Goal: Task Accomplishment & Management: Manage account settings

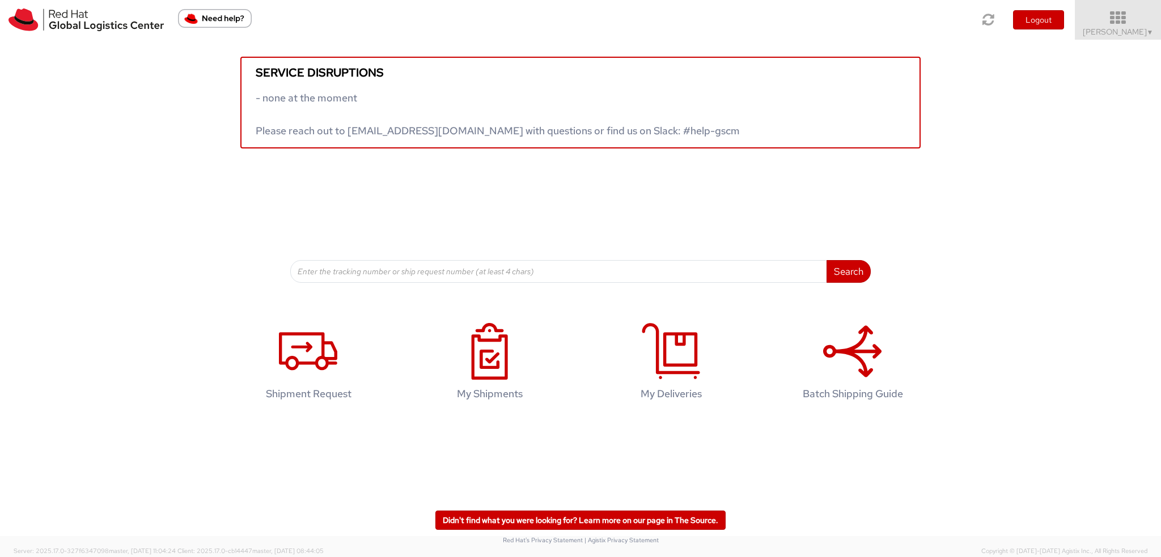
click at [1100, 23] on icon at bounding box center [1117, 18] width 99 height 16
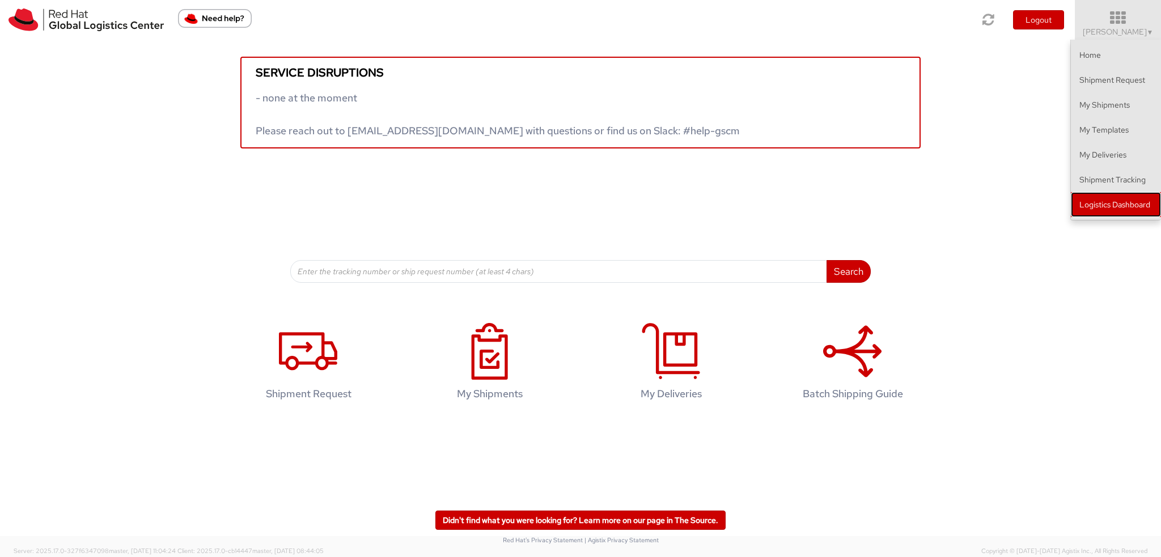
click at [1090, 208] on link "Logistics Dashboard" at bounding box center [1115, 204] width 90 height 25
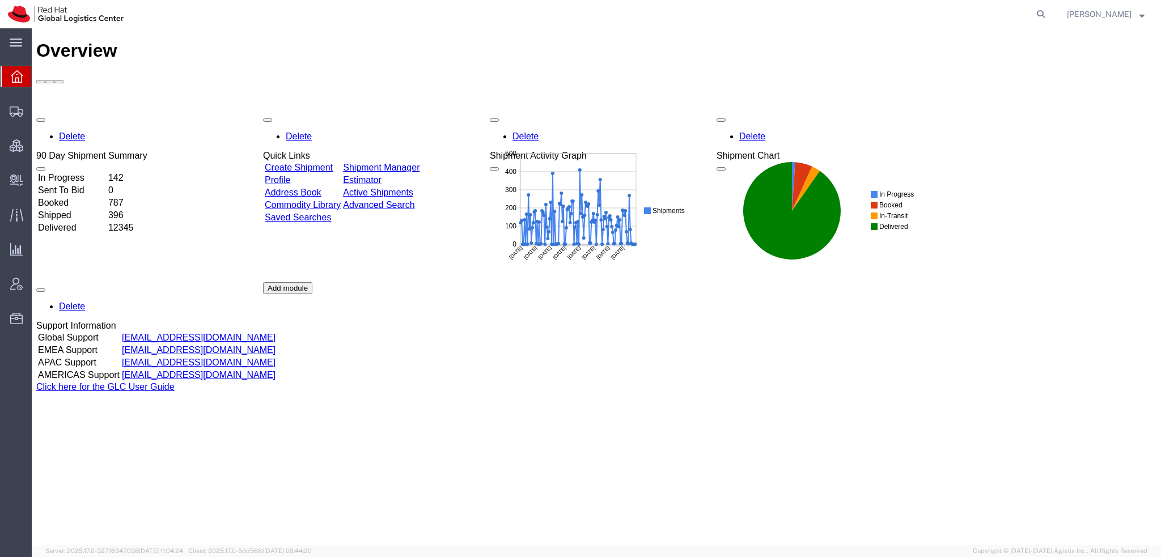
click at [1110, 13] on span "Kirk Newcross" at bounding box center [1099, 14] width 65 height 12
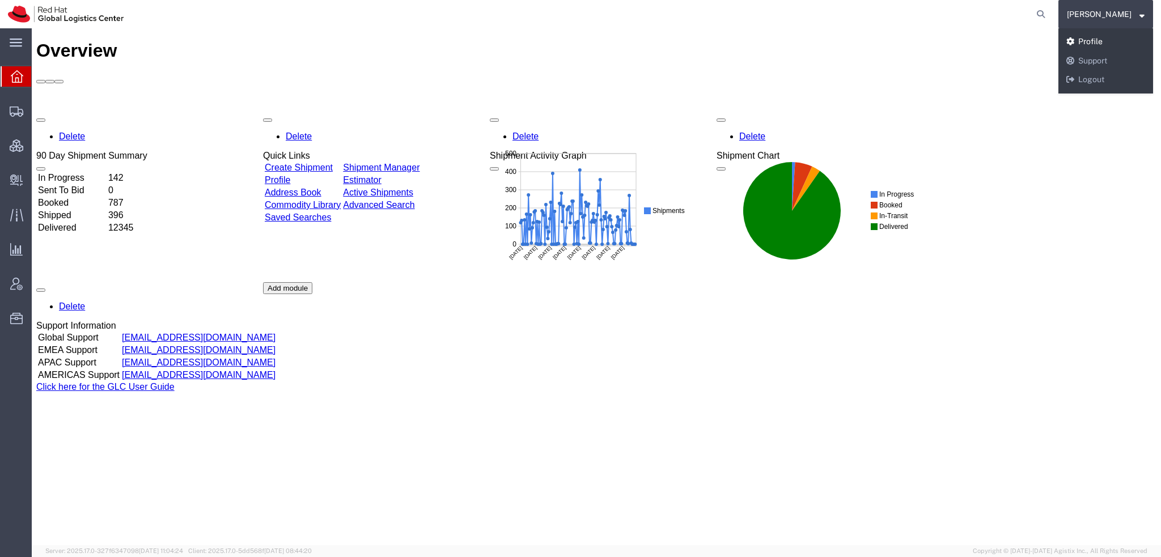
click at [1103, 43] on link "Profile" at bounding box center [1105, 41] width 95 height 19
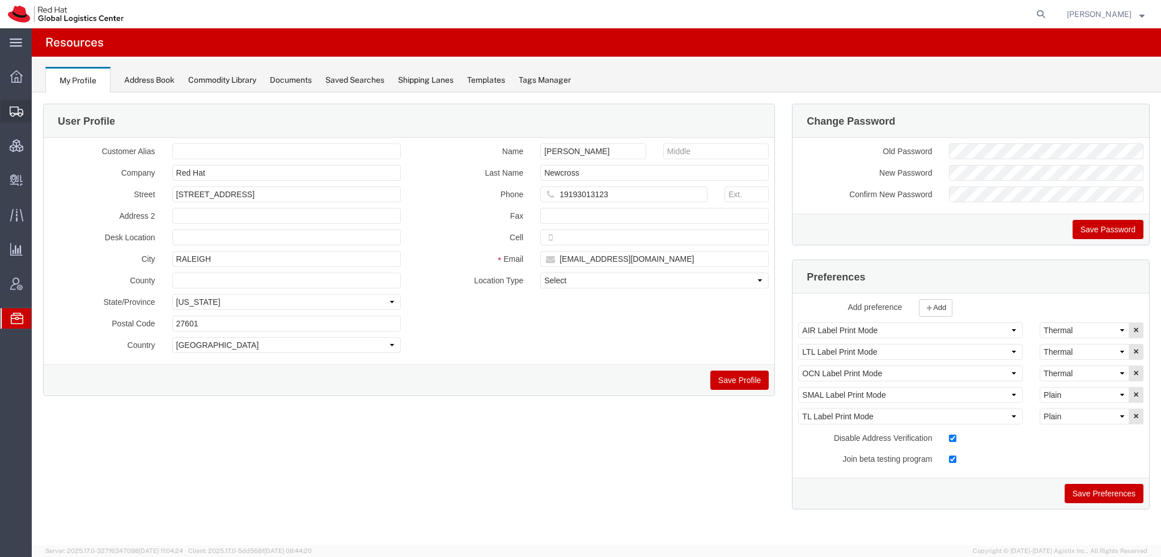
click at [0, 0] on span "Shipment Manager" at bounding box center [0, 0] width 0 height 0
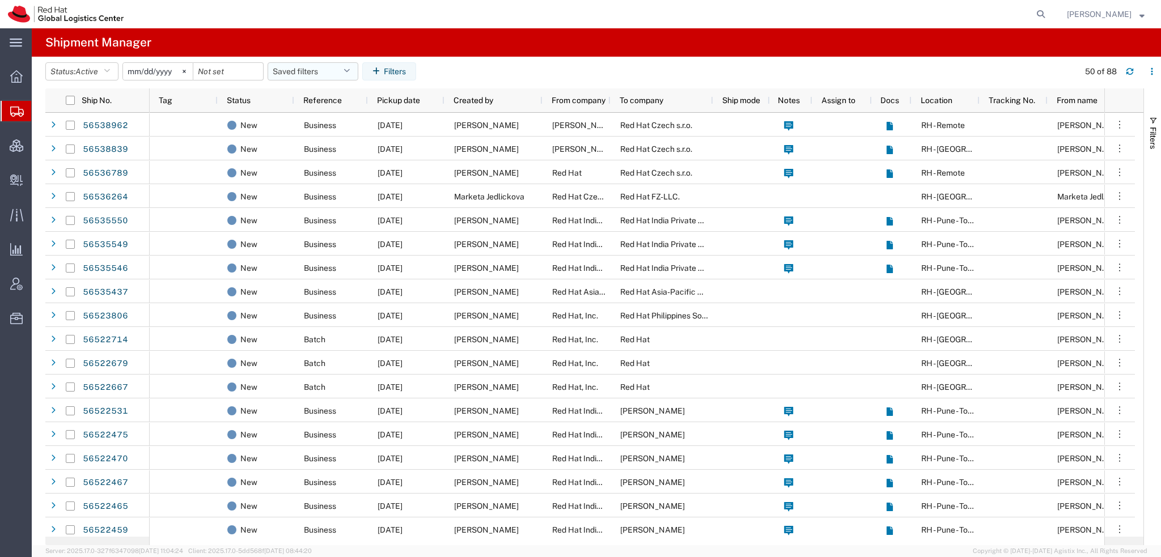
click at [333, 67] on button "Saved filters" at bounding box center [312, 71] width 91 height 18
click at [318, 120] on span "Americas" at bounding box center [343, 121] width 148 height 21
type input "[DATE]"
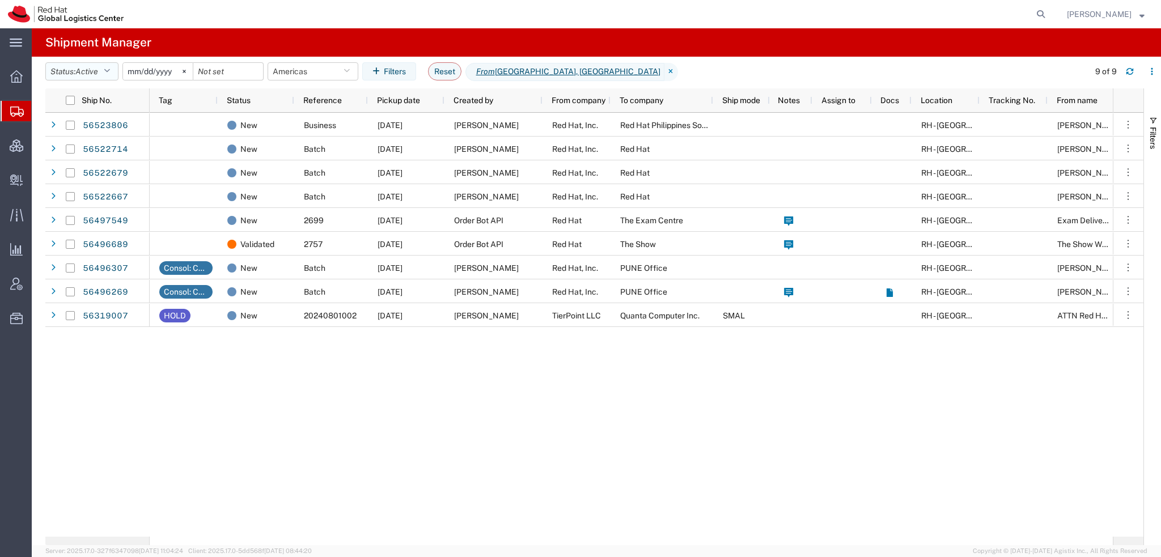
click at [110, 70] on icon "button" at bounding box center [107, 71] width 6 height 8
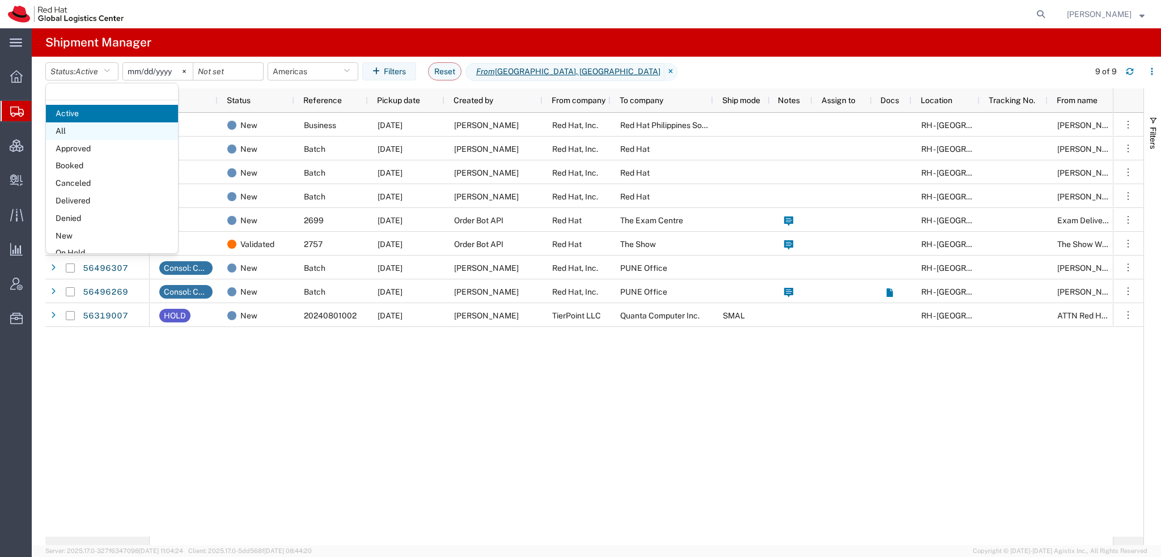
click at [72, 128] on span "All" at bounding box center [112, 131] width 132 height 18
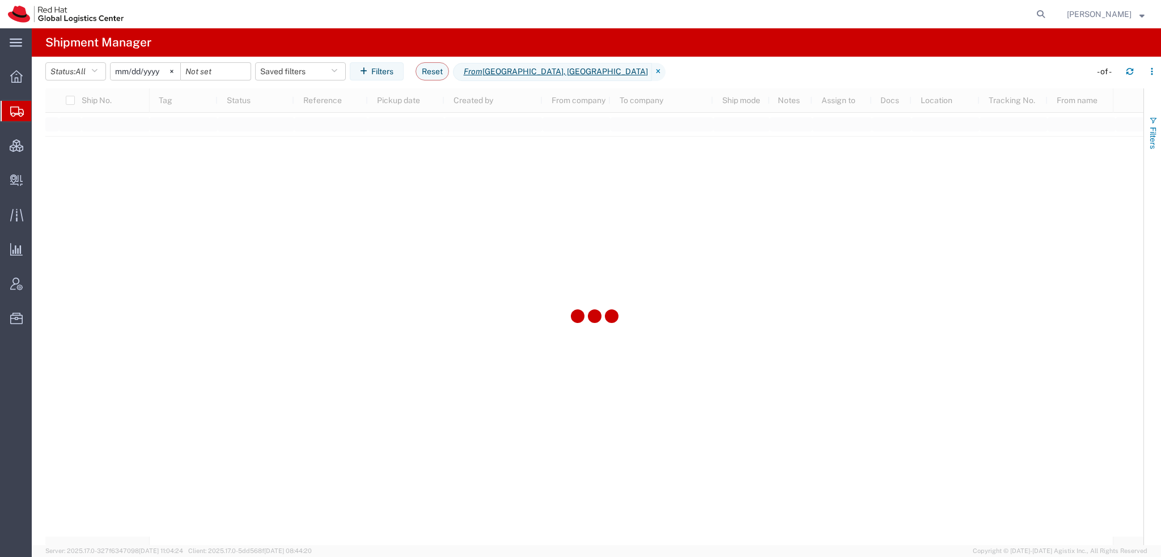
click at [1157, 123] on span "button" at bounding box center [1152, 120] width 9 height 9
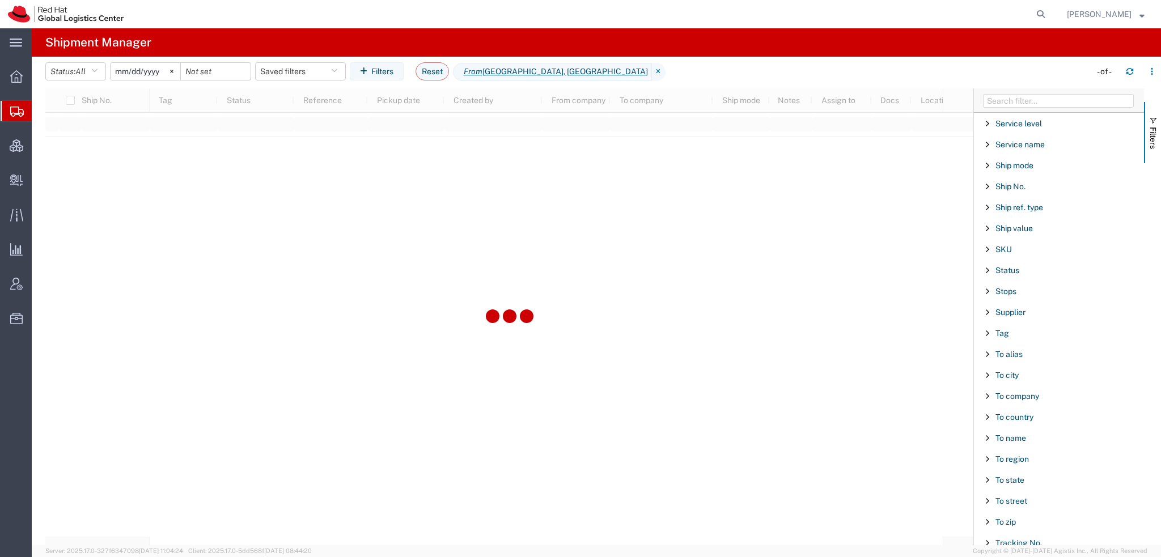
scroll to position [944, 0]
click at [1018, 496] on span "Tracking No." at bounding box center [1018, 500] width 46 height 9
click at [1013, 457] on input "Filter Value" at bounding box center [1062, 463] width 148 height 14
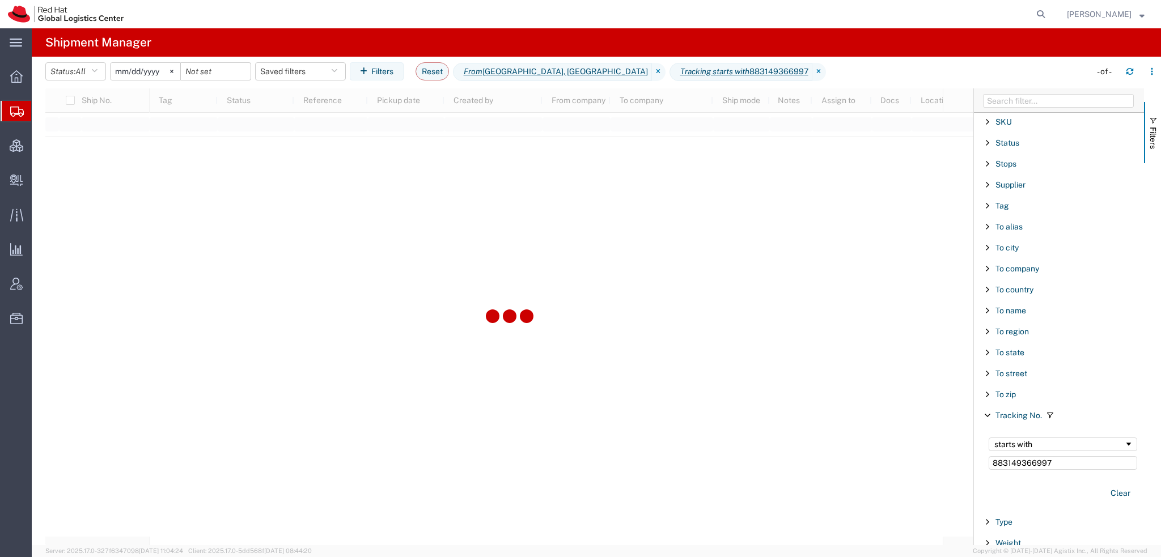
type input "883149366997"
click at [600, 69] on span "From Latin America, North America" at bounding box center [552, 72] width 199 height 18
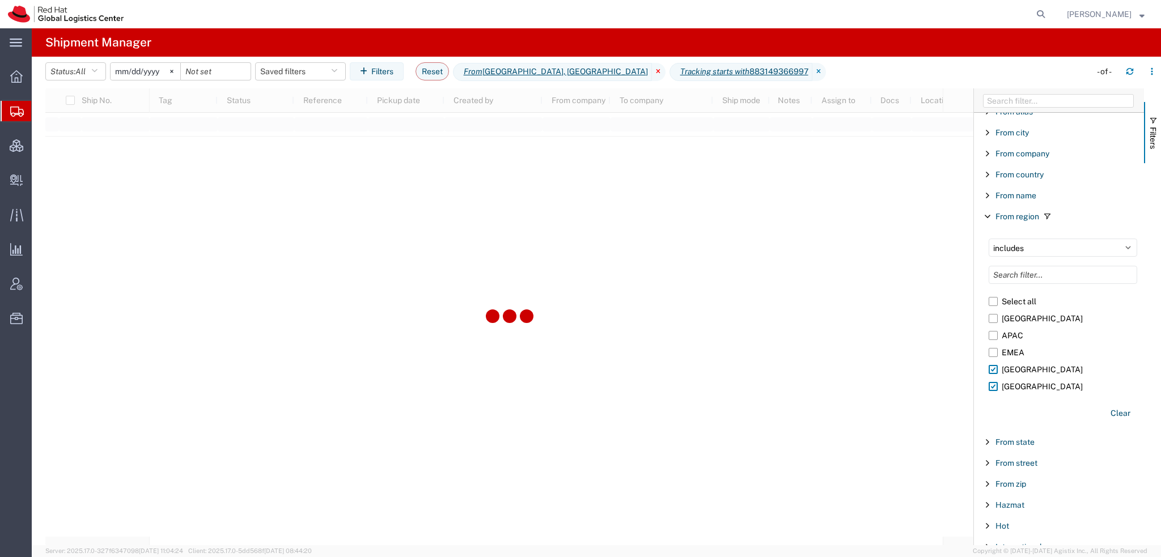
click at [652, 74] on icon at bounding box center [659, 72] width 14 height 18
click at [0, 0] on span "Create Delivery" at bounding box center [0, 0] width 0 height 0
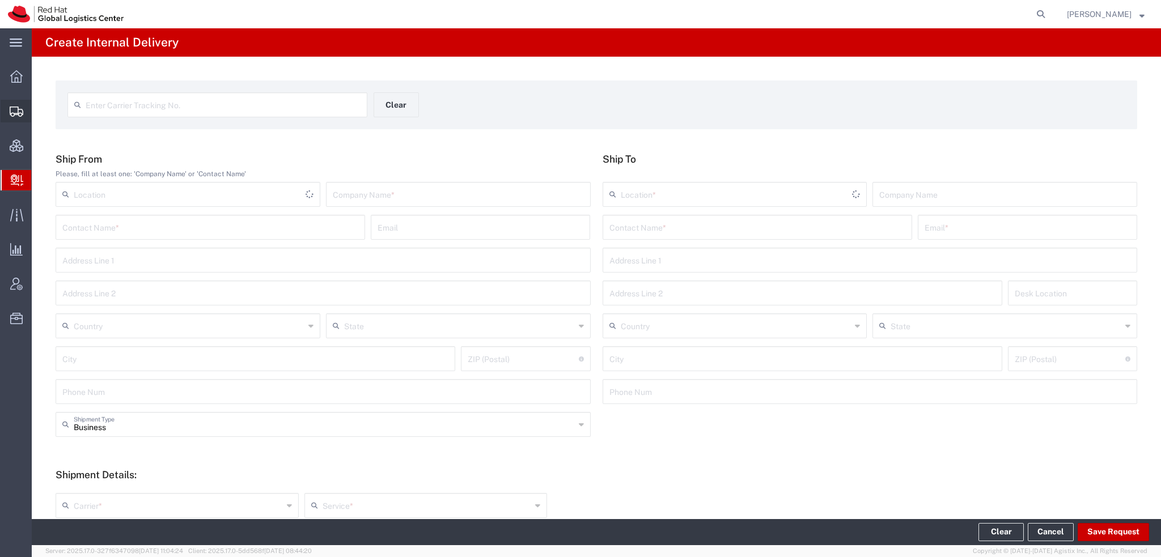
click at [0, 0] on span "Shipment Manager" at bounding box center [0, 0] width 0 height 0
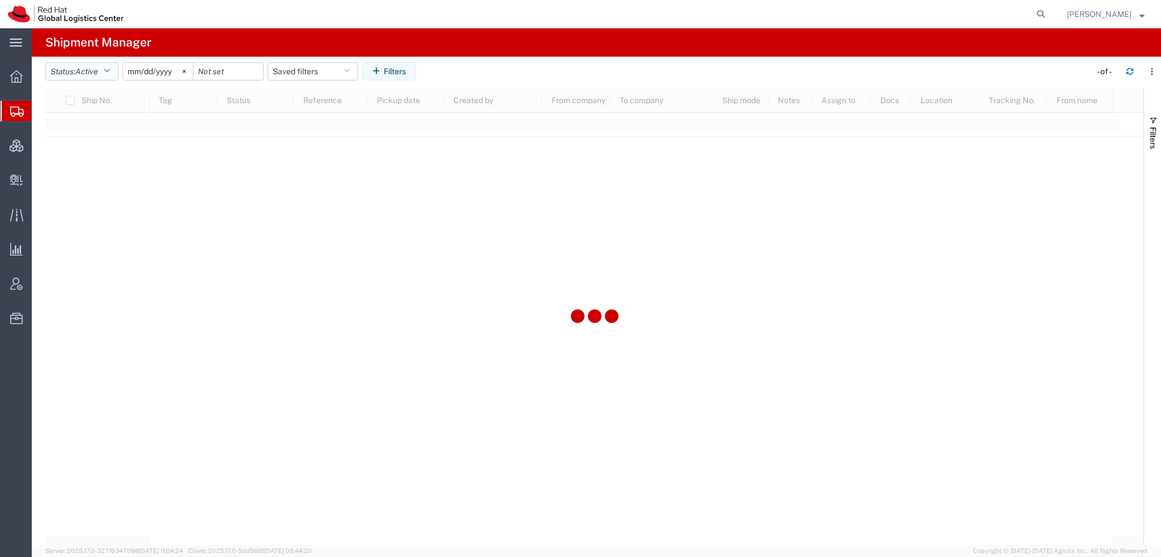
click at [110, 71] on icon "button" at bounding box center [107, 71] width 6 height 8
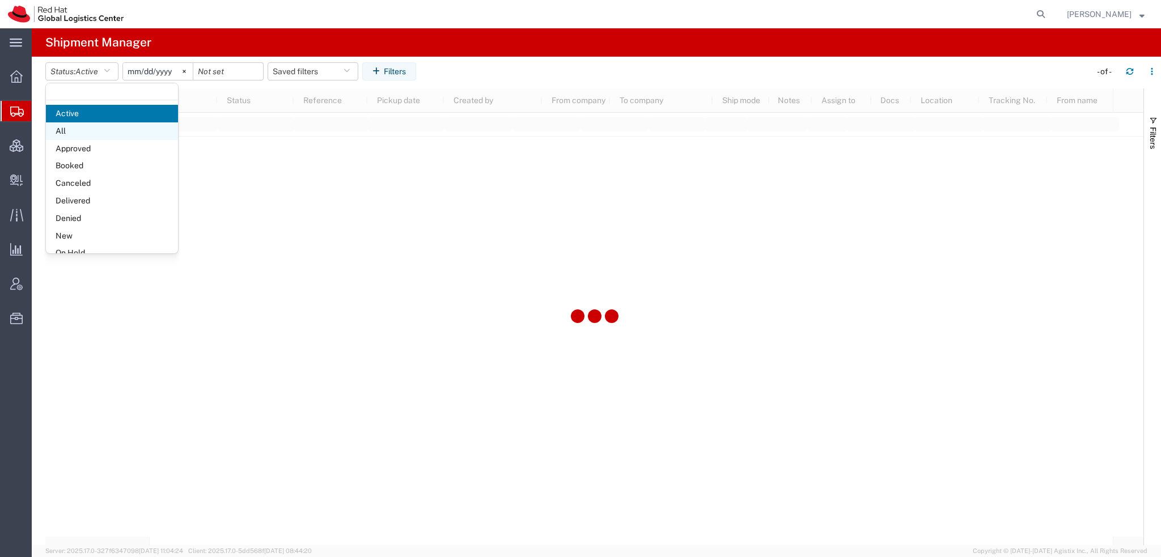
click at [68, 134] on span "All" at bounding box center [112, 131] width 132 height 18
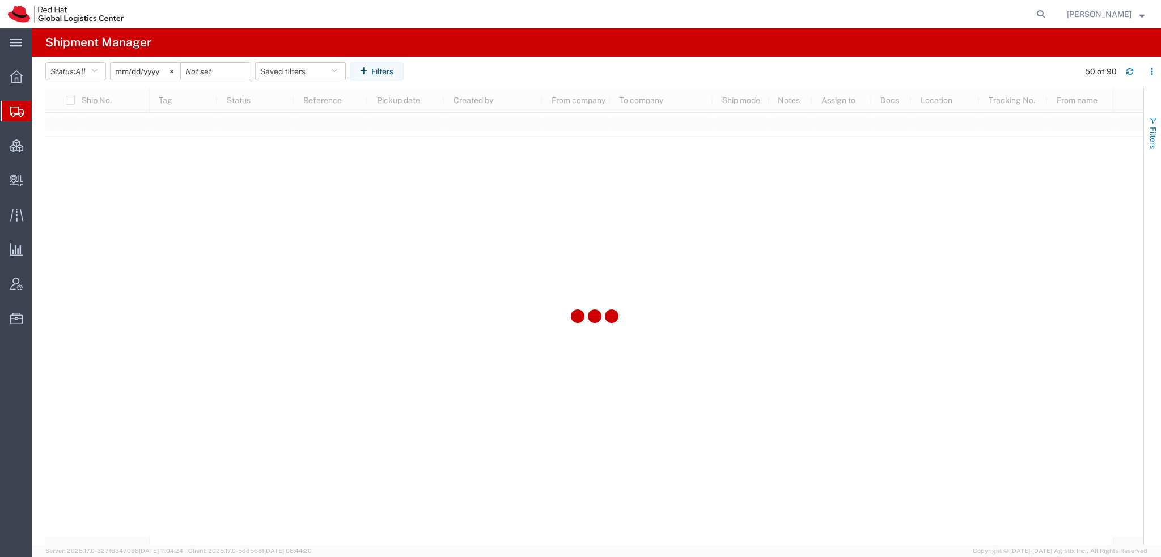
click at [1151, 131] on span "Filters" at bounding box center [1152, 138] width 9 height 22
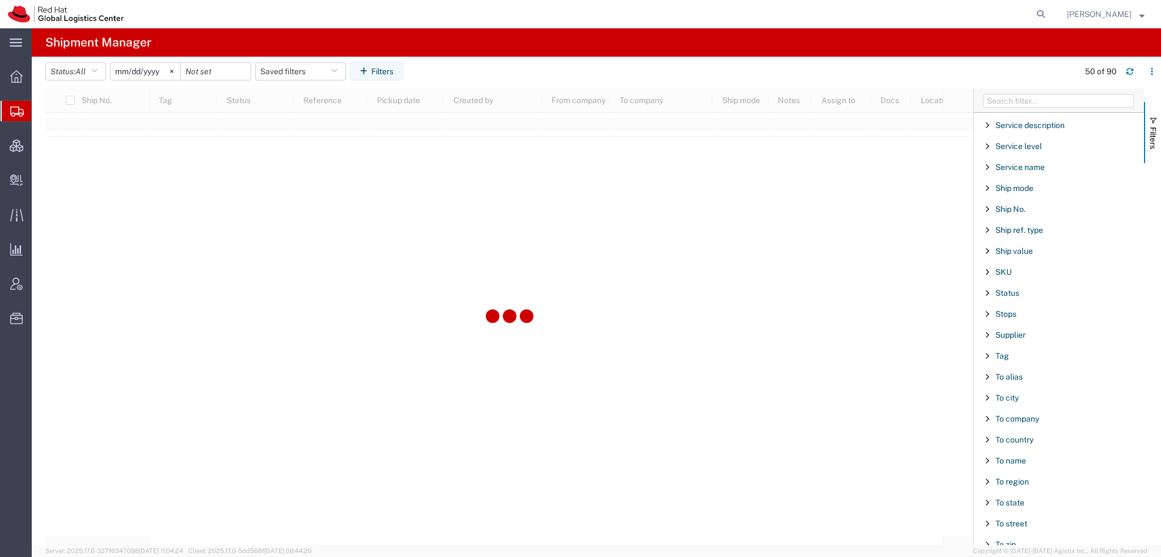
scroll to position [944, 0]
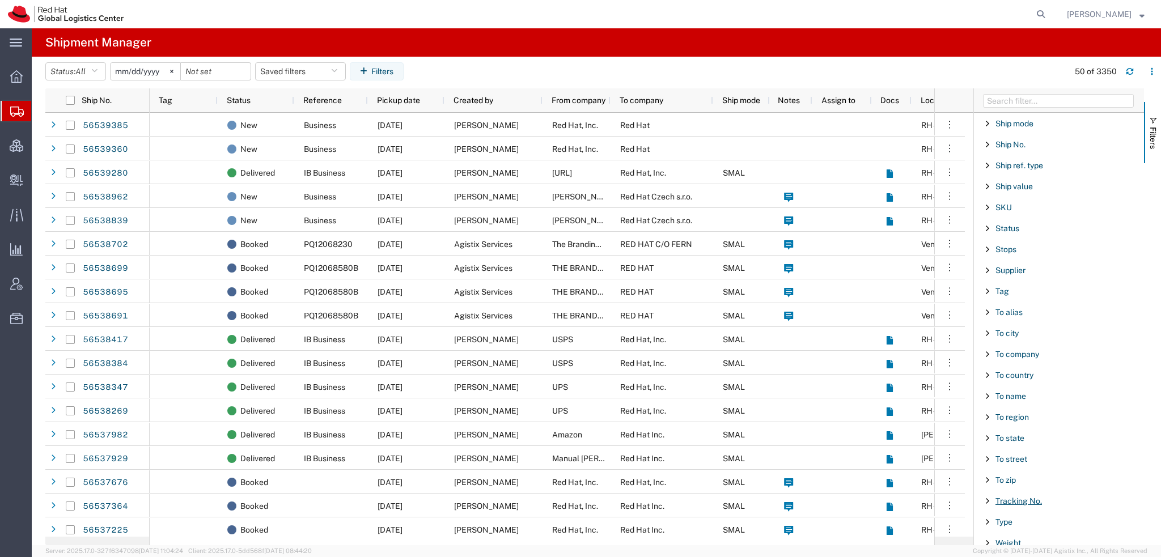
click at [1010, 496] on span "Tracking No." at bounding box center [1018, 500] width 46 height 9
click at [1021, 440] on div "starts with" at bounding box center [1059, 444] width 130 height 9
click at [999, 456] on input "Filter Value" at bounding box center [1062, 463] width 148 height 14
paste input "883149366997"
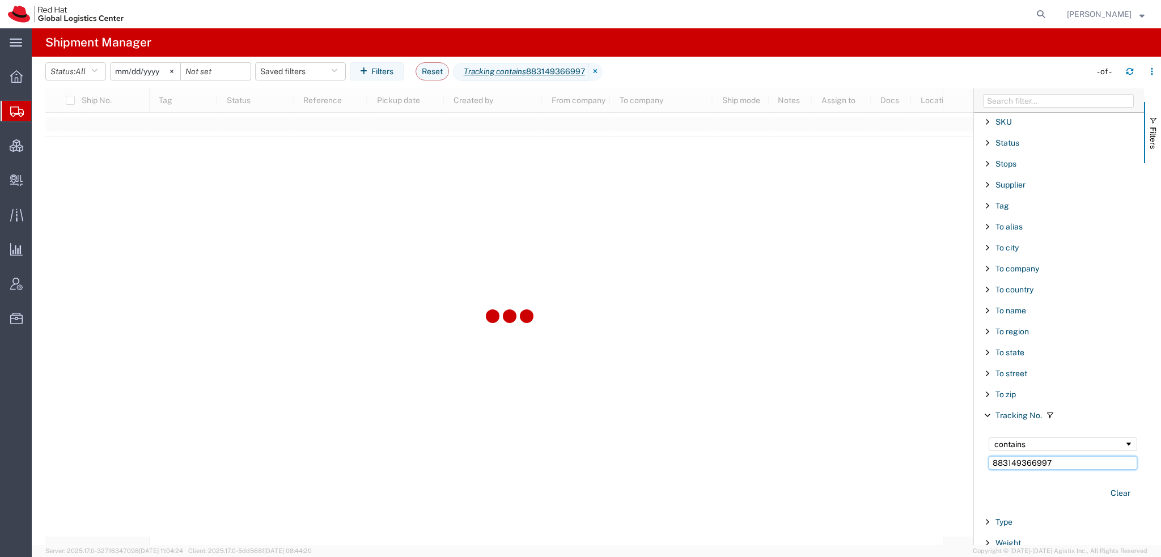
type input "883149366997"
click at [122, 72] on input "[DATE]" at bounding box center [146, 71] width 70 height 17
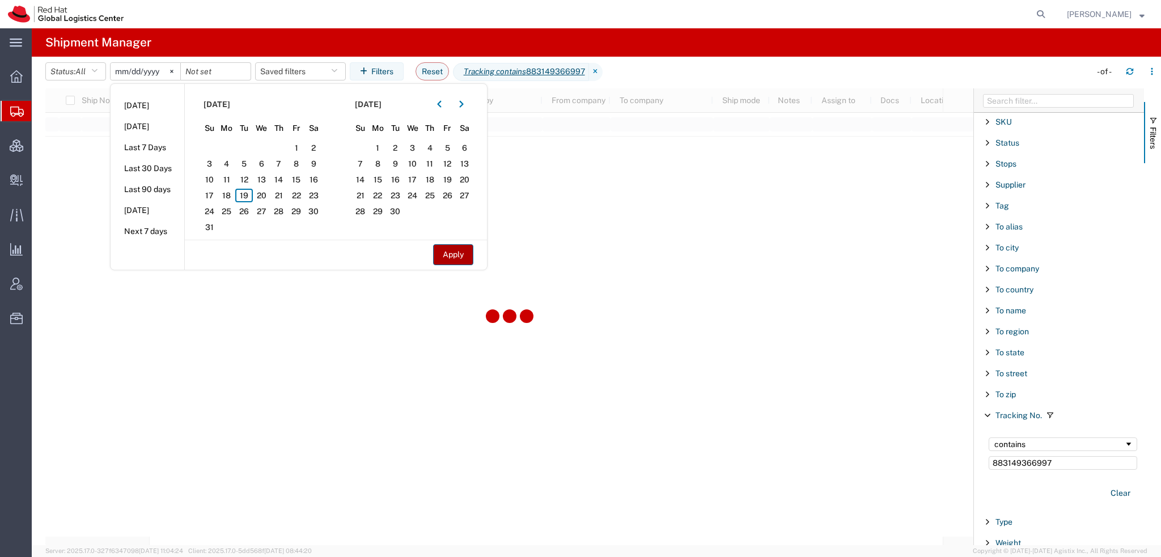
click at [448, 256] on button "Apply" at bounding box center [453, 254] width 40 height 21
type input "2025-06-18"
click at [448, 256] on button "Apply" at bounding box center [453, 254] width 40 height 21
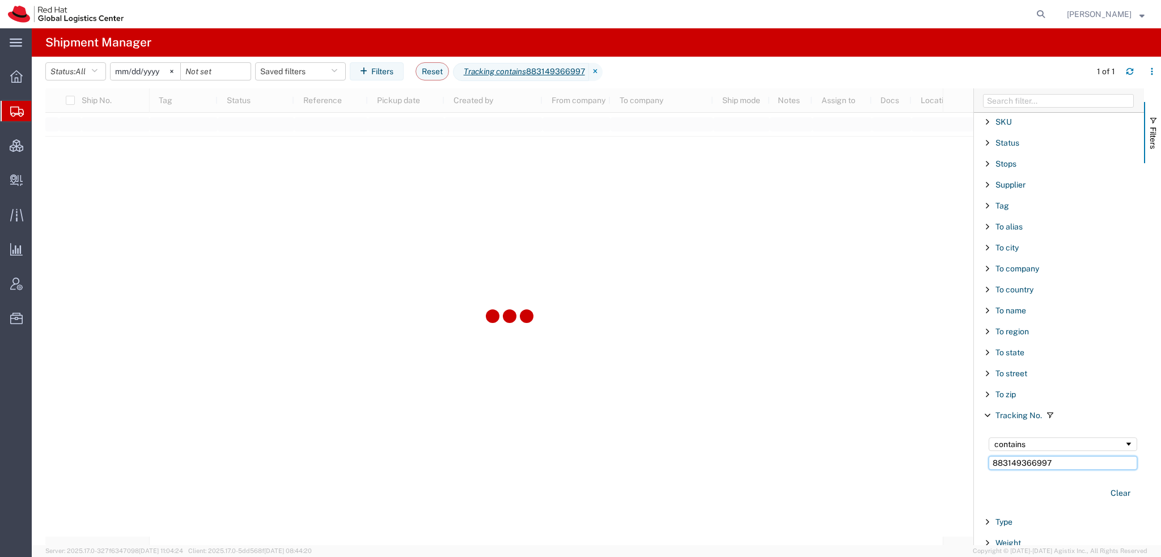
click at [1074, 457] on input "883149366997" at bounding box center [1062, 463] width 148 height 14
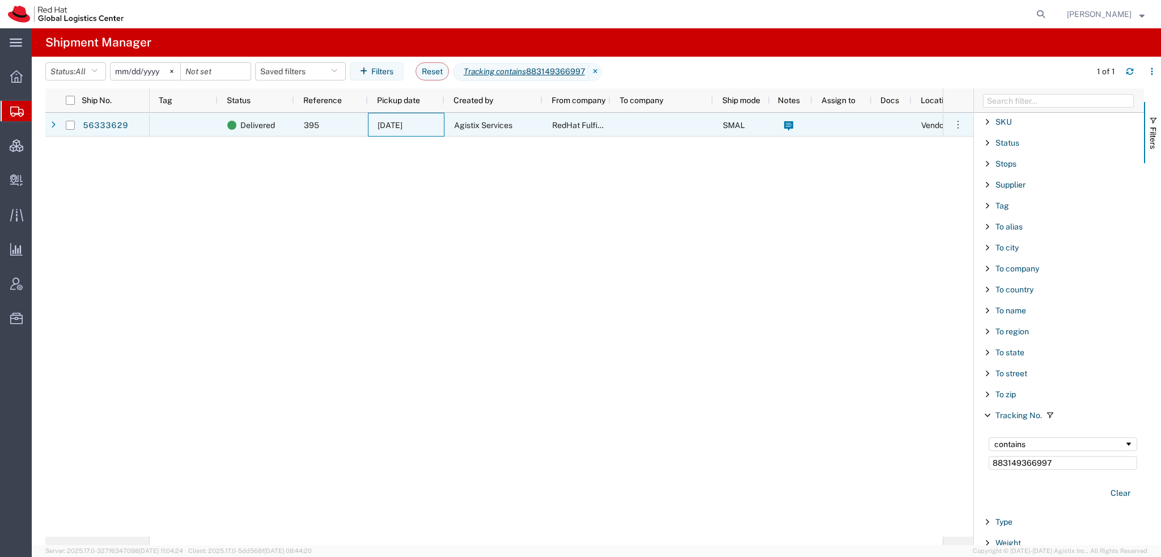
click at [402, 121] on span "07/29/2025" at bounding box center [389, 125] width 25 height 9
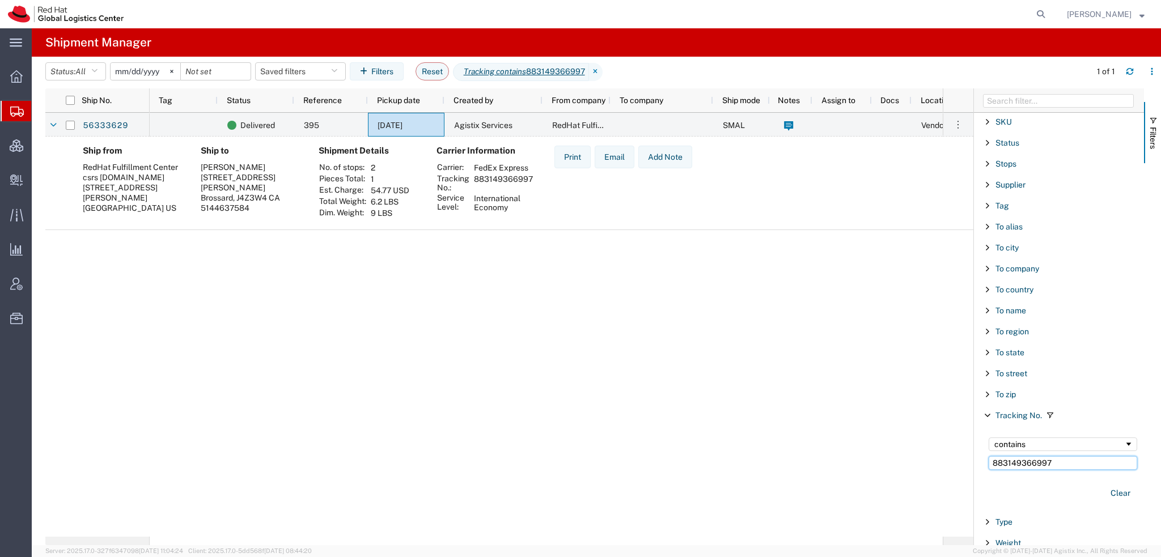
drag, startPoint x: 1068, startPoint y: 454, endPoint x: 321, endPoint y: 270, distance: 769.8
click at [393, 306] on div "Ship No. Tag Status Reference Pickup date Created by From company To company Sh…" at bounding box center [602, 316] width 1115 height 457
paste input "391885000059"
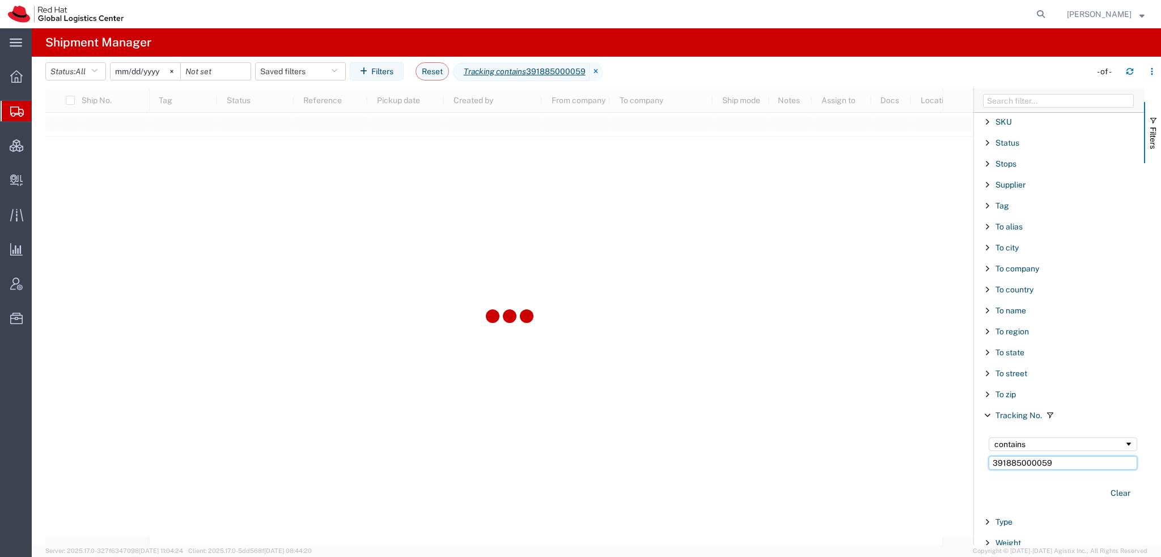
type input "391885000059"
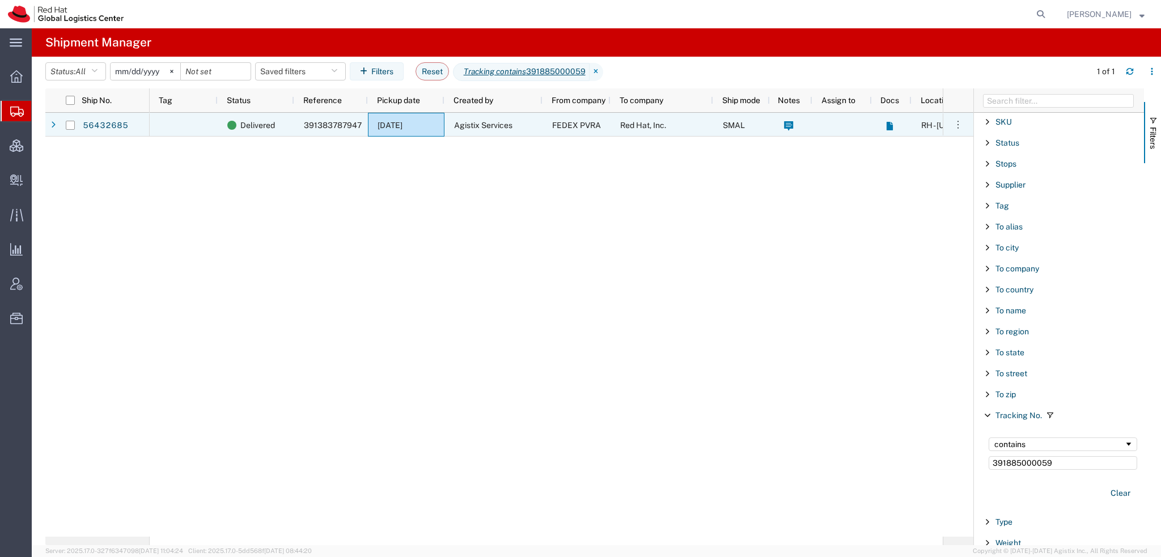
click at [577, 126] on span "FEDEX PVRA" at bounding box center [576, 125] width 49 height 9
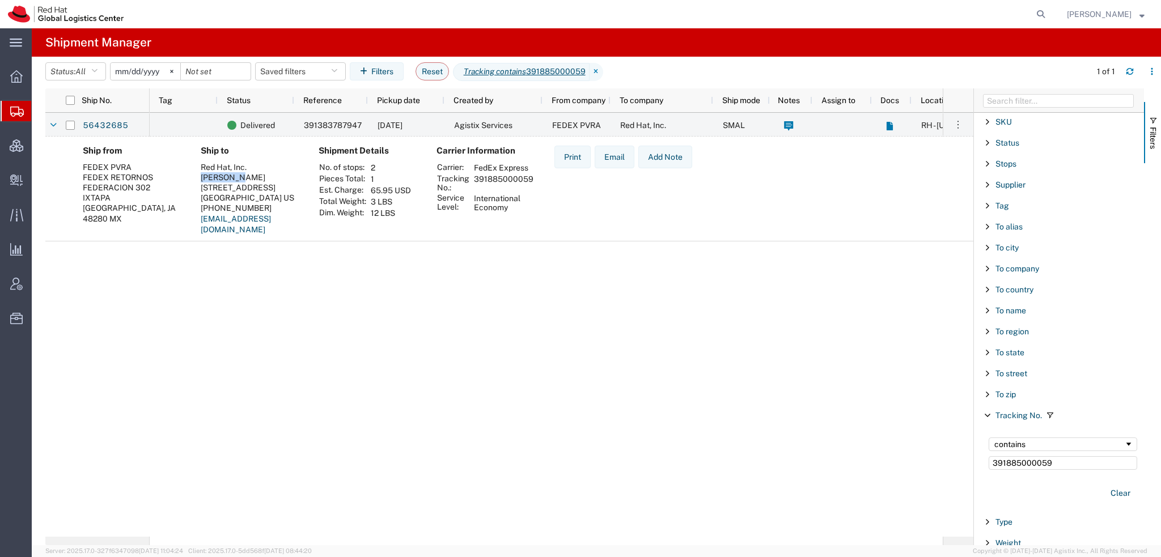
drag, startPoint x: 248, startPoint y: 174, endPoint x: 199, endPoint y: 175, distance: 48.7
click at [199, 175] on div "Ship to Red Hat, Inc. EMMA LUFT 100 EAST DAVIE STREET RALEIGH, NC 27601 US 919-…" at bounding box center [251, 195] width 118 height 98
copy div "EMMA LUFT"
click at [1110, 484] on button "Clear" at bounding box center [1119, 493] width 33 height 19
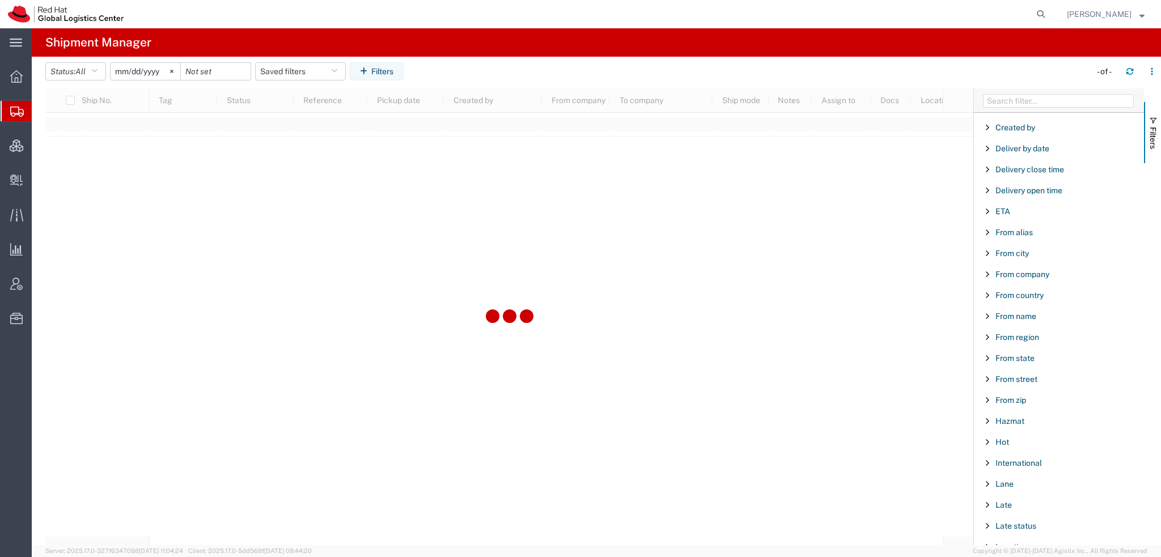
scroll to position [179, 0]
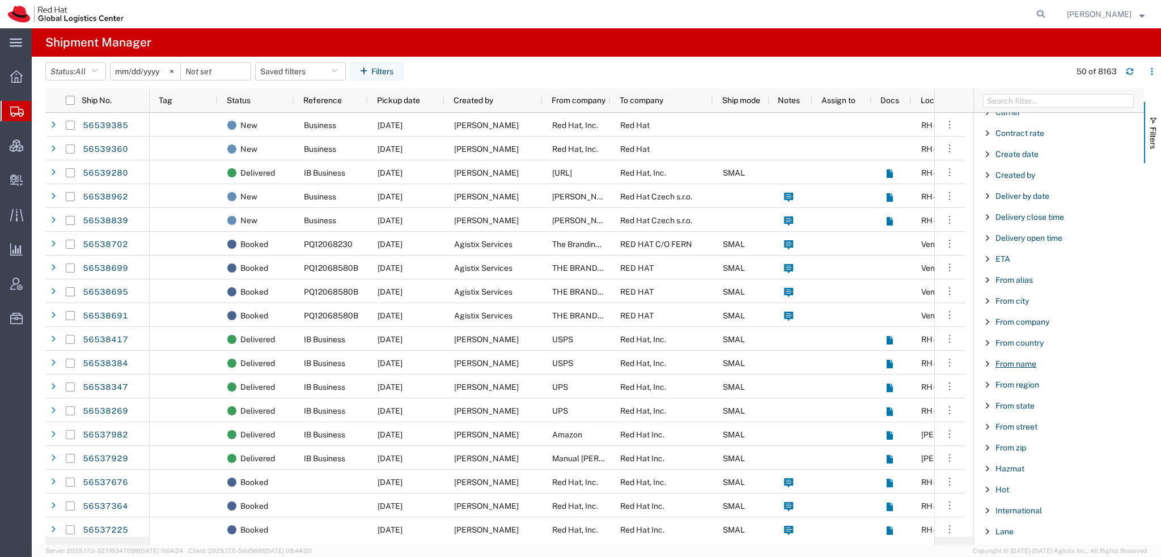
click at [1015, 361] on span "From name" at bounding box center [1015, 363] width 41 height 9
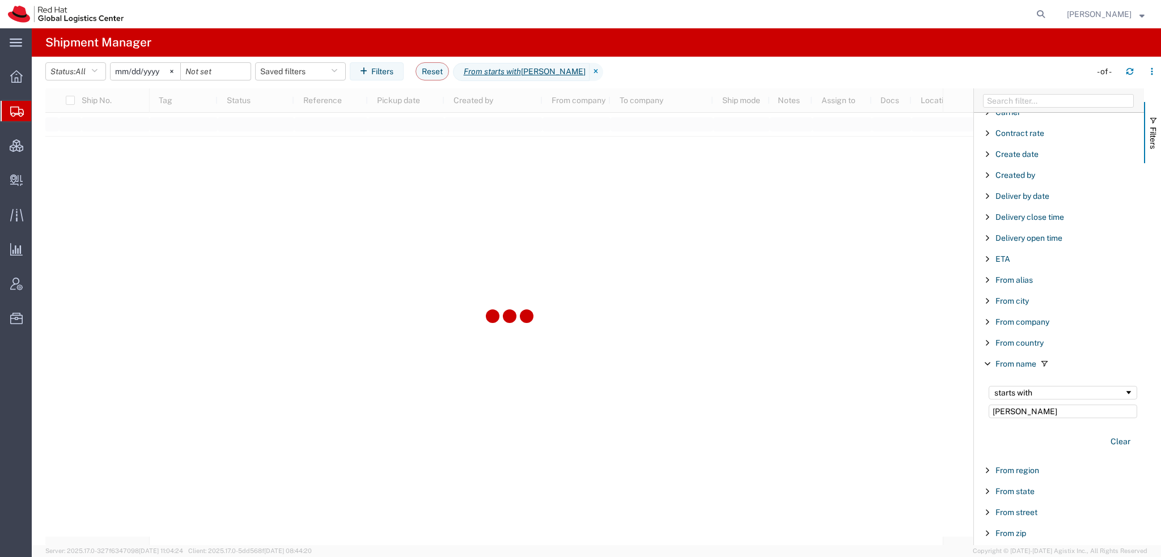
type input "EMMA LUFT"
click at [1037, 388] on div "starts with" at bounding box center [1059, 392] width 130 height 9
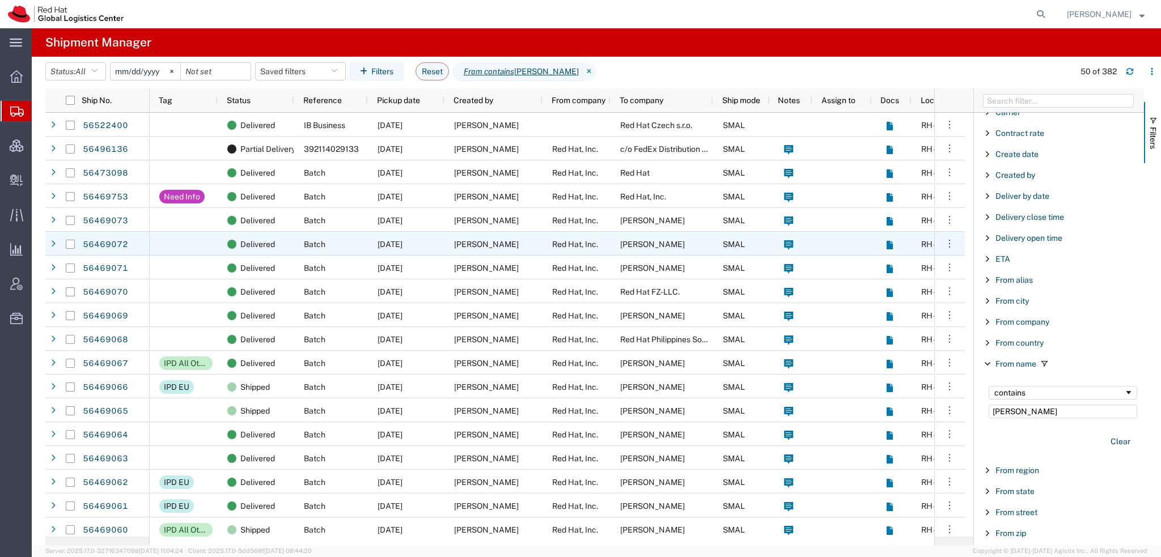
click at [553, 244] on span "Red Hat, Inc." at bounding box center [575, 244] width 46 height 9
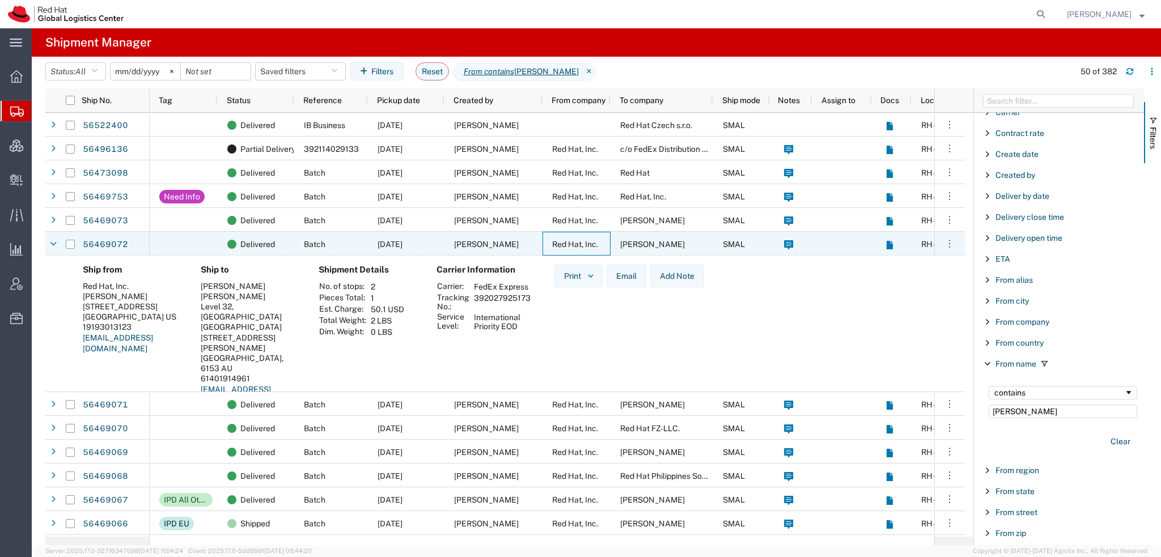
click at [553, 244] on span "Red Hat, Inc." at bounding box center [575, 244] width 46 height 9
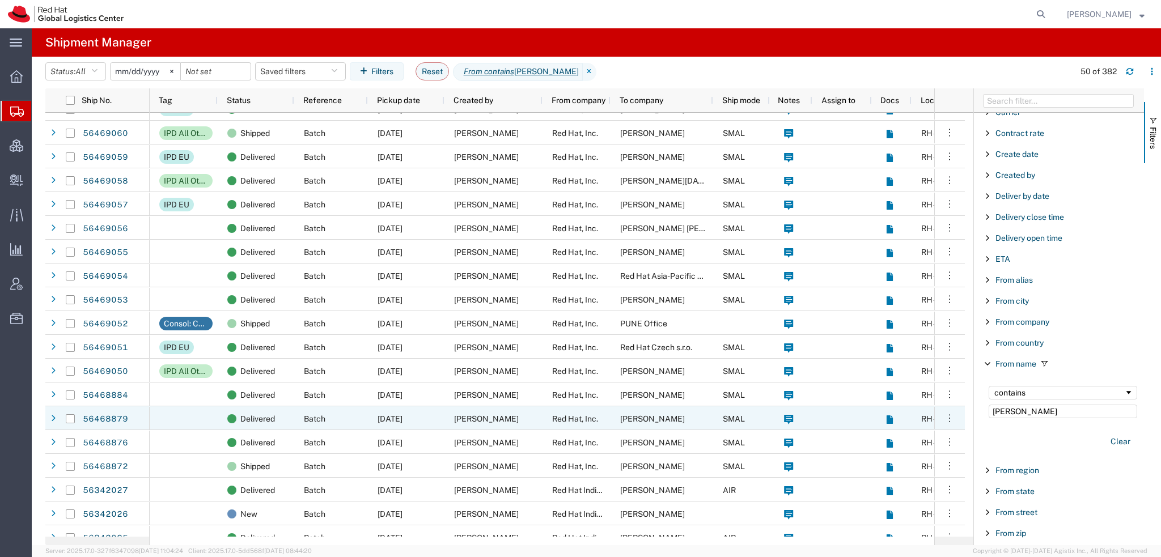
scroll to position [793, 0]
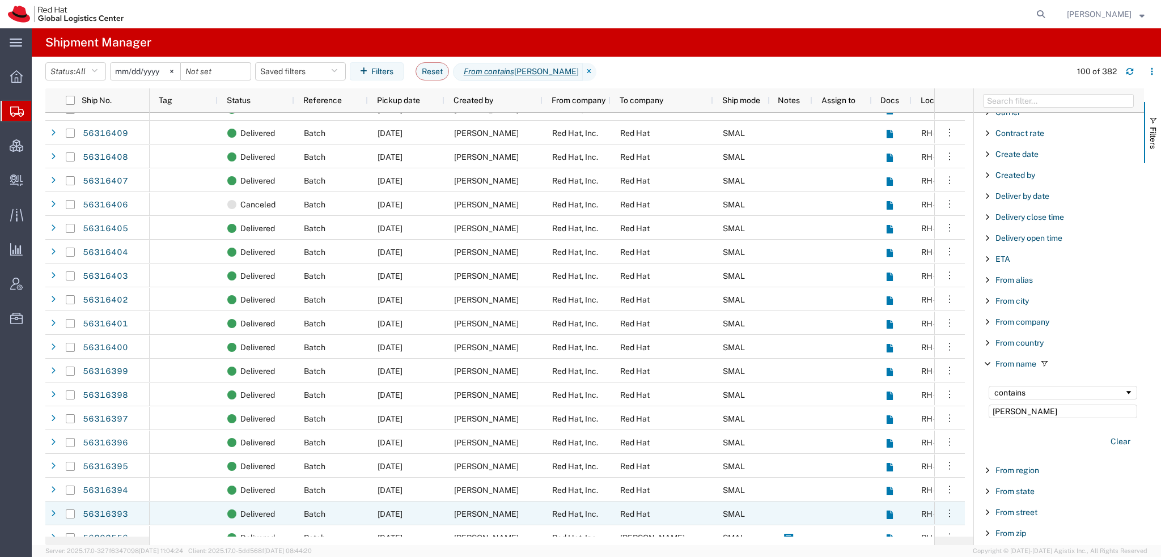
scroll to position [1927, 0]
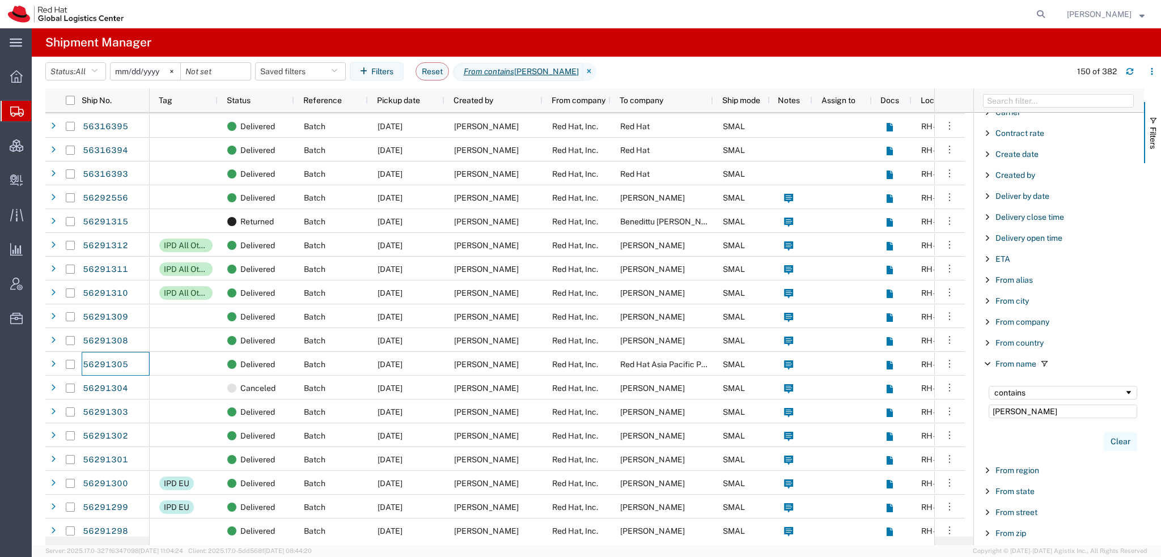
click at [1111, 440] on button "Clear" at bounding box center [1119, 441] width 33 height 19
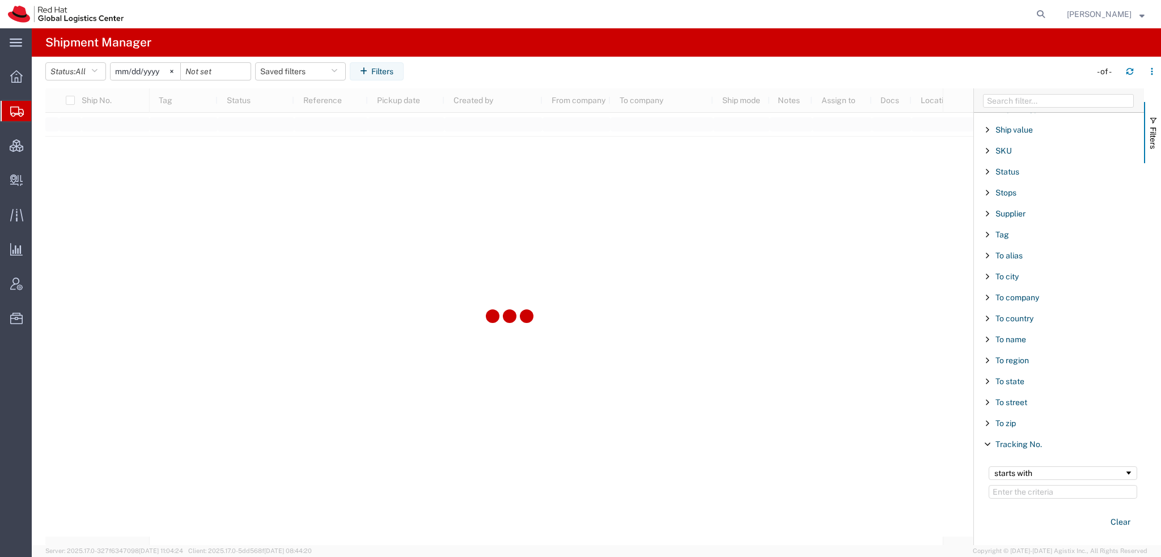
scroll to position [1115, 0]
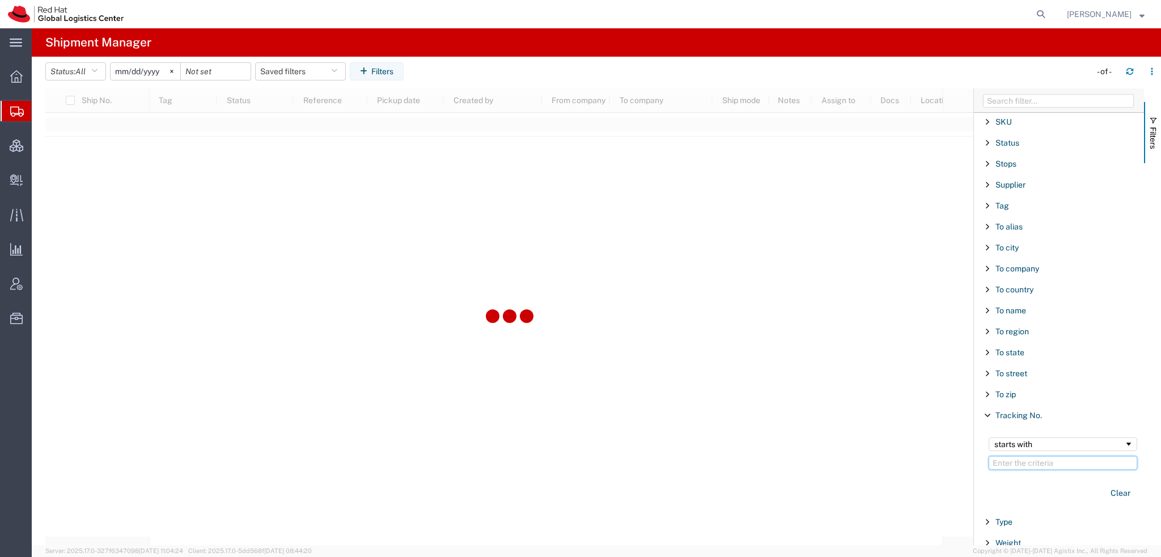
click at [1002, 456] on input "Filter Value" at bounding box center [1062, 463] width 148 height 14
paste input "883520196194"
type input "883520196194"
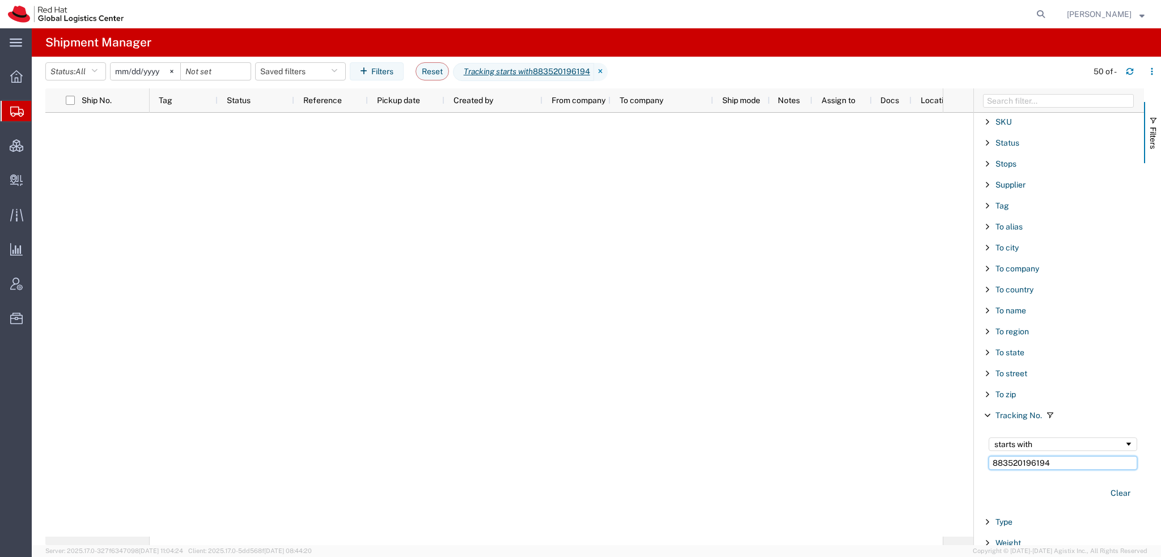
click at [1002, 456] on input "883520196194" at bounding box center [1062, 463] width 148 height 14
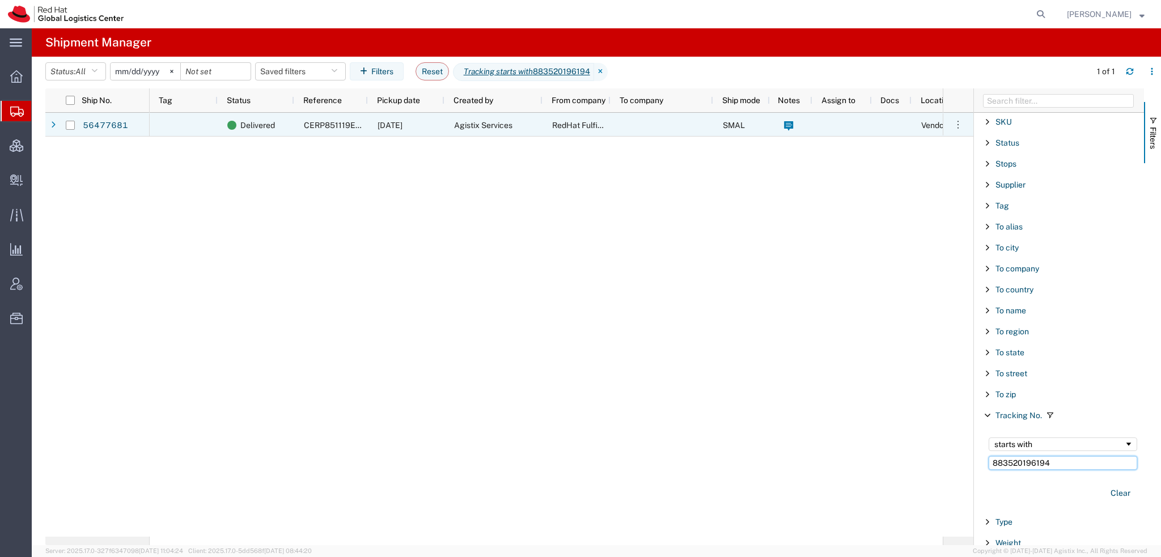
type input "883520196194"
click at [556, 124] on span "RedHat Fulfillment Center" at bounding box center [599, 125] width 95 height 9
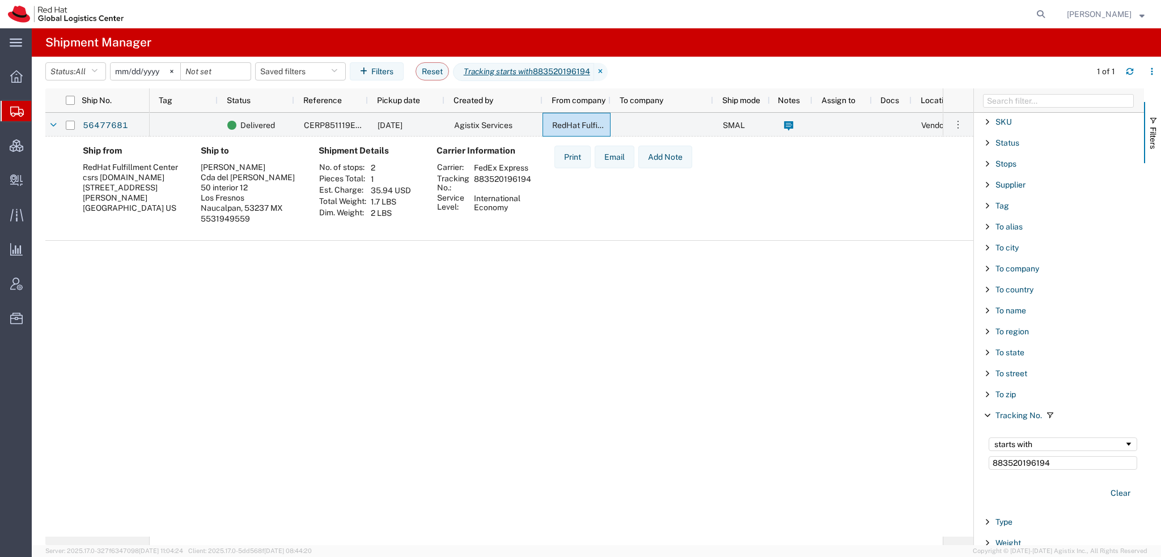
click at [1135, 12] on span "[PERSON_NAME]" at bounding box center [1106, 14] width 78 height 12
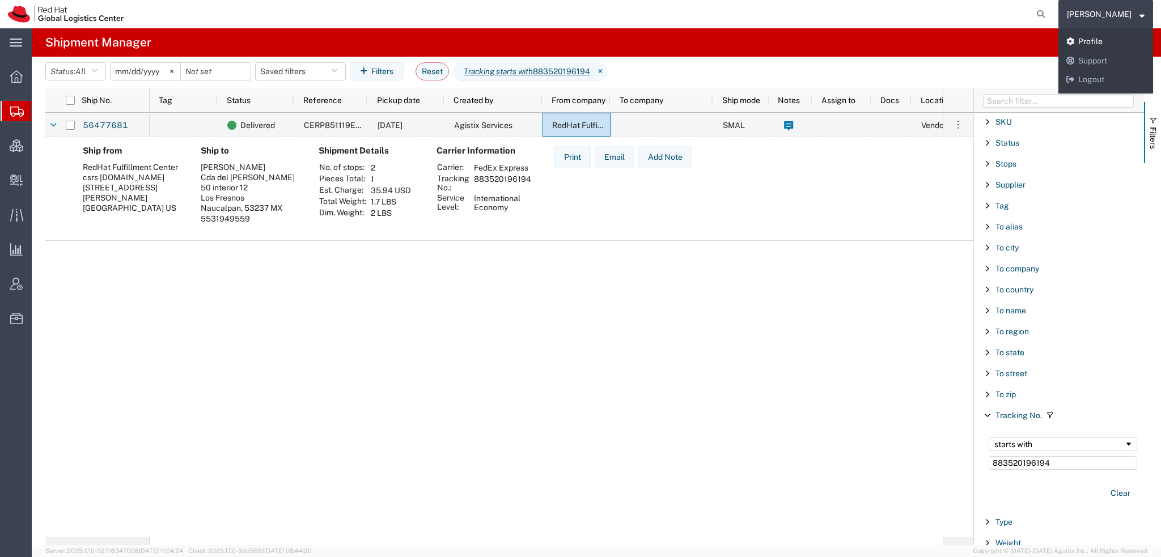
click at [1131, 43] on link "Profile" at bounding box center [1105, 41] width 95 height 19
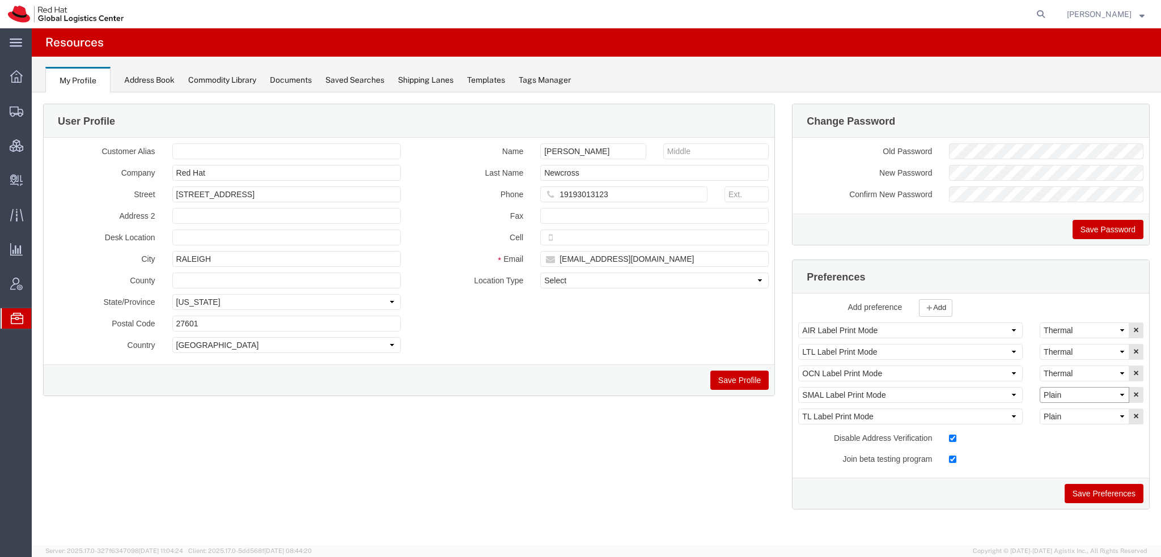
click at [1090, 392] on select "Select Plain Thermal" at bounding box center [1084, 395] width 90 height 16
select select "Thermal"
click at [1039, 387] on select "Select Plain Thermal" at bounding box center [1084, 395] width 90 height 16
click at [1089, 491] on button "Save Preferences" at bounding box center [1103, 493] width 79 height 19
click at [0, 0] on span "Shipment Manager" at bounding box center [0, 0] width 0 height 0
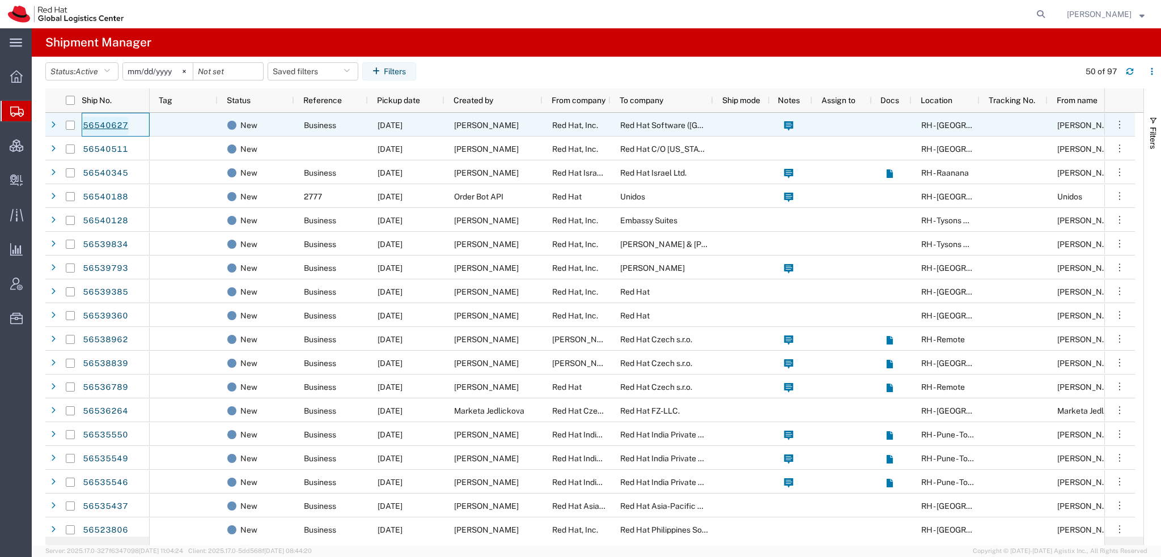
click at [91, 125] on link "56540627" at bounding box center [105, 126] width 46 height 18
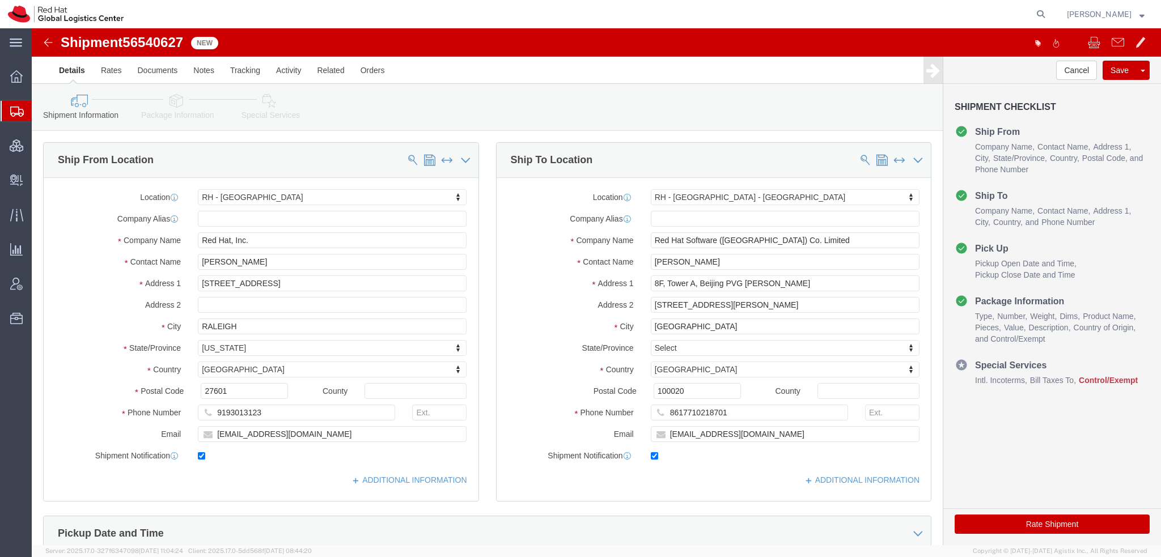
select select "38014"
select select "38006"
drag, startPoint x: 755, startPoint y: 433, endPoint x: 728, endPoint y: 405, distance: 39.3
click input "mizhou@redhat.com"
type input "mizhou@redhat.com, apaclogistics@redhat.com"
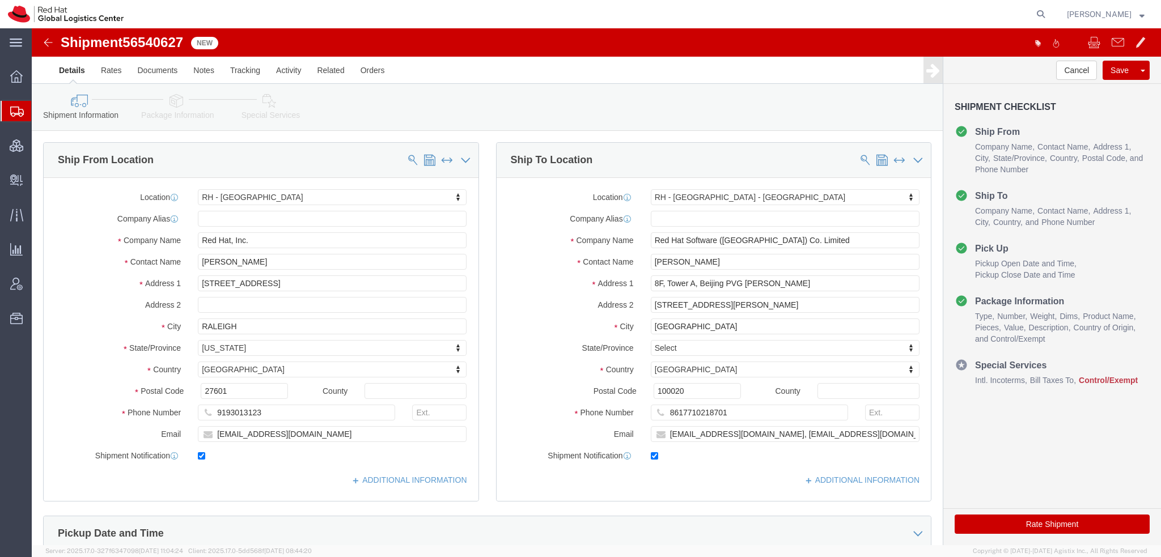
click icon
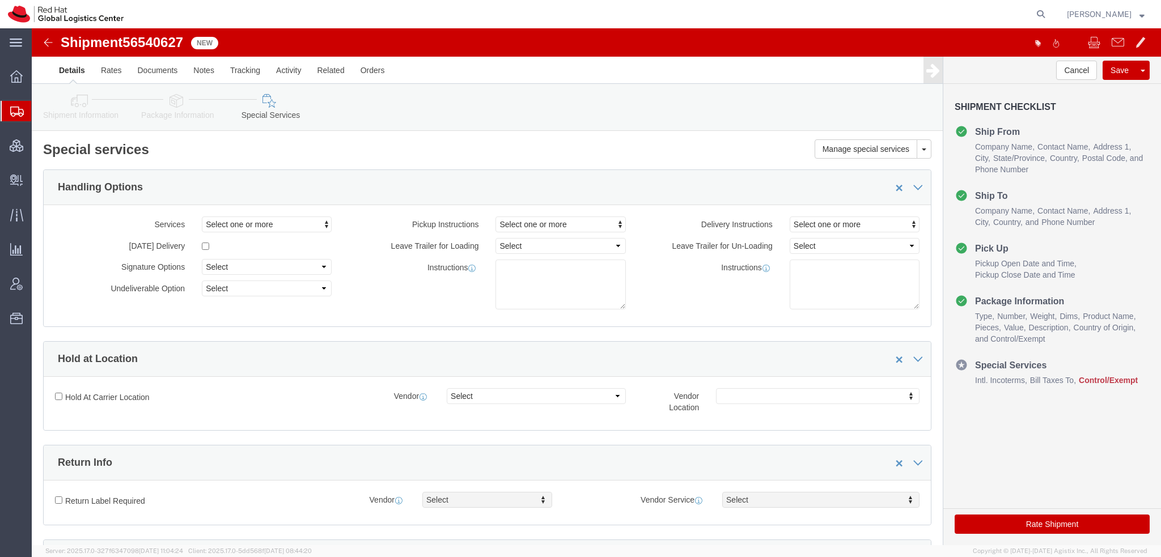
click icon
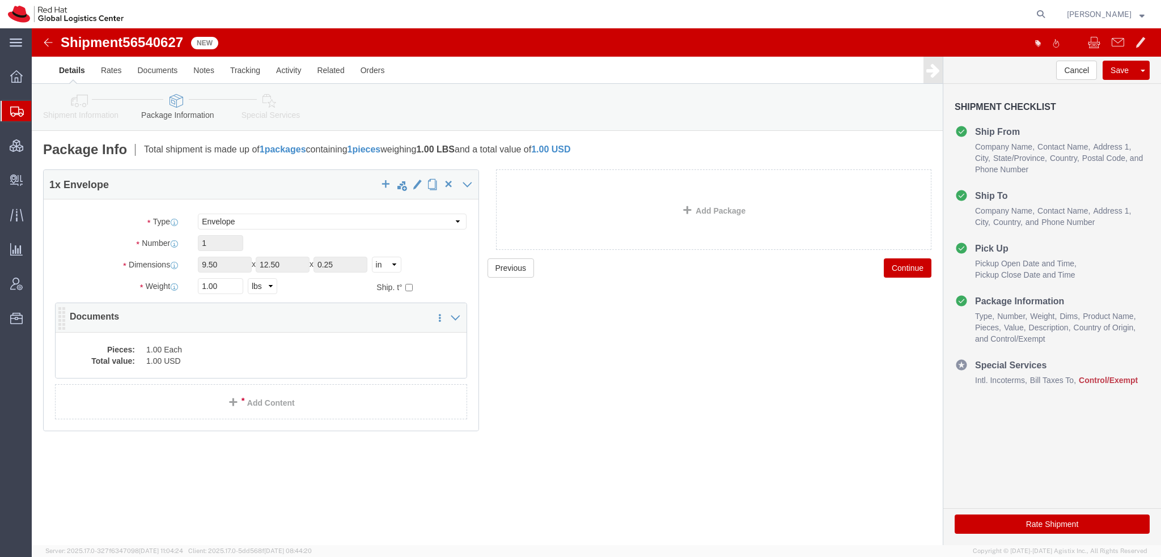
click dd "1.00 USD"
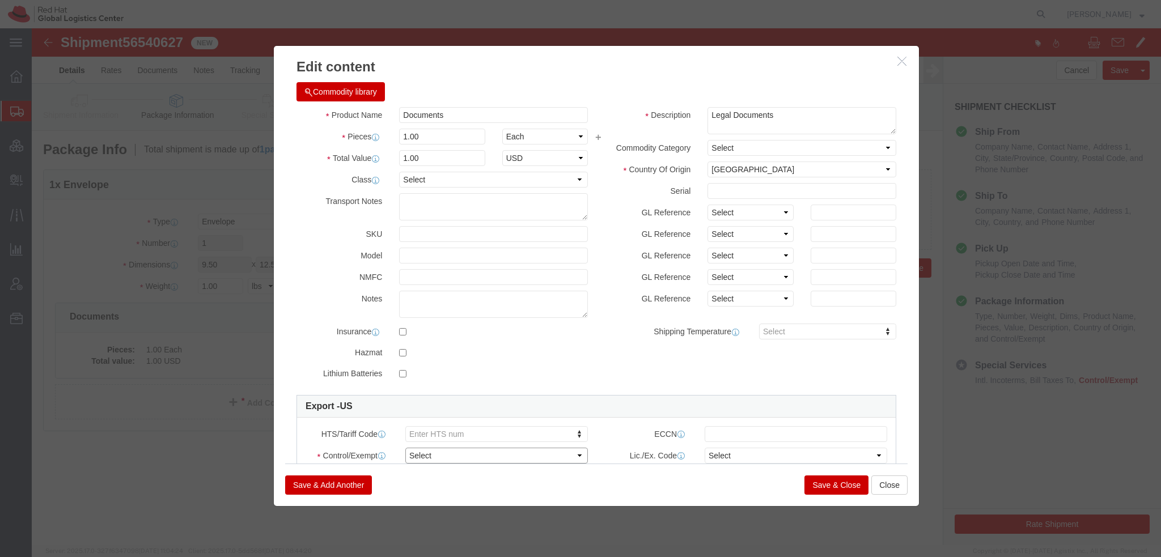
click select "Select ATF BIS DEA EPA FDA FTR ITAR OFAC Other (OPA)"
click link "Export - US"
click div "Product Name Documents Pieces 1.00 Select Bag Barrels 100Board Feet Bottle Box …"
click link "Export - US"
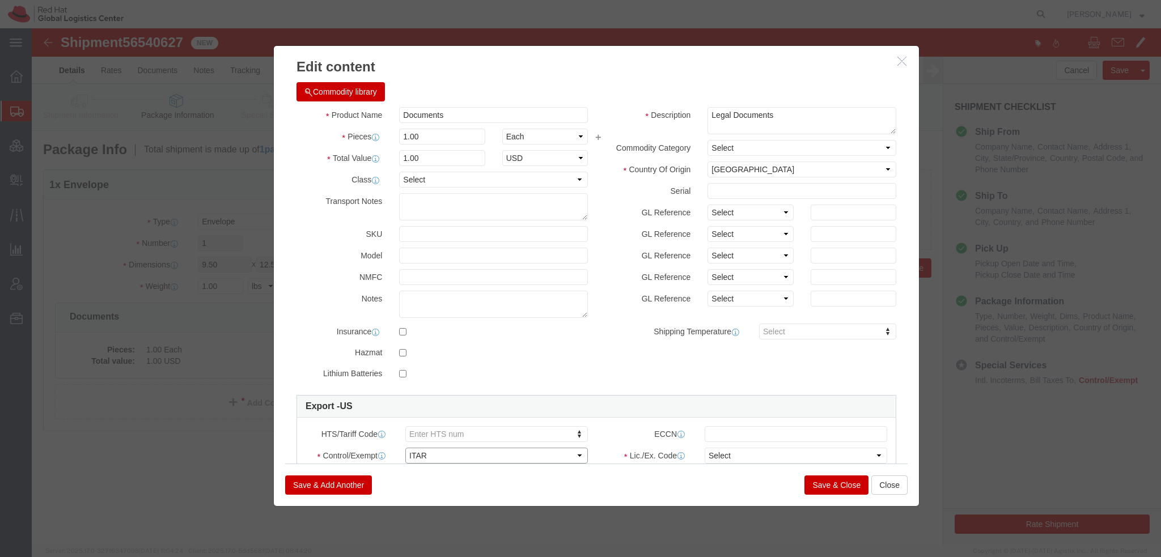
click select "Select ATF BIS DEA EPA FDA FTR ITAR OFAC Other (OPA)"
select select "FTR"
click select "Select ATF BIS DEA EPA FDA FTR ITAR OFAC Other (OPA)"
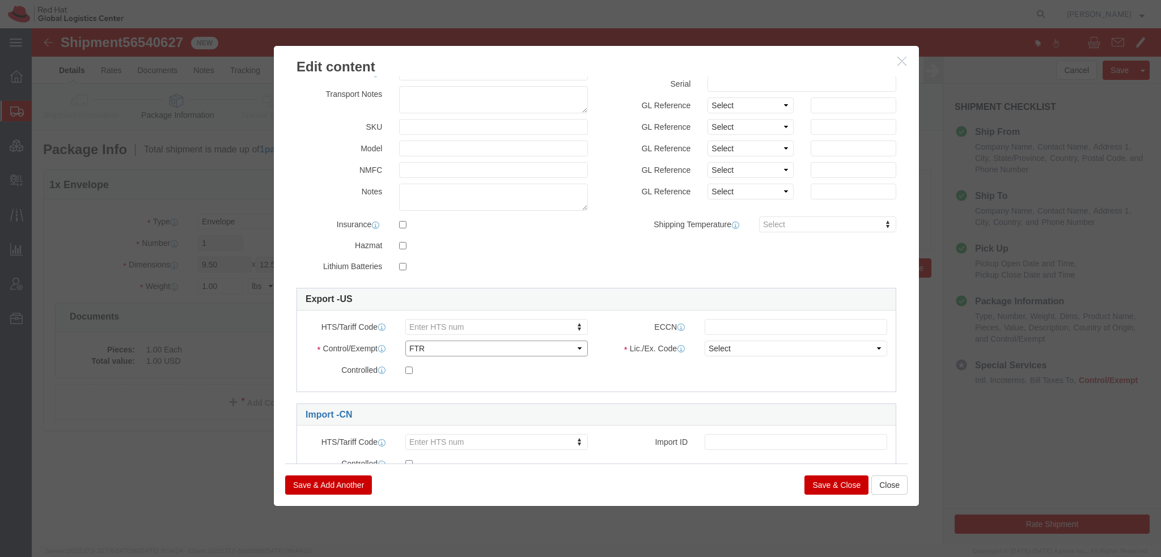
scroll to position [113, 0]
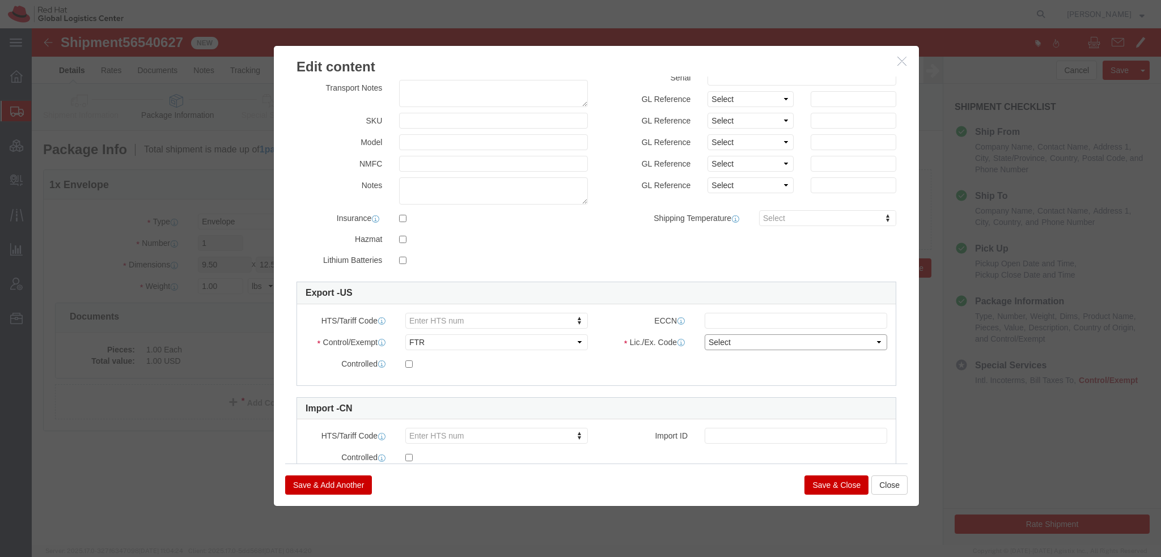
click select "Select 30.2(d)(2) 30.36 30.37(a) 30.37(f) 30.37(g) 30.37(h) 30.37(i) 30.37(j) 3…"
select select "30.37(t)"
click select "Select 30.2(d)(2) 30.36 30.37(a) 30.37(f) 30.37(g) 30.37(h) 30.37(i) 30.37(j) 3…"
click button "Save & Close"
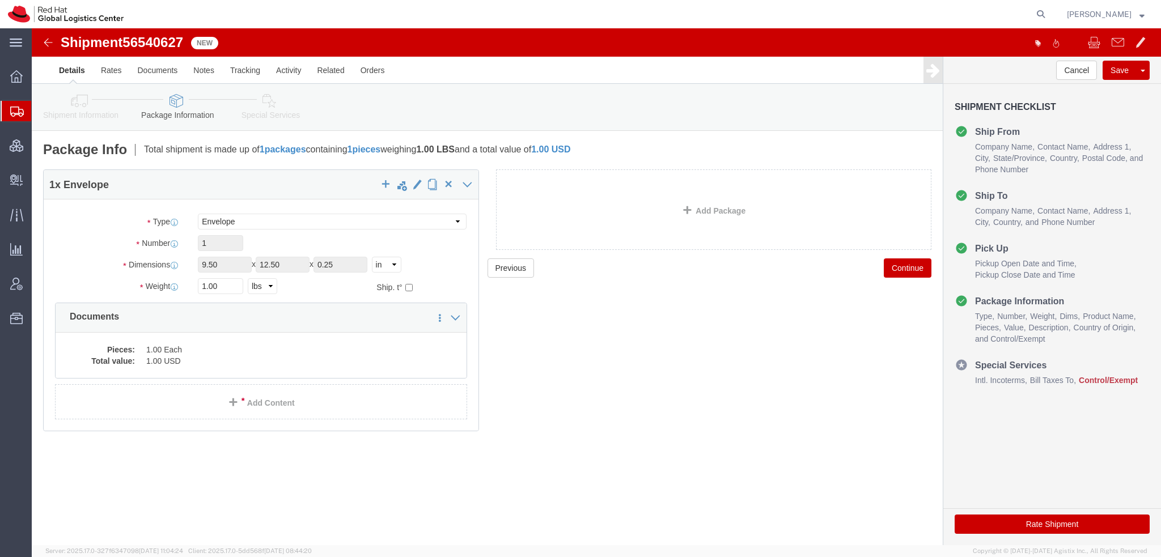
click icon
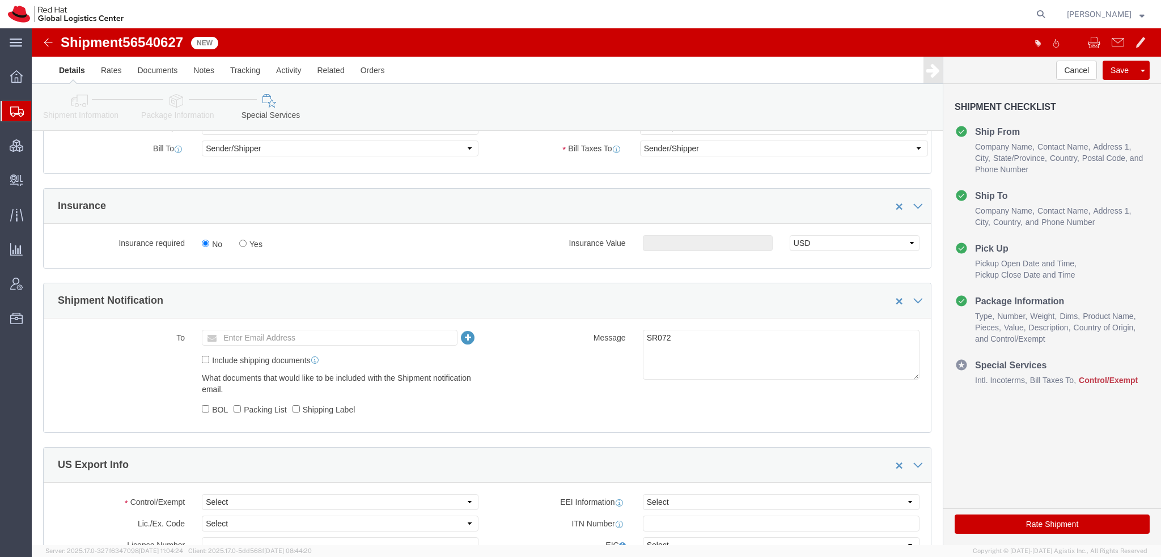
scroll to position [680, 0]
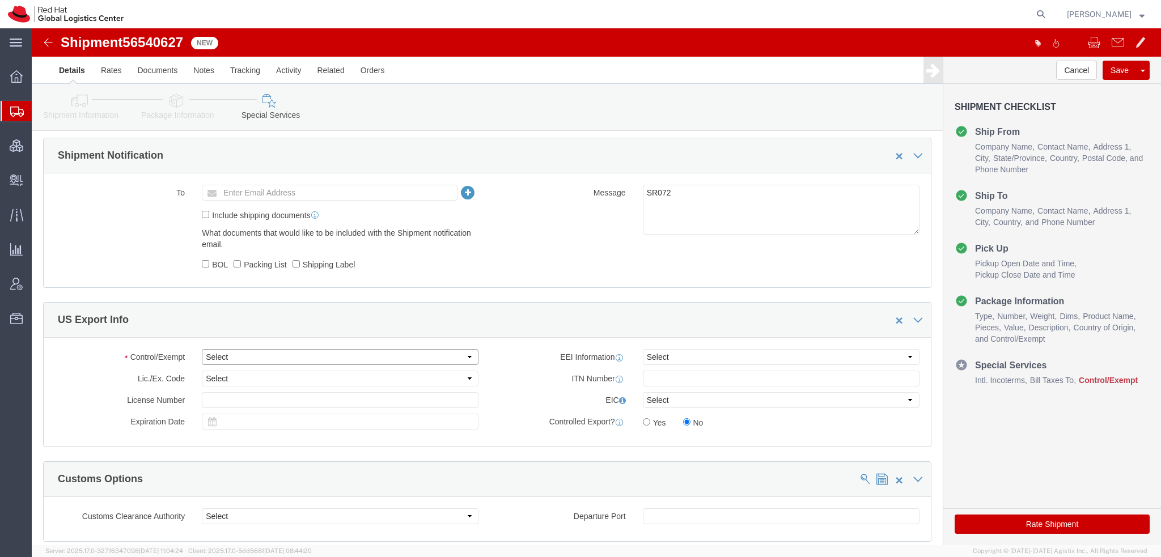
click select "Select ATF BIS DEA EPA FDA FTR ITAR OFAC Other (OPA)"
select select "FTR"
click select "Select ATF BIS DEA EPA FDA FTR ITAR OFAC Other (OPA)"
click select "Select 30.2(d)(2) 30.36 30.37(a) 30.37(f) 30.37(g) 30.37(h) 30.37(i) 30.37(j) 3…"
select select "30.37(t)"
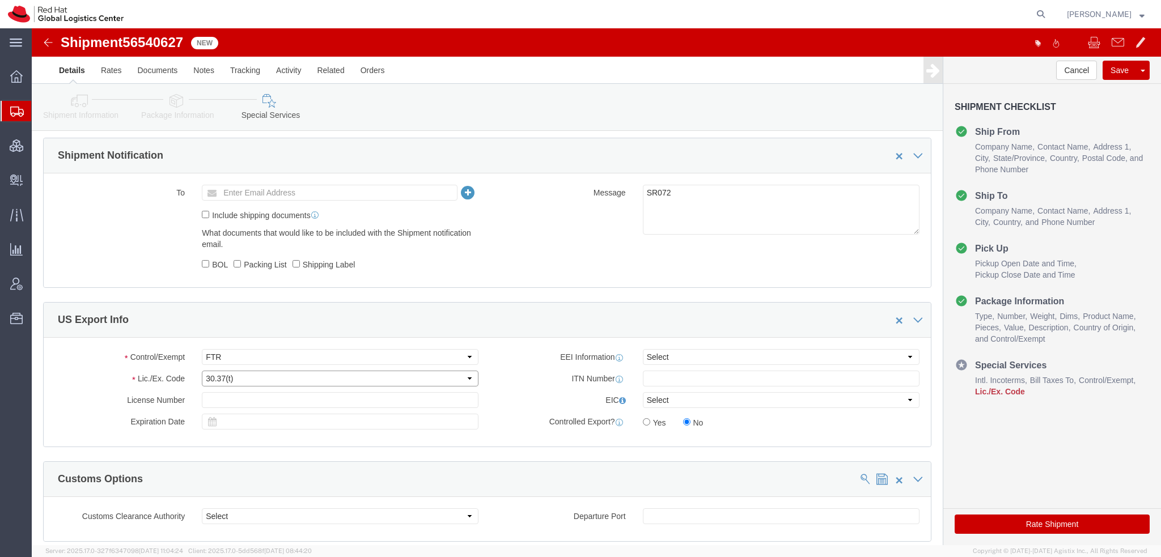
click select "Select 30.2(d)(2) 30.36 30.37(a) 30.37(f) 30.37(g) 30.37(h) 30.37(i) 30.37(j) 3…"
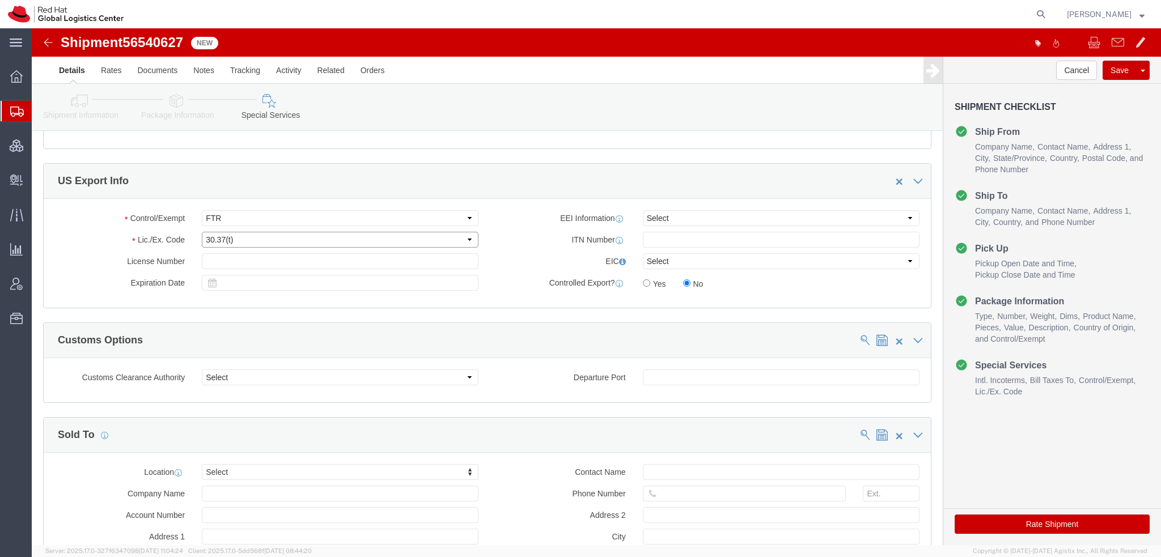
scroll to position [907, 0]
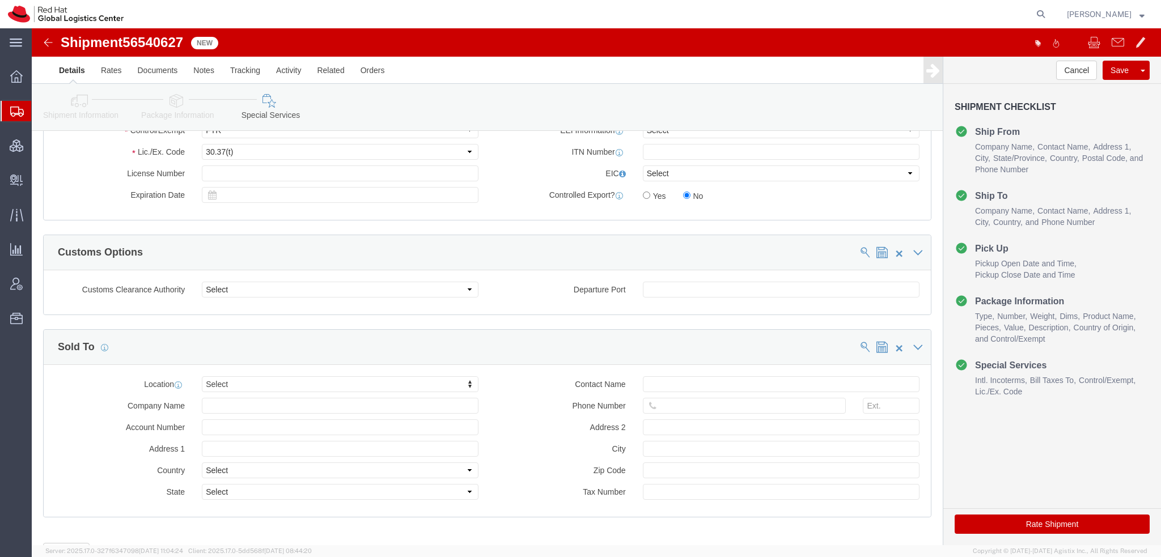
click button "Rate Shipment"
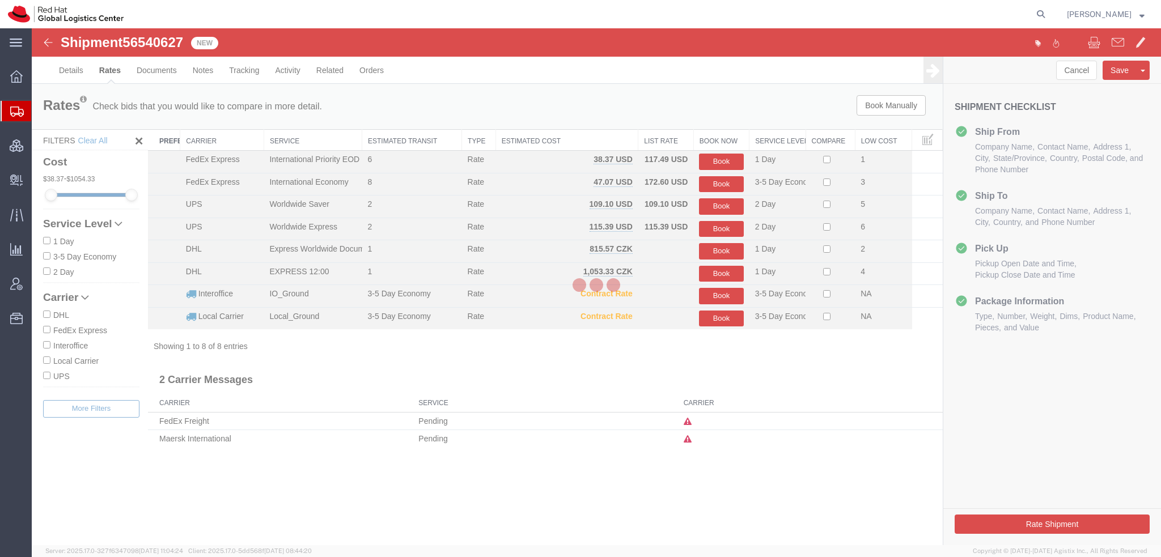
scroll to position [0, 0]
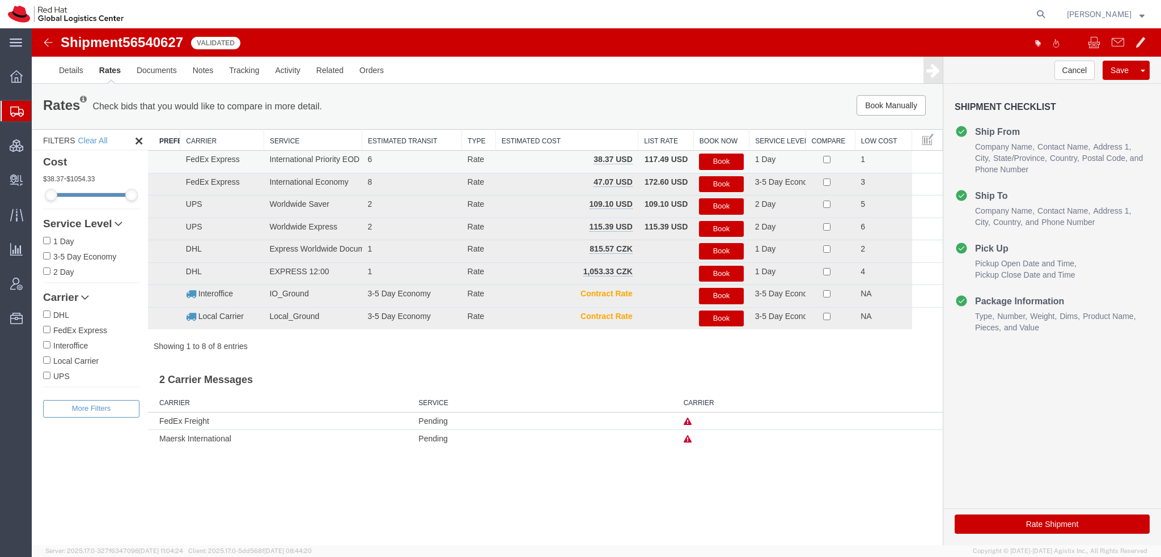
click at [710, 160] on button "Book" at bounding box center [721, 162] width 44 height 16
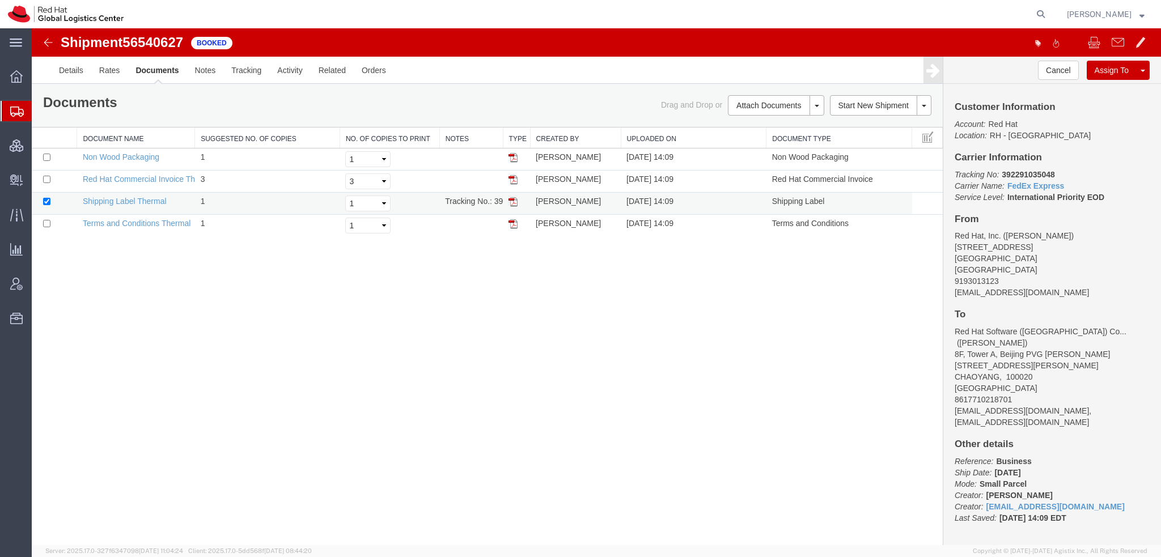
click at [515, 201] on img at bounding box center [512, 201] width 9 height 9
click at [0, 0] on span "Shipment Manager" at bounding box center [0, 0] width 0 height 0
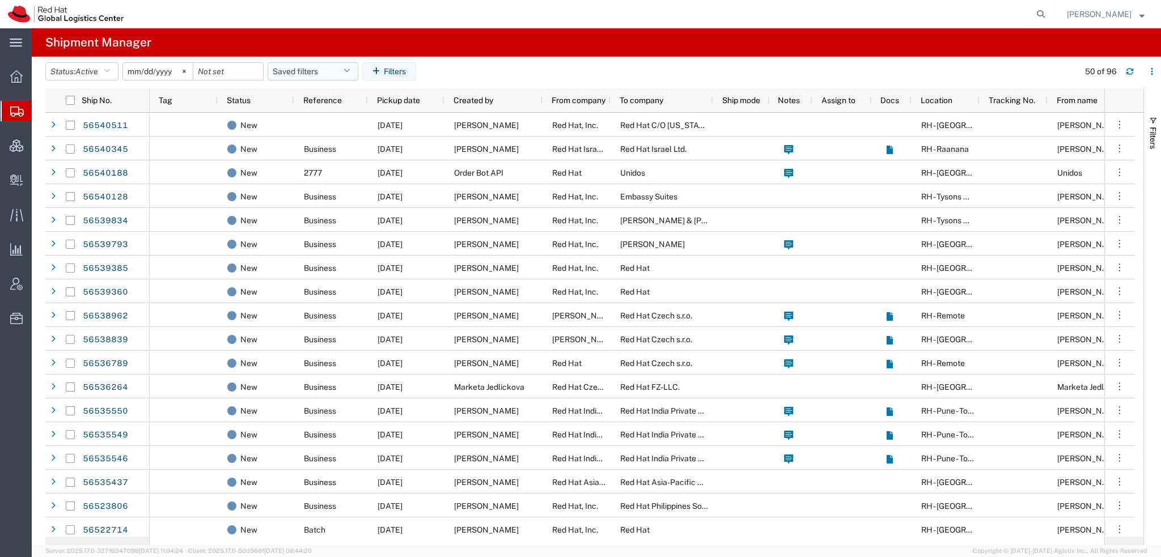
click at [349, 71] on icon "button" at bounding box center [346, 71] width 6 height 8
click at [305, 125] on span "Americas" at bounding box center [343, 121] width 148 height 21
type input "[DATE]"
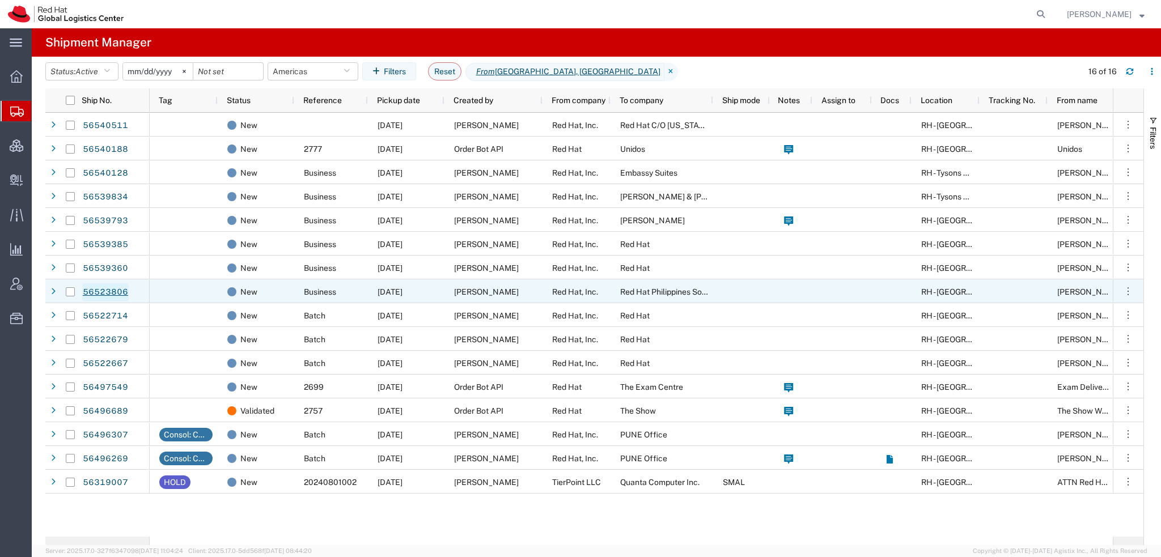
click at [109, 290] on link "56523806" at bounding box center [105, 292] width 46 height 18
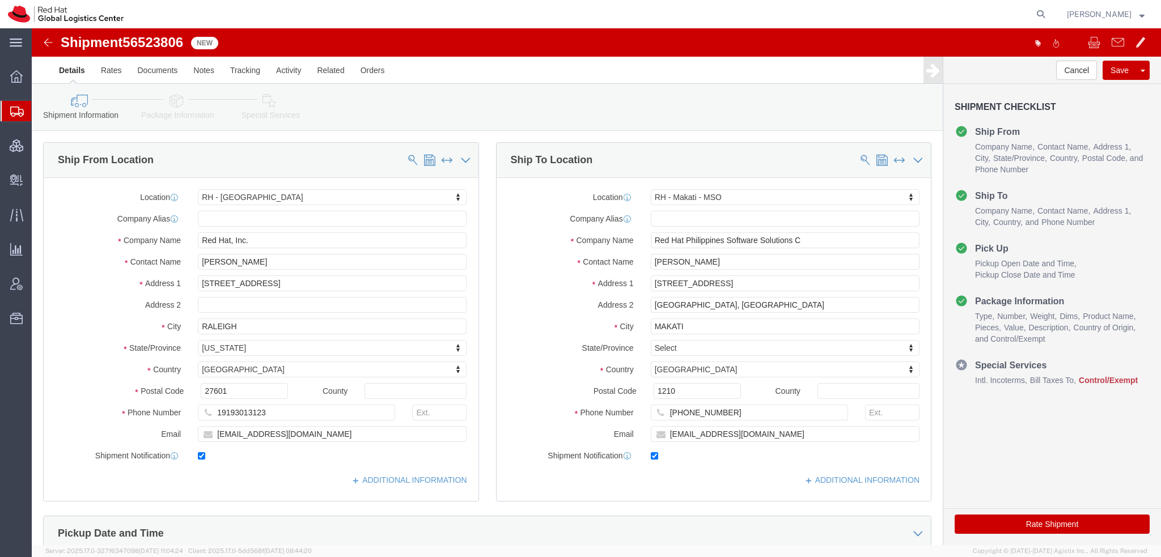
select select "38014"
select select "56131"
click input "egranado@redhat.com"
type input "egranado@redhat.com, apaclogistics@redhat.com"
click link "Package Information"
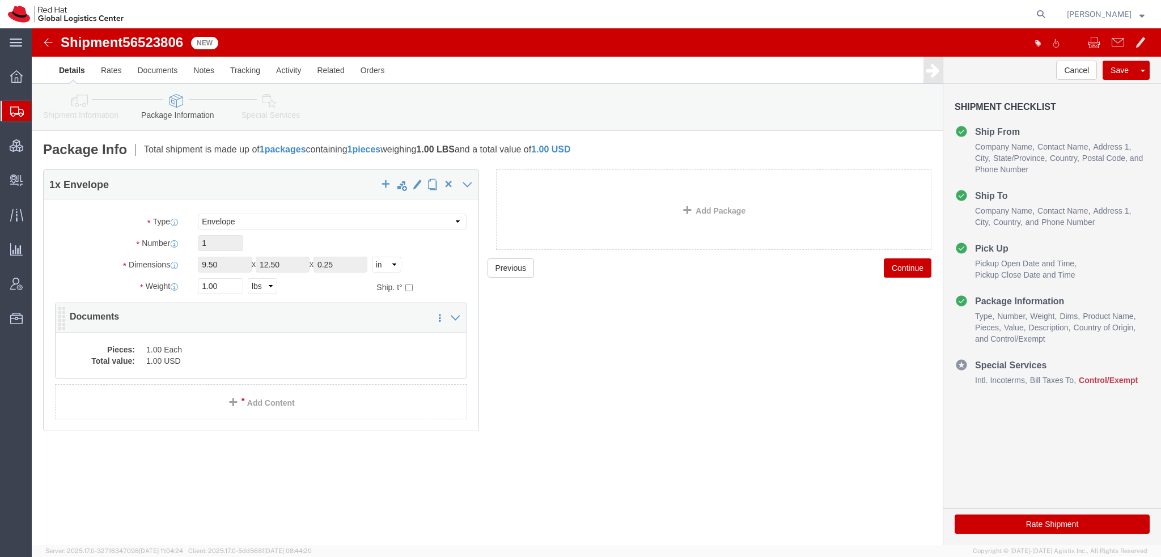
click div "Pieces: 1.00 Each Total value: 1.00 USD"
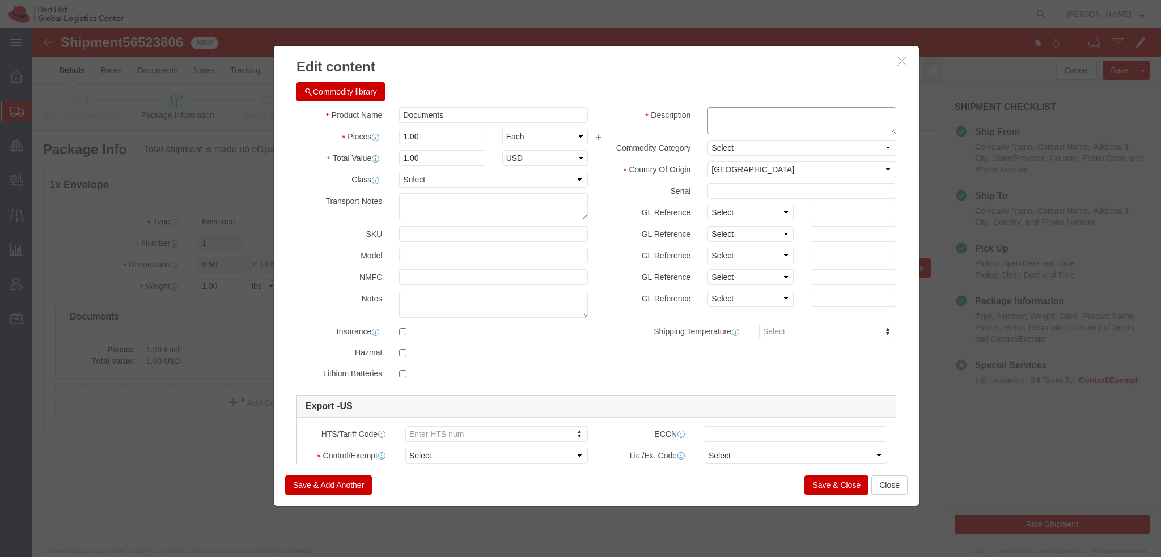
drag, startPoint x: 695, startPoint y: 87, endPoint x: 702, endPoint y: 81, distance: 8.9
click textarea
type textarea "Legal Document"
click select "Select ATF BIS DEA EPA FDA FTR ITAR OFAC Other (OPA)"
select select "FTR"
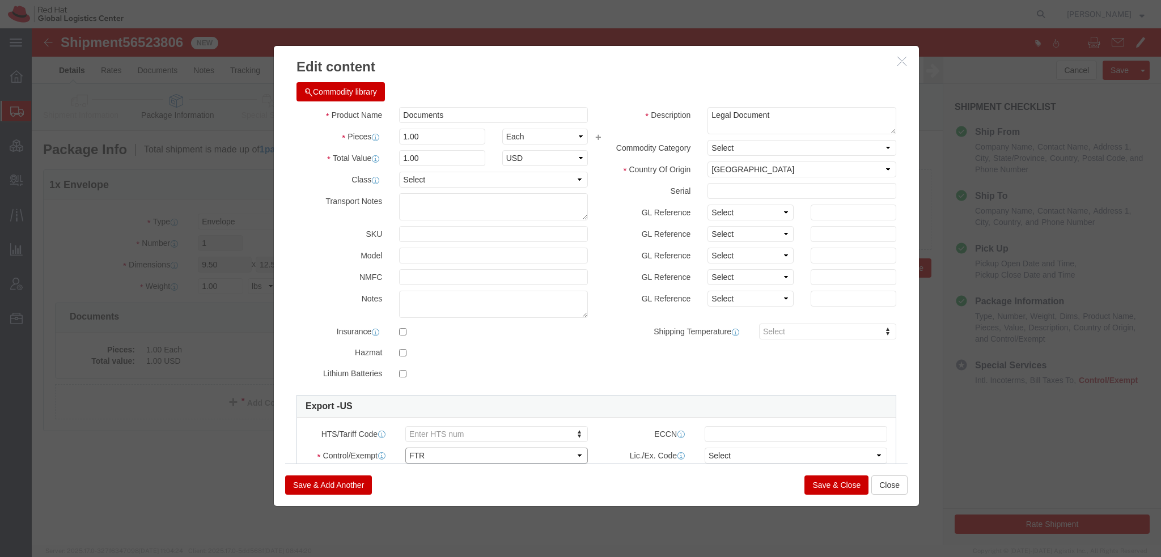
click select "Select ATF BIS DEA EPA FDA FTR ITAR OFAC Other (OPA)"
click select "Select 30.2(d)(2) 30.36 30.37(a) 30.37(f) 30.37(g) 30.37(h) 30.37(i) 30.37(j) 3…"
select select "30.37(t)"
click select "Select 30.2(d)(2) 30.36 30.37(a) 30.37(f) 30.37(g) 30.37(h) 30.37(i) 30.37(j) 3…"
click button "Save & Close"
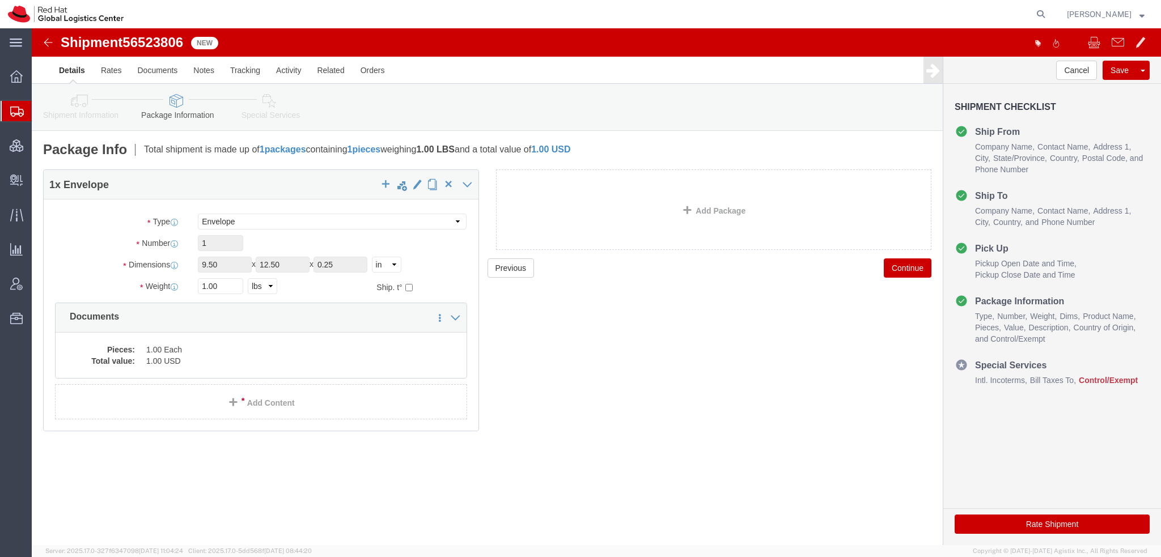
click icon
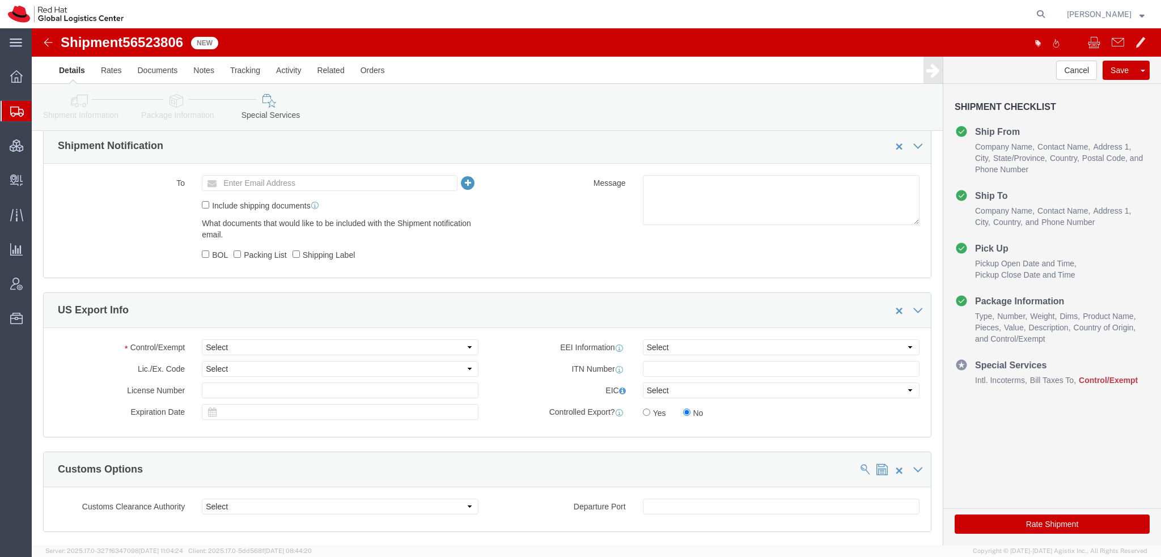
scroll to position [793, 0]
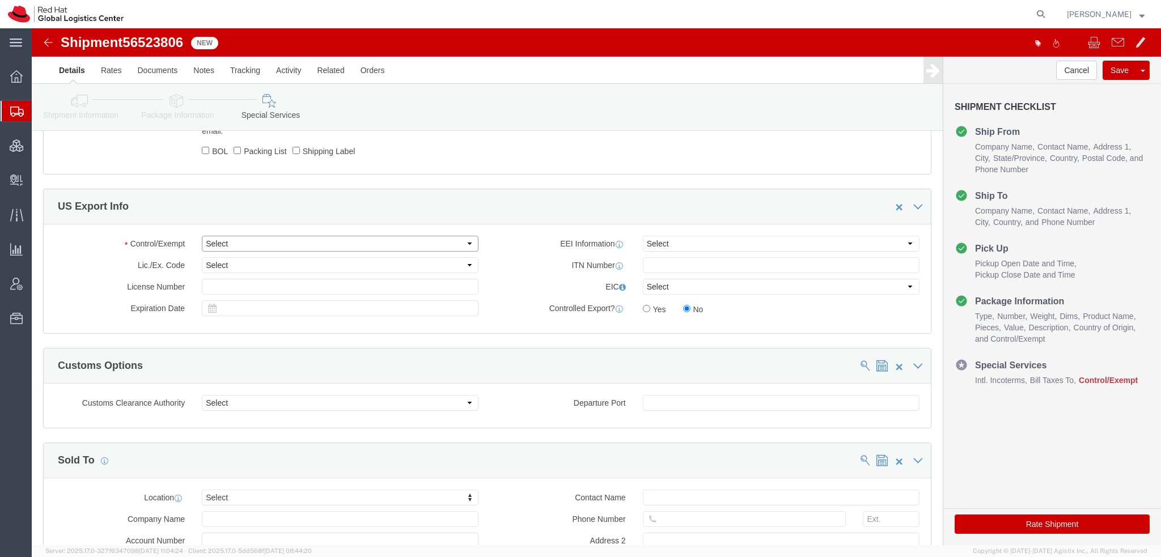
click select "Select ATF BIS DEA EPA FDA FTR ITAR OFAC Other (OPA)"
select select "FTR"
click select "Select ATF BIS DEA EPA FDA FTR ITAR OFAC Other (OPA)"
click select "Select 30.2(d)(2) 30.36 30.37(a) 30.37(f) 30.37(g) 30.37(h) 30.37(i) 30.37(j) 3…"
select select "30.37(t)"
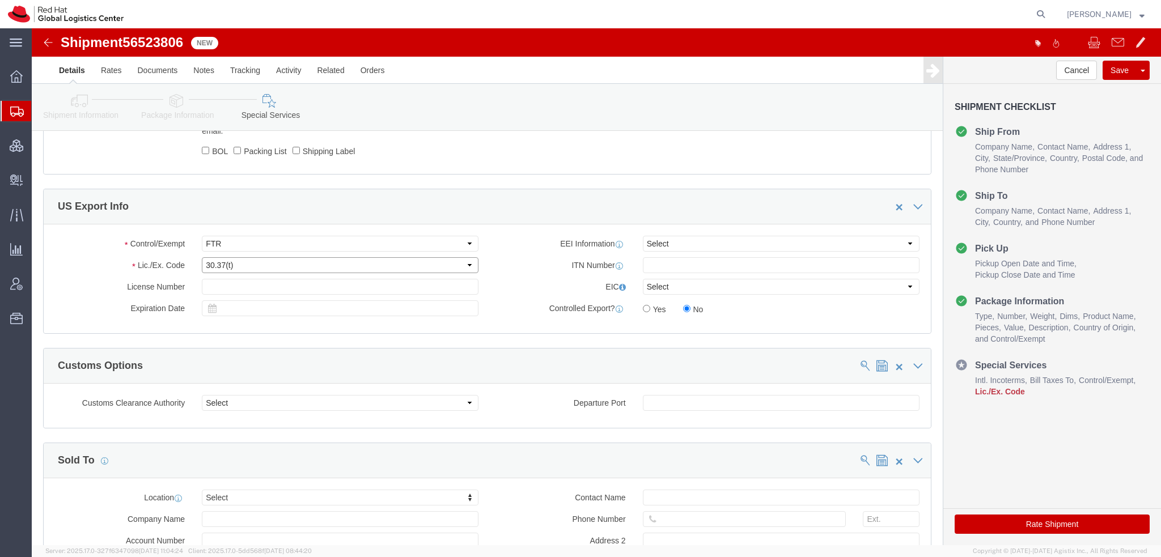
click select "Select 30.2(d)(2) 30.36 30.37(a) 30.37(f) 30.37(g) 30.37(h) 30.37(i) 30.37(j) 3…"
click button "Rate Shipment"
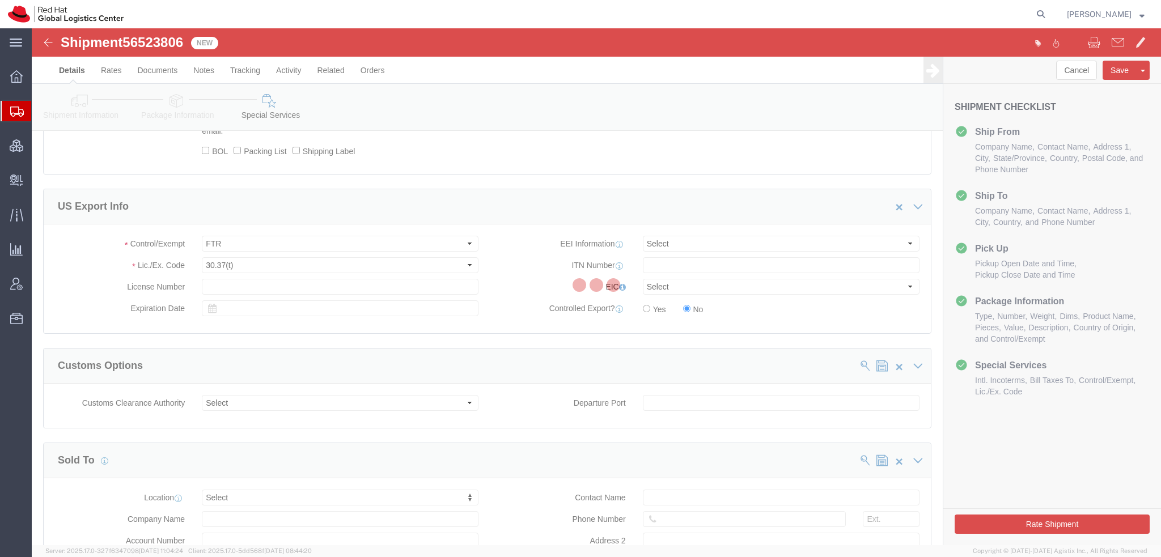
scroll to position [0, 0]
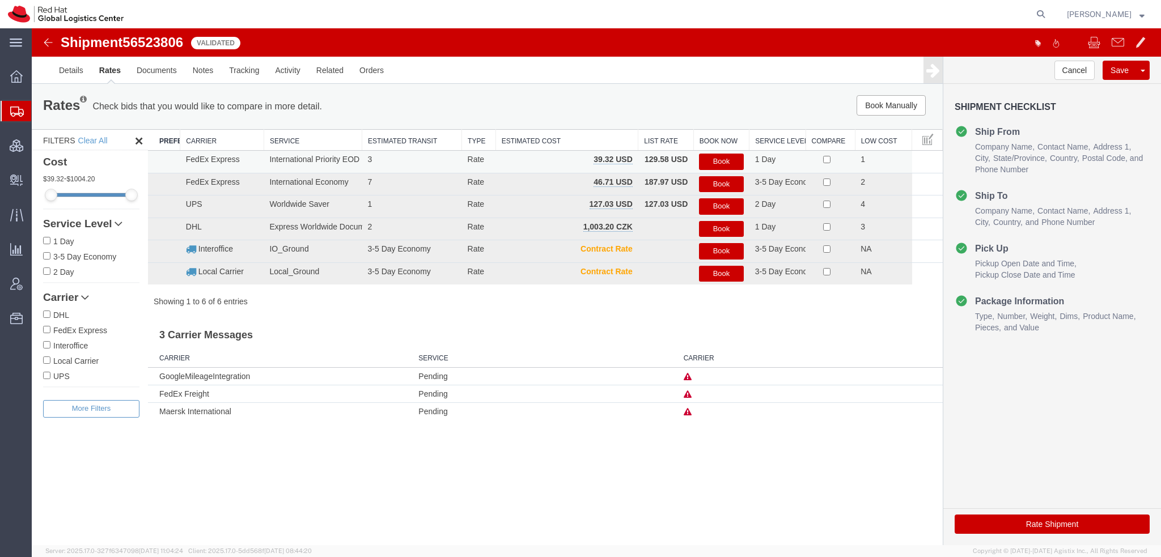
click at [715, 158] on button "Book" at bounding box center [721, 162] width 44 height 16
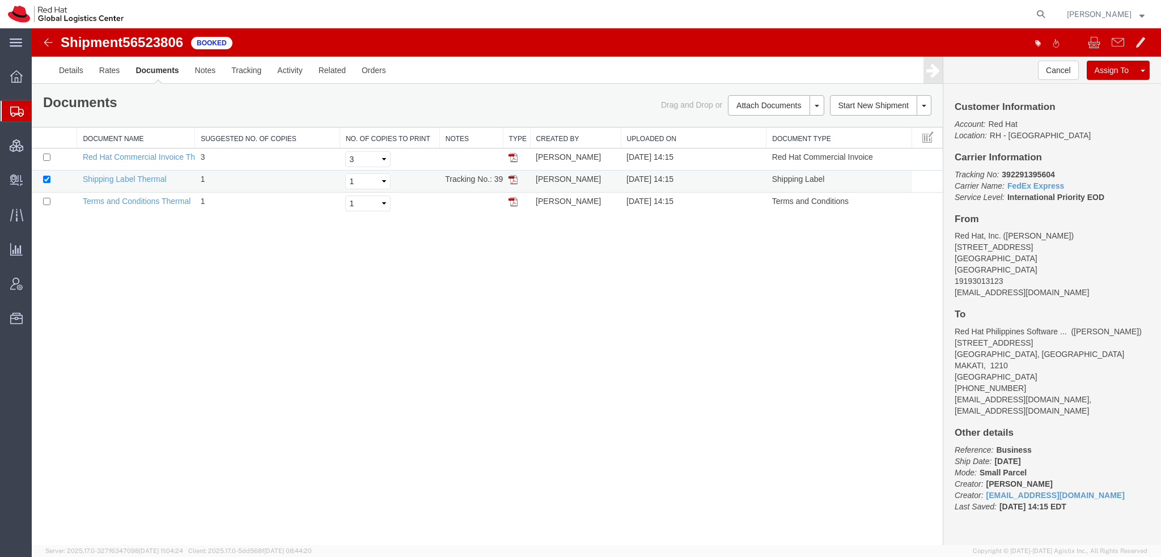
click at [511, 179] on img at bounding box center [512, 179] width 9 height 9
click at [0, 0] on span "Shipment Manager" at bounding box center [0, 0] width 0 height 0
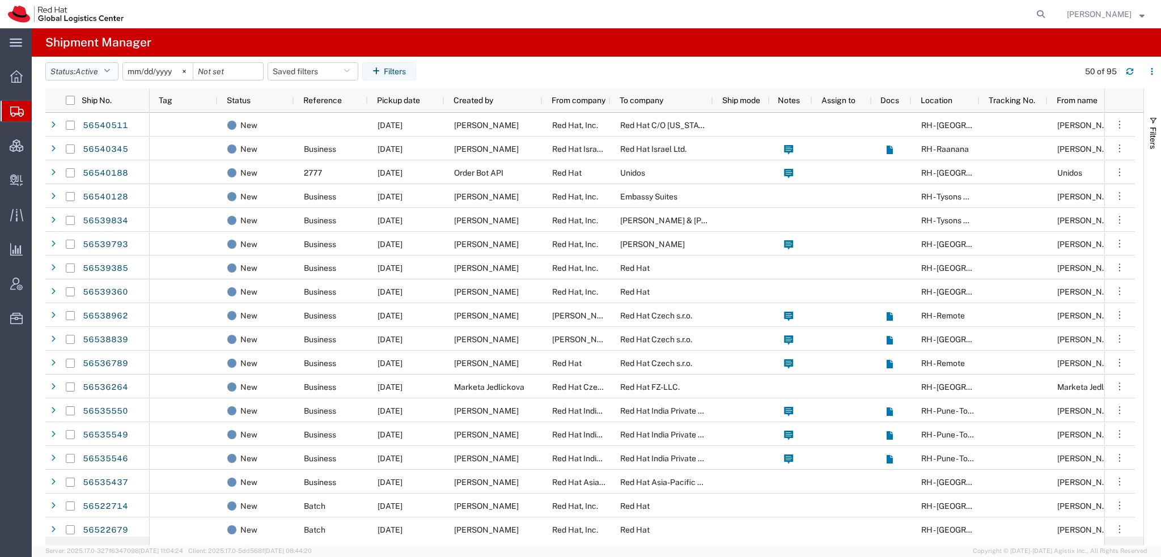
click at [103, 65] on button "Status: Active" at bounding box center [81, 71] width 73 height 18
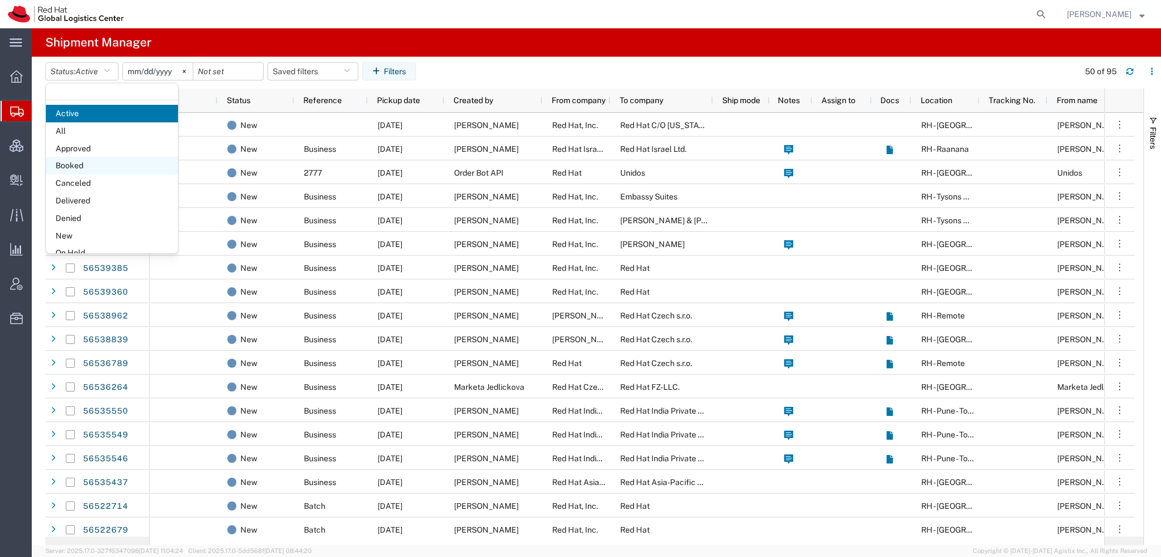
click at [74, 169] on span "Booked" at bounding box center [112, 166] width 132 height 18
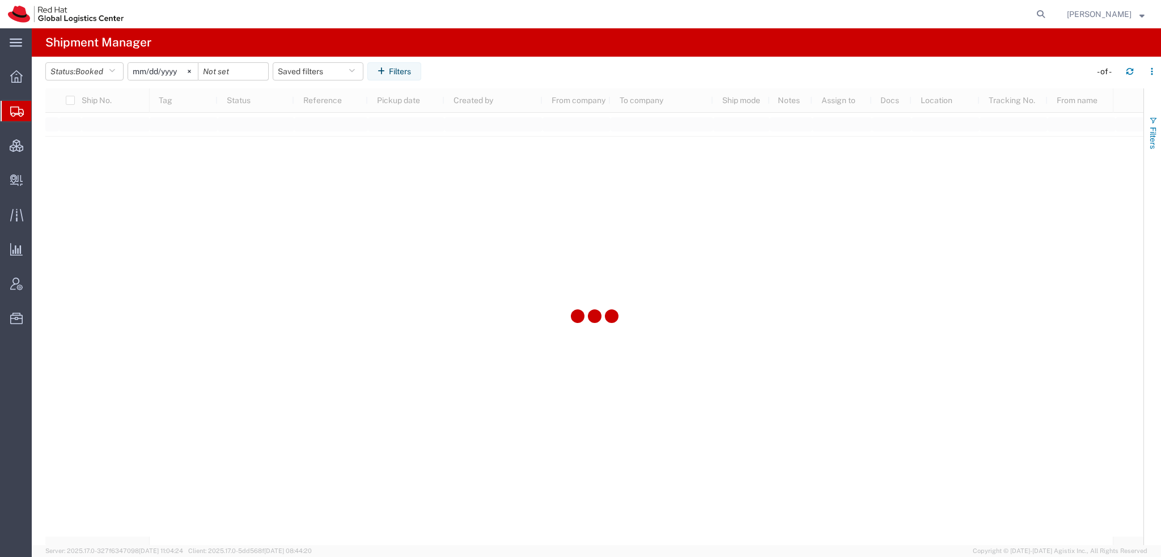
click at [1150, 132] on span "Filters" at bounding box center [1152, 138] width 9 height 22
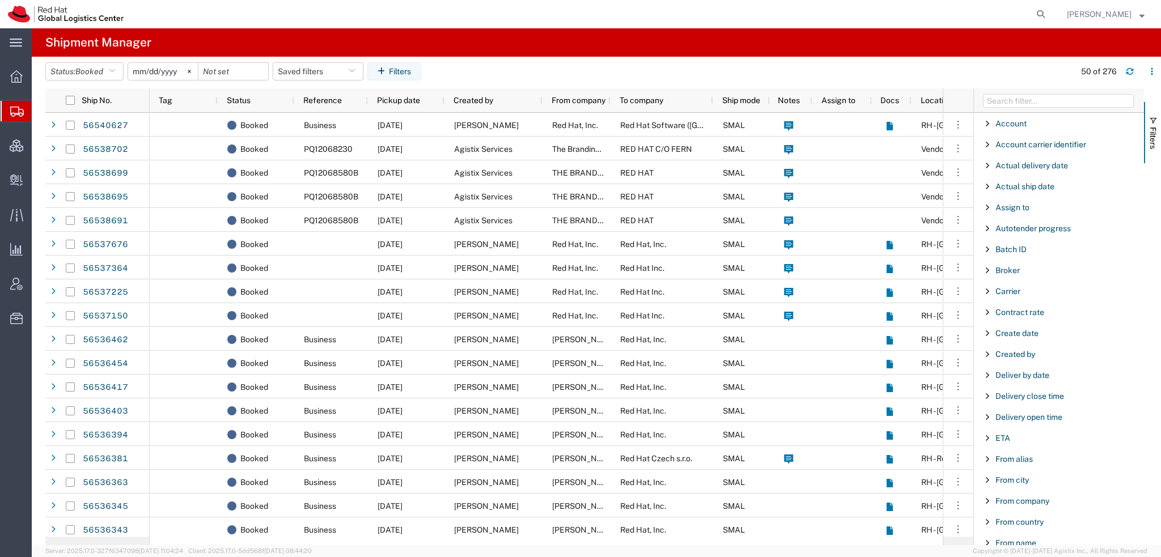
scroll to position [944, 0]
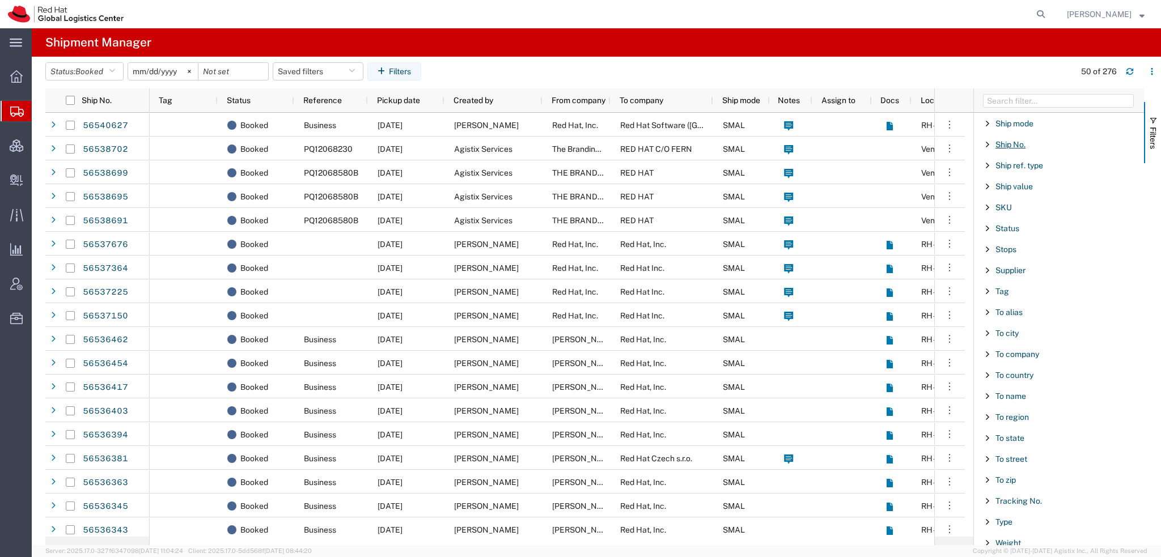
click at [1009, 142] on span "Ship No." at bounding box center [1010, 144] width 30 height 9
click at [1012, 192] on input "Filter Value" at bounding box center [1062, 192] width 148 height 14
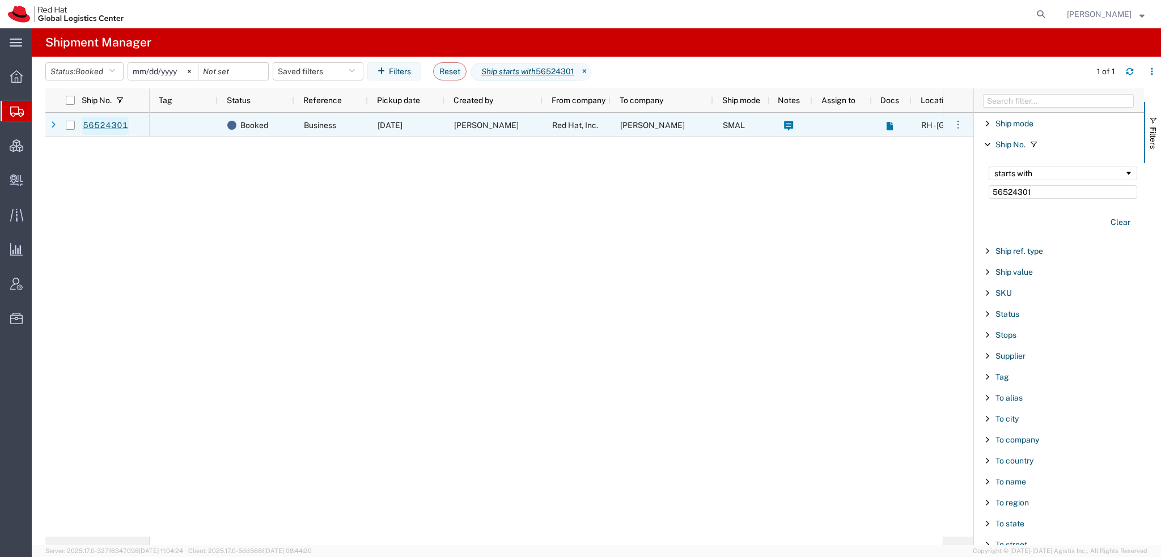
type input "56524301"
click at [97, 122] on link "56524301" at bounding box center [105, 126] width 46 height 18
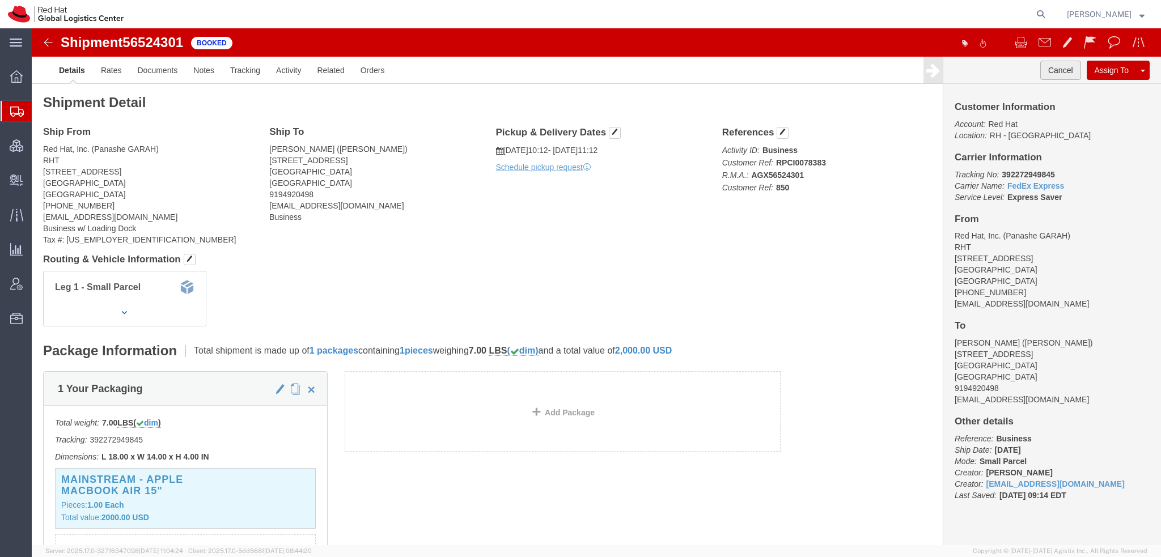
click button "Cancel"
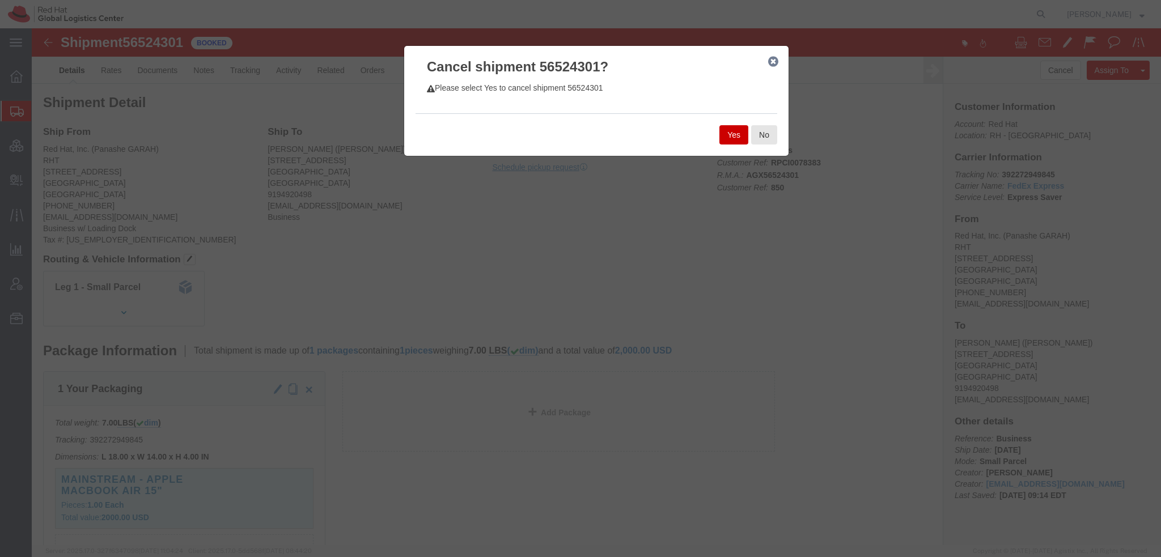
click button "Yes"
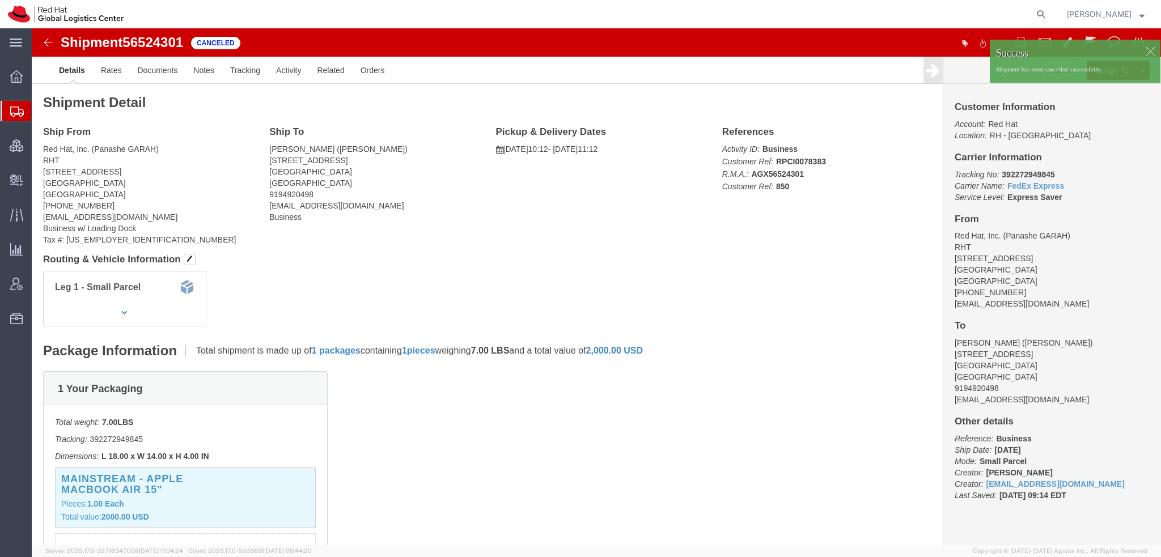
click at [0, 0] on span "Shipment Manager" at bounding box center [0, 0] width 0 height 0
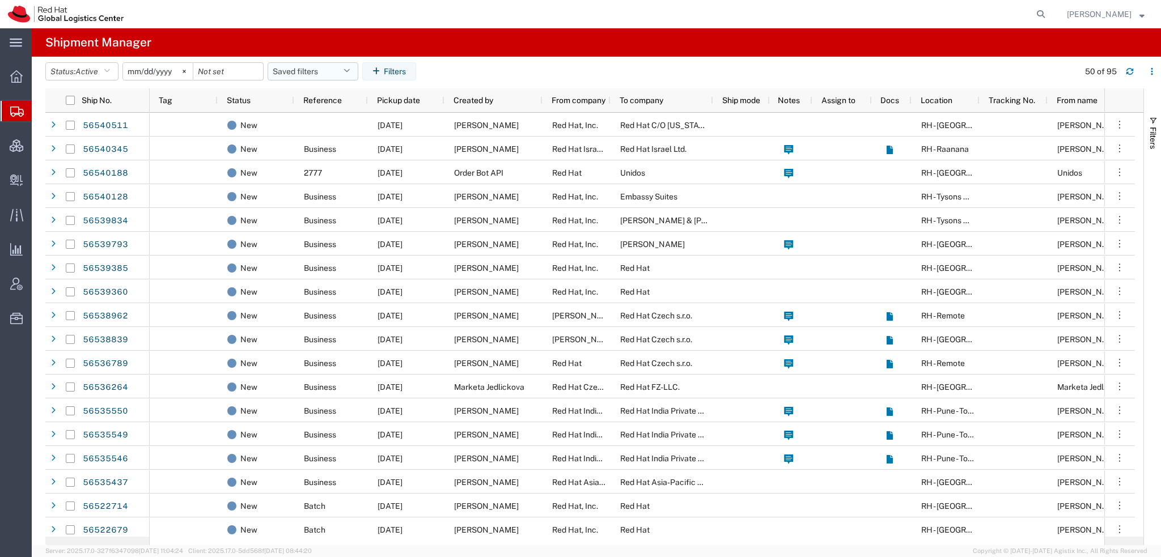
click at [345, 71] on button "Saved filters" at bounding box center [312, 71] width 91 height 18
click at [306, 116] on span "Americas" at bounding box center [343, 121] width 148 height 21
type input "[DATE]"
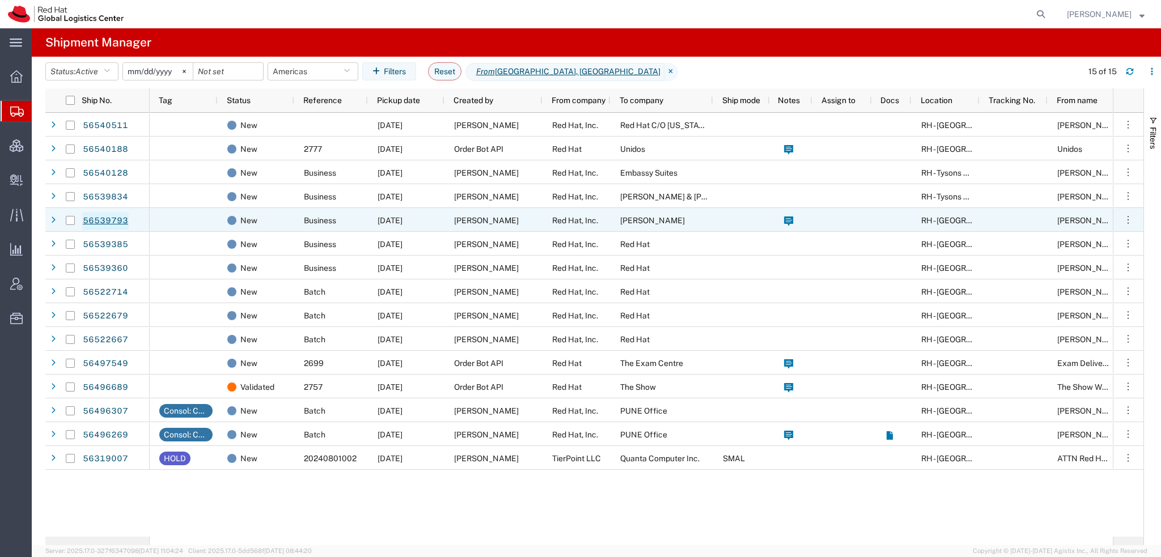
click at [103, 220] on link "56539793" at bounding box center [105, 221] width 46 height 18
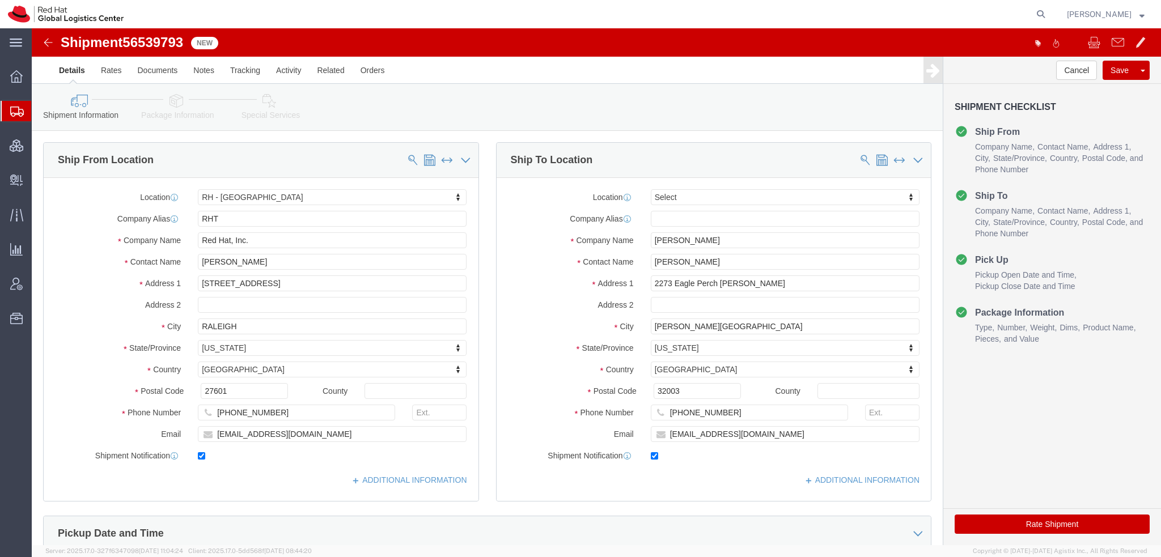
select select "38014"
select select
click icon
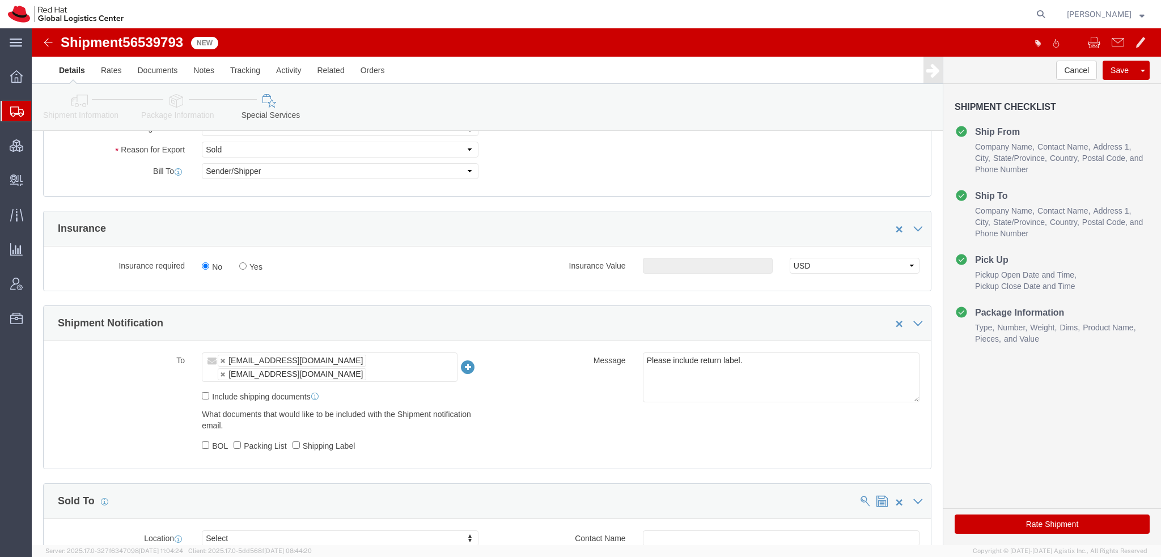
scroll to position [567, 0]
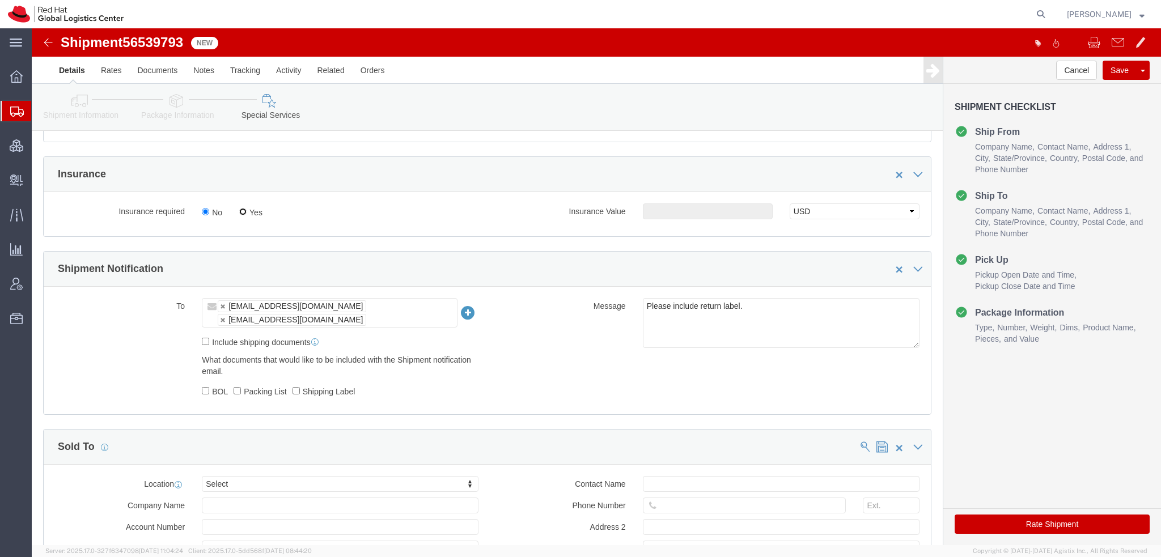
click input "Yes"
radio input "true"
click input "text"
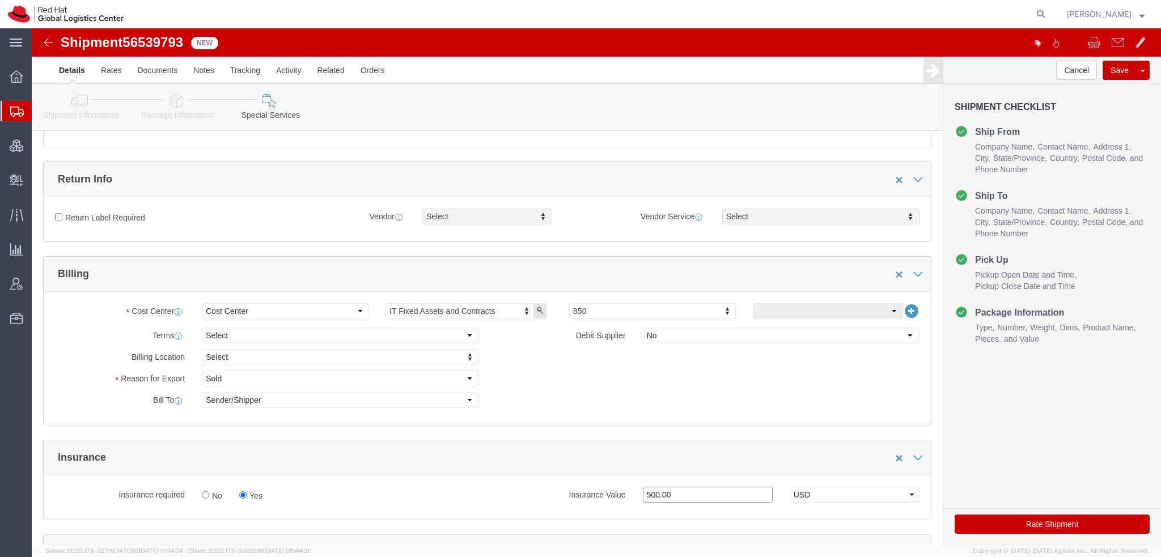
type input "500.00"
click input "Return Label Required"
checkbox input "true"
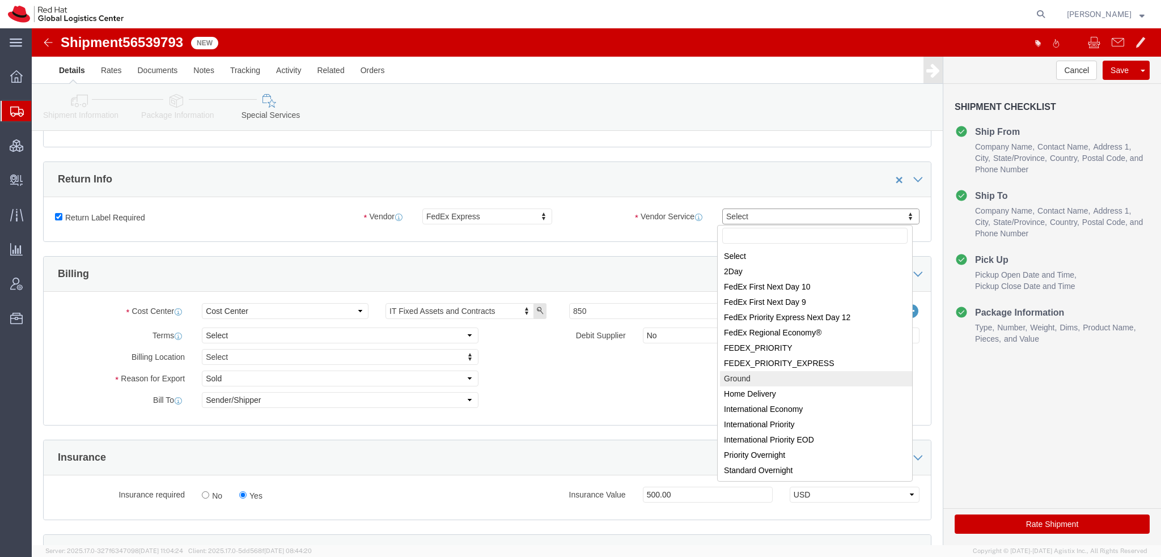
select select "12"
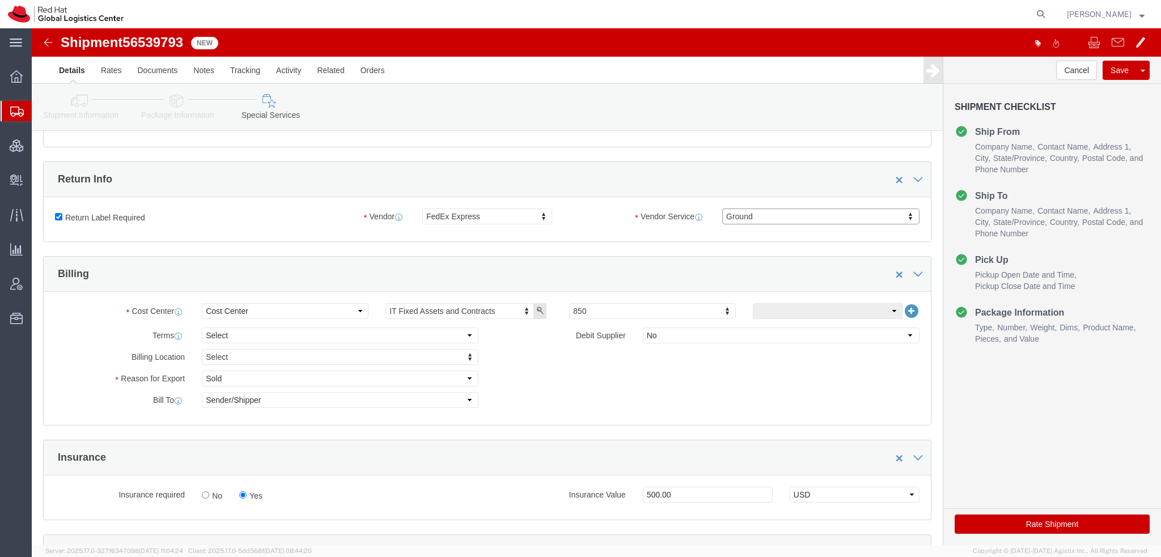
click button "Rate Shipment"
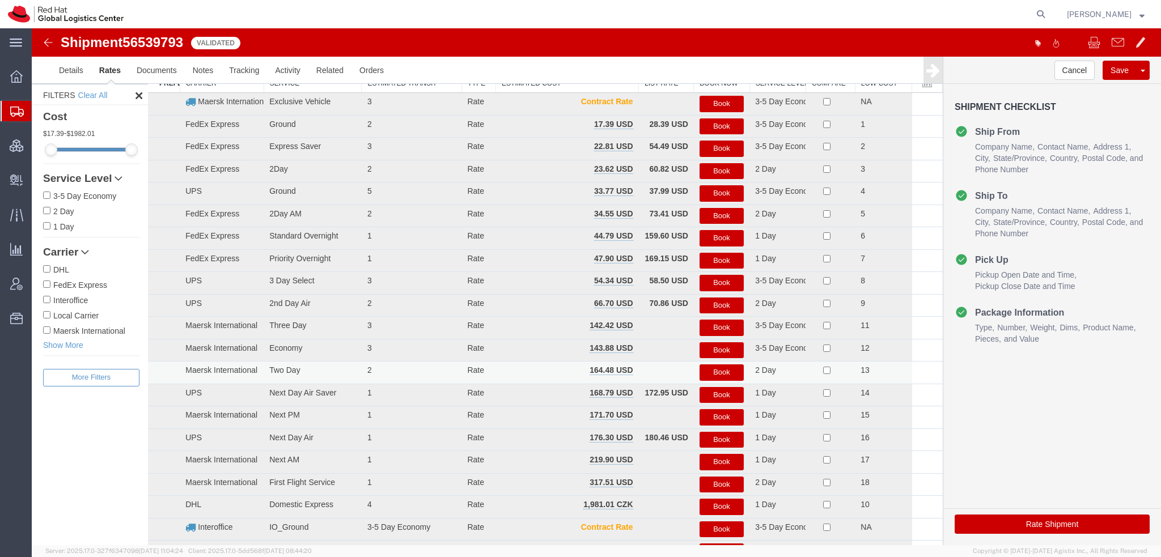
scroll to position [0, 0]
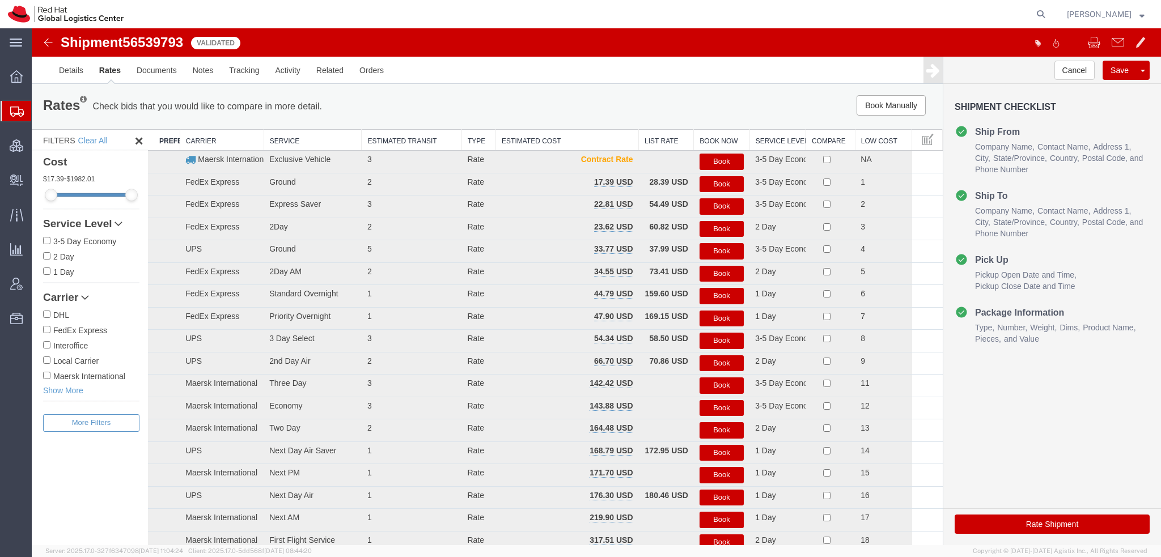
click at [707, 206] on button "Book" at bounding box center [721, 206] width 44 height 16
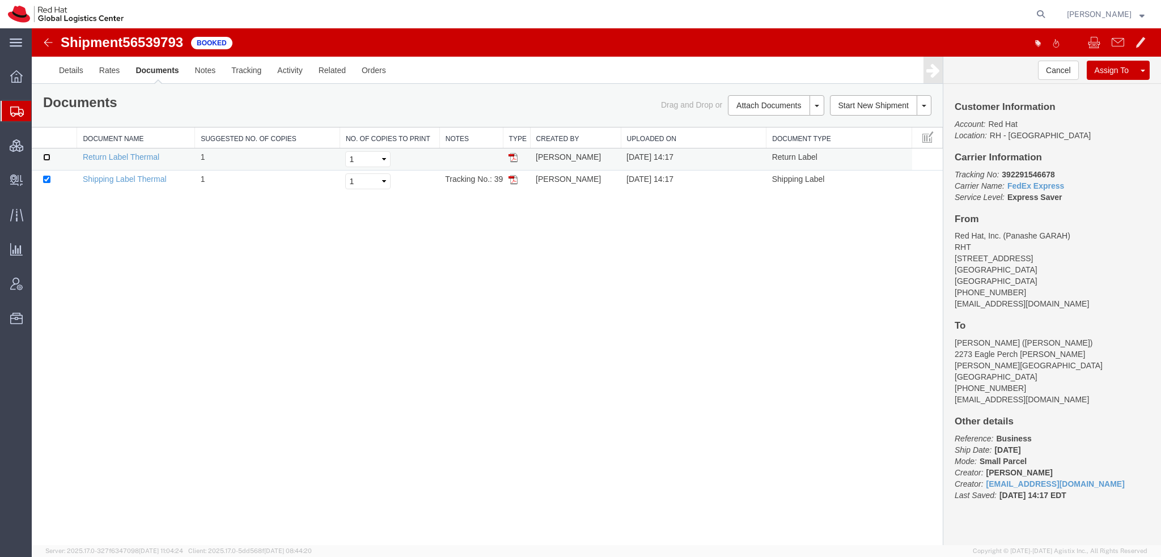
click at [44, 155] on input "checkbox" at bounding box center [46, 157] width 7 height 7
checkbox input "true"
click at [747, 126] on link "Print Documents" at bounding box center [774, 124] width 99 height 17
click at [0, 0] on span "Shipment Manager" at bounding box center [0, 0] width 0 height 0
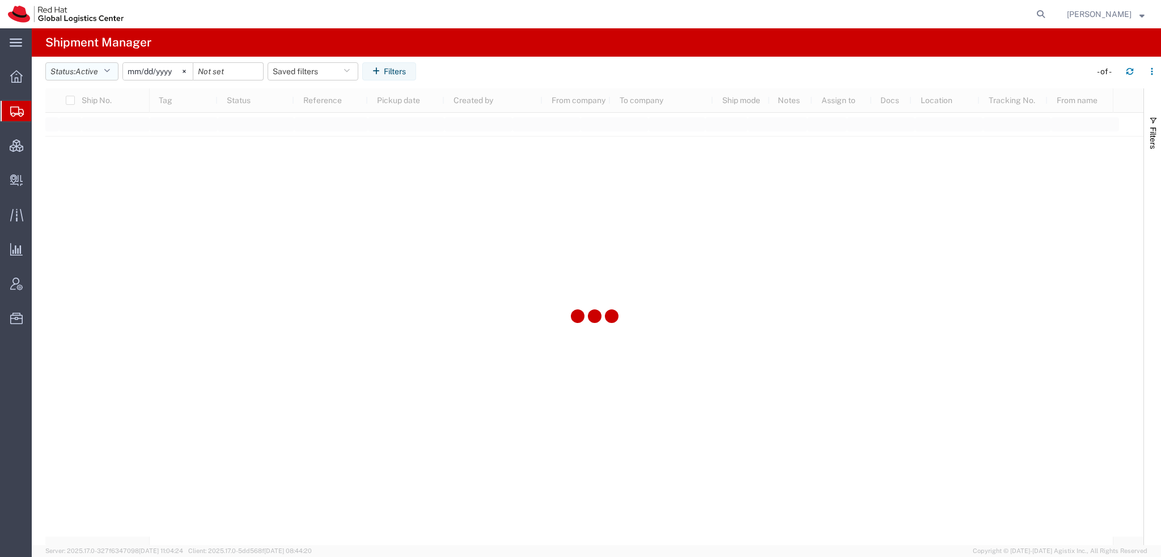
drag, startPoint x: 108, startPoint y: 65, endPoint x: 99, endPoint y: 75, distance: 14.0
click at [108, 65] on button "Status: Active" at bounding box center [81, 71] width 73 height 18
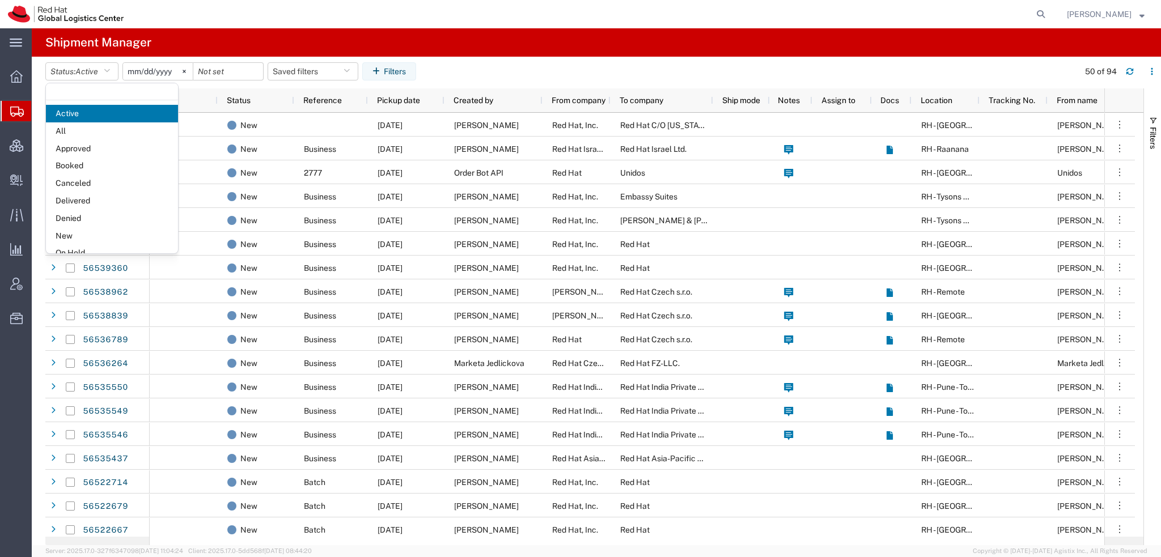
click at [77, 161] on span "Booked" at bounding box center [112, 166] width 132 height 18
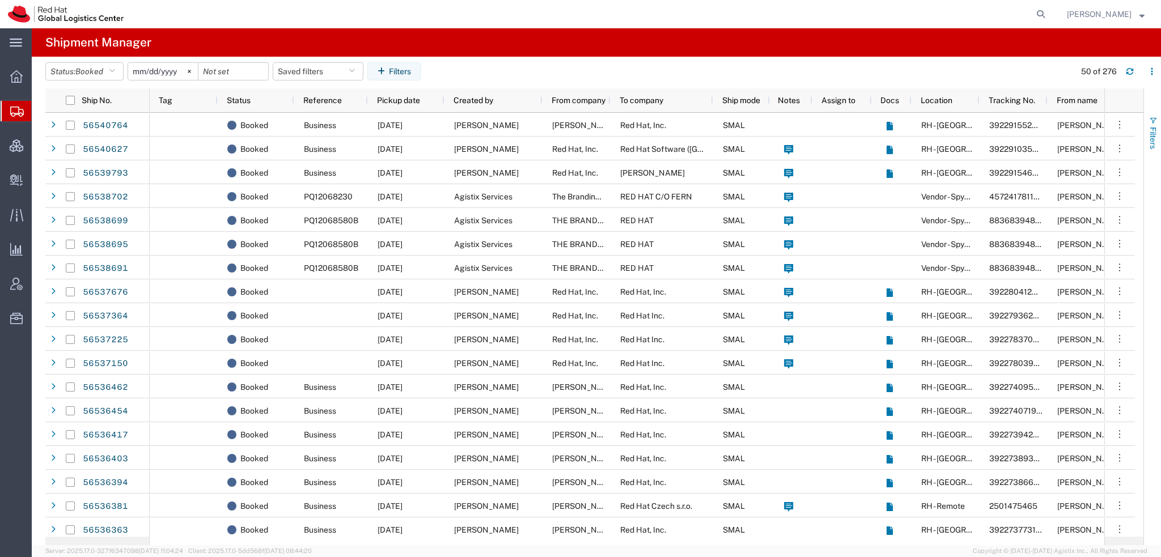
click at [1147, 122] on button "Filters" at bounding box center [1152, 132] width 17 height 61
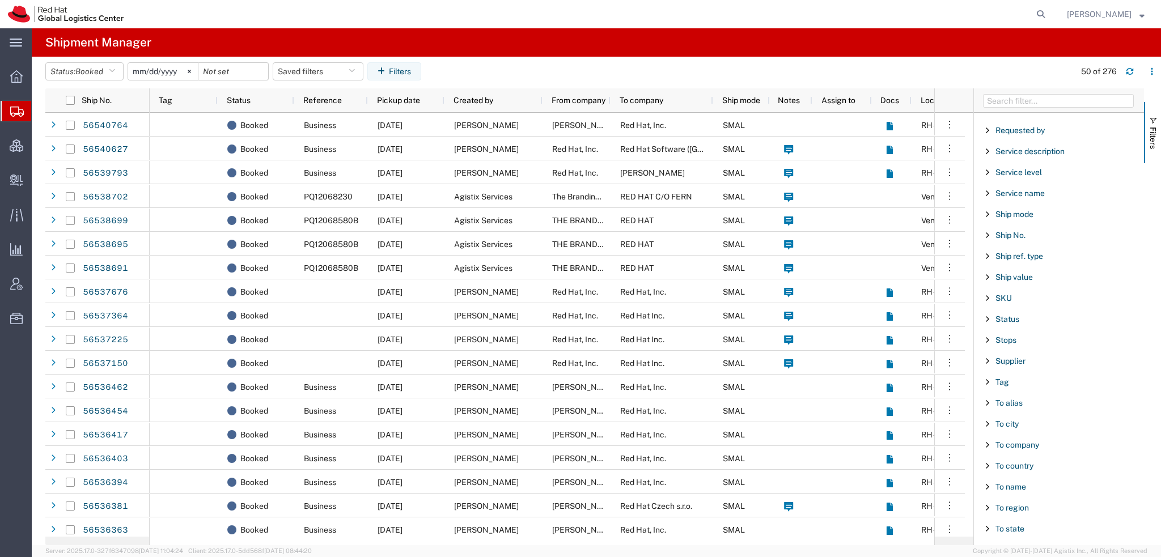
scroll to position [944, 0]
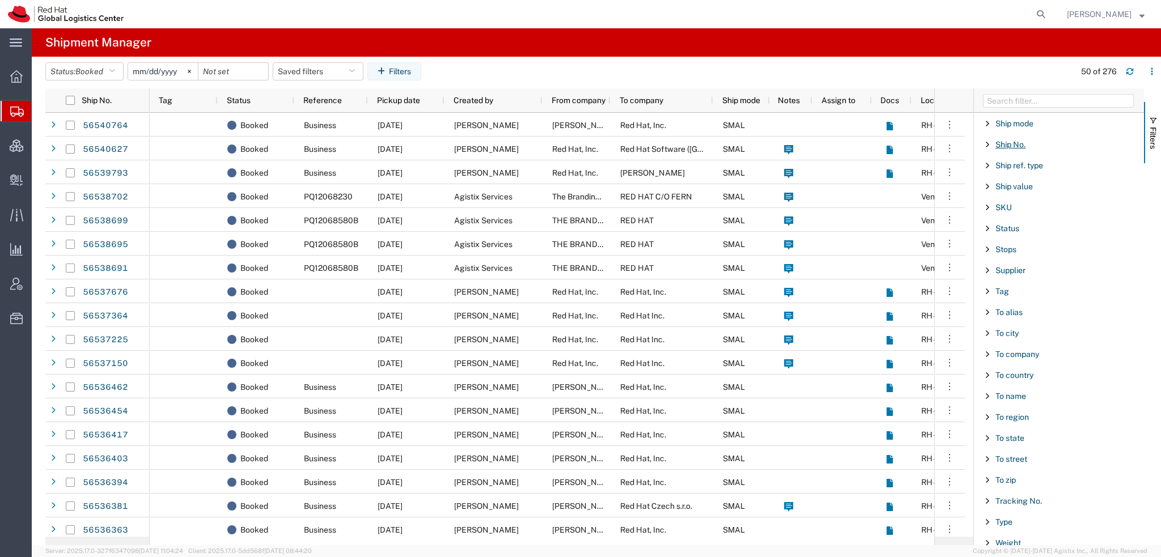
click at [1018, 140] on span "Ship No." at bounding box center [1010, 144] width 30 height 9
click at [1010, 188] on input "Filter Value" at bounding box center [1062, 192] width 148 height 14
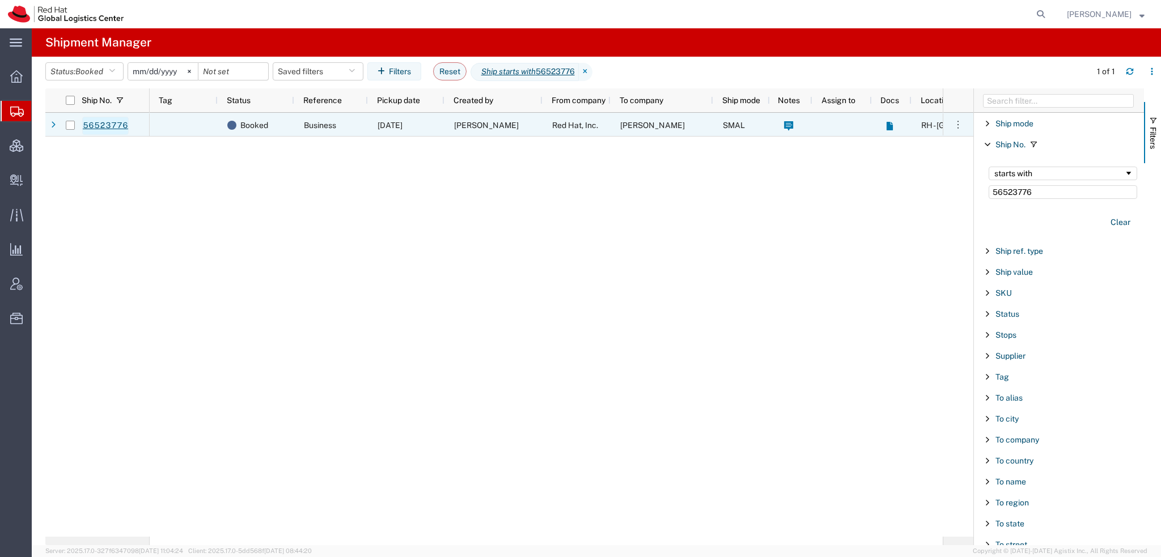
type input "56523776"
click at [98, 128] on link "56523776" at bounding box center [105, 126] width 46 height 18
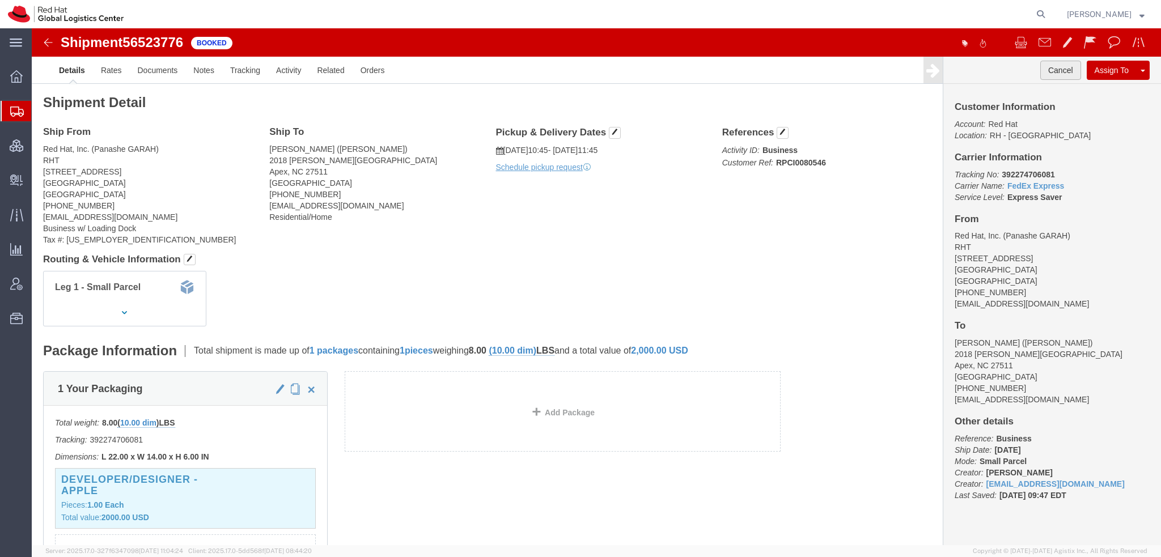
click button "Cancel"
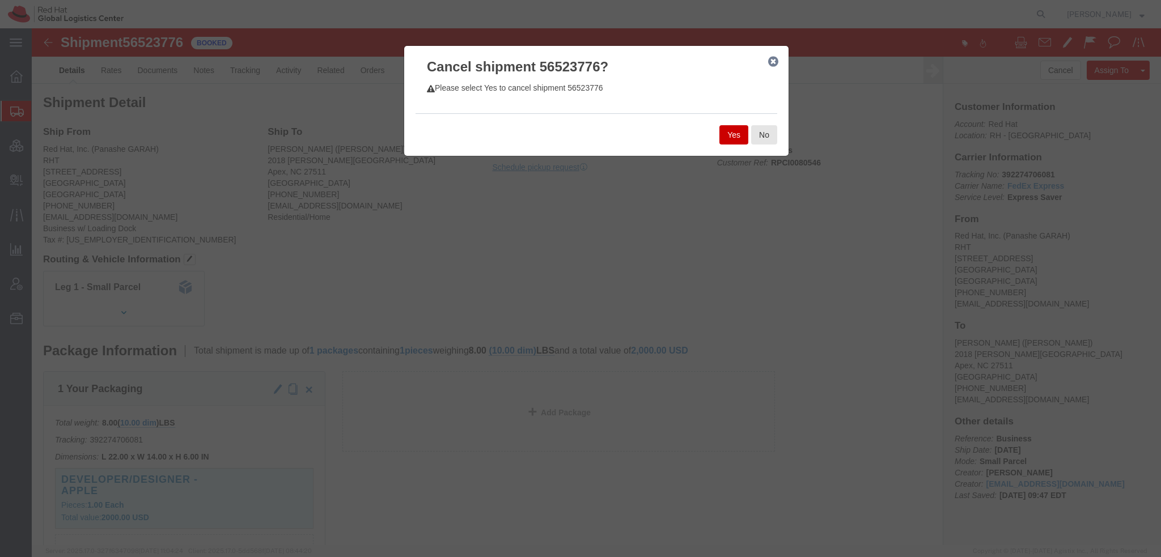
click button "Yes"
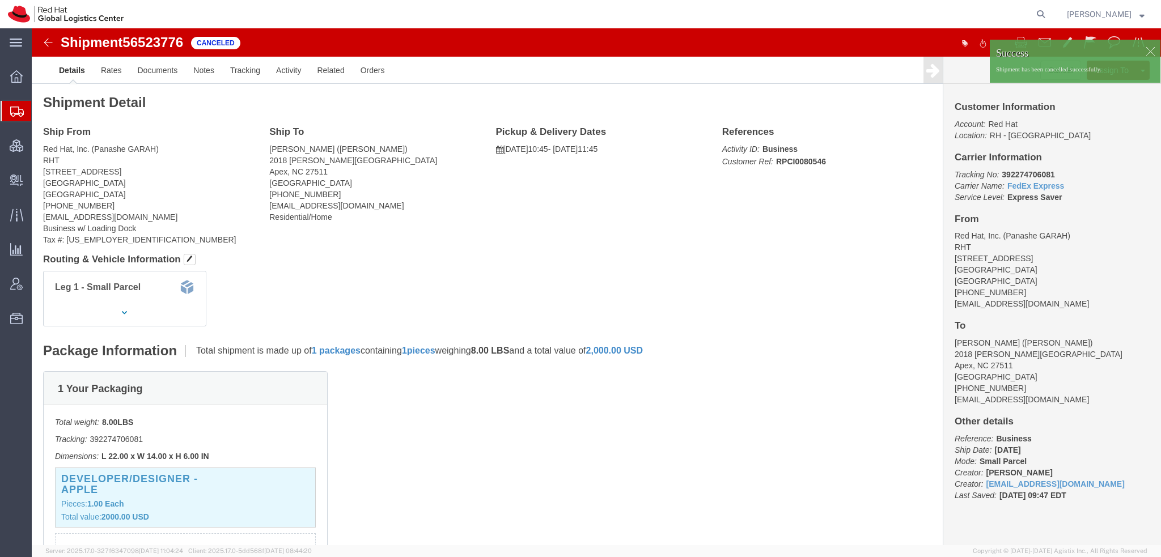
click div
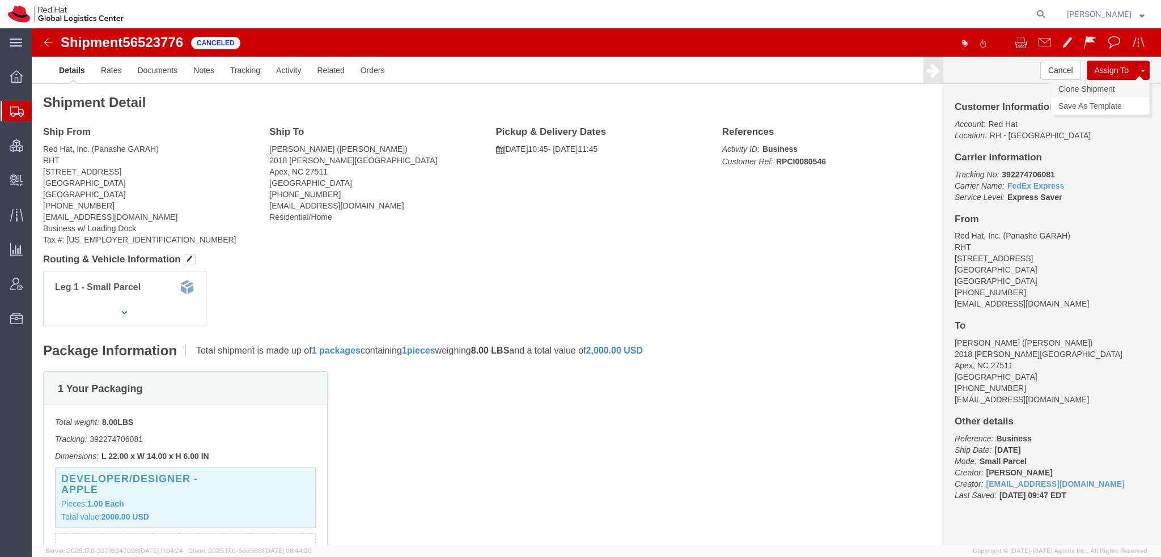
click link "Clone Shipment"
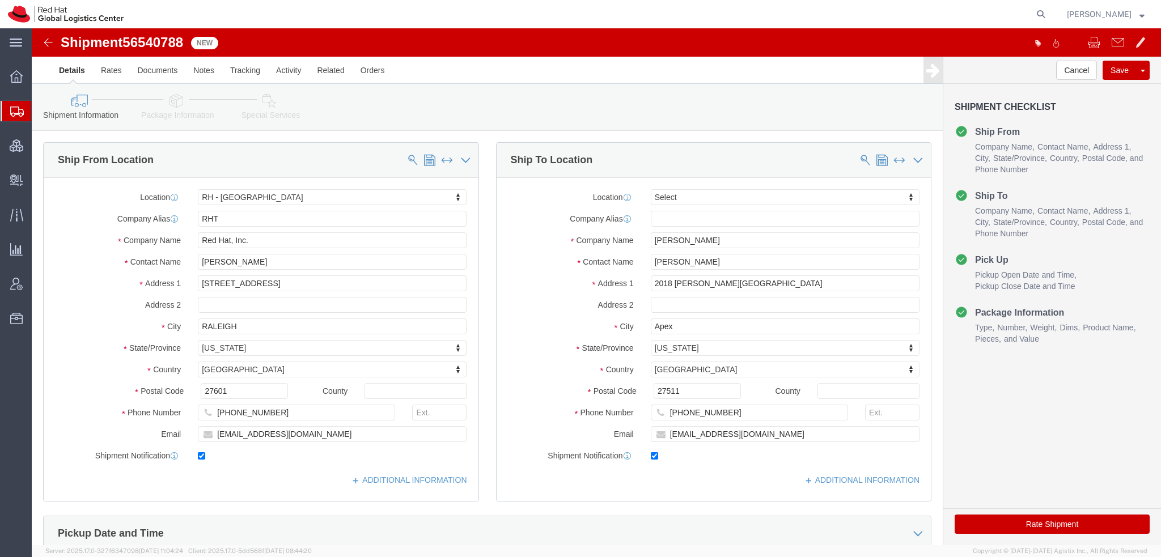
select select "38014"
select select
click input "27511"
type input "27502"
select select
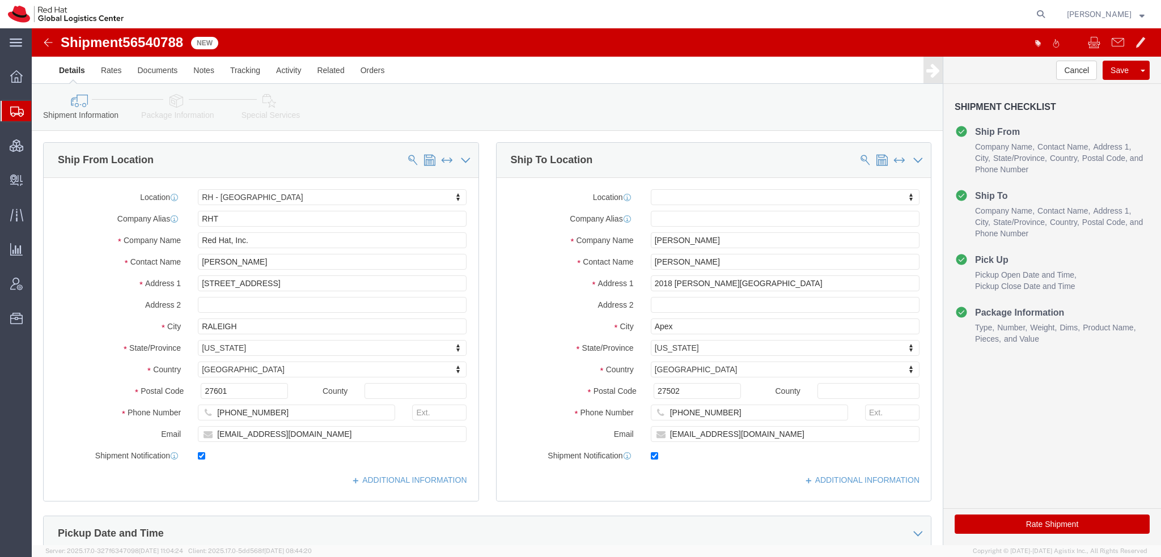
click button "Rate Shipment"
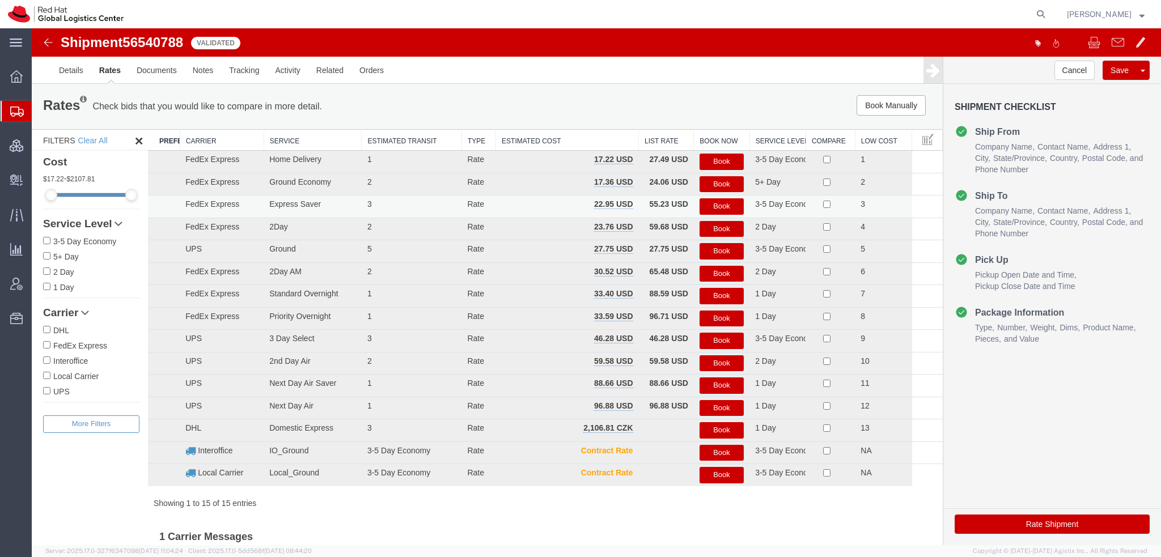
click at [719, 204] on button "Book" at bounding box center [721, 206] width 44 height 16
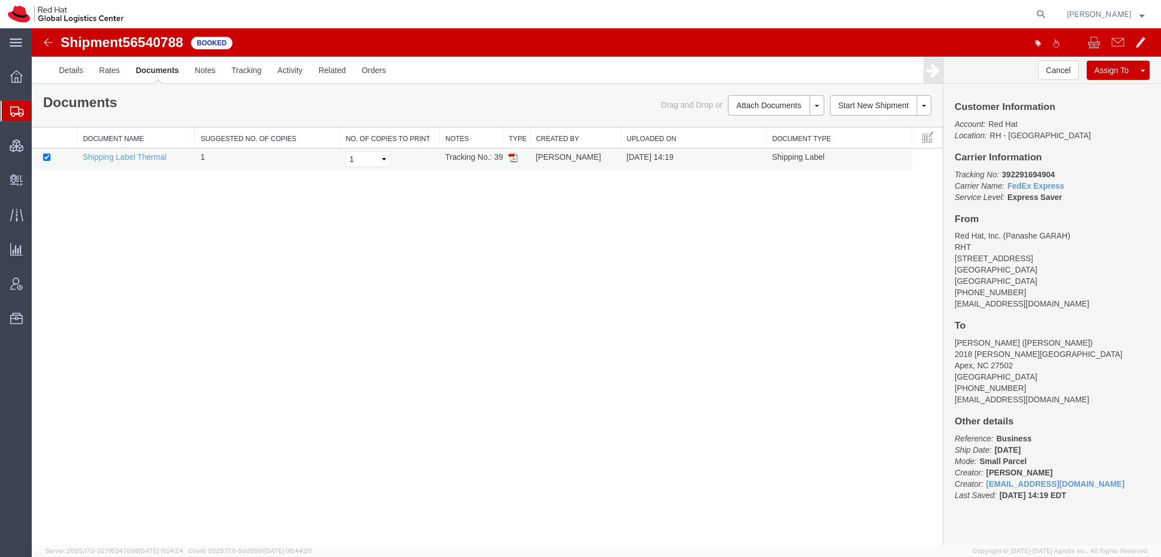
click at [513, 158] on img at bounding box center [512, 157] width 9 height 9
click at [0, 0] on span "Shipment Manager" at bounding box center [0, 0] width 0 height 0
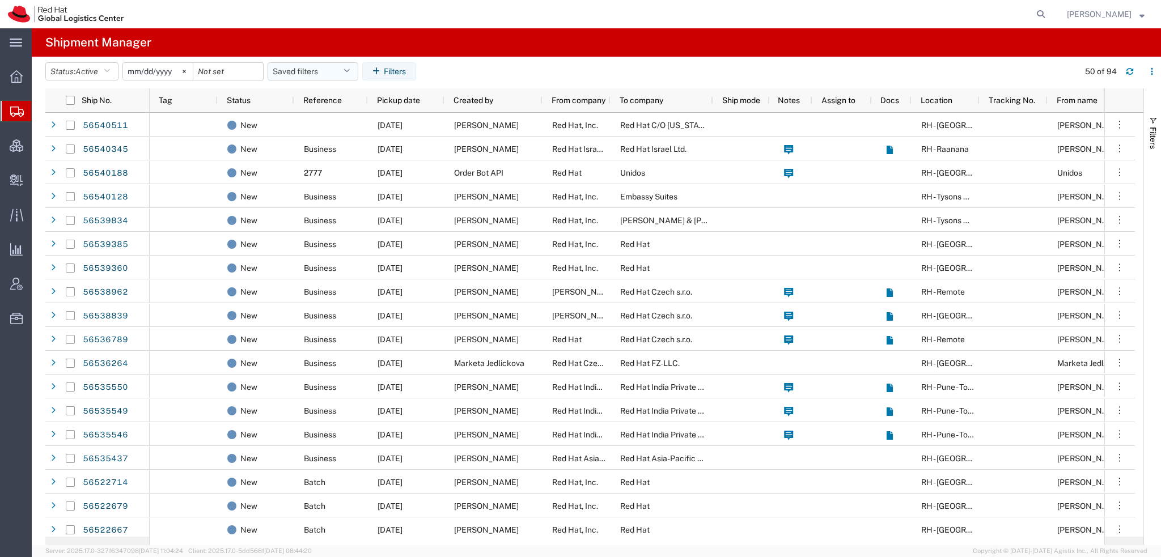
click at [350, 71] on icon "button" at bounding box center [346, 71] width 6 height 8
click at [340, 120] on span "Americas" at bounding box center [343, 121] width 148 height 21
type input "[DATE]"
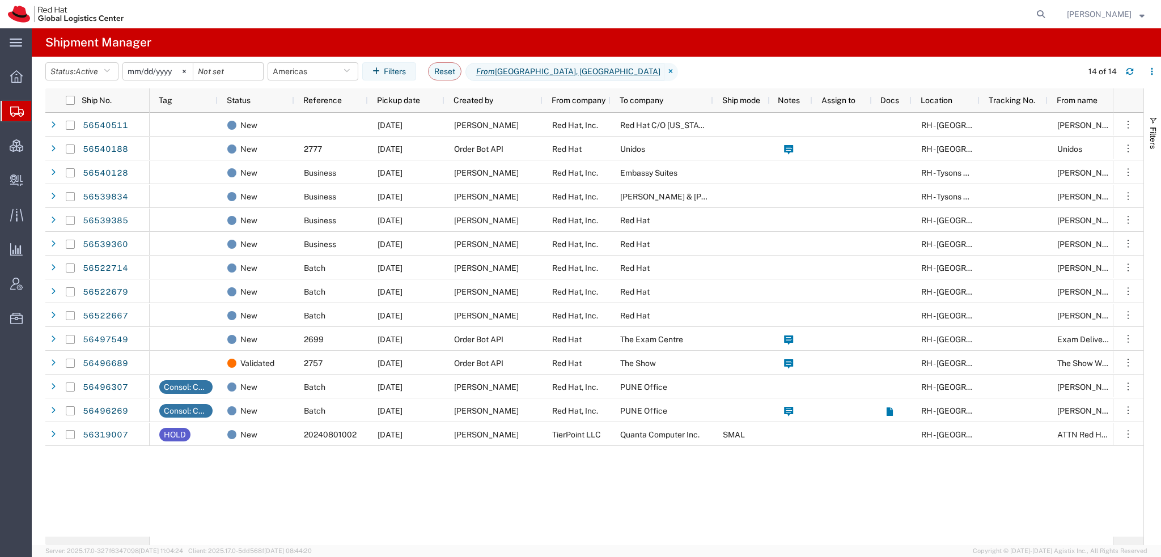
click at [1124, 13] on span "[PERSON_NAME]" at bounding box center [1099, 14] width 65 height 12
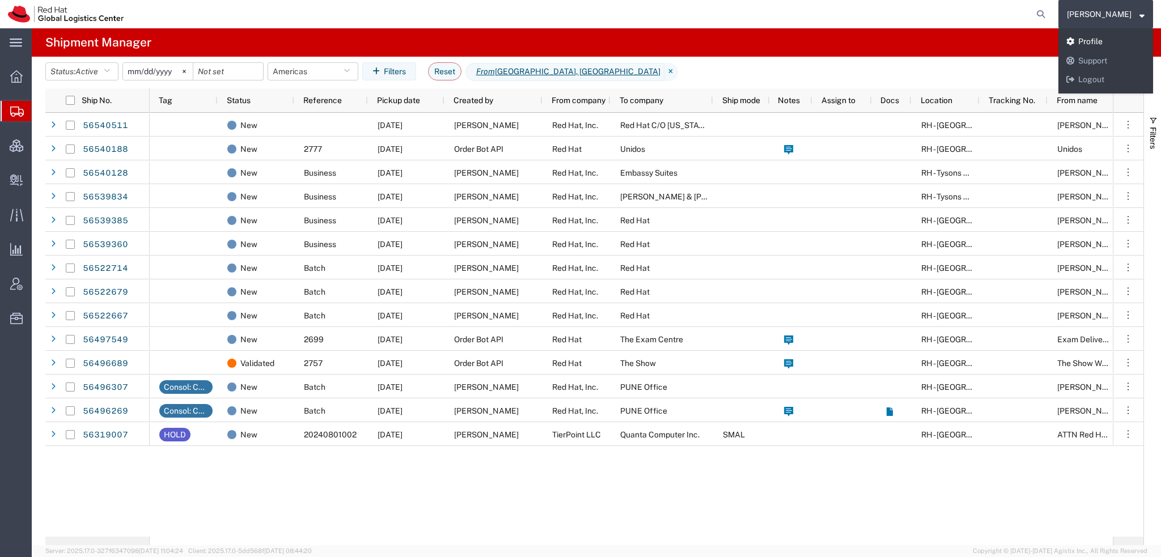
click at [1107, 45] on link "Profile" at bounding box center [1105, 41] width 95 height 19
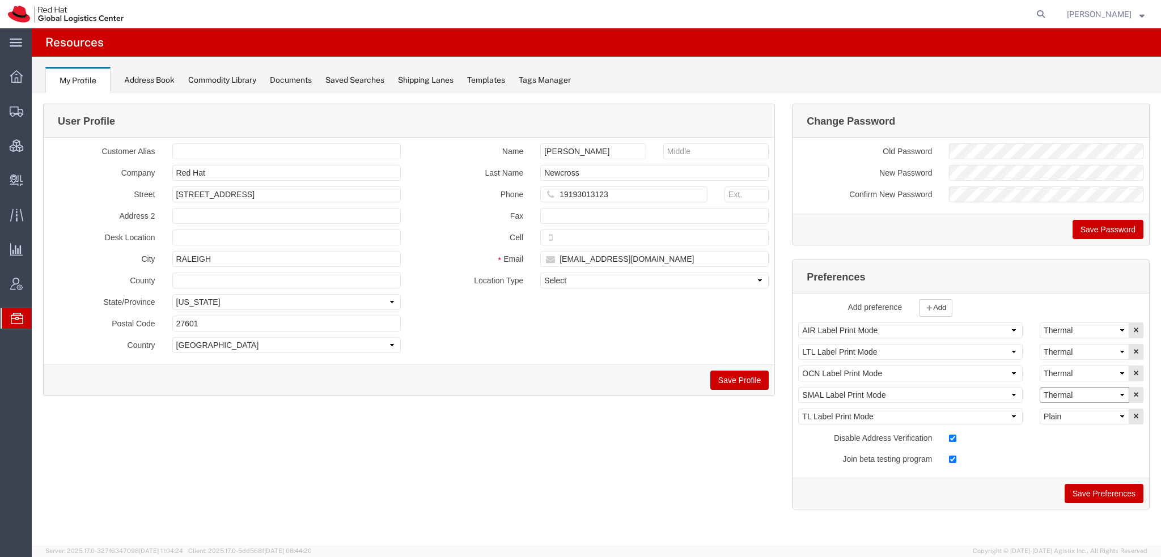
click at [1085, 392] on select "Select Plain Thermal" at bounding box center [1084, 395] width 90 height 16
select select "Plain"
click at [1039, 387] on select "Select Plain Thermal" at bounding box center [1084, 395] width 90 height 16
click at [1091, 488] on button "Save Preferences" at bounding box center [1103, 493] width 79 height 19
click at [1094, 494] on button "Save Preferences" at bounding box center [1103, 493] width 79 height 19
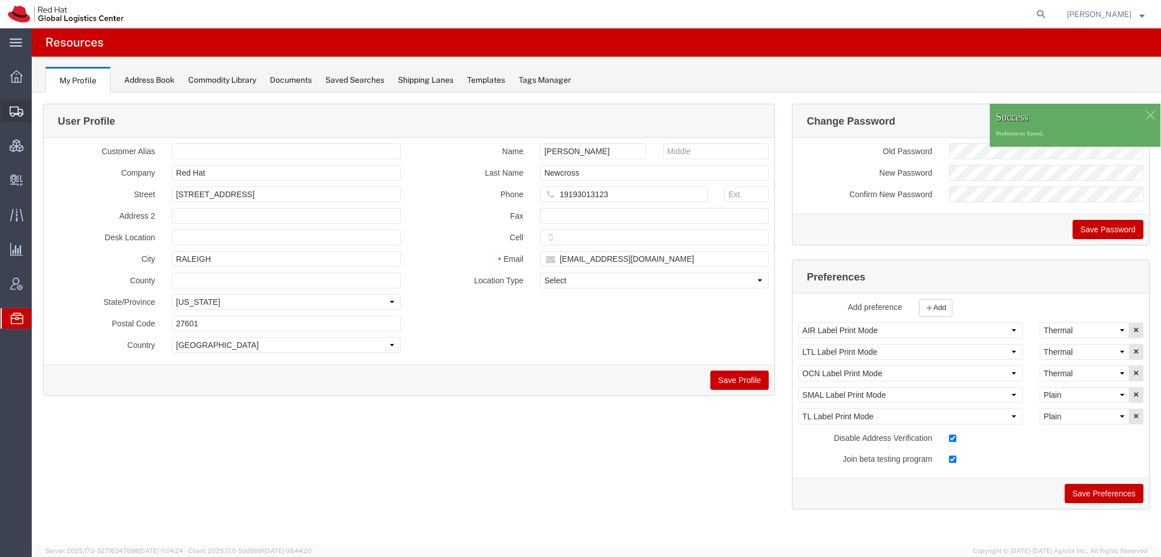
click at [0, 0] on span "Shipment Manager" at bounding box center [0, 0] width 0 height 0
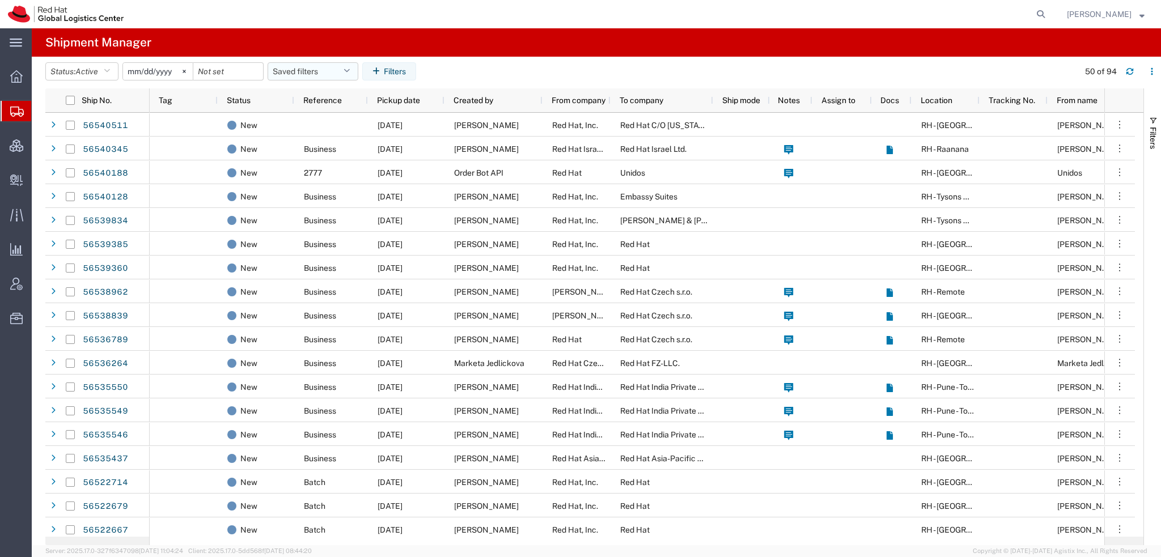
click at [328, 72] on button "Saved filters" at bounding box center [312, 71] width 91 height 18
click at [305, 122] on span "Americas" at bounding box center [343, 121] width 148 height 21
type input "[DATE]"
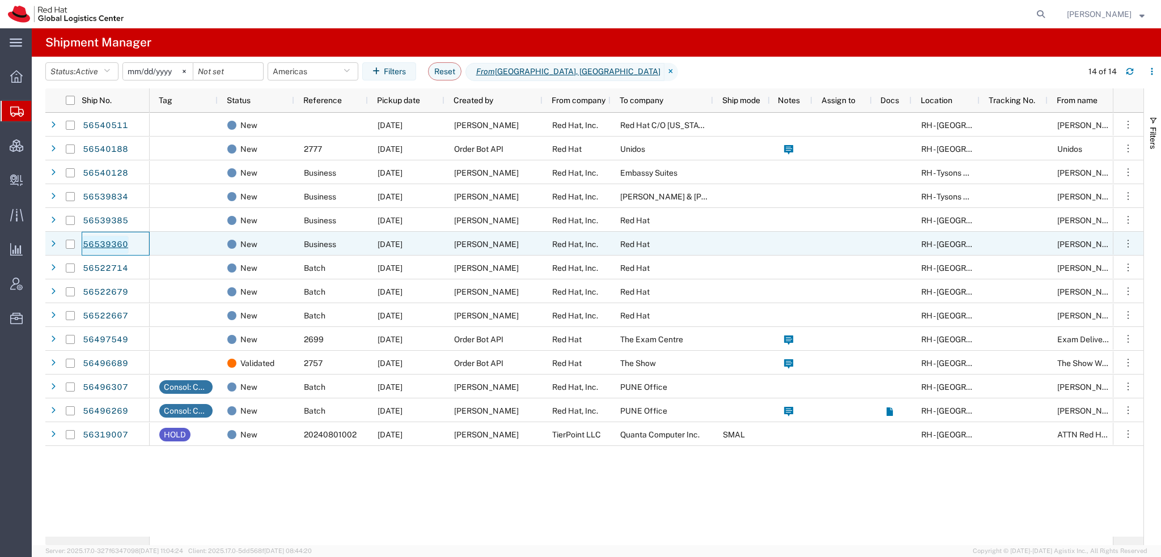
click at [117, 245] on link "56539360" at bounding box center [105, 245] width 46 height 18
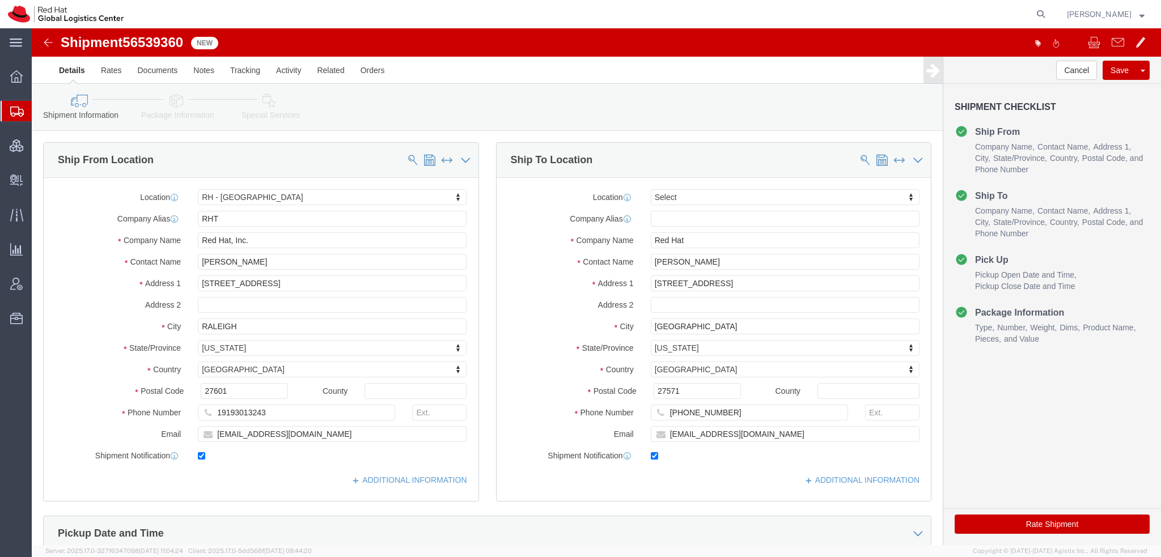
select select "38014"
select select
drag, startPoint x: 673, startPoint y: 234, endPoint x: 327, endPoint y: 174, distance: 351.4
click div "Ship From Location Location RH - Raleigh My Profile Location RH - Amsterdam - M…"
paste input "Natacha Diaz"
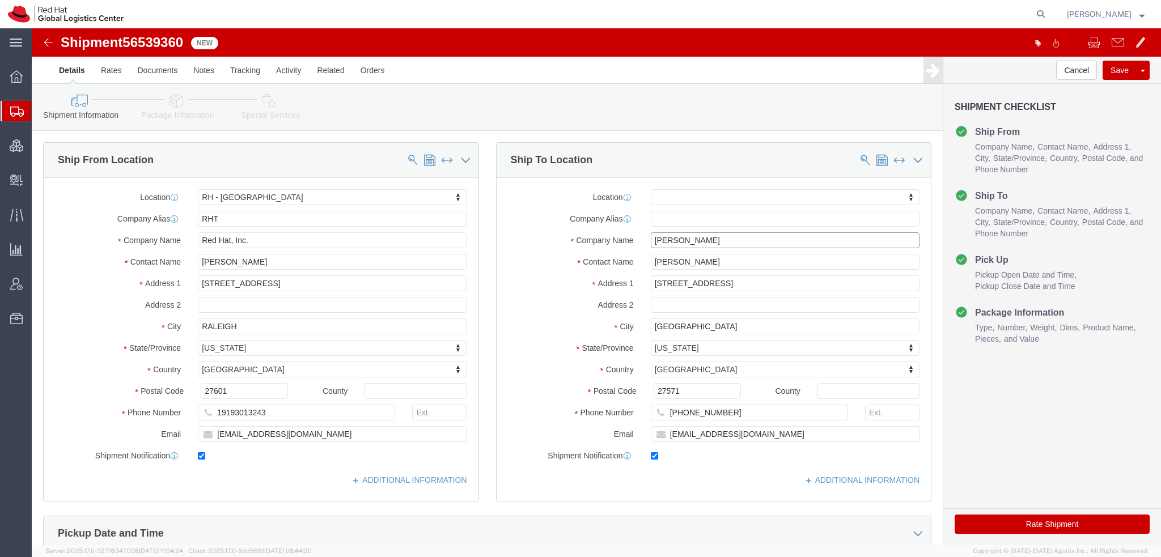
type input "Natacha Diaz"
click icon
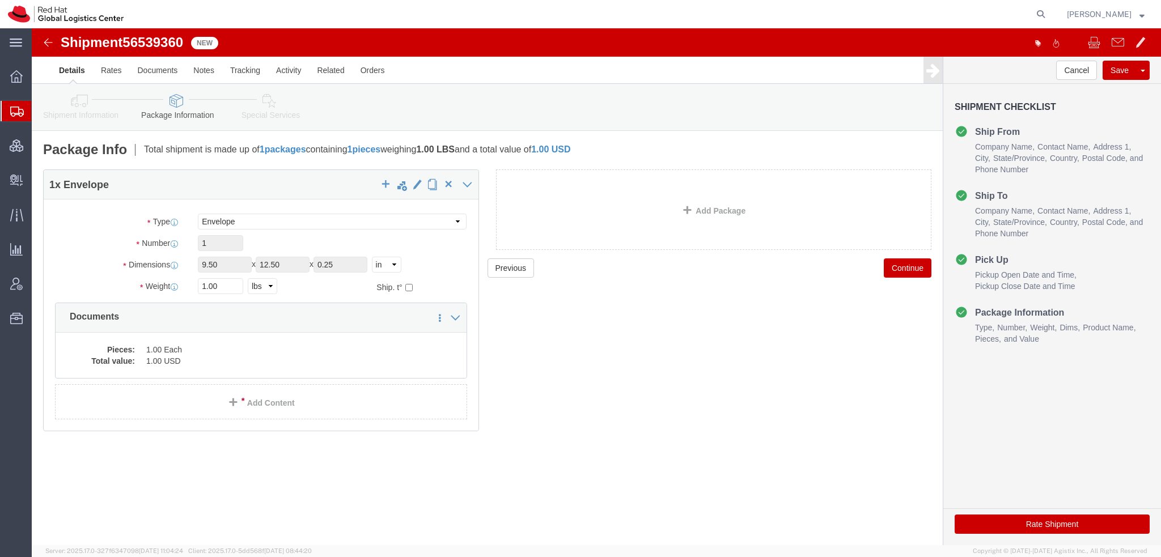
click icon
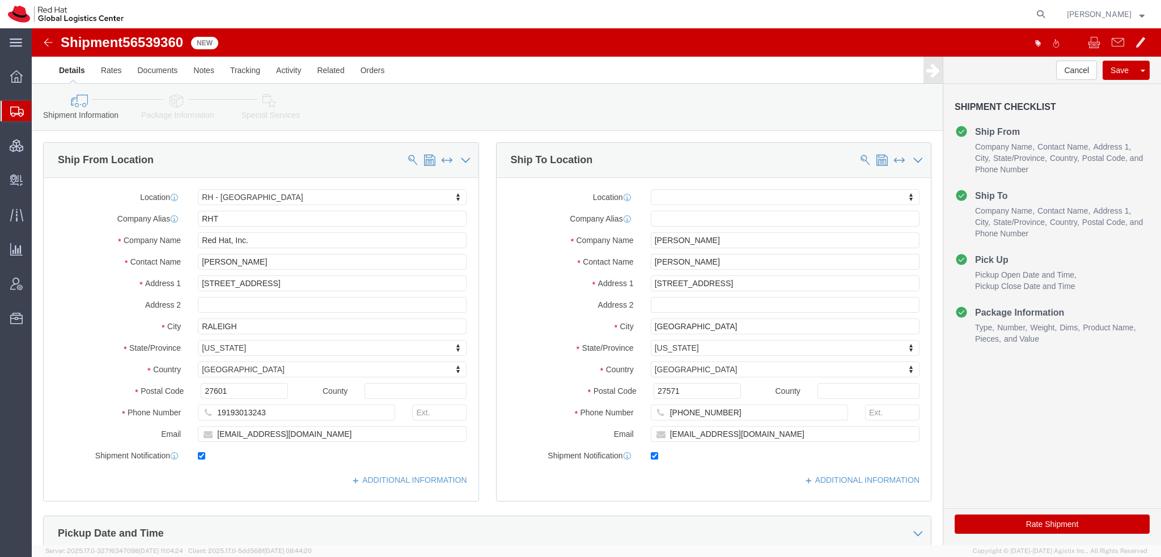
click icon
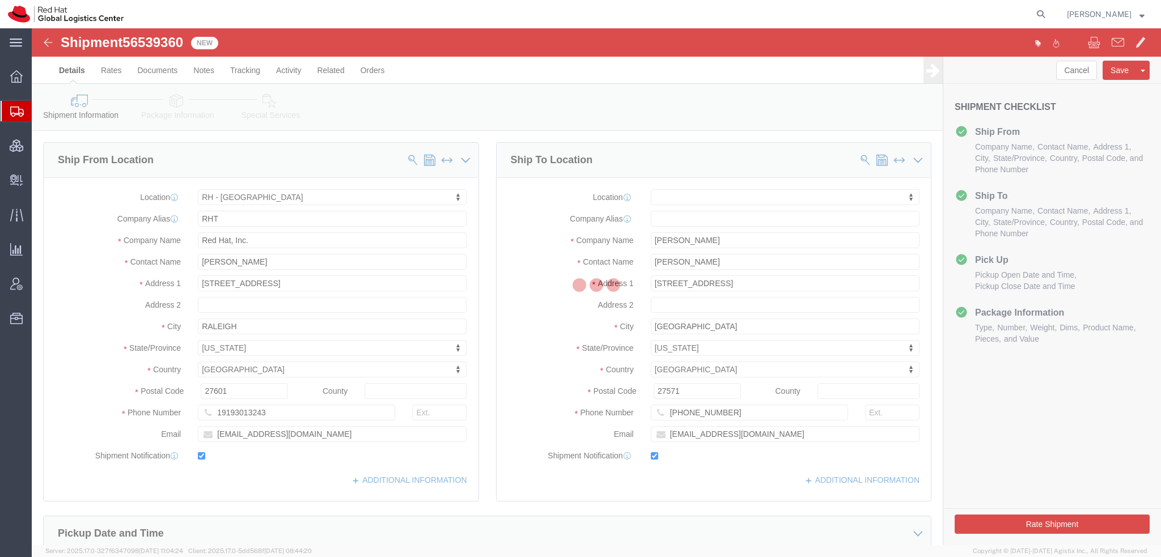
select select
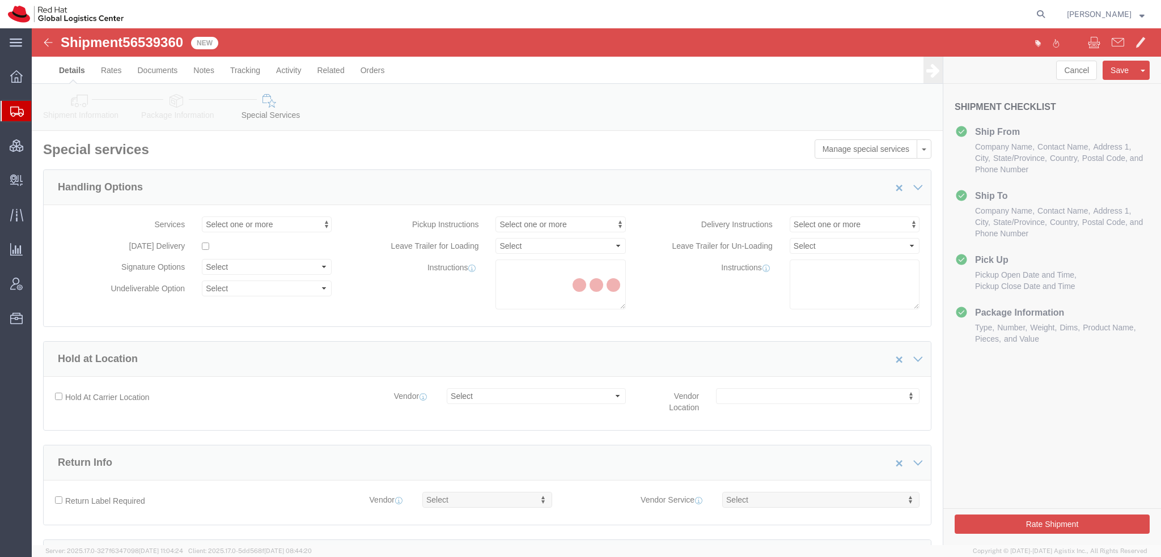
select select "COSTCENTER"
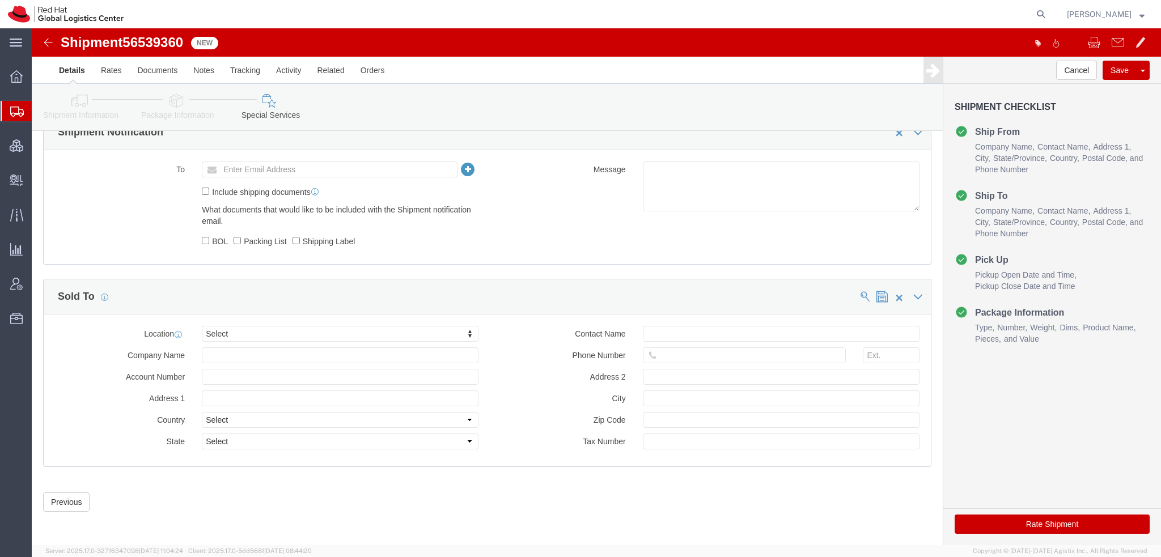
scroll to position [704, 0]
click button "Rate Shipment"
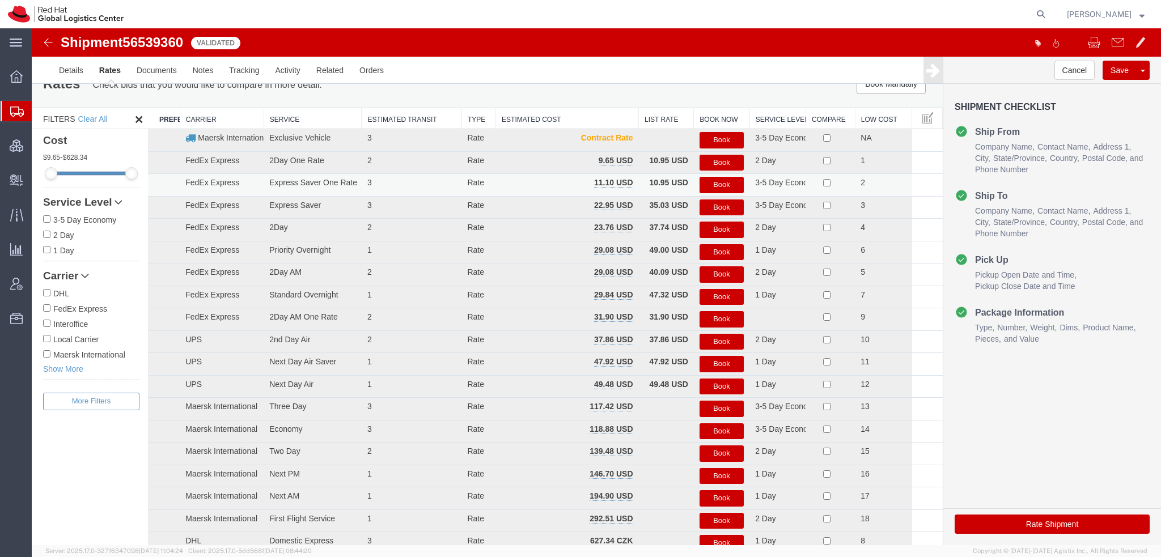
scroll to position [9, 0]
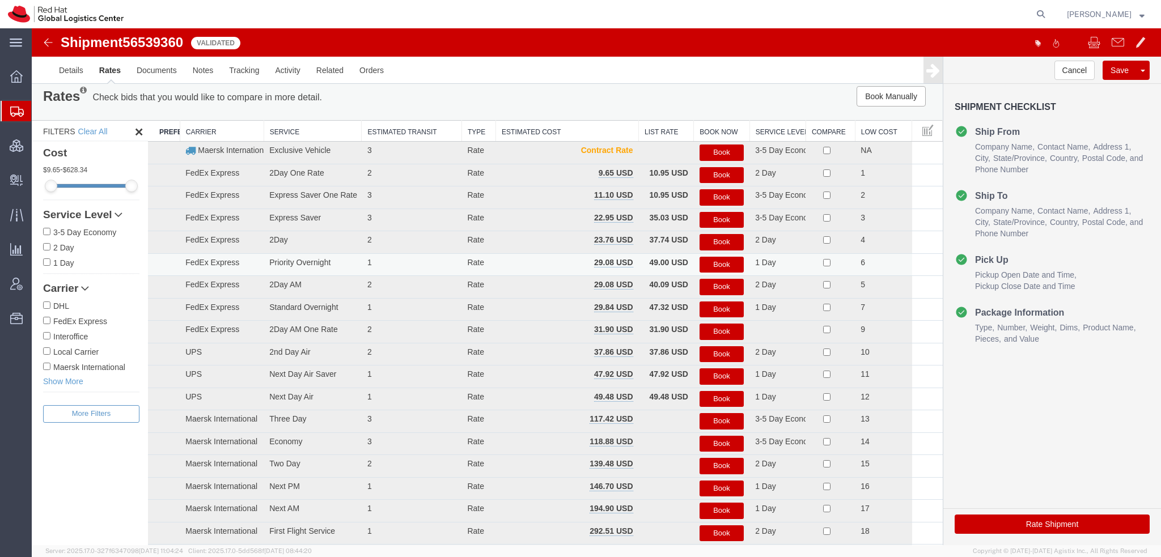
click at [723, 267] on button "Book" at bounding box center [721, 265] width 44 height 16
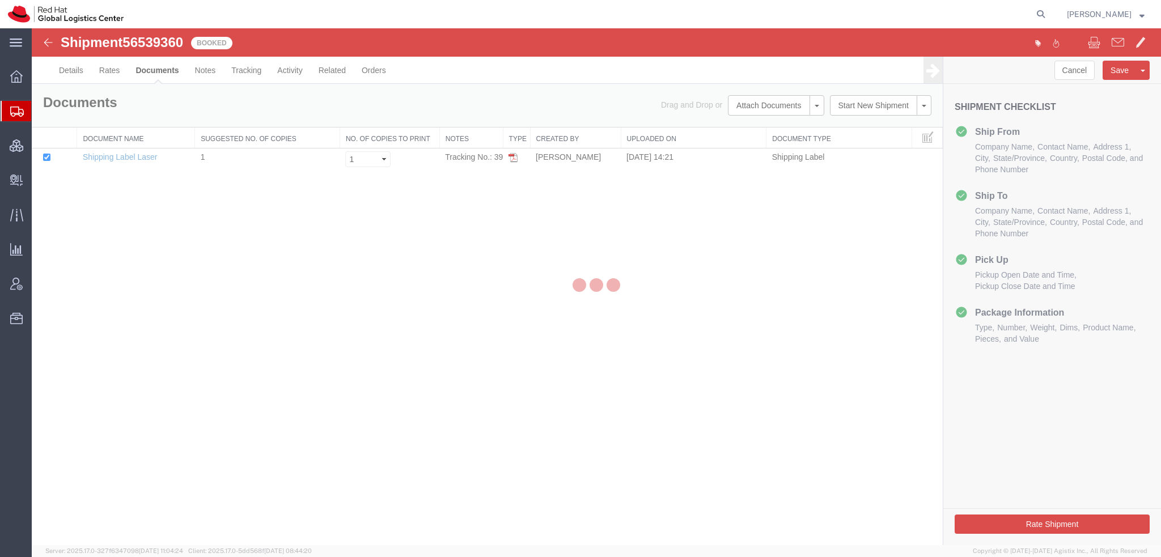
scroll to position [0, 0]
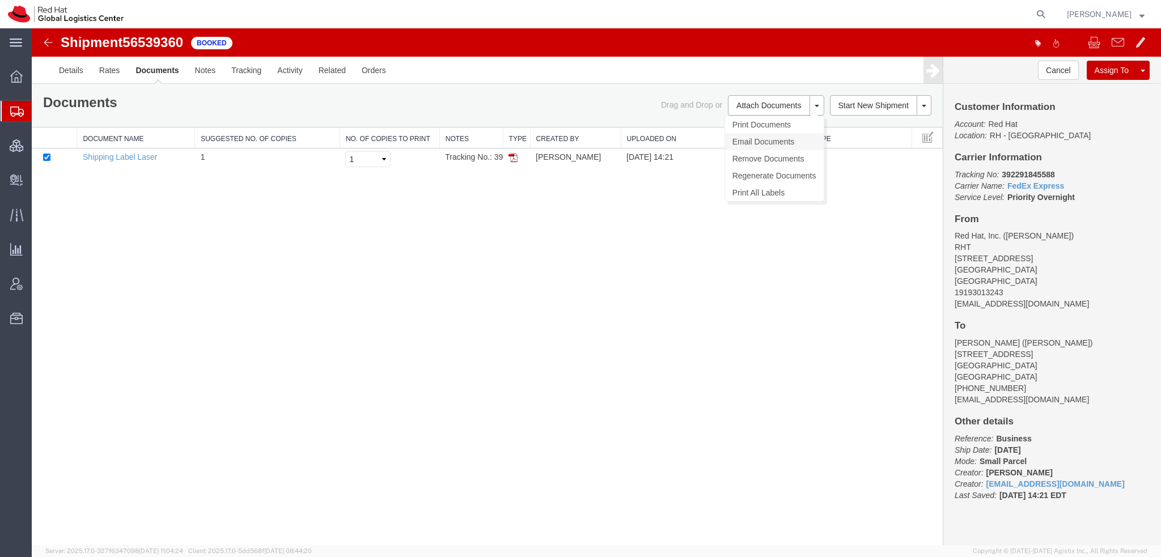
click at [750, 140] on link "Email Documents" at bounding box center [774, 141] width 99 height 17
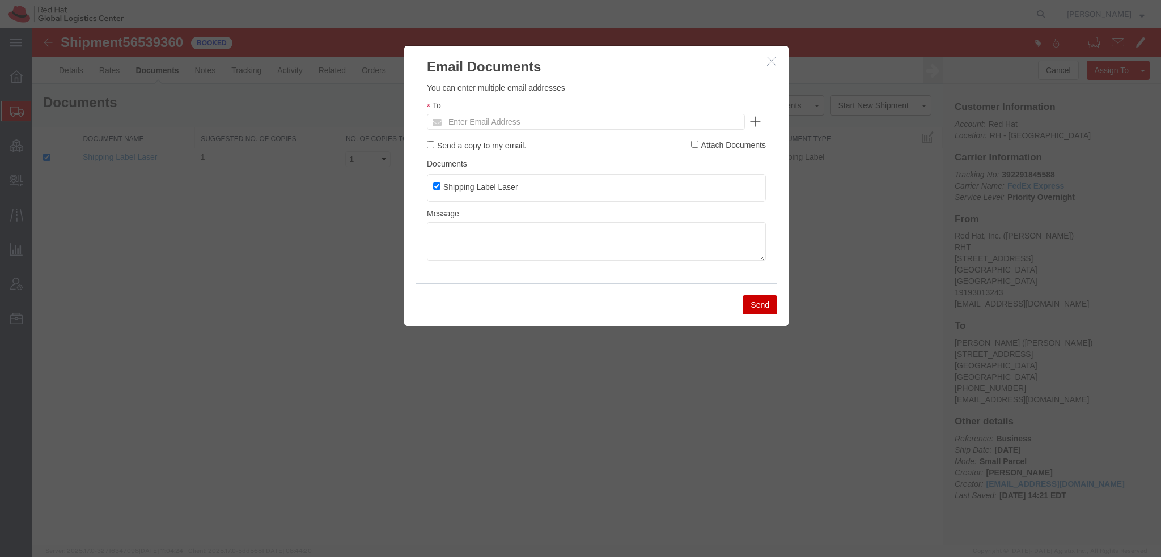
drag, startPoint x: 589, startPoint y: 124, endPoint x: 625, endPoint y: 104, distance: 40.1
click at [607, 111] on div "To Enter Email Address" at bounding box center [596, 114] width 339 height 31
click at [607, 122] on ul "Enter Email Address" at bounding box center [586, 122] width 318 height 16
type input "abrooks@"
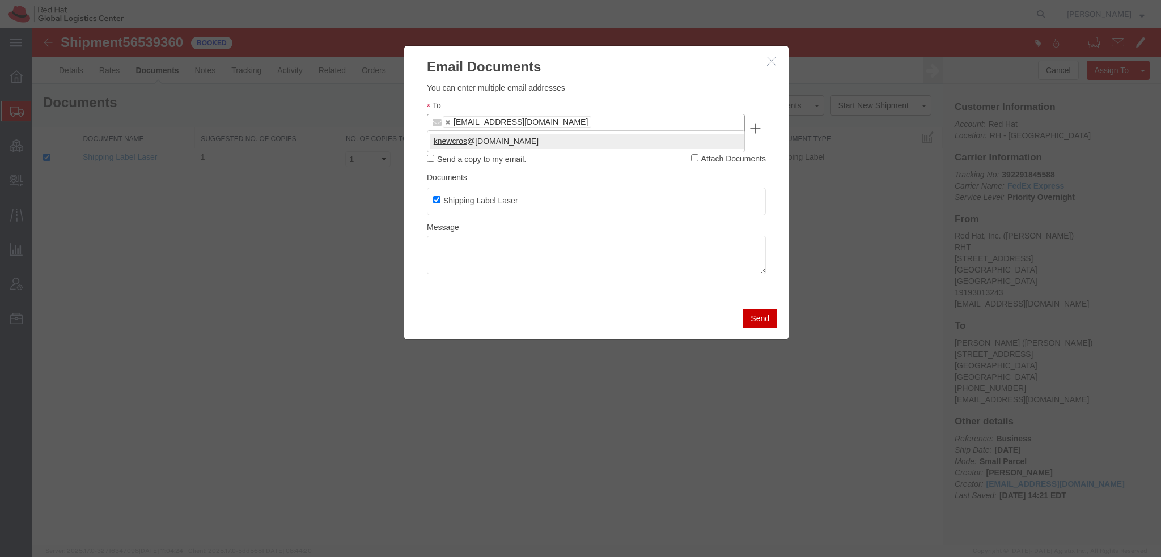
type input "knewcros"
click at [762, 309] on button "Send" at bounding box center [759, 318] width 35 height 19
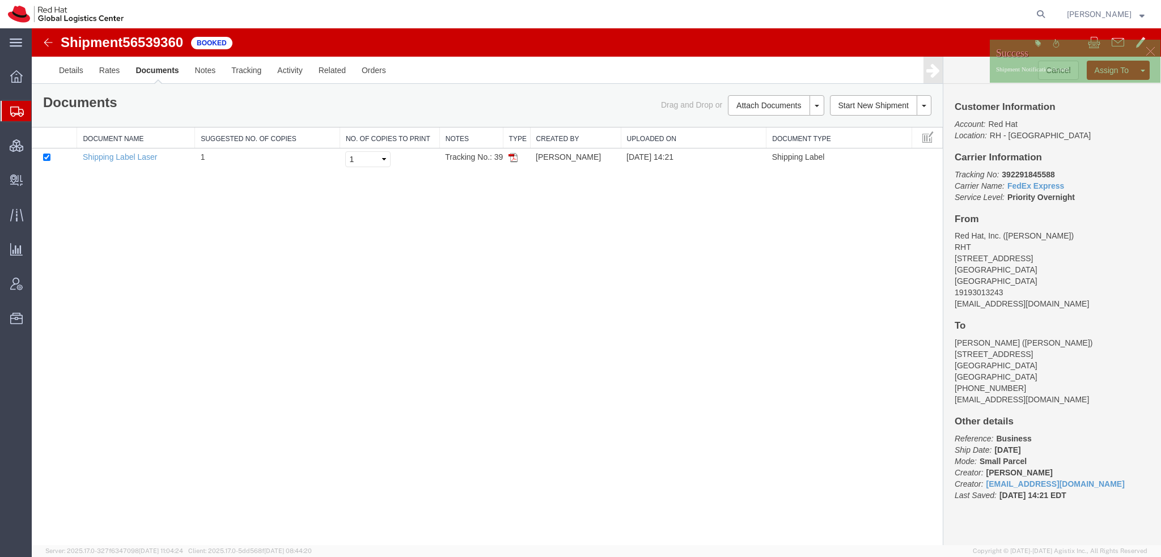
click at [0, 0] on span "Shipment Manager" at bounding box center [0, 0] width 0 height 0
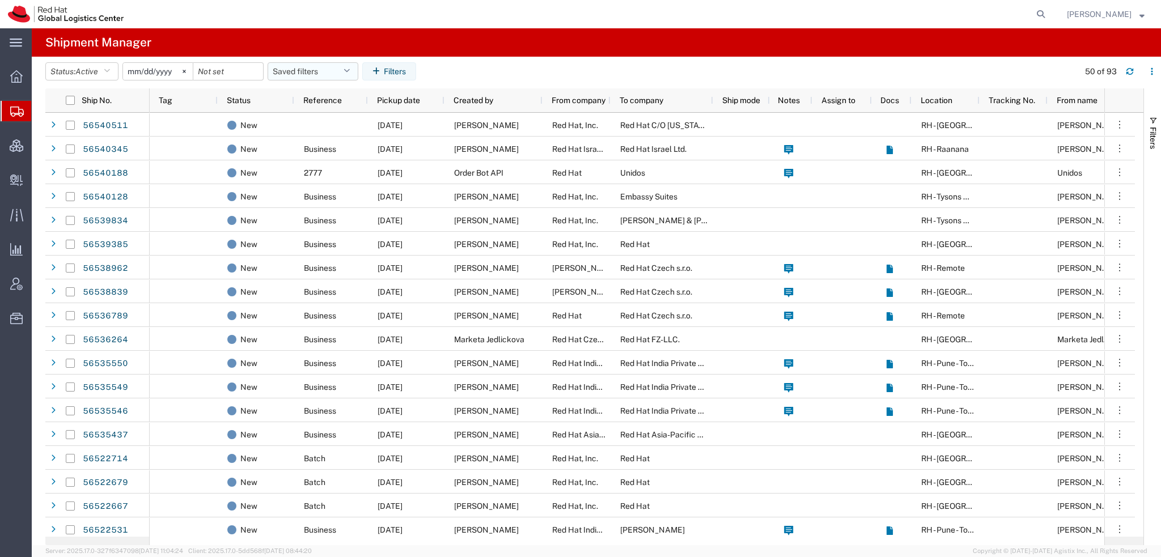
click at [345, 70] on button "Saved filters" at bounding box center [312, 71] width 91 height 18
click at [306, 120] on span "Americas" at bounding box center [343, 121] width 148 height 21
type input "[DATE]"
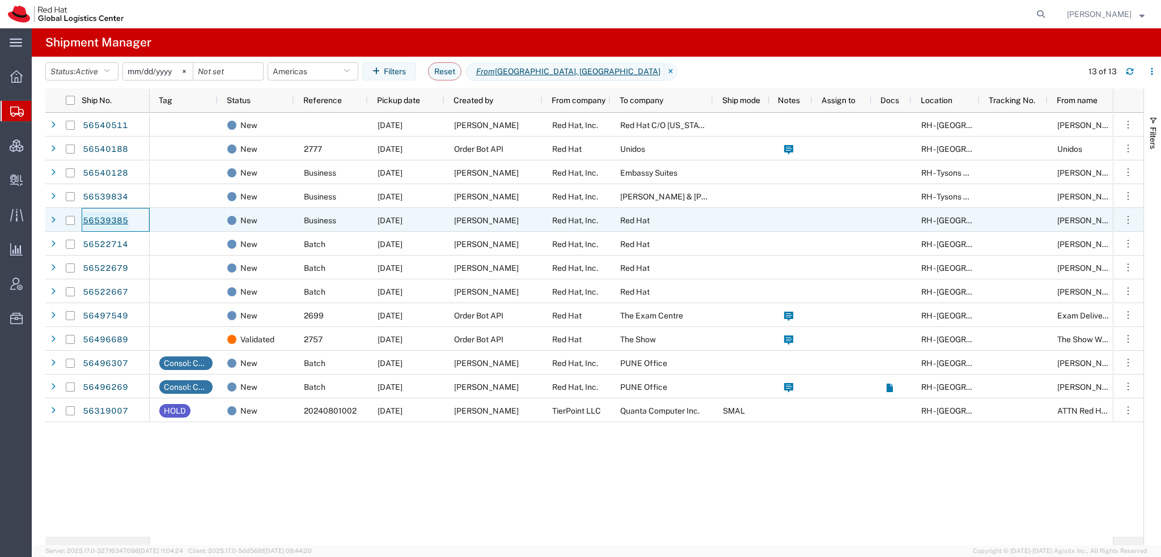
click at [107, 216] on link "56539385" at bounding box center [105, 221] width 46 height 18
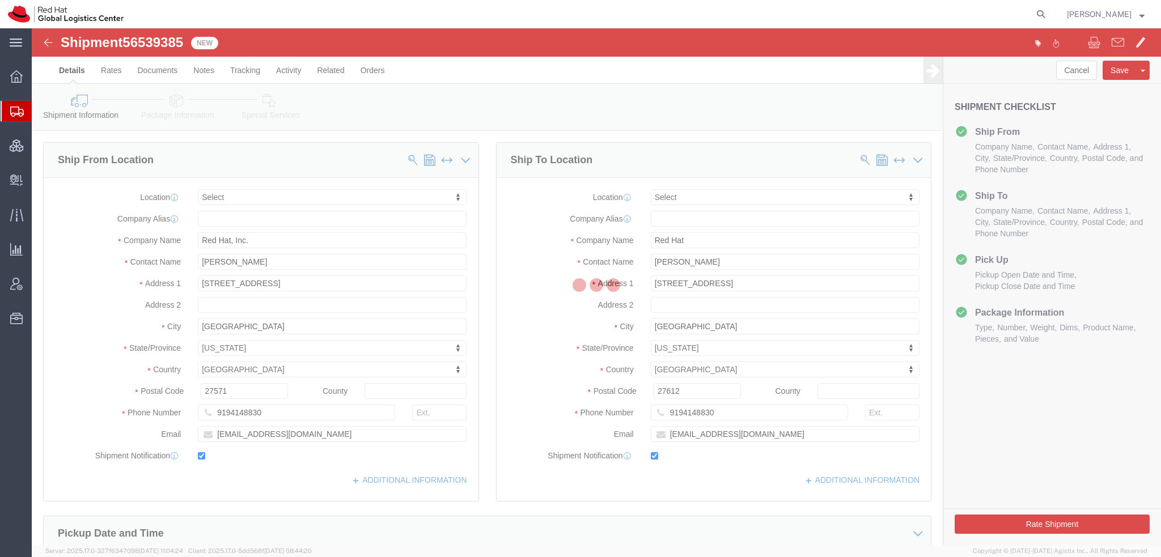
select select
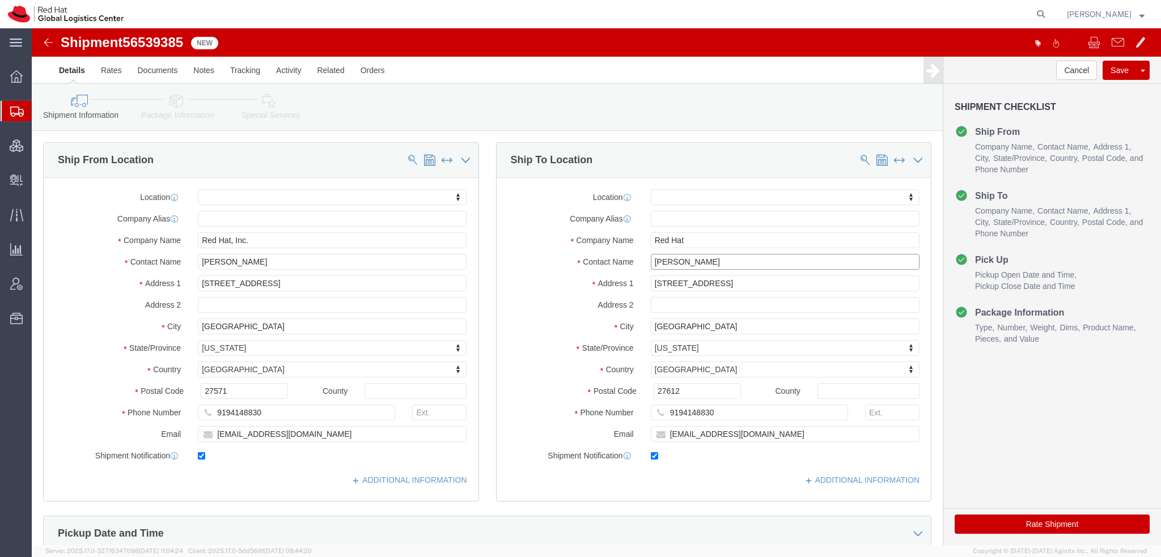
drag, startPoint x: 667, startPoint y: 232, endPoint x: 301, endPoint y: 175, distance: 370.0
click div "Ship From Location Location My Profile Location RH - Amsterdam - MSO RH - Amste…"
paste input "Amy Brooks"
type input "Amy Brooks"
drag, startPoint x: 224, startPoint y: 235, endPoint x: -32, endPoint y: 94, distance: 291.9
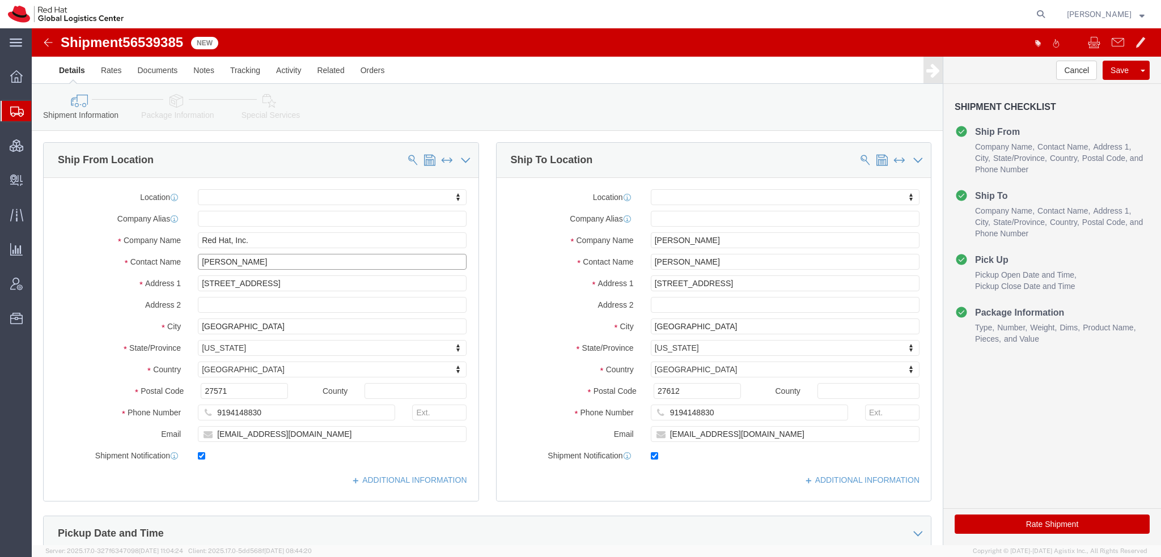
click html "Shipment 56539385 New Details Rates Documents Notes Tracking Activity Related O…"
paste input "Natacha Diaz"
type input "Natacha Diaz"
click icon
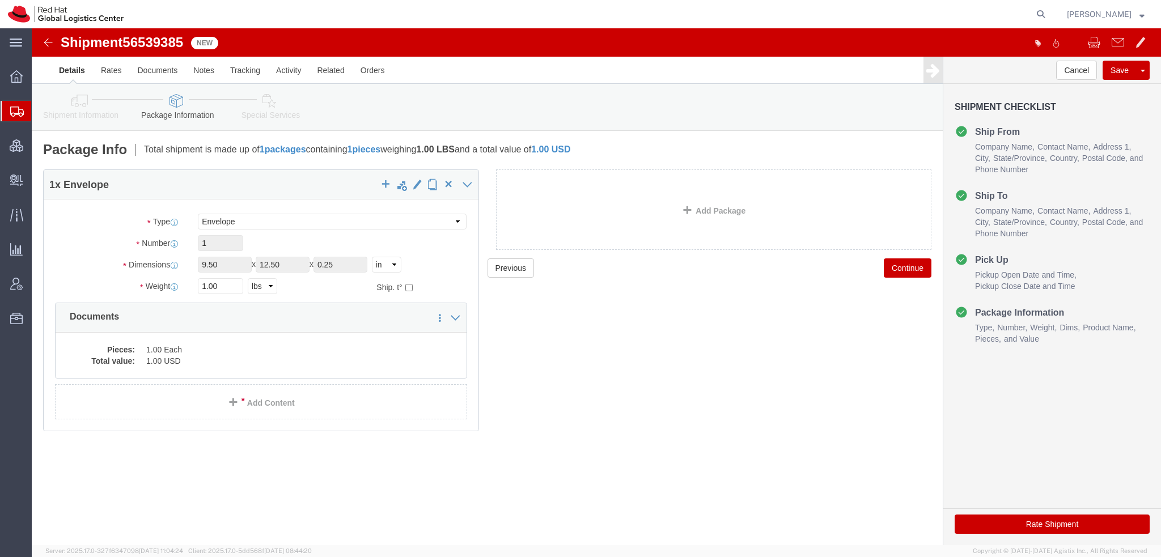
click icon
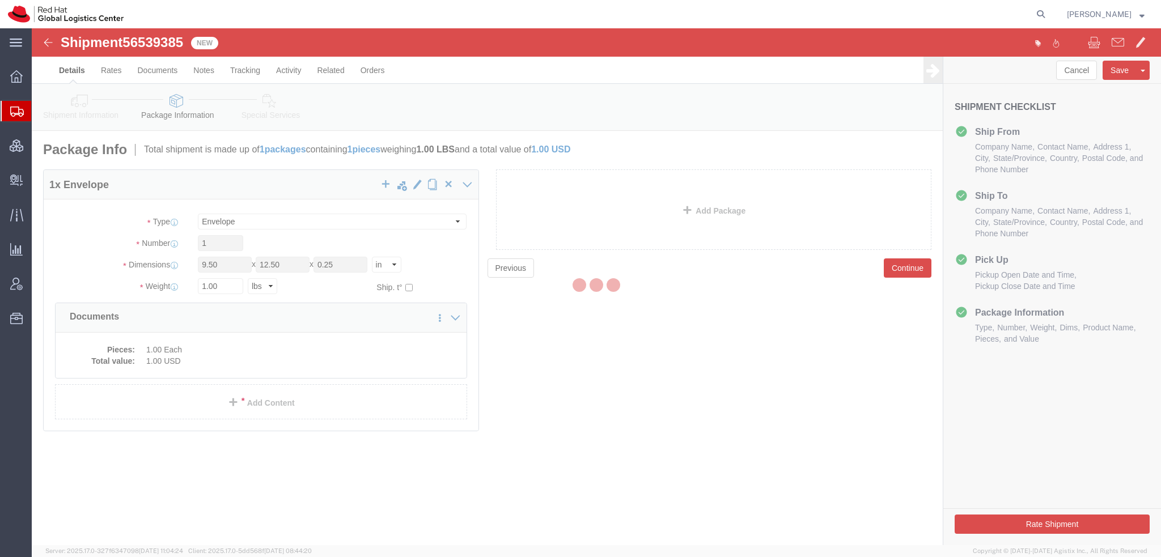
select select
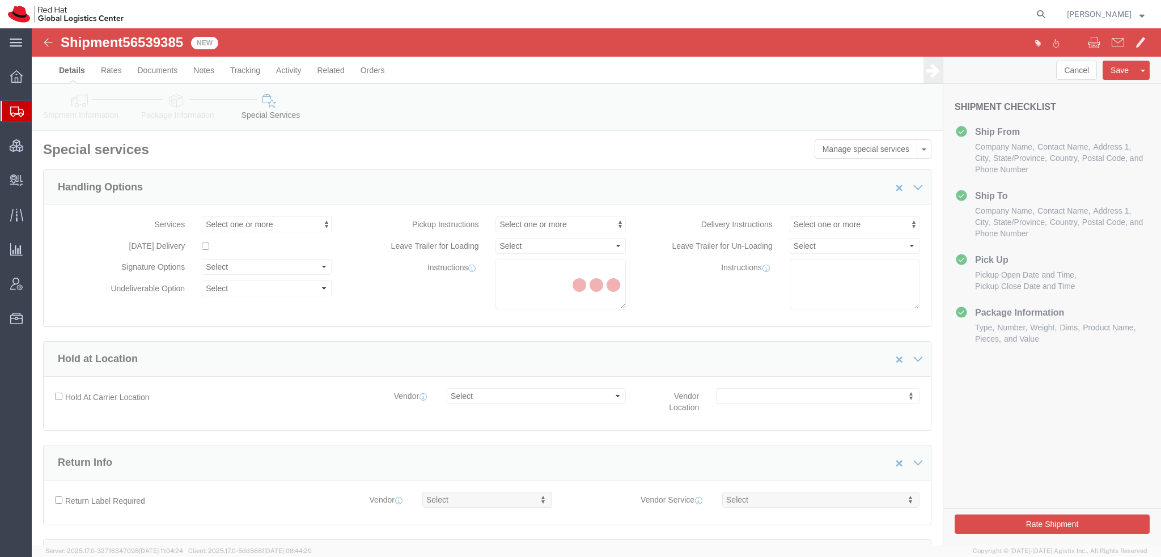
select select "COSTCENTER"
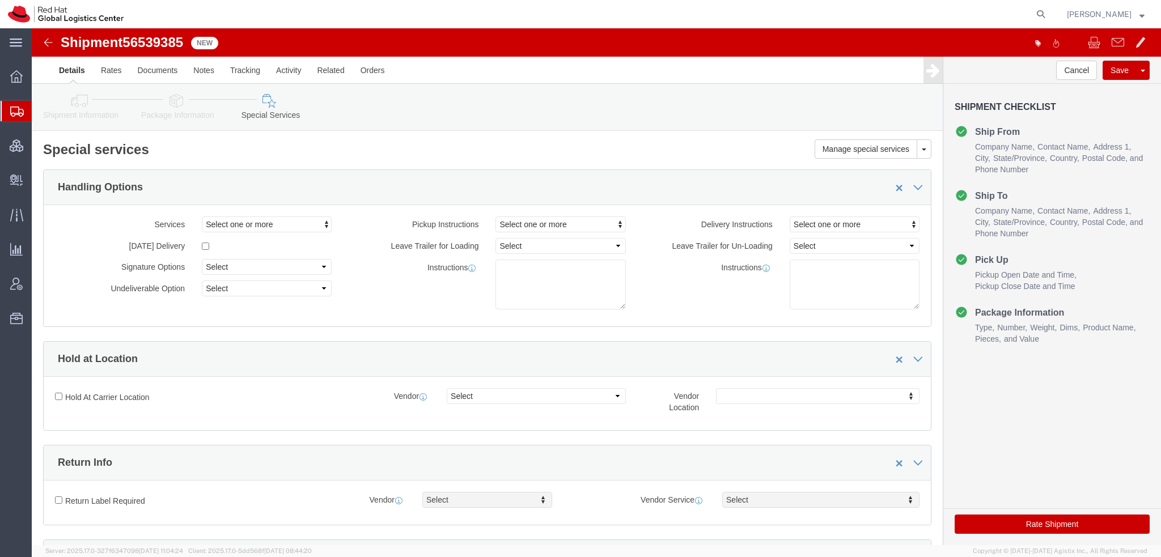
scroll to position [340, 0]
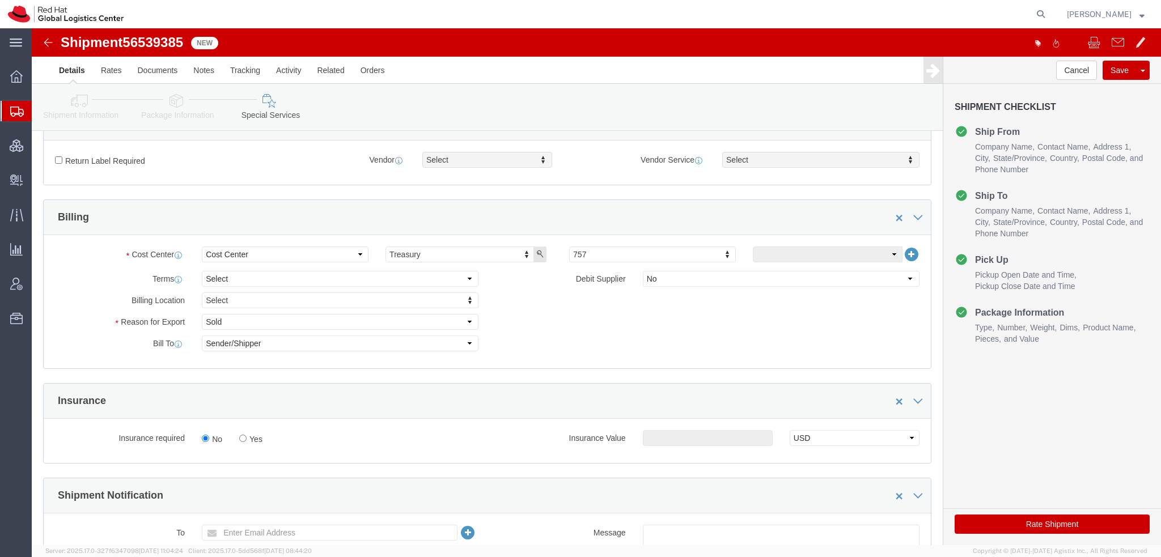
click button "Rate Shipment"
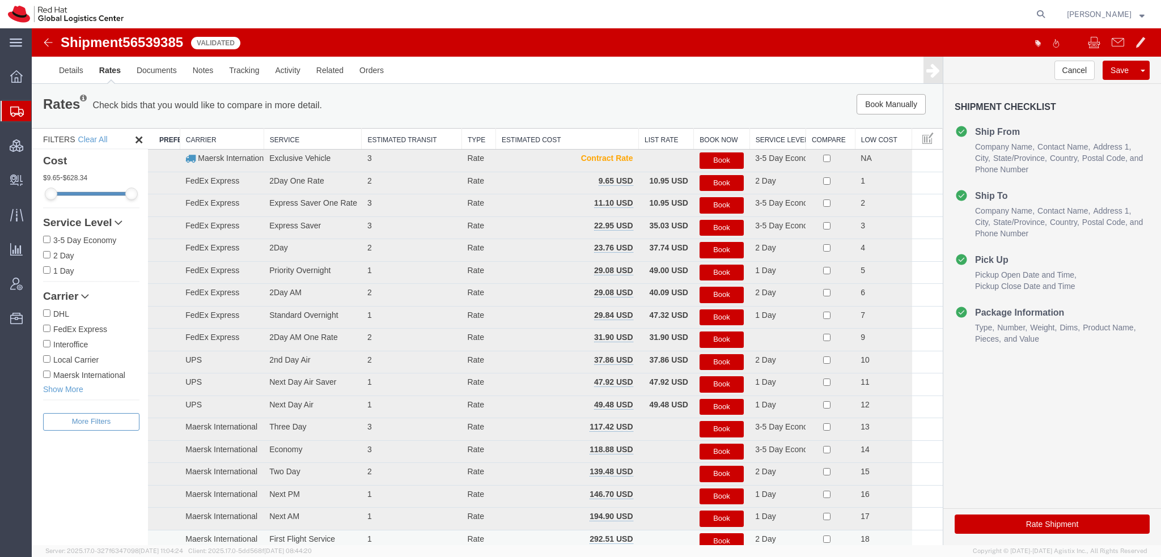
scroll to position [0, 0]
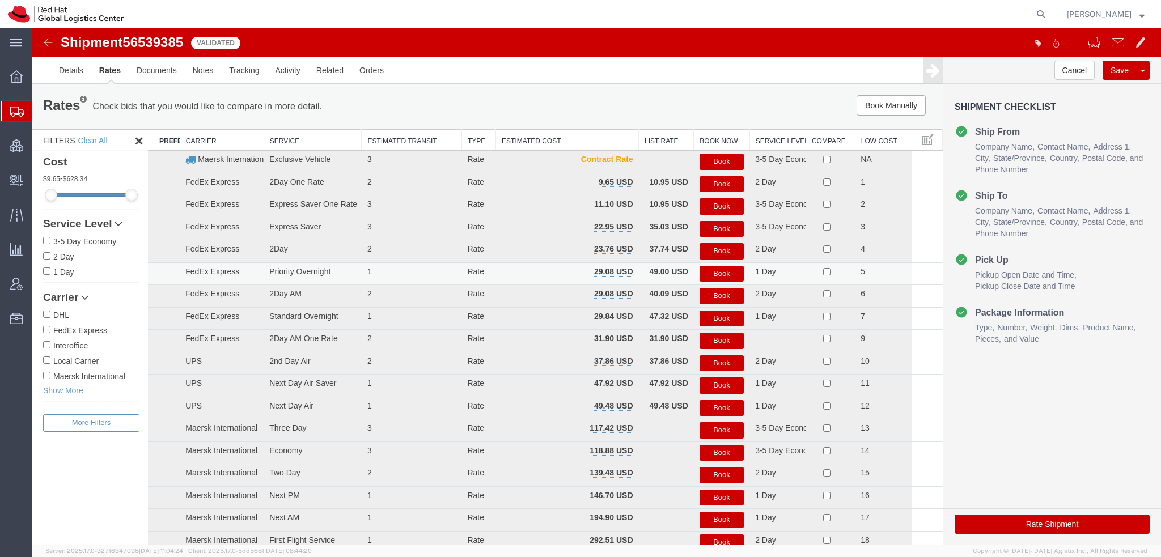
click at [710, 271] on button "Book" at bounding box center [721, 274] width 44 height 16
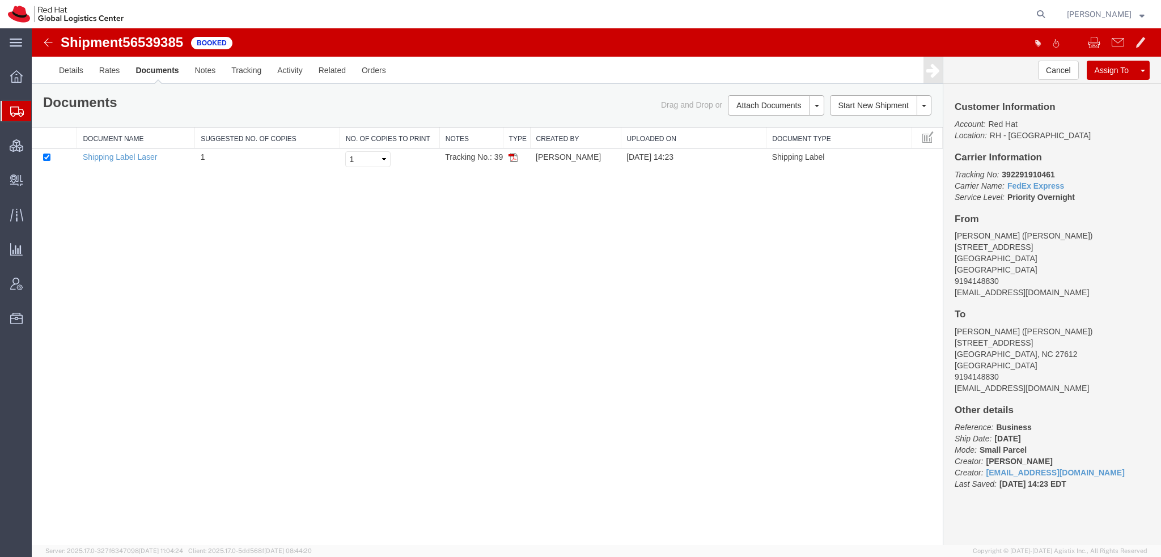
click at [32, 28] on link "Email Documents" at bounding box center [32, 28] width 0 height 0
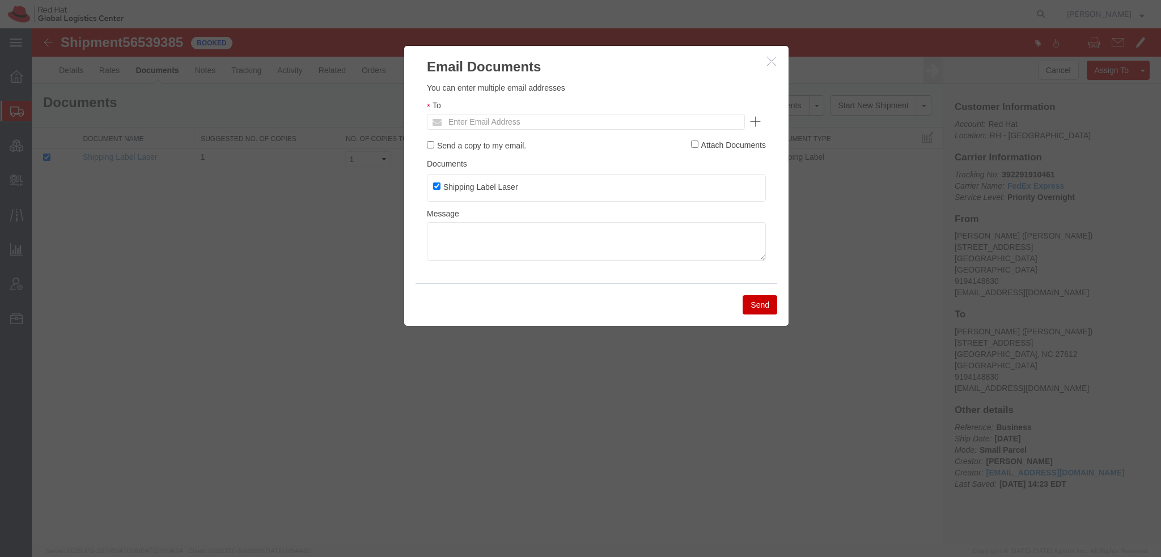
click at [587, 120] on ul "Enter Email Address" at bounding box center [586, 122] width 318 height 16
type input "abrooks"
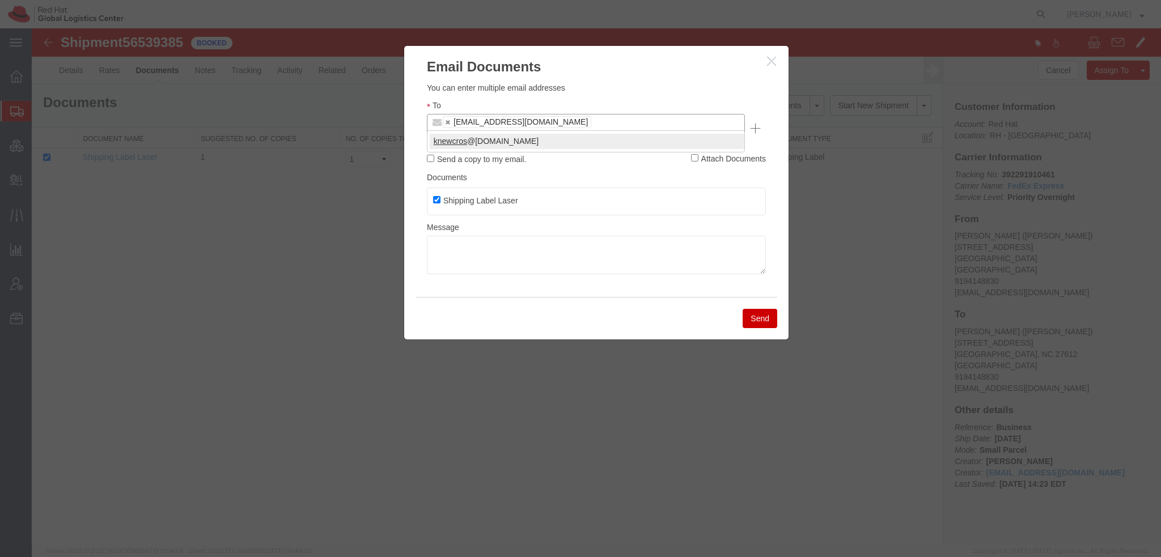
type input "knewcros"
click at [767, 309] on button "Send" at bounding box center [759, 318] width 35 height 19
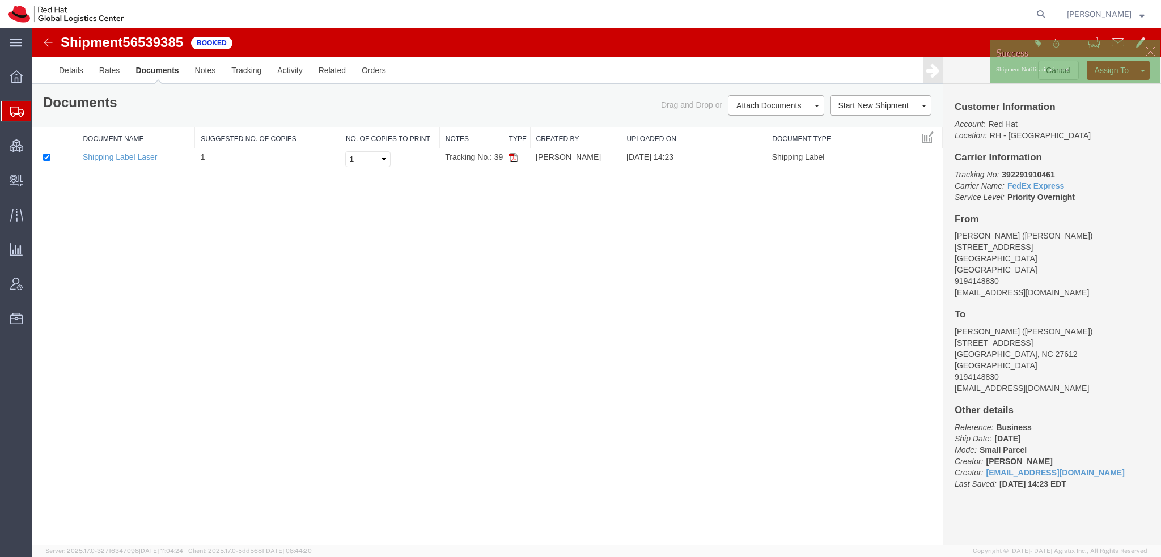
click at [0, 0] on span "Shipment Manager" at bounding box center [0, 0] width 0 height 0
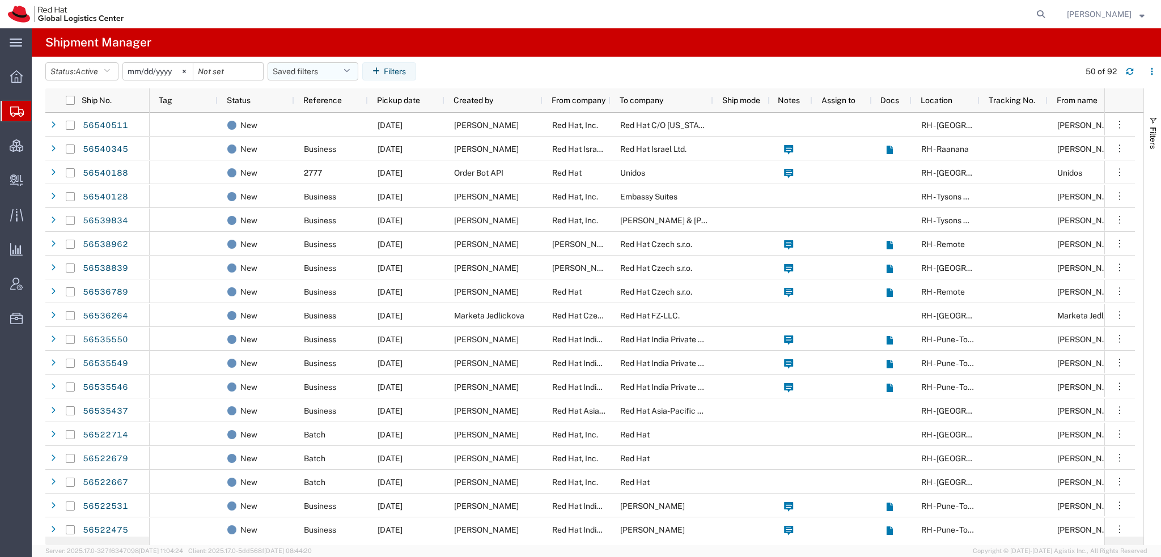
click at [355, 75] on button "Saved filters" at bounding box center [312, 71] width 91 height 18
click at [329, 120] on span "Americas" at bounding box center [343, 121] width 148 height 21
type input "[DATE]"
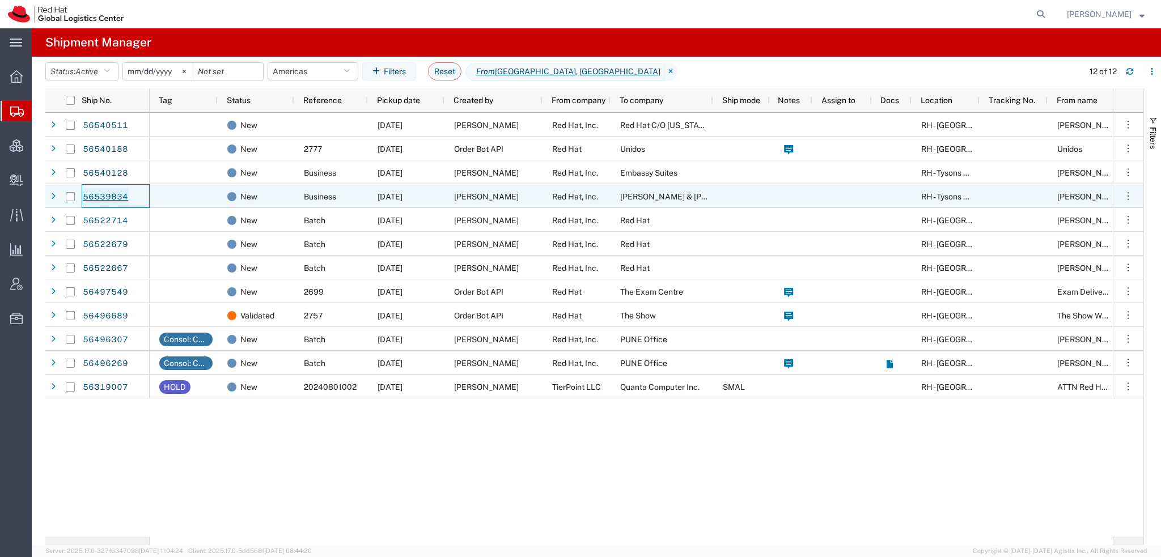
click at [122, 199] on link "56539834" at bounding box center [105, 197] width 46 height 18
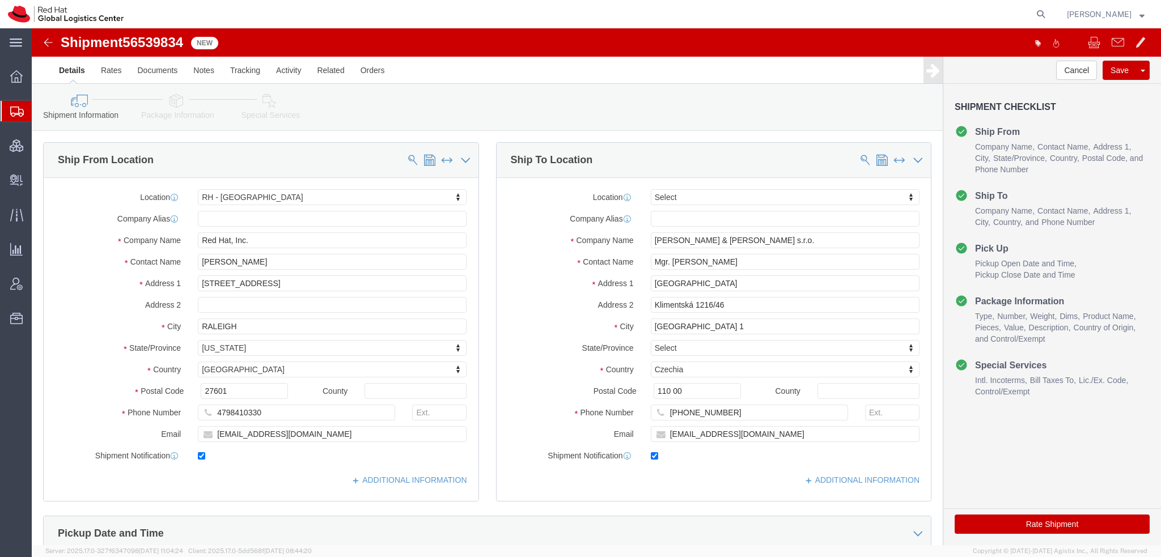
select select "38014"
select select
click input "[EMAIL_ADDRESS][DOMAIN_NAME]"
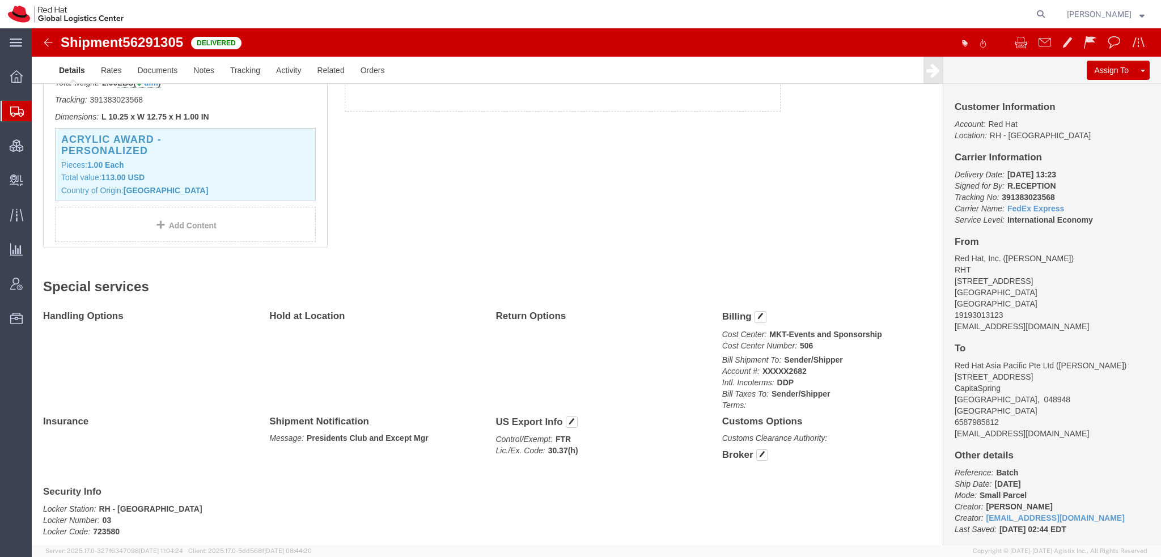
scroll to position [379, 0]
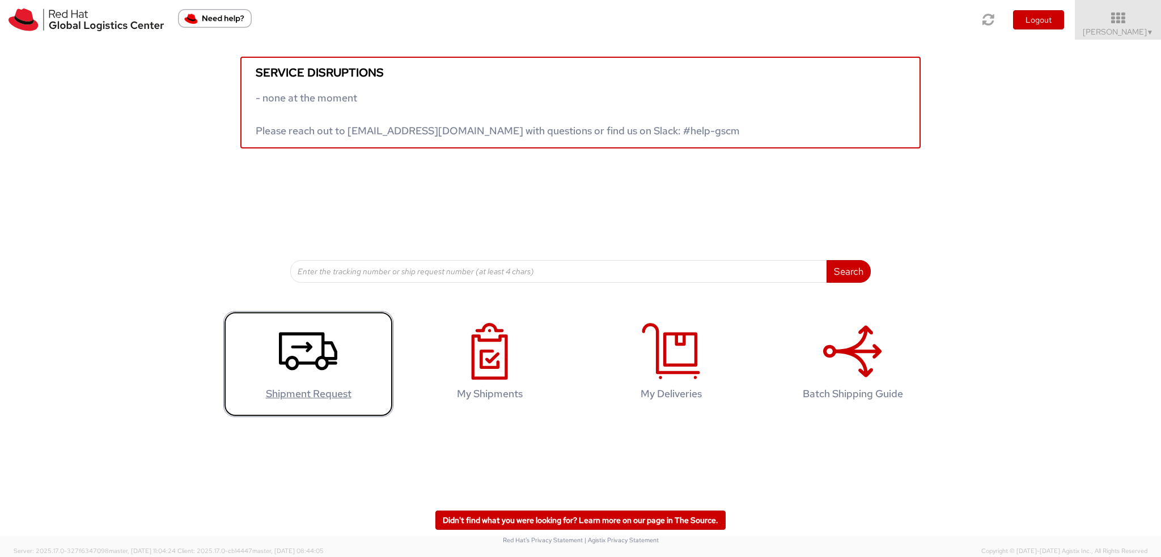
click at [304, 347] on use at bounding box center [308, 351] width 58 height 38
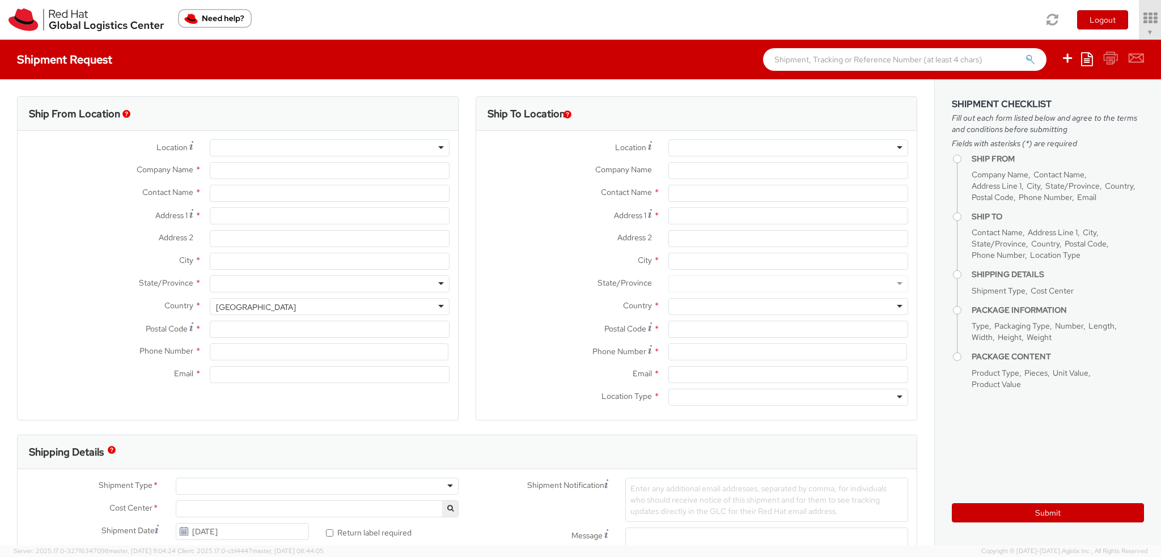
select select "901"
select select
type input "Red Hat, Inc."
type input "[PERSON_NAME]"
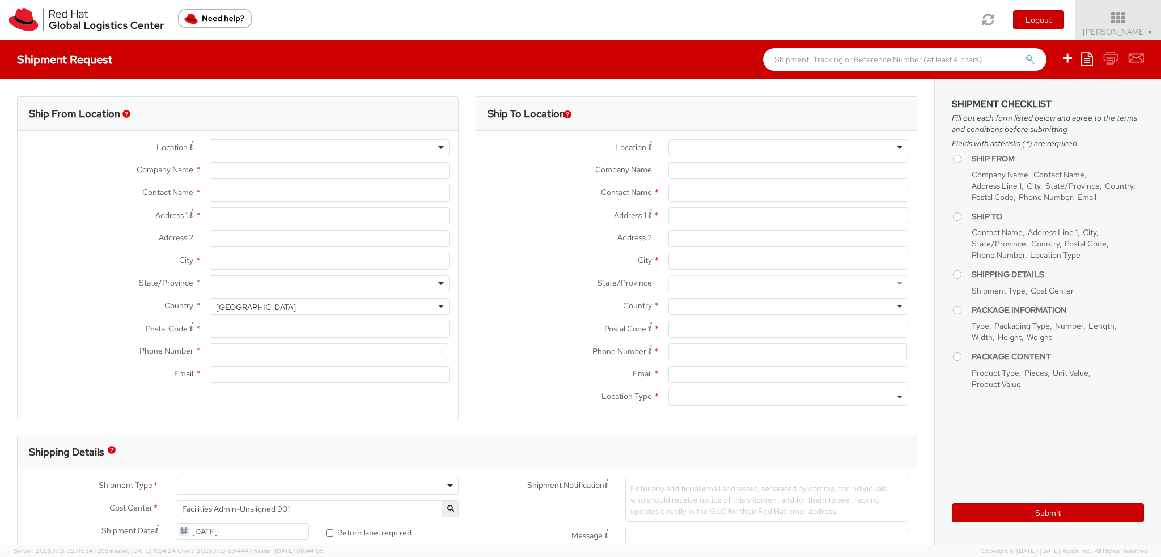
type input "[STREET_ADDRESS]"
type input "RALEIGH"
type input "27601"
type input "19193013123"
type input "[EMAIL_ADDRESS][DOMAIN_NAME]"
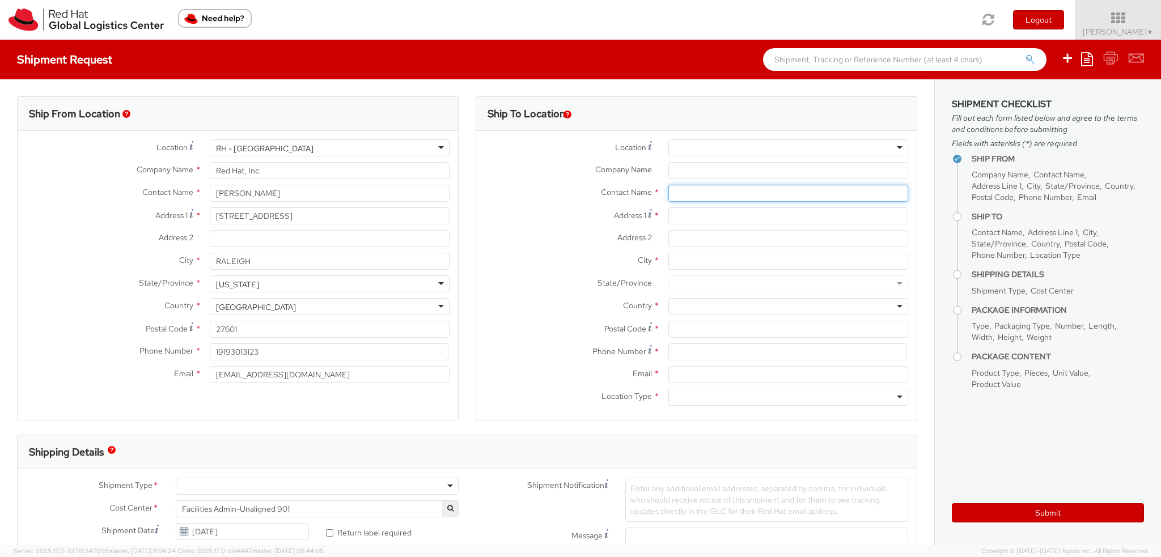
click at [677, 192] on input "text" at bounding box center [788, 193] width 240 height 17
type input "Ming Zh"
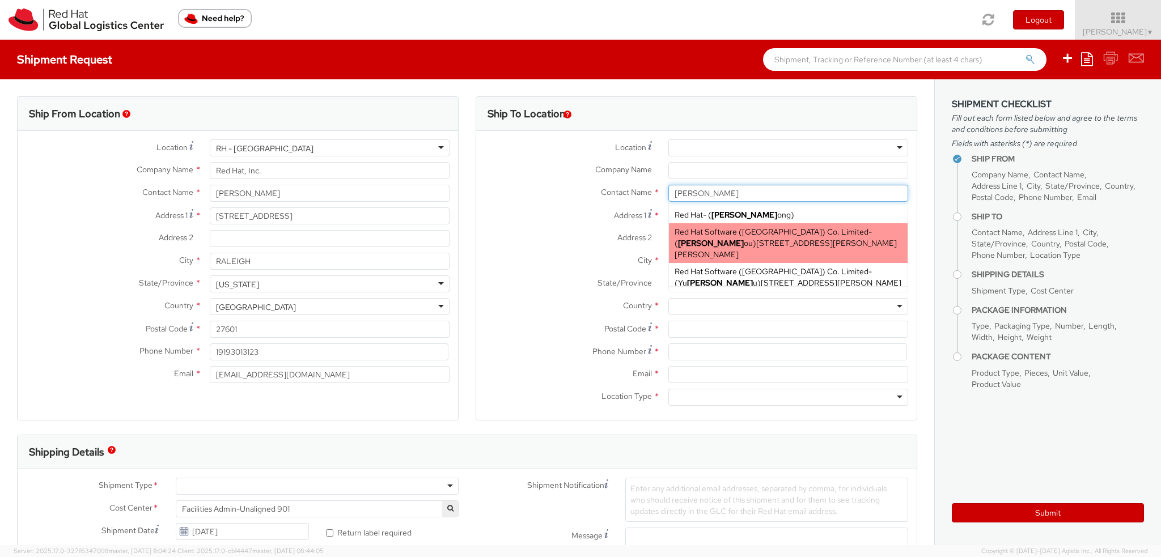
click at [731, 239] on span "8F, Tower A, Beijing PVG Fang Cao Di, No. 9 Dong Qiao Road, FLEX, CHAOYANG, 100…" at bounding box center [785, 249] width 222 height 22
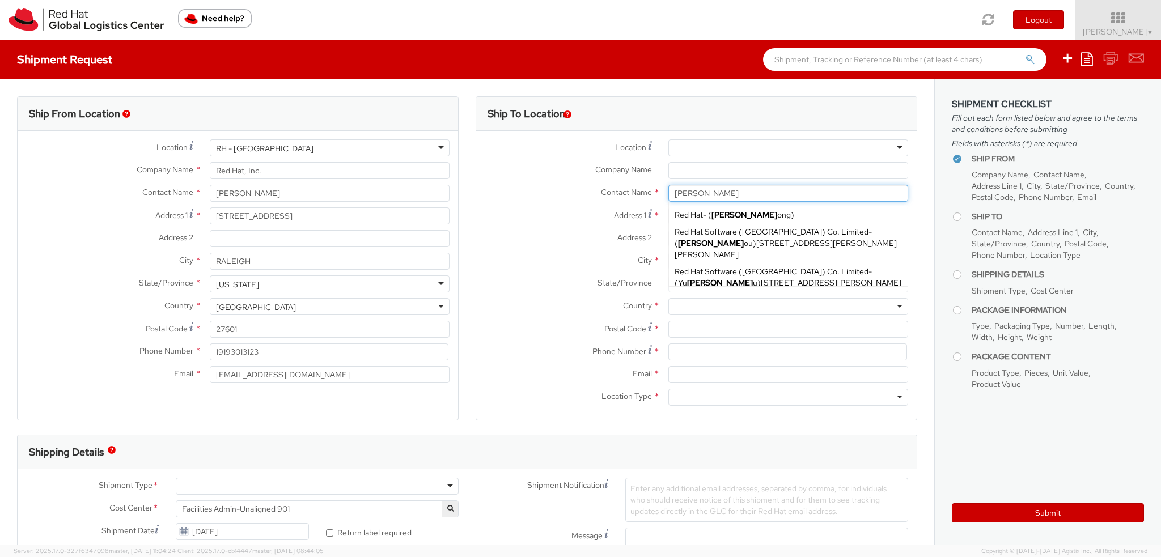
type input "Red Hat Software (Beijing) Co. Limited"
type input "Ming Zhou"
type input "8F, Tower A, Beijing PVG Fang Cao Di"
type input "No. 9 Dong Qiao Road"
type input "CHAOYANG"
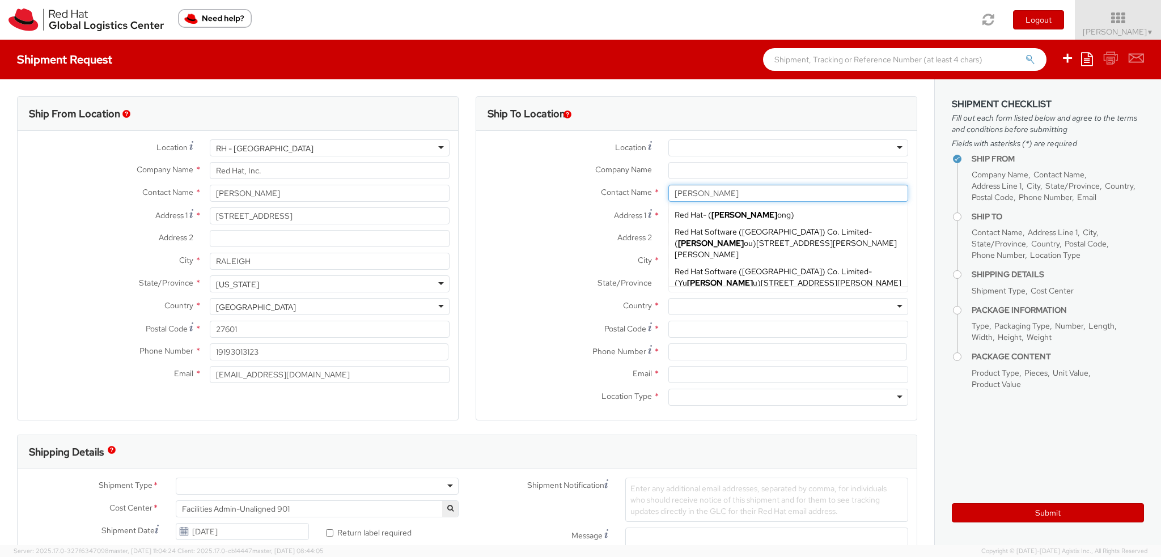
type input "100020"
type input "mizhou@redhat.com"
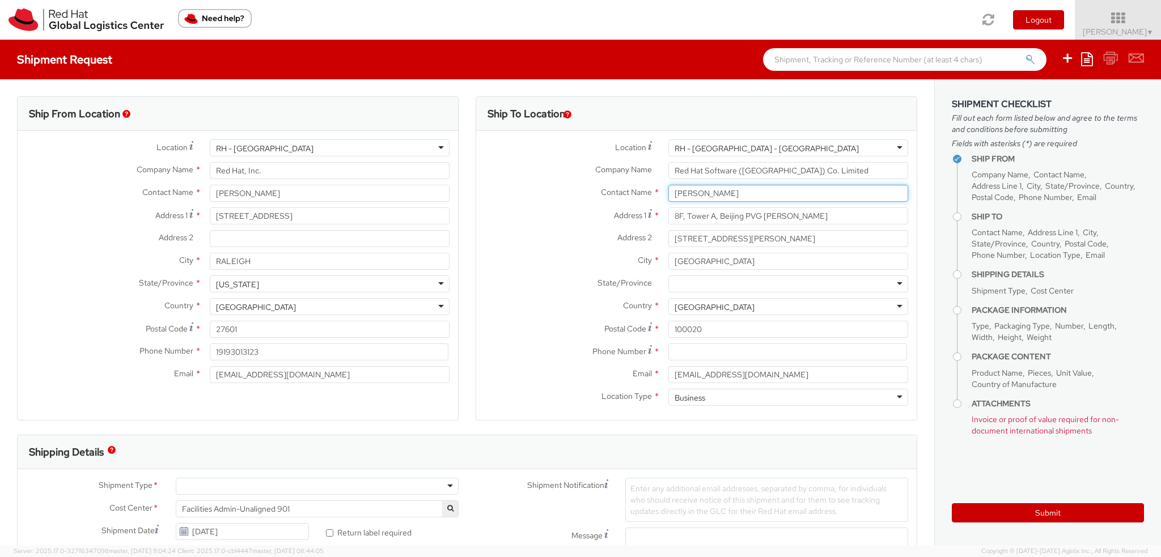
type input "Ming Zhou"
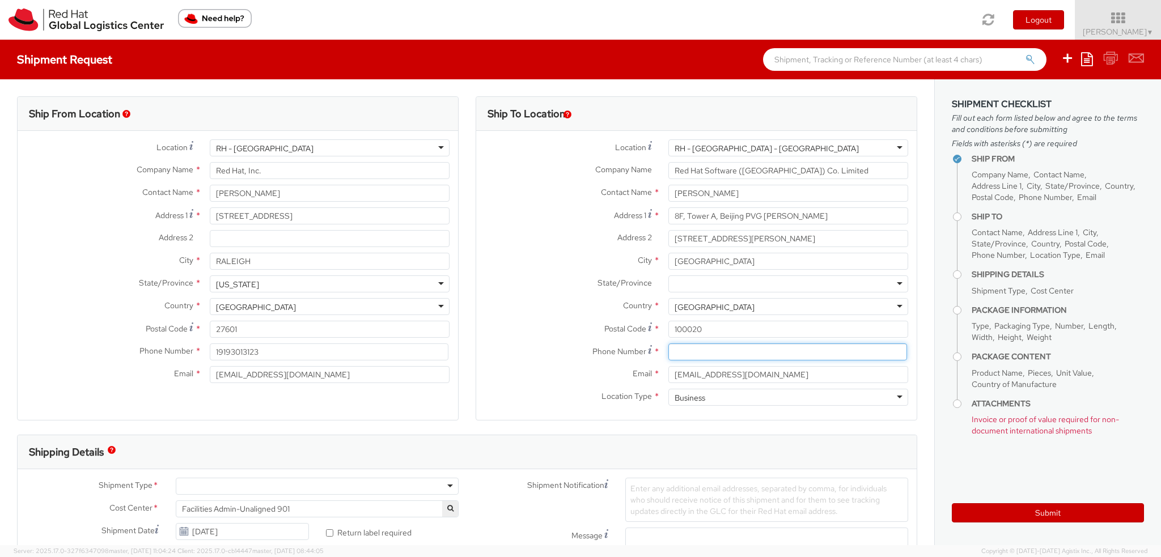
click at [682, 350] on input at bounding box center [787, 351] width 239 height 17
paste input "8617710218701"
type input "8617710218701"
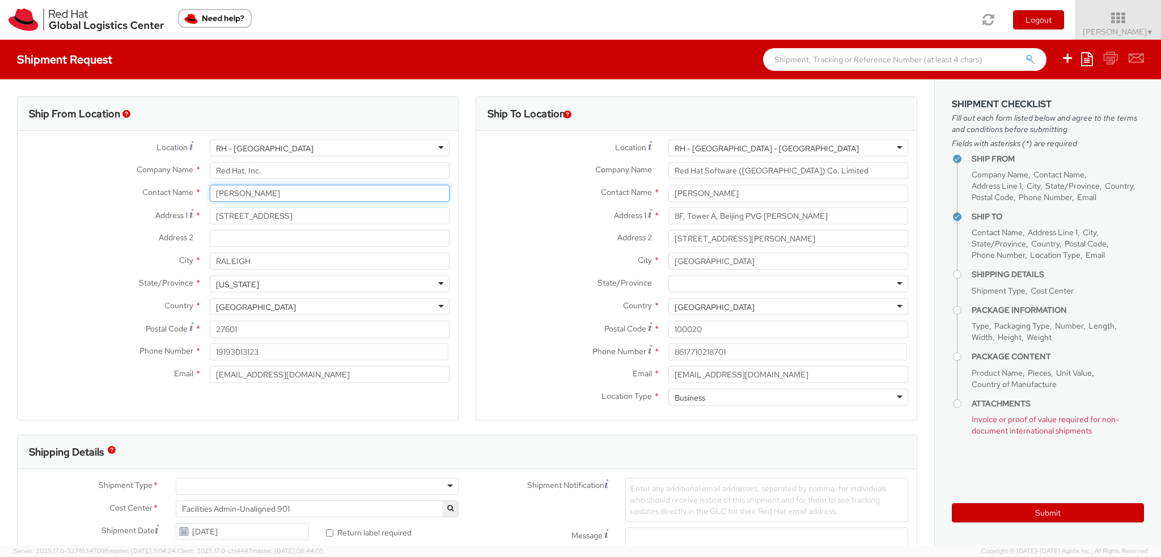
drag, startPoint x: 281, startPoint y: 192, endPoint x: 0, endPoint y: 24, distance: 327.3
click at [0, 40] on app-root "You are using an outdated browser. Please upgrade to Microsoft Edge , Google Ch…" at bounding box center [580, 292] width 1161 height 505
click at [246, 217] on span "Red Hat, Inc." at bounding box center [238, 215] width 45 height 10
type input "Mike Vittorioso"
type input "mvittori@redhat.com"
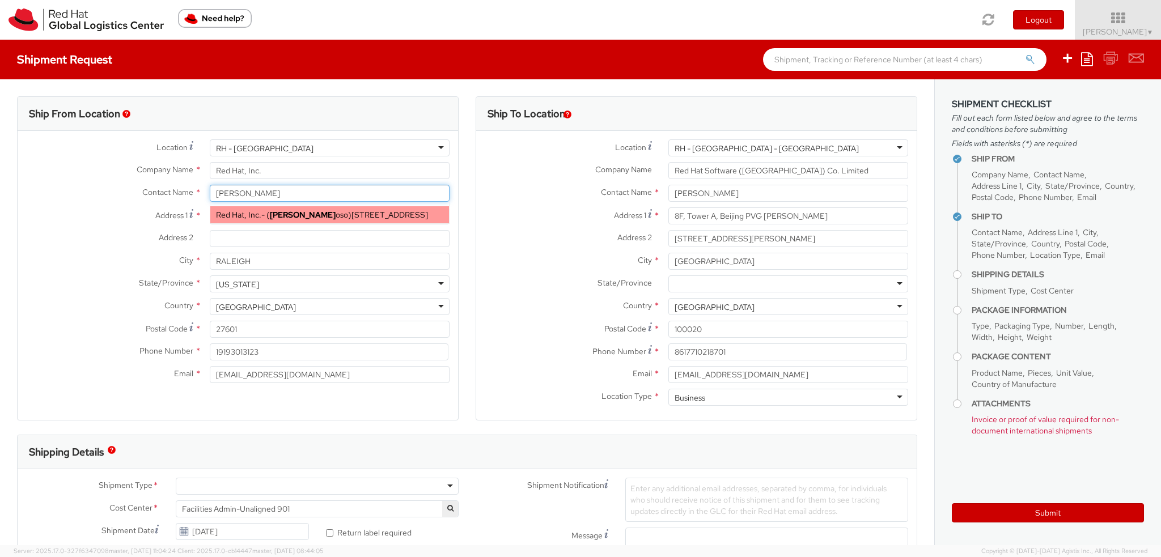
select select
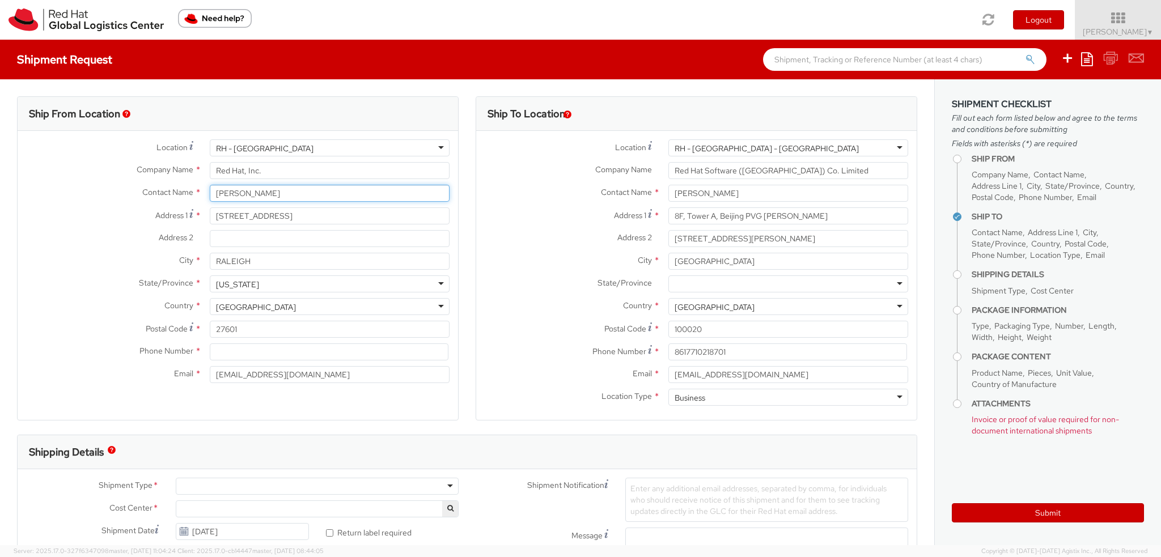
type input "Mike Vittorioso"
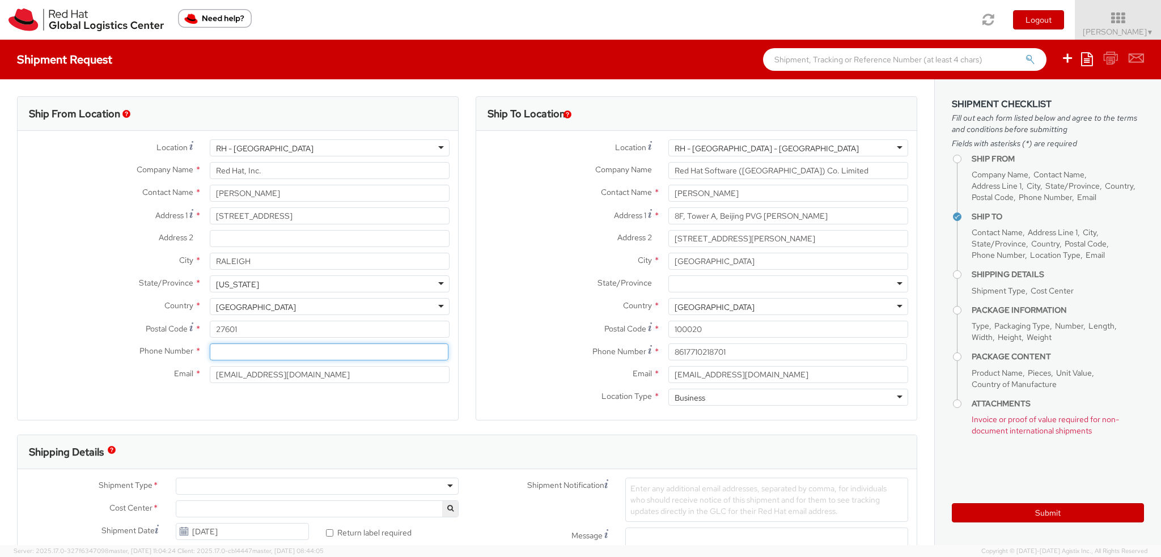
click at [254, 349] on input at bounding box center [329, 351] width 239 height 17
type input "9193013123"
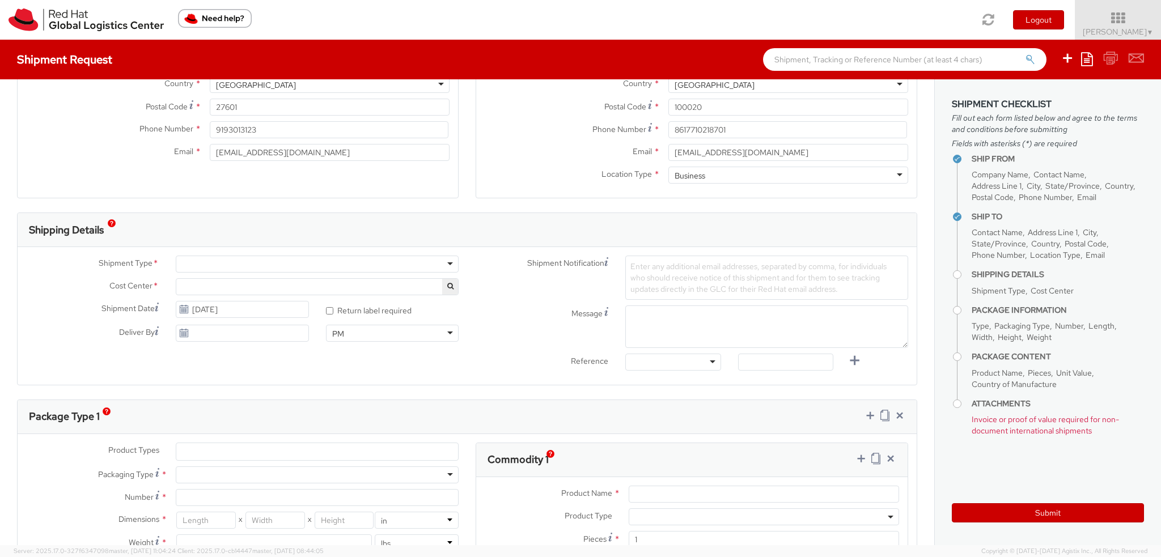
scroll to position [227, 0]
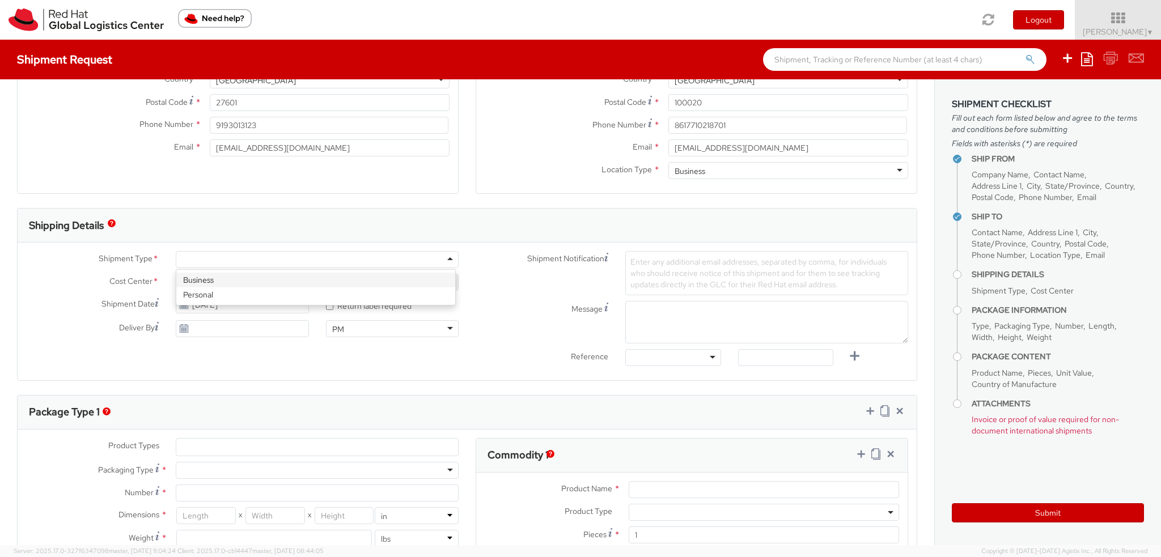
click at [189, 260] on div at bounding box center [317, 259] width 283 height 17
select select "901"
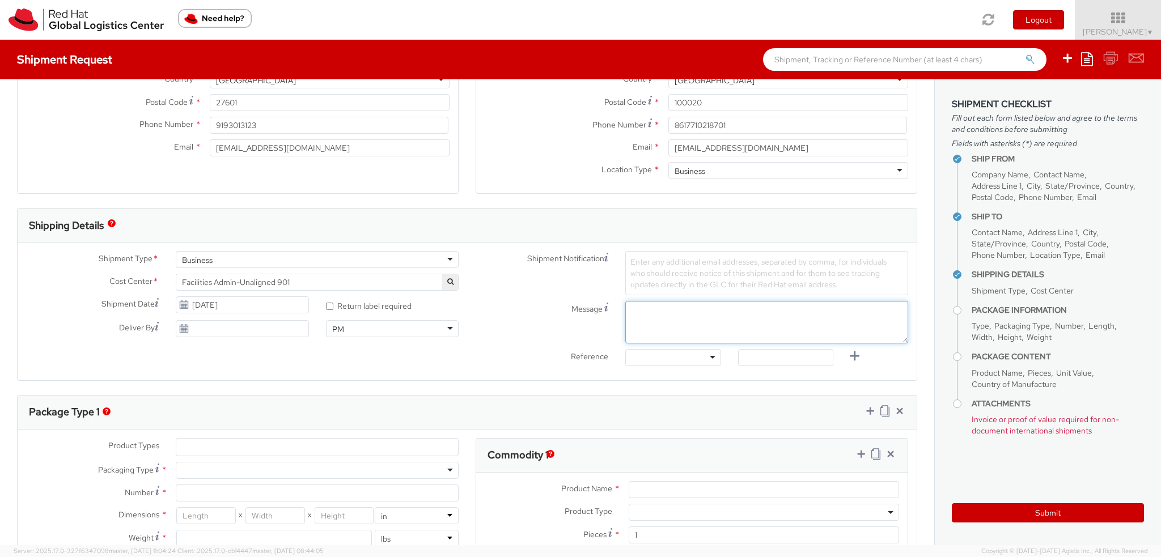
drag, startPoint x: 644, startPoint y: 326, endPoint x: 793, endPoint y: 313, distance: 149.6
click at [655, 320] on textarea "Message" at bounding box center [766, 322] width 283 height 43
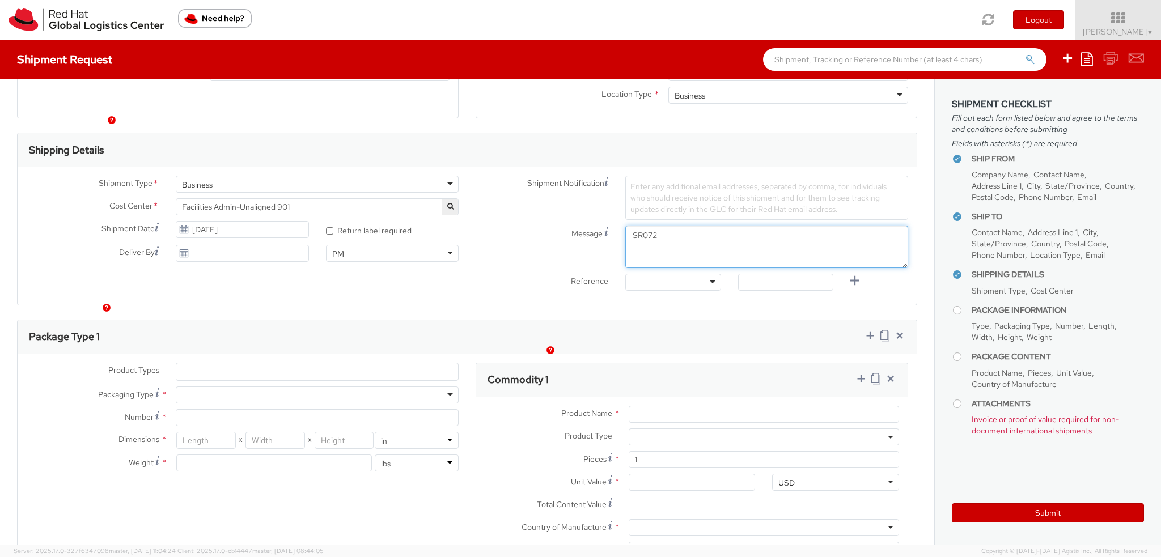
scroll to position [397, 0]
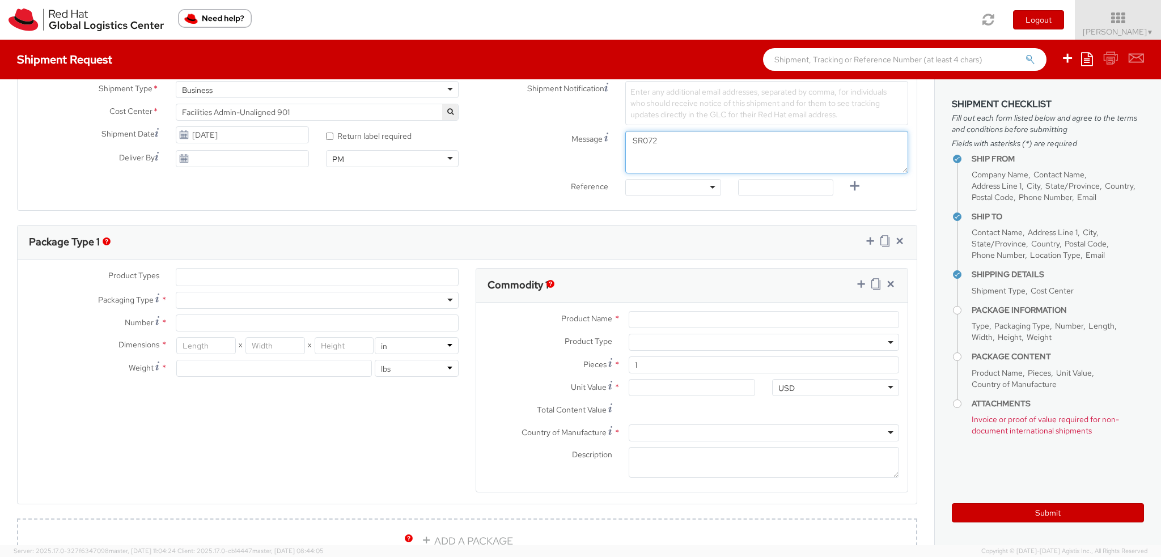
type textarea "SR072"
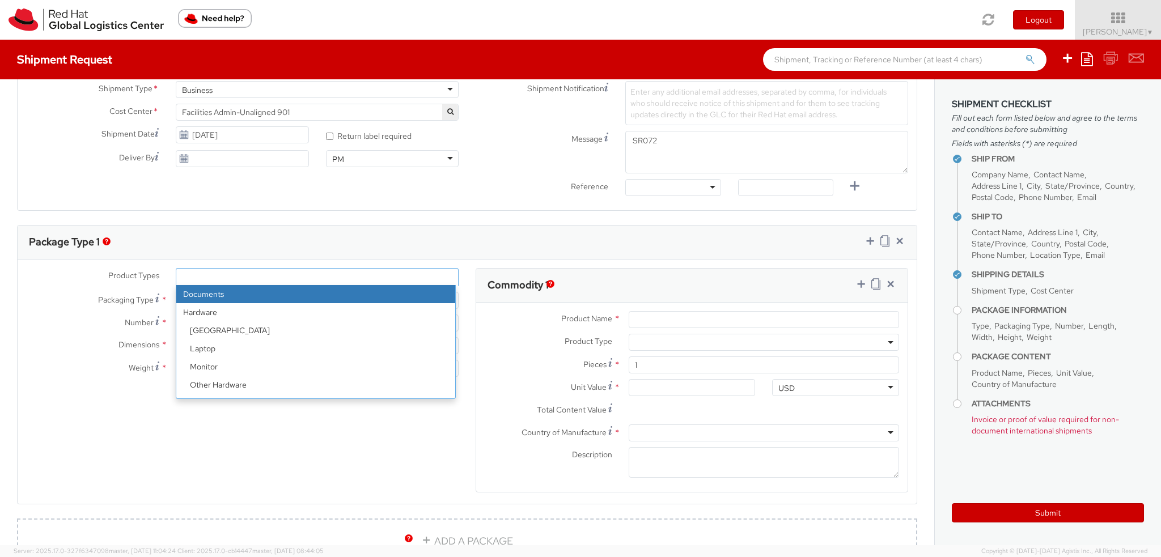
click at [223, 269] on ul at bounding box center [317, 277] width 282 height 17
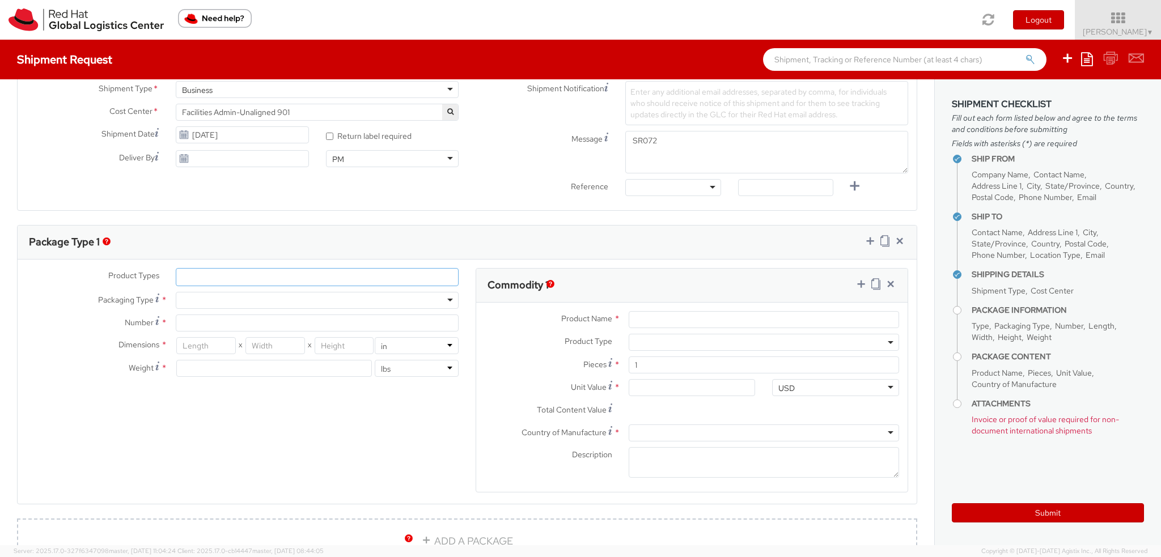
click at [223, 269] on ul at bounding box center [317, 277] width 282 height 17
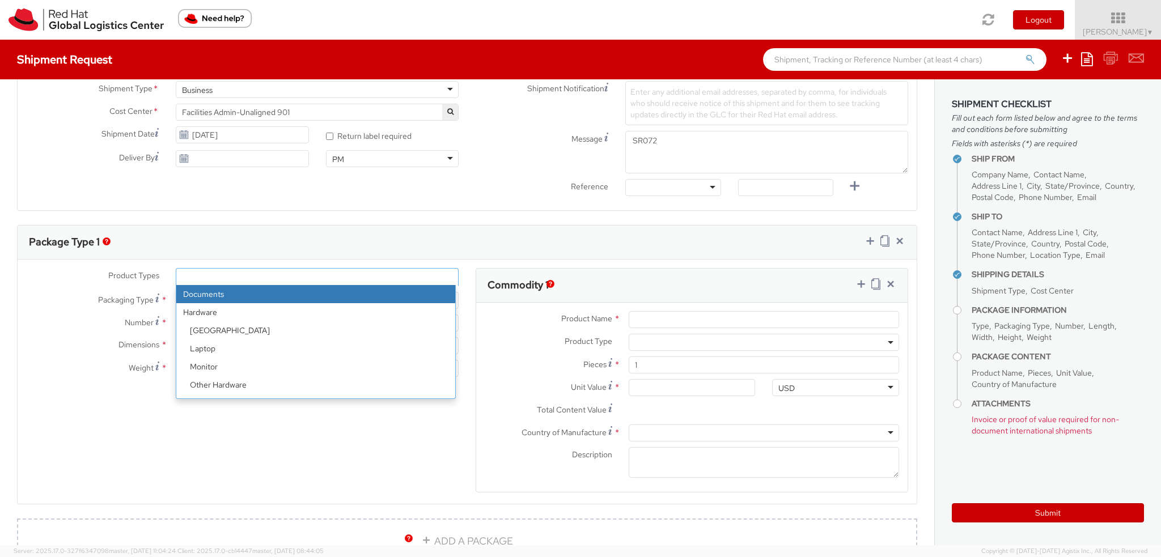
select select "DOCUMENT"
type input "Documents"
select select "DOCUMENT"
type input "1.00"
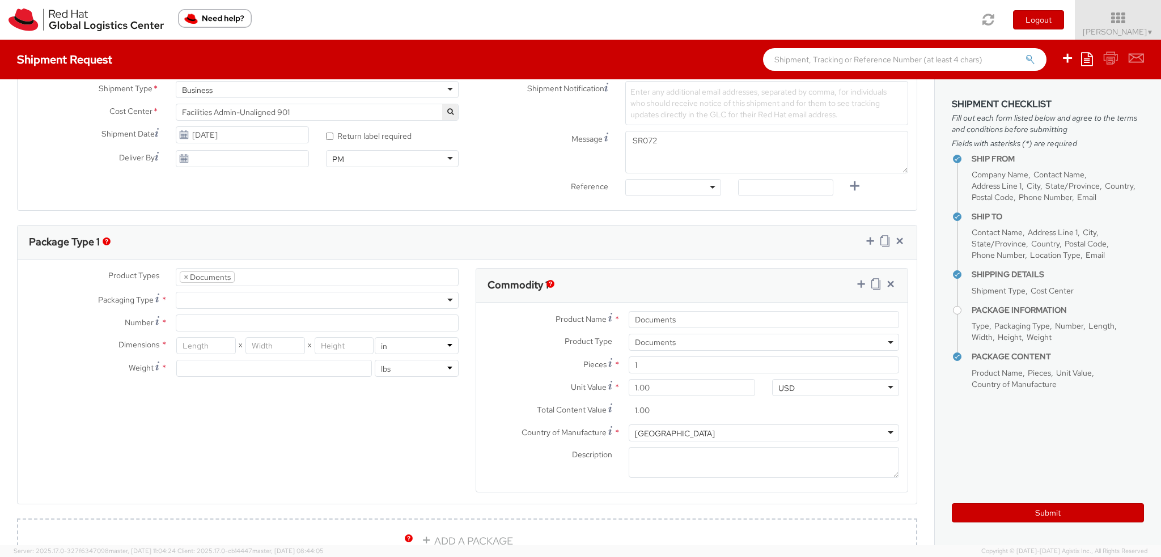
click at [202, 298] on div at bounding box center [317, 300] width 283 height 17
type input "1"
type input "9.5"
type input "12.5"
type input "0.25"
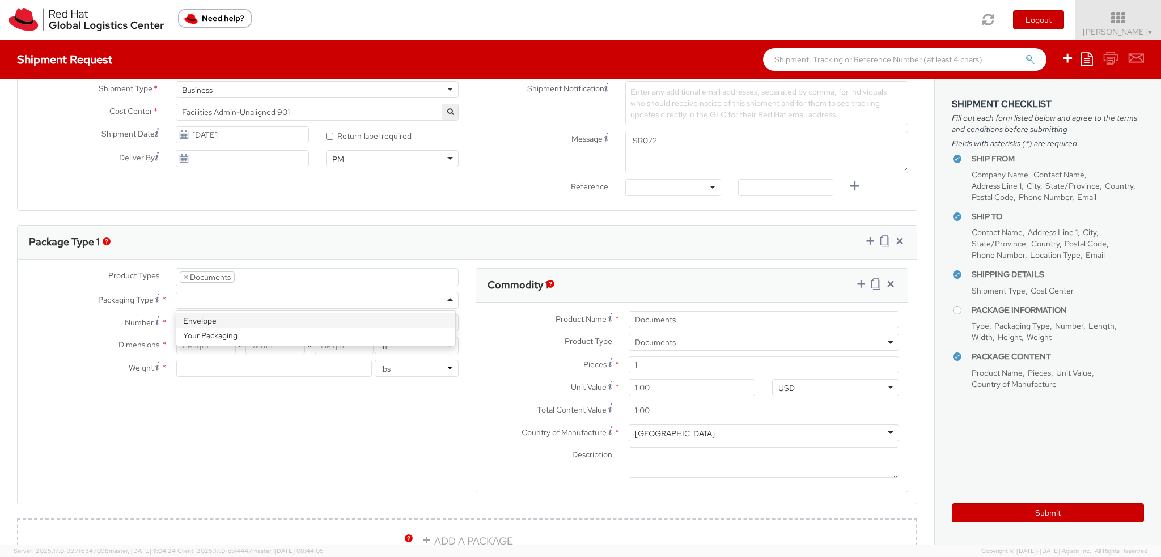
type input "1"
click at [692, 460] on textarea "Description *" at bounding box center [763, 462] width 270 height 31
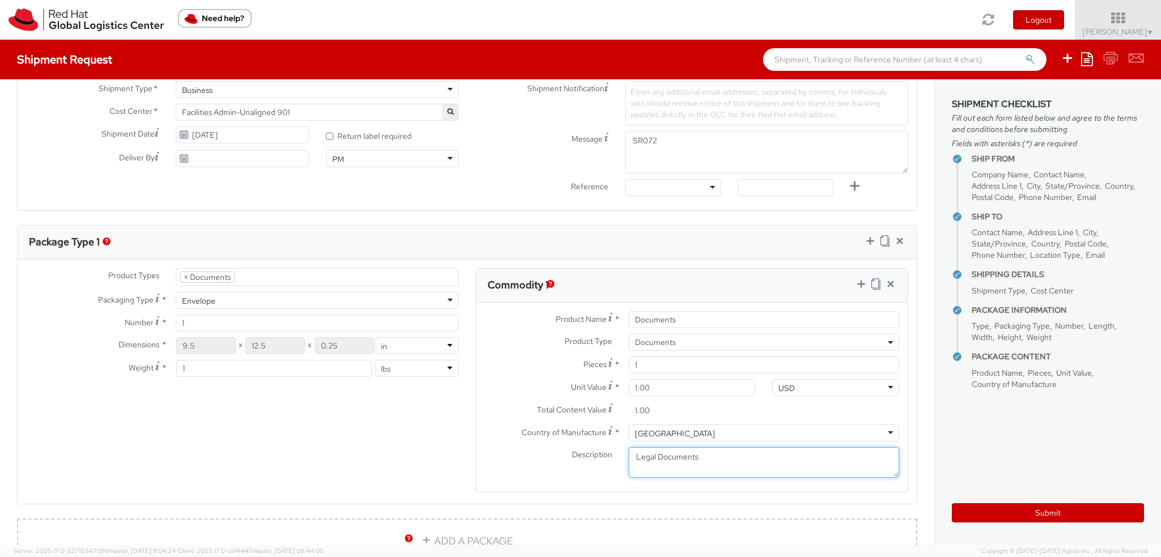
type textarea "Legal Documents"
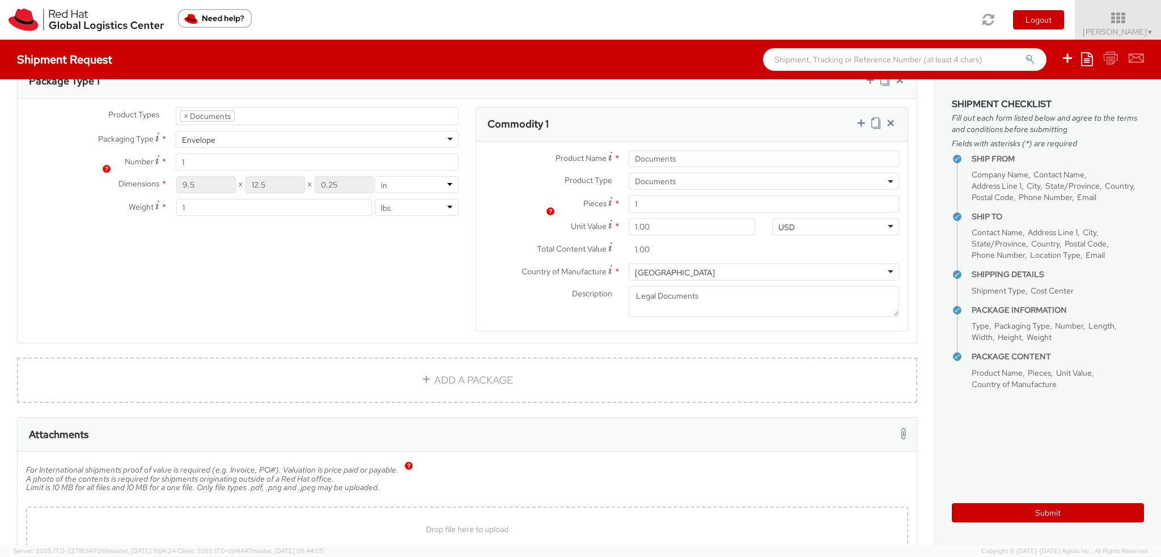
scroll to position [630, 0]
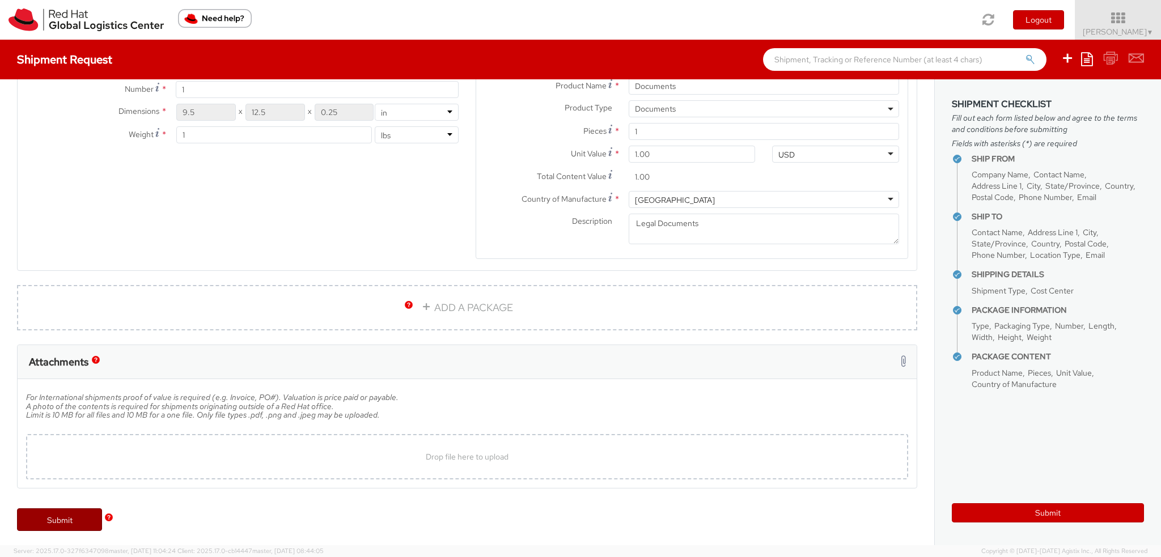
click at [53, 514] on link "Submit" at bounding box center [59, 519] width 85 height 23
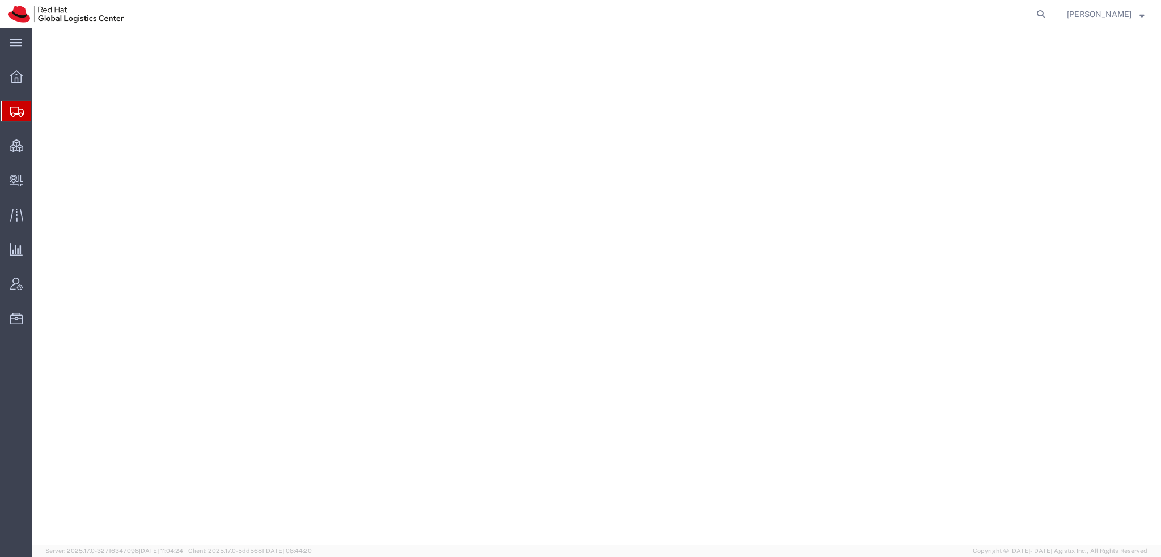
select select "38014"
select select
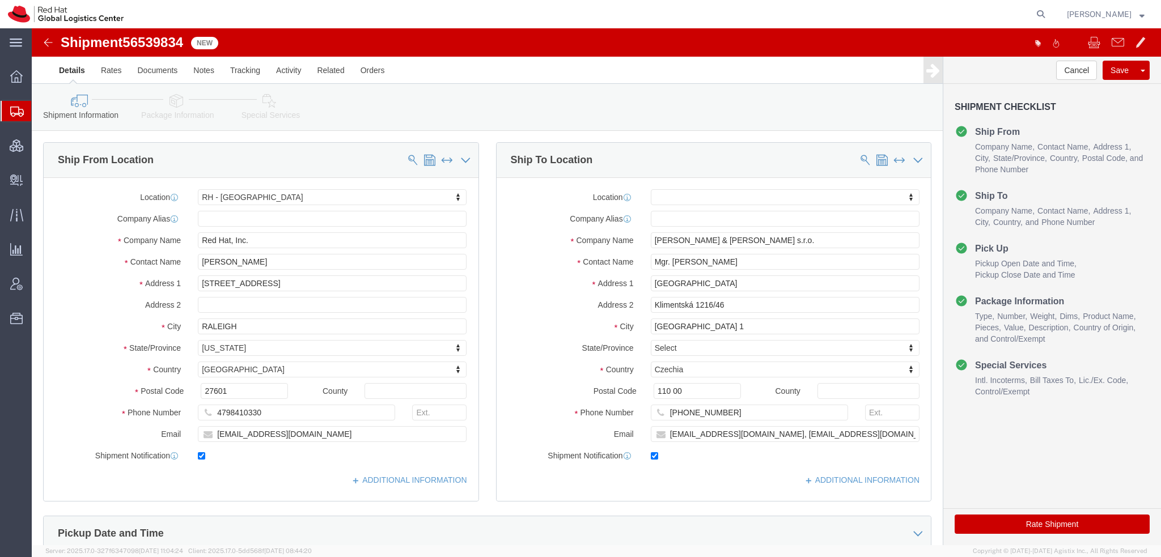
type input "[EMAIL_ADDRESS][DOMAIN_NAME], [EMAIL_ADDRESS][DOMAIN_NAME]"
click link "Package Information"
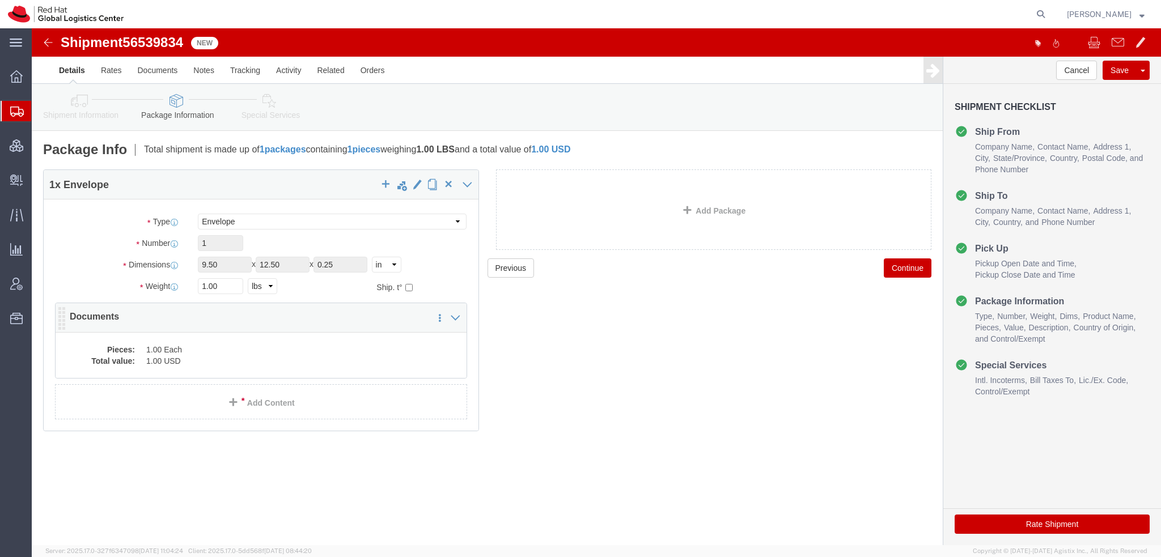
click dd "1.00 USD"
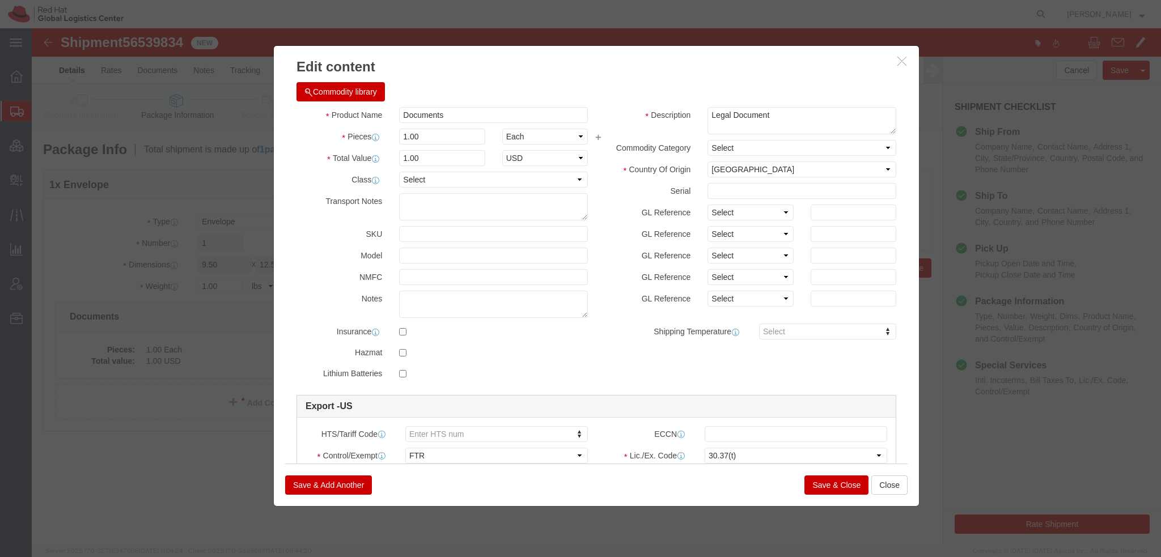
click button "Save & Close"
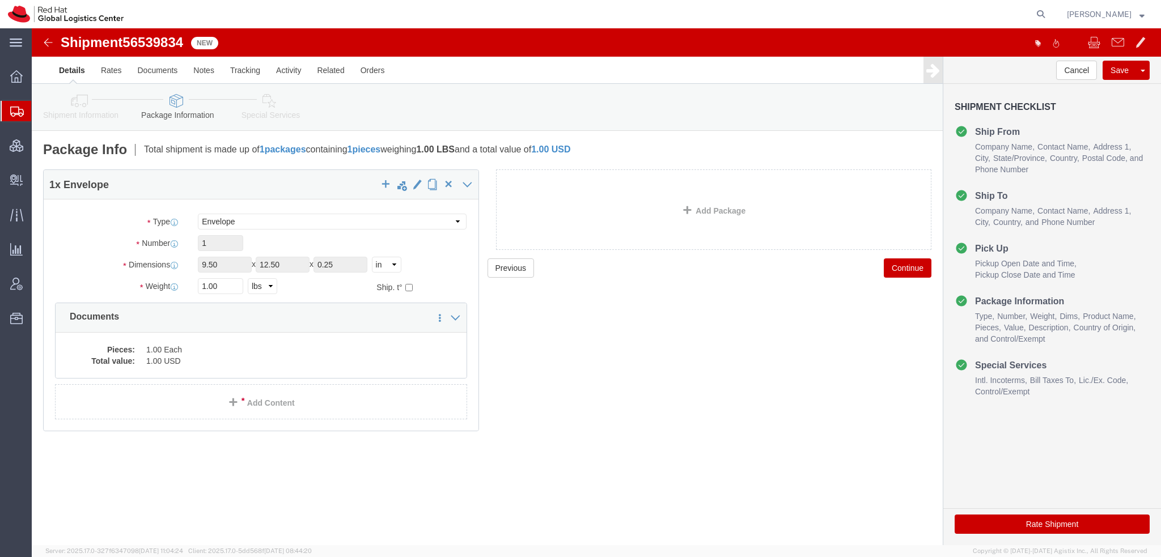
click icon
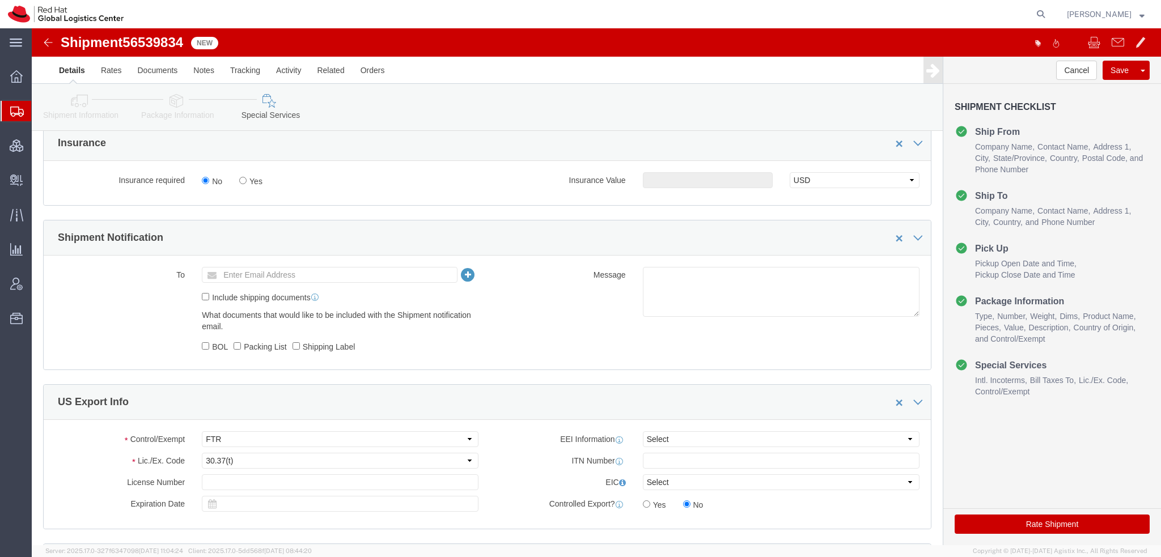
scroll to position [397, 0]
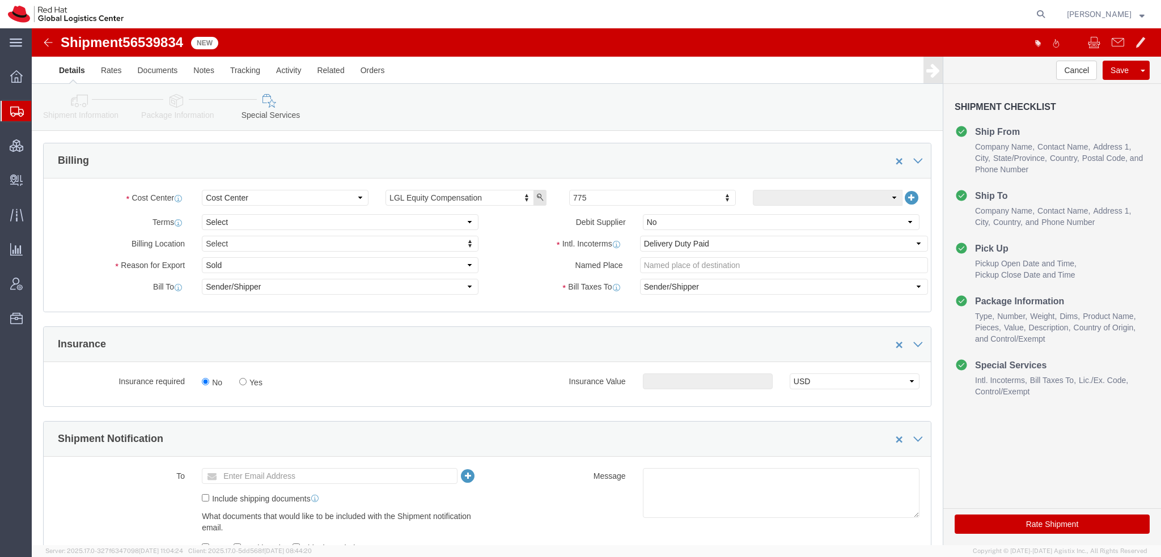
click button "Rate Shipment"
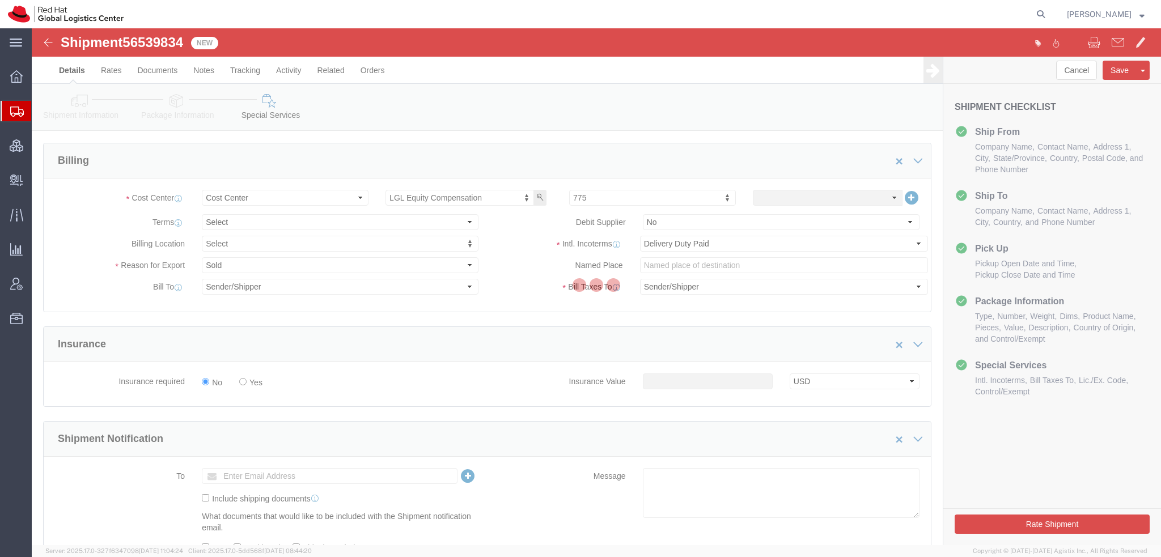
scroll to position [0, 0]
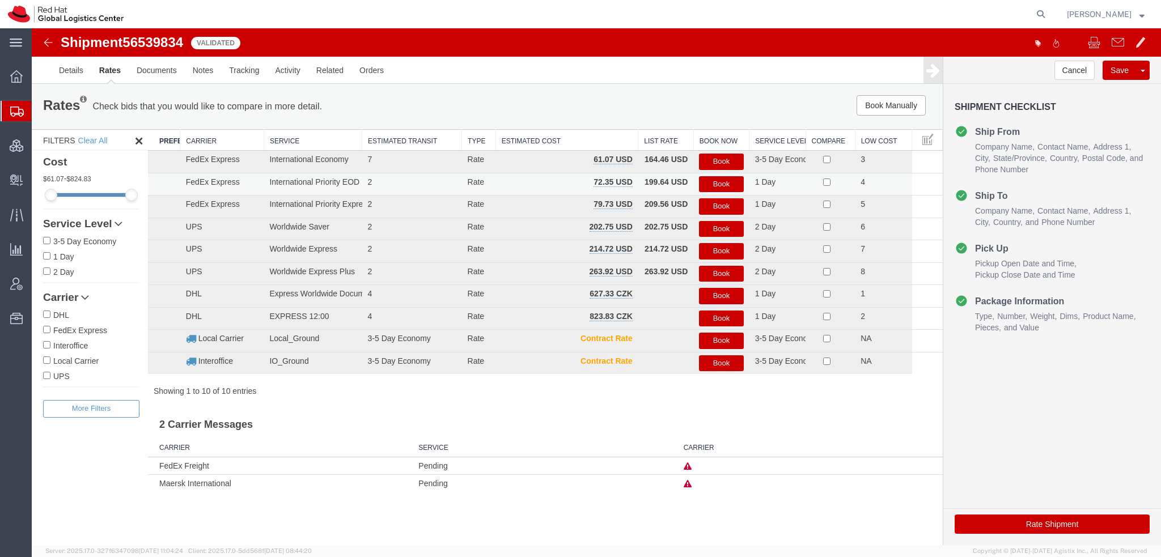
click at [718, 180] on button "Book" at bounding box center [721, 184] width 44 height 16
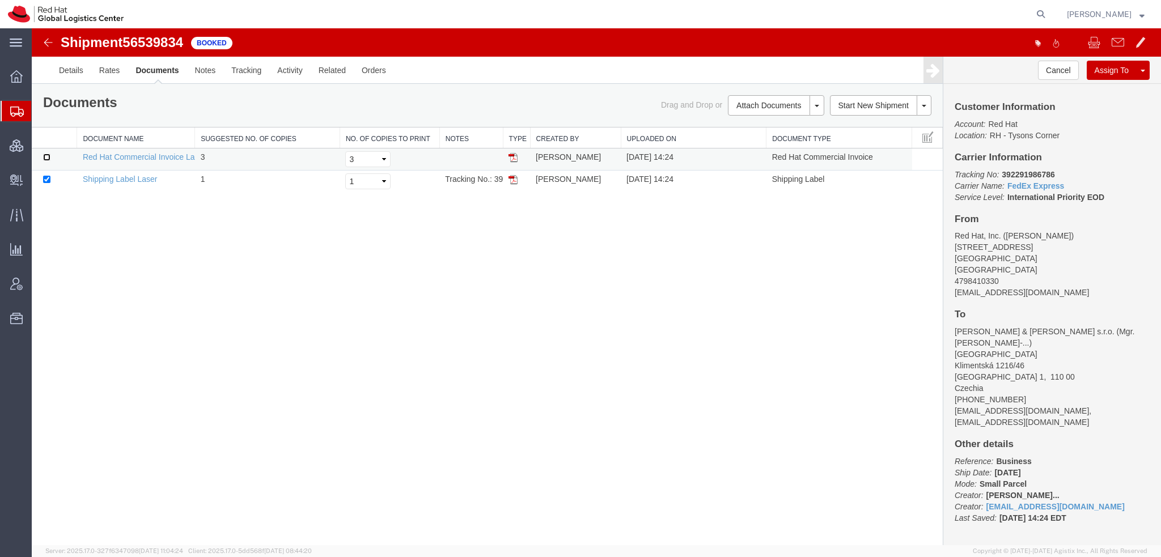
click at [48, 156] on input "checkbox" at bounding box center [46, 157] width 7 height 7
checkbox input "true"
click at [758, 137] on link "Email Documents" at bounding box center [774, 141] width 99 height 17
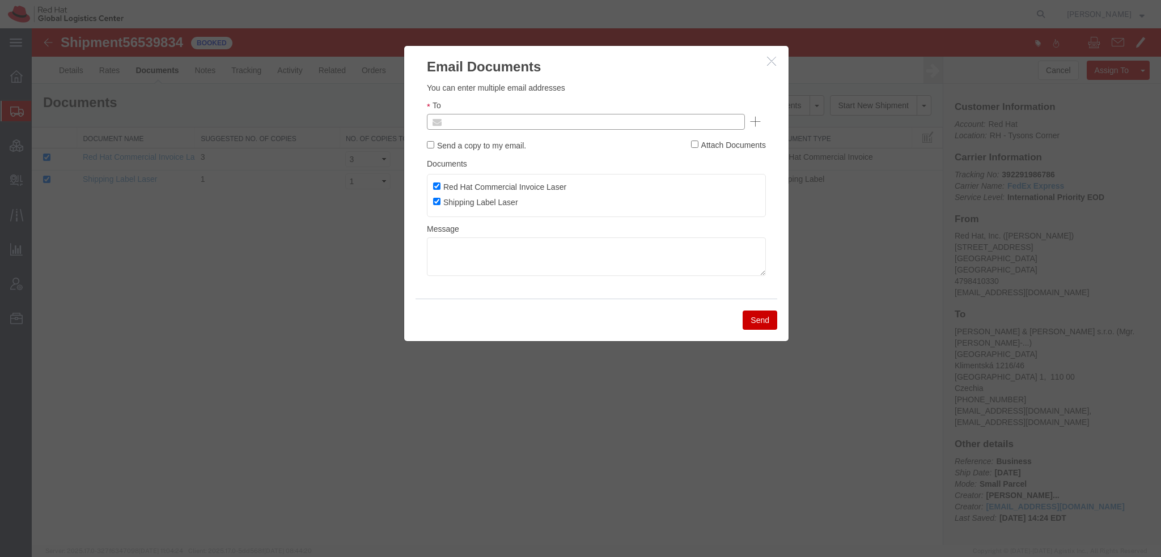
click at [515, 117] on input "text" at bounding box center [509, 121] width 133 height 15
type input "ehoward"
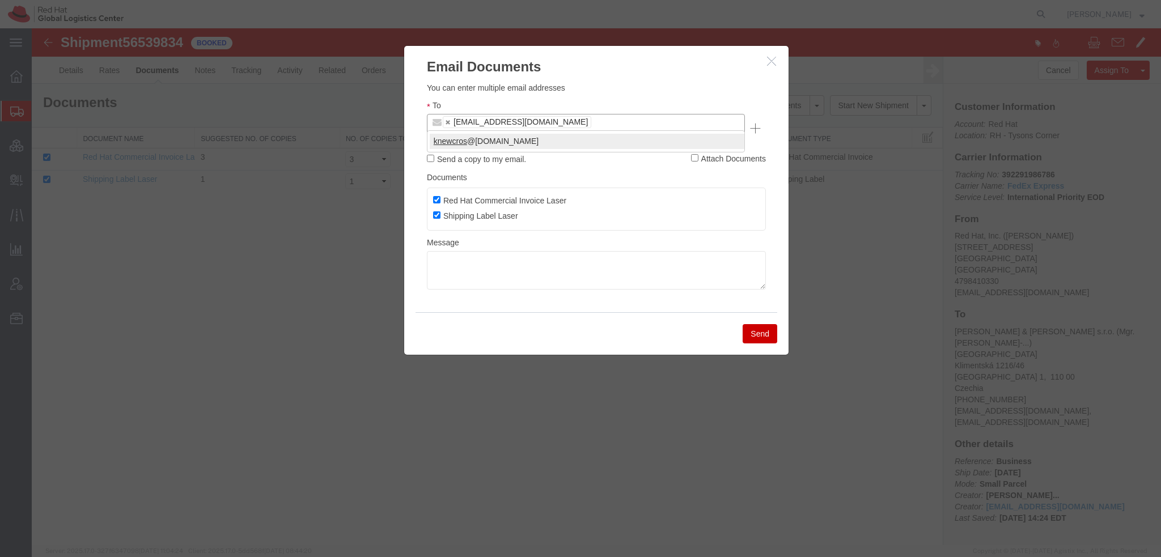
type input "knewcros"
type input "mirwin"
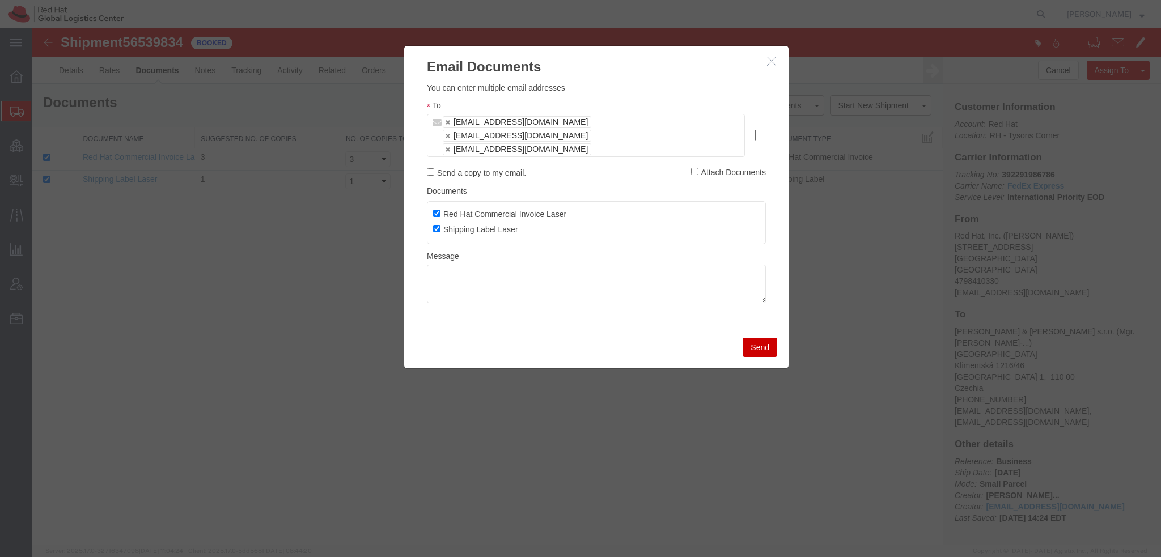
click at [756, 338] on button "Send" at bounding box center [759, 347] width 35 height 19
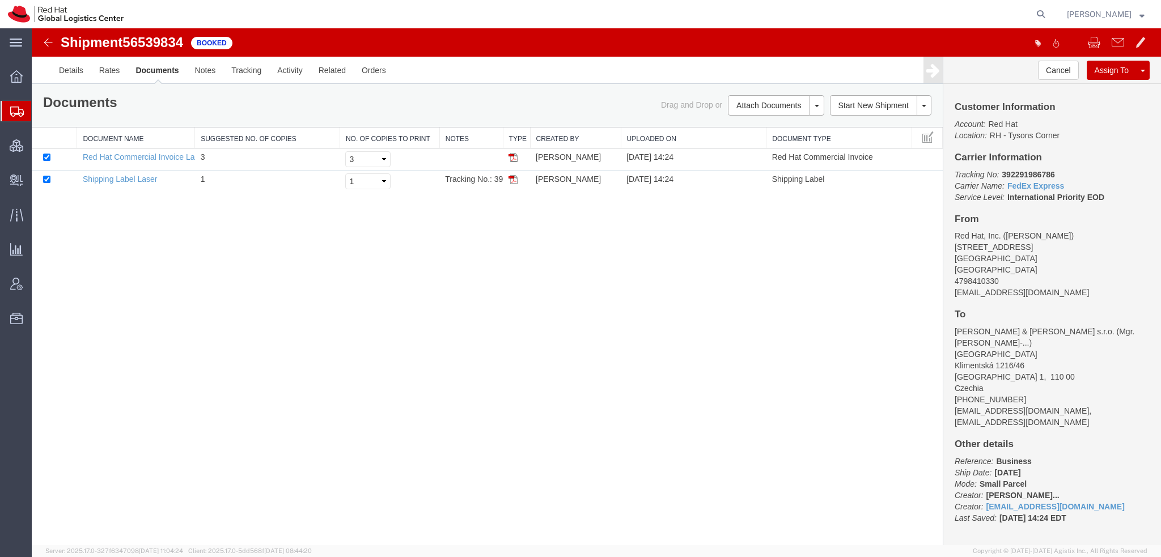
click at [0, 0] on span "Shipment Manager" at bounding box center [0, 0] width 0 height 0
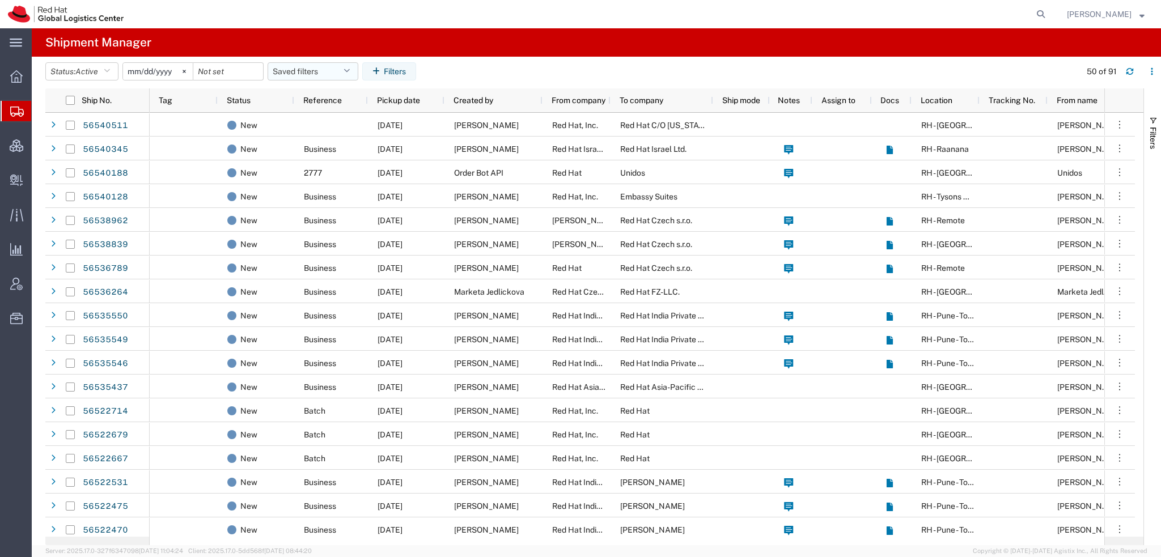
click at [322, 70] on button "Saved filters" at bounding box center [312, 71] width 91 height 18
click at [309, 121] on span "Americas" at bounding box center [343, 121] width 148 height 21
type input "[DATE]"
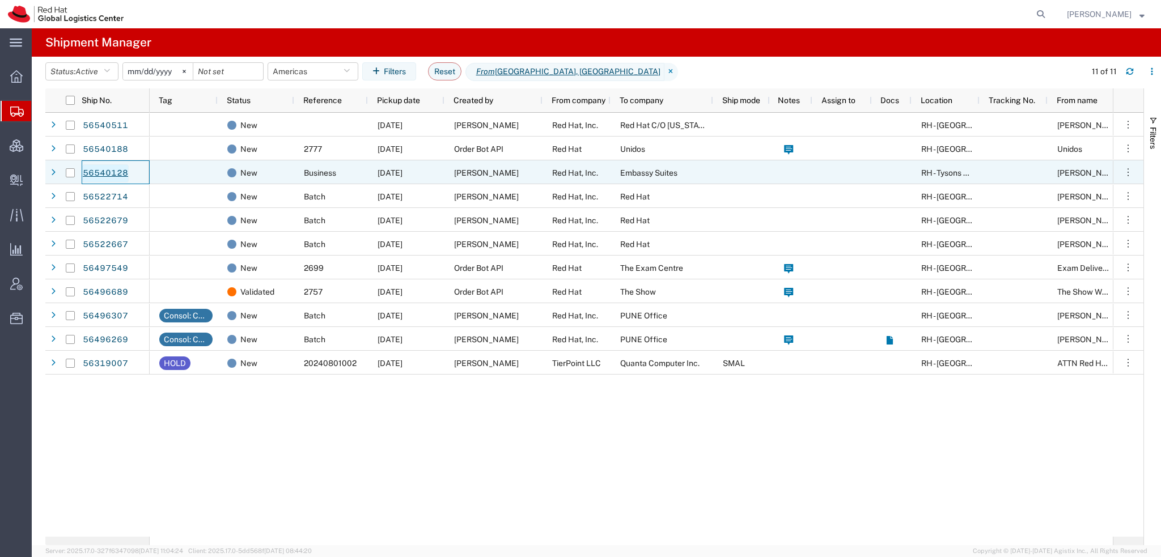
click at [107, 168] on link "56540128" at bounding box center [105, 173] width 46 height 18
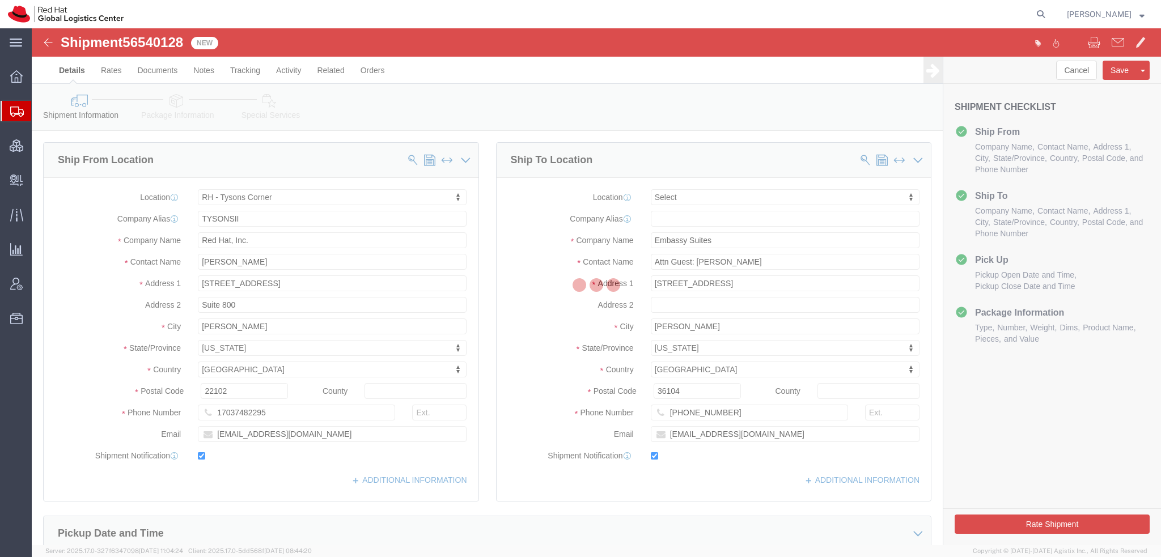
select select "38038"
select select
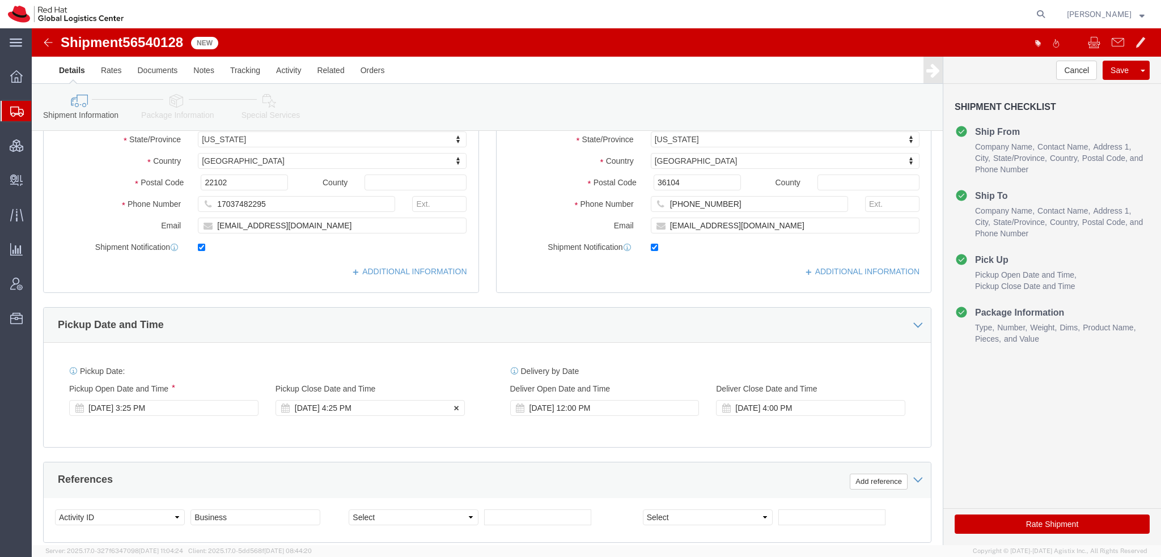
scroll to position [113, 0]
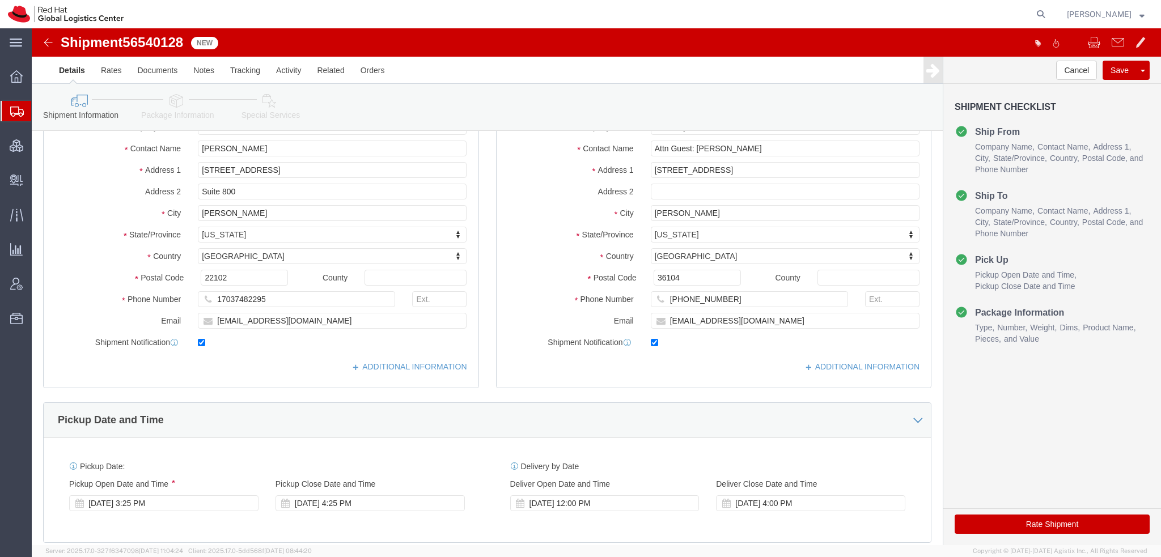
click icon
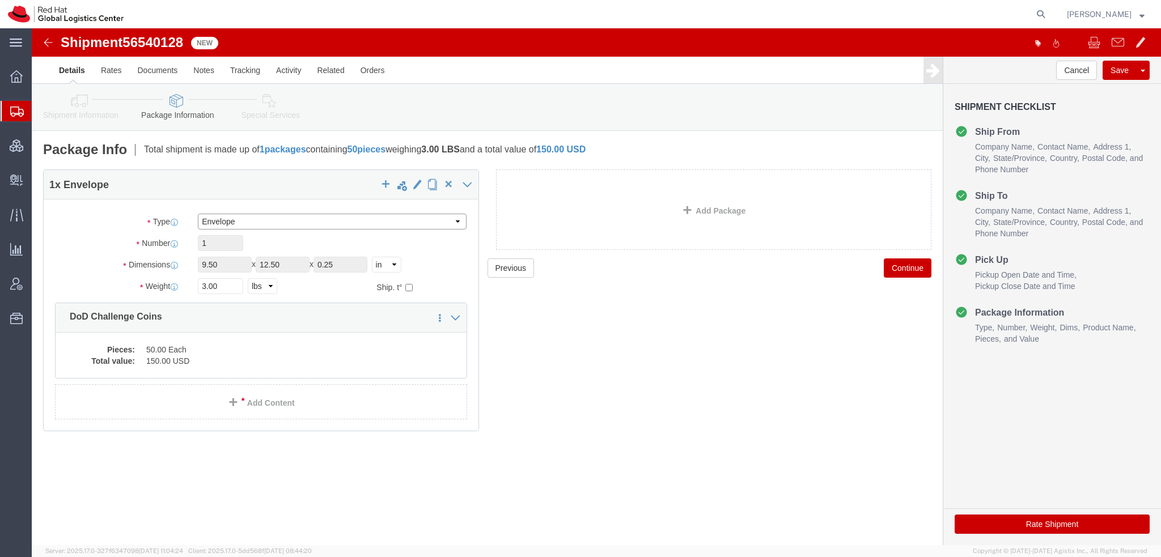
click select "Select Case(s) Crate(s) Envelope Large Box Medium Box PAK Skid(s) Small Box Sma…"
select select "PAK"
click select "Select Case(s) Crate(s) Envelope Large Box Medium Box PAK Skid(s) Small Box Sma…"
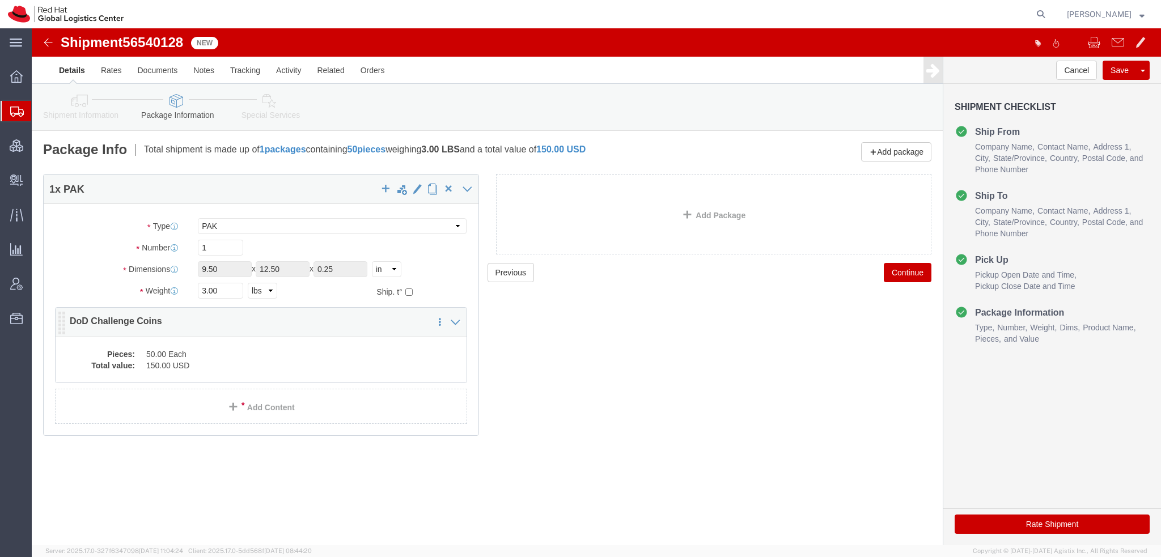
click dd "50.00 Each"
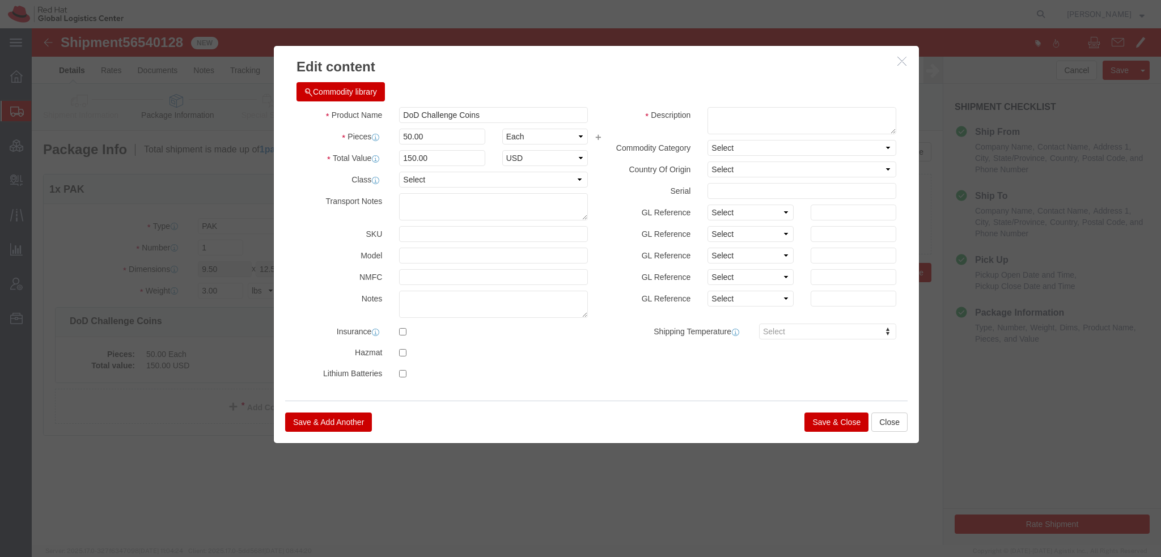
click button "Save & Close"
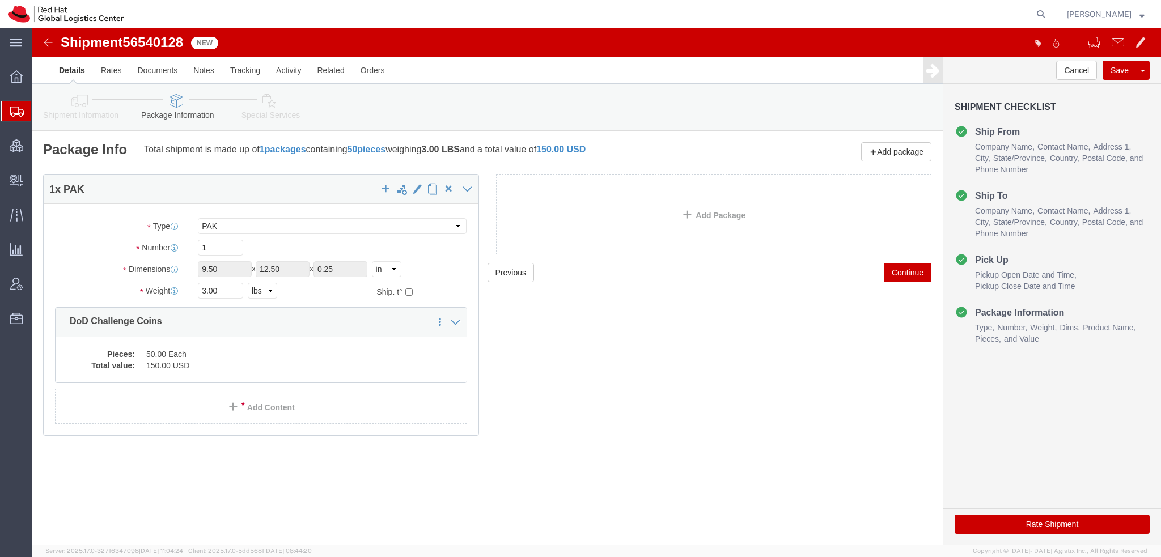
click icon
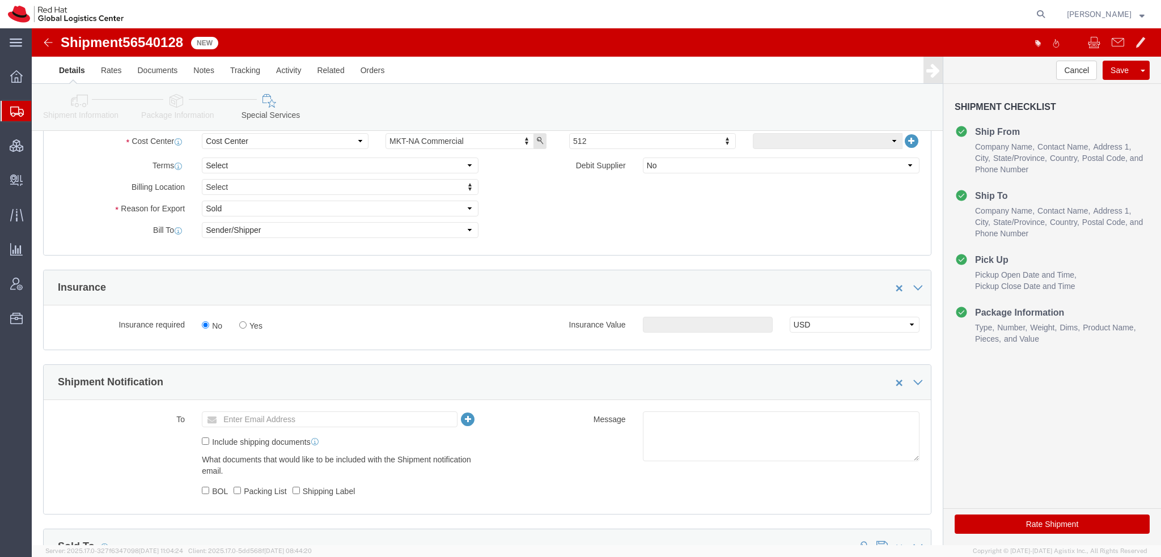
scroll to position [680, 0]
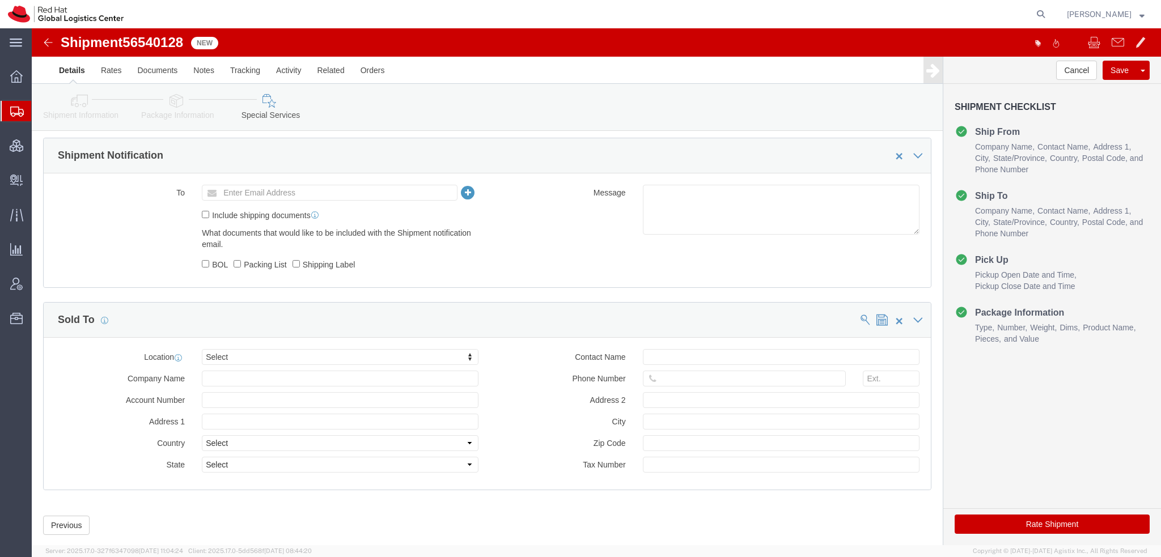
click button "Rate Shipment"
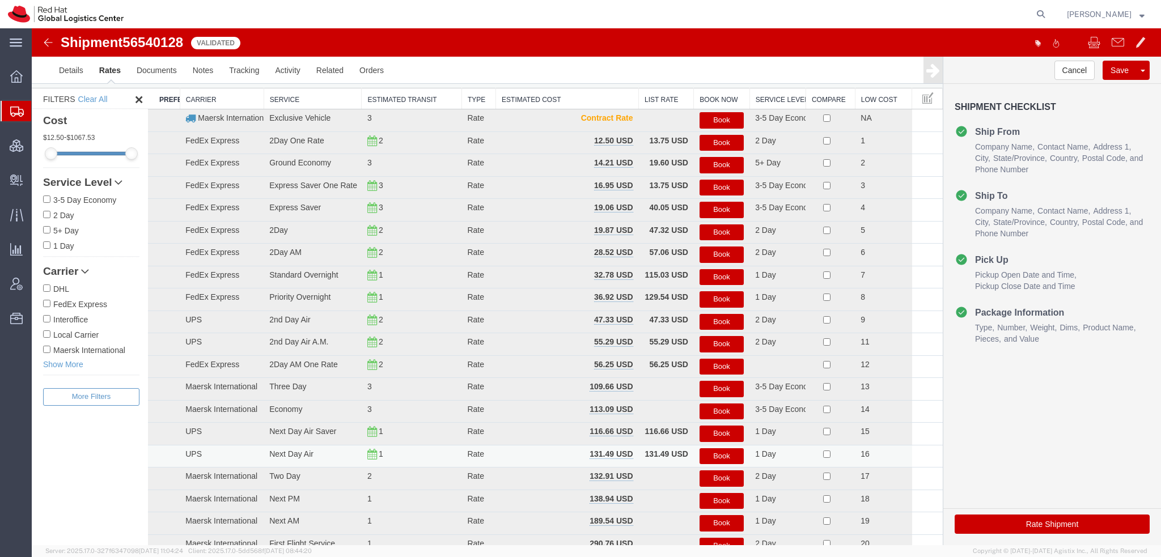
scroll to position [0, 0]
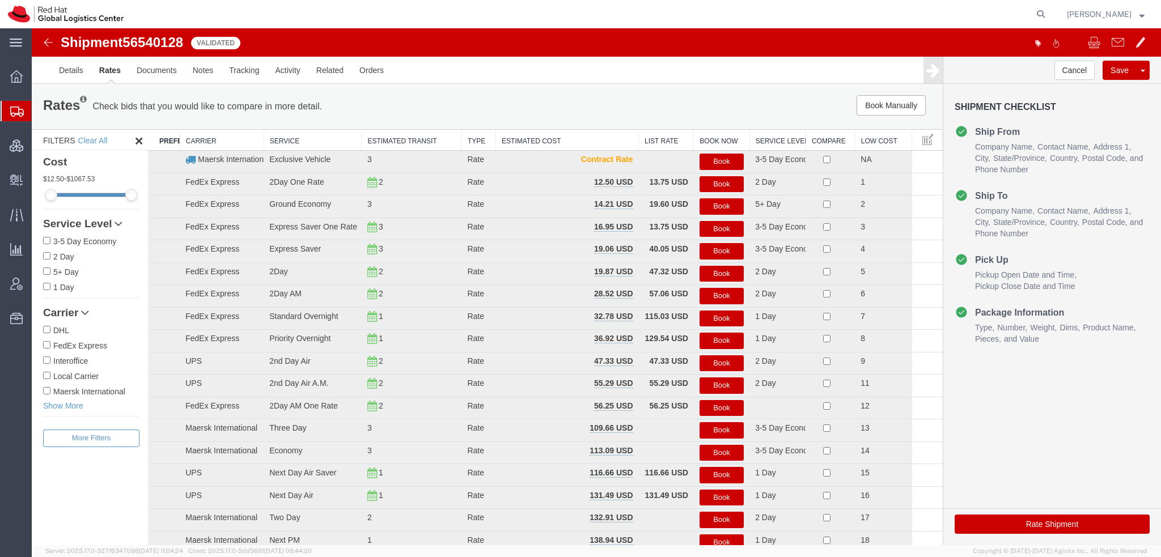
click at [728, 185] on button "Book" at bounding box center [721, 184] width 44 height 16
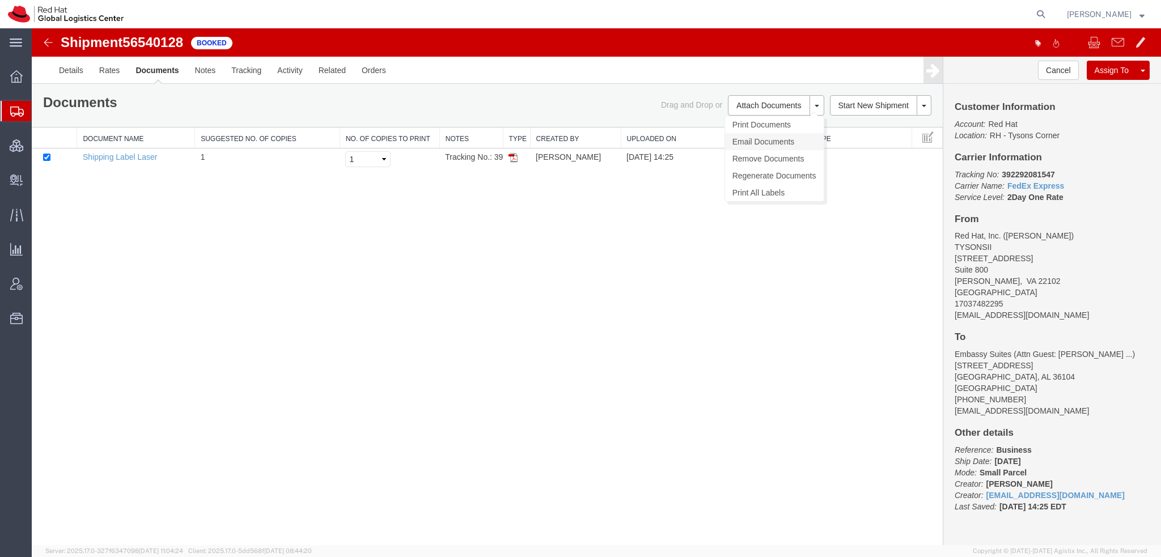
click at [766, 146] on link "Email Documents" at bounding box center [774, 141] width 99 height 17
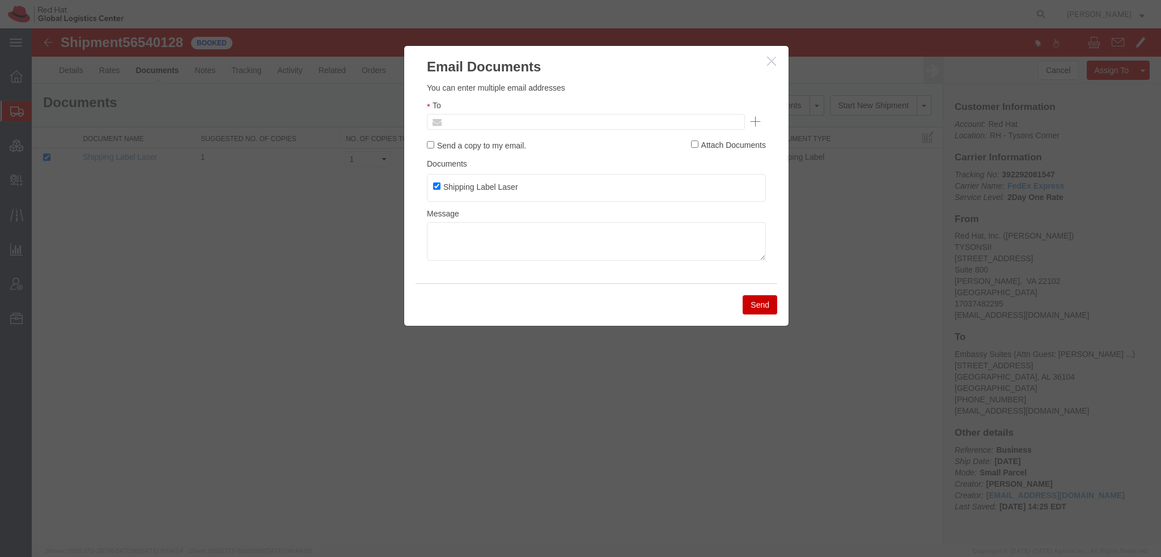
click at [524, 121] on input "text" at bounding box center [509, 121] width 133 height 15
type input "sbolt"
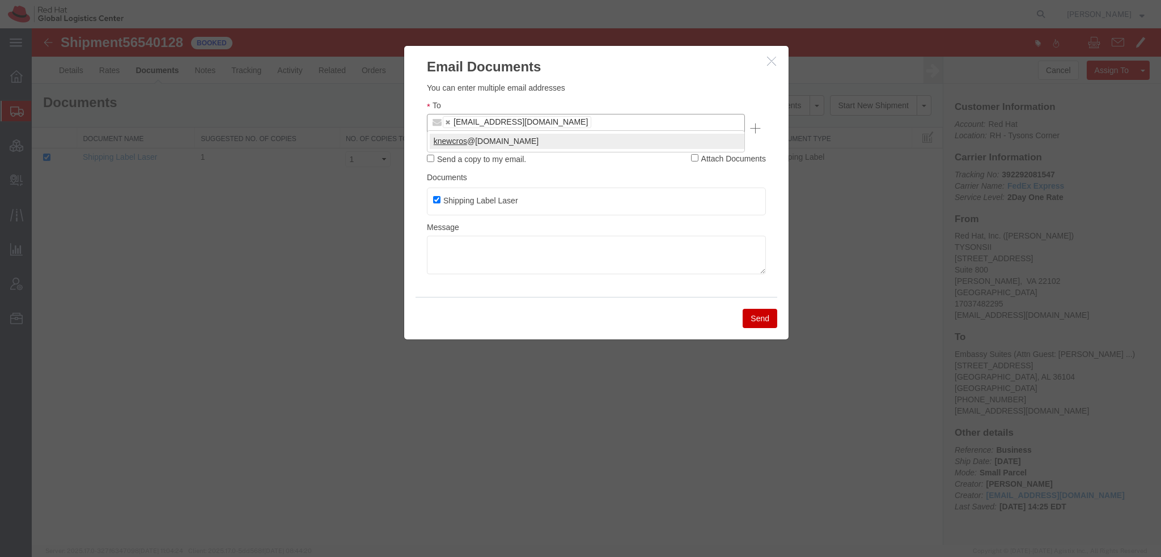
type input "knewcros"
click at [772, 309] on button "Send" at bounding box center [759, 318] width 35 height 19
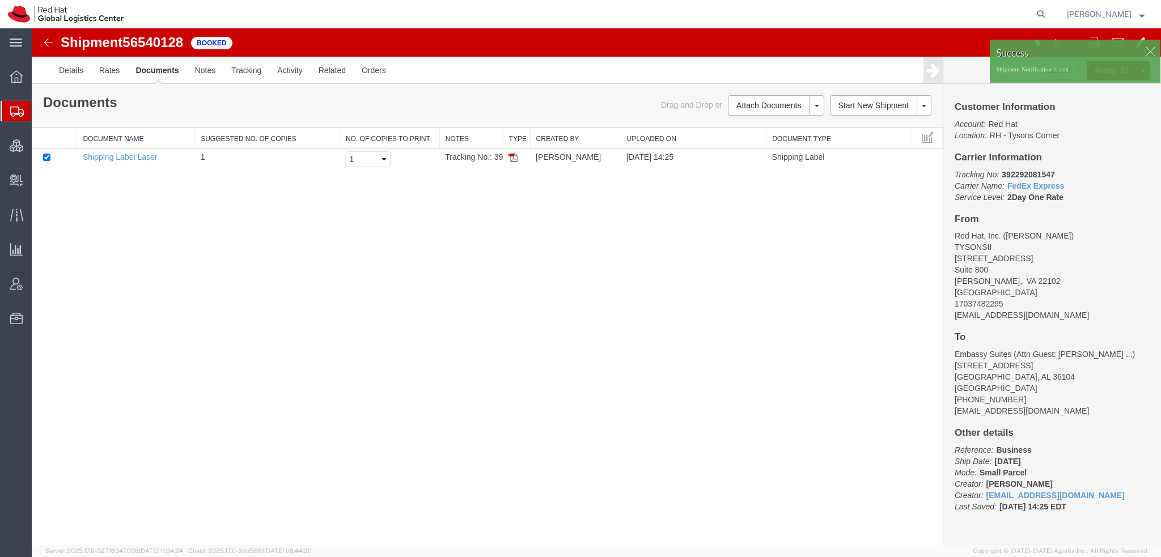
click at [0, 0] on span "Shipment Manager" at bounding box center [0, 0] width 0 height 0
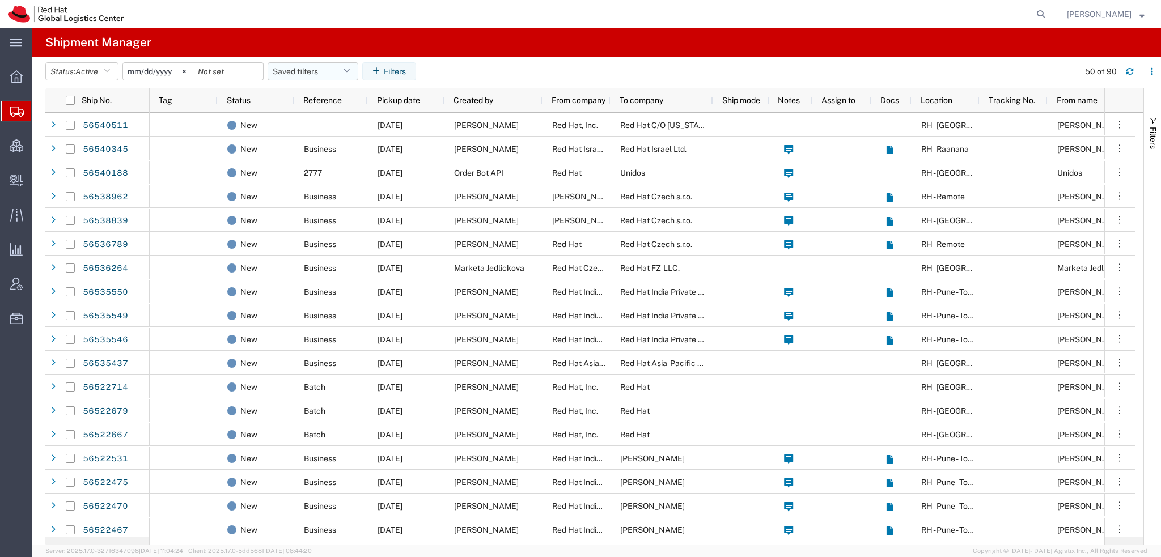
click at [342, 70] on button "Saved filters" at bounding box center [312, 71] width 91 height 18
click at [324, 122] on span "Americas" at bounding box center [343, 121] width 148 height 21
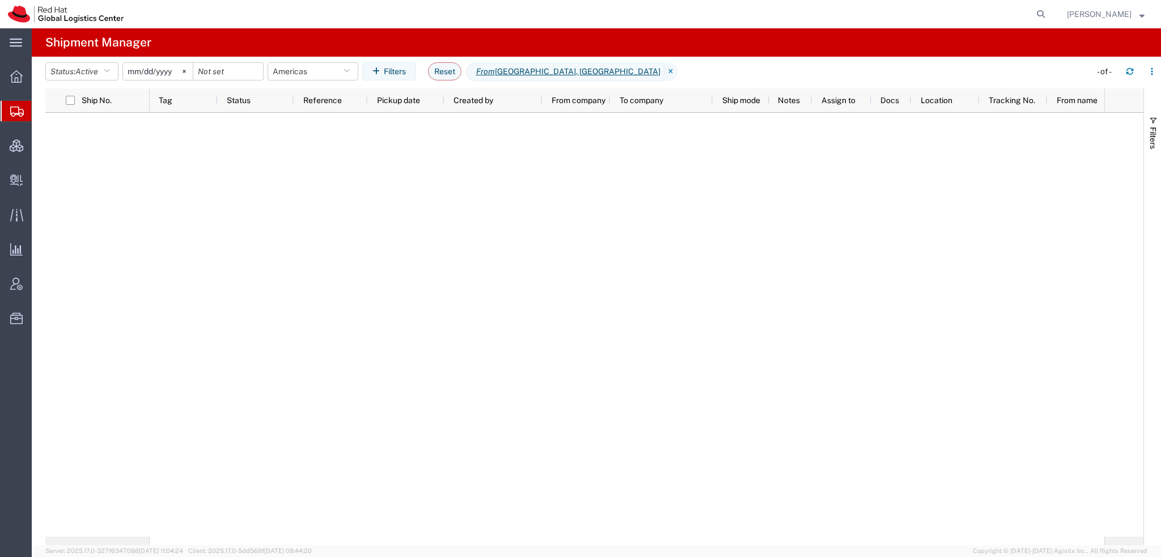
type input "[DATE]"
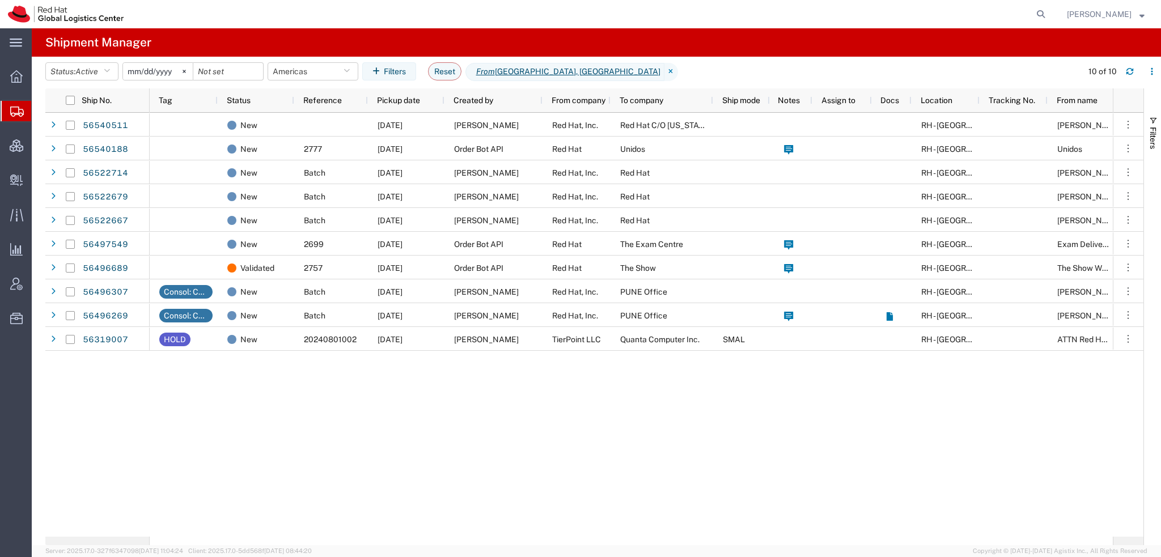
click at [1142, 14] on strong "button" at bounding box center [1141, 14] width 5 height 4
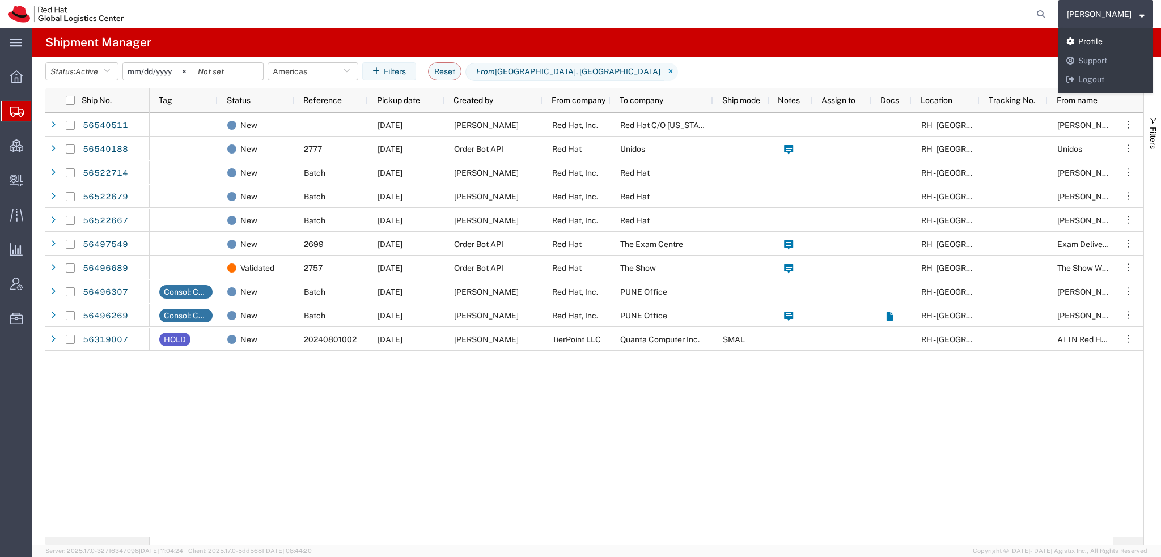
click at [1119, 41] on link "Profile" at bounding box center [1105, 41] width 95 height 19
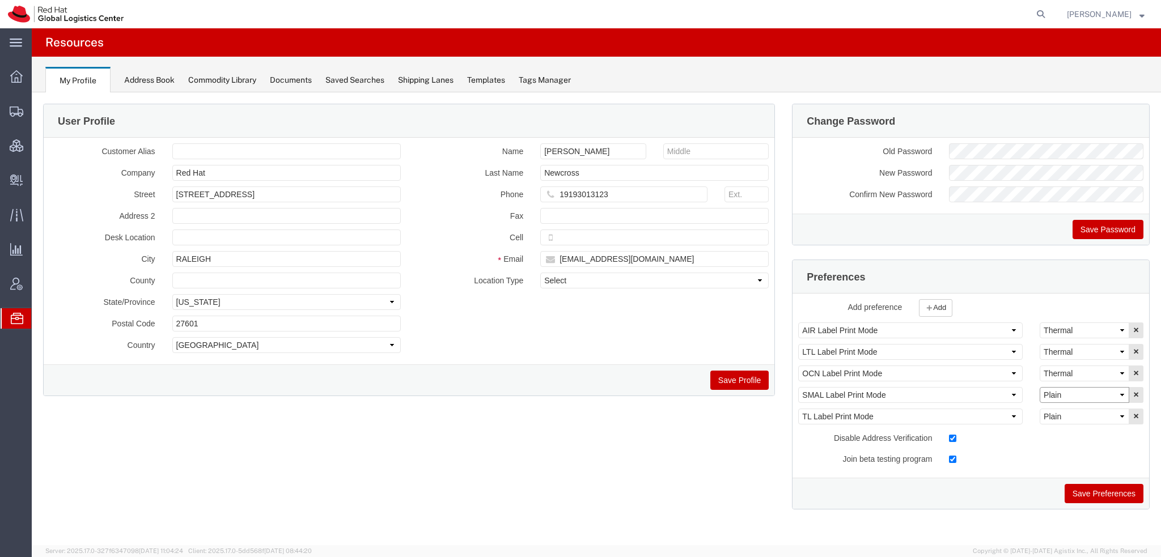
click at [1081, 393] on select "Select Plain Thermal" at bounding box center [1084, 395] width 90 height 16
select select "Thermal"
click at [1039, 387] on select "Select Plain Thermal" at bounding box center [1084, 395] width 90 height 16
click at [1110, 495] on button "Save Preferences" at bounding box center [1103, 493] width 79 height 19
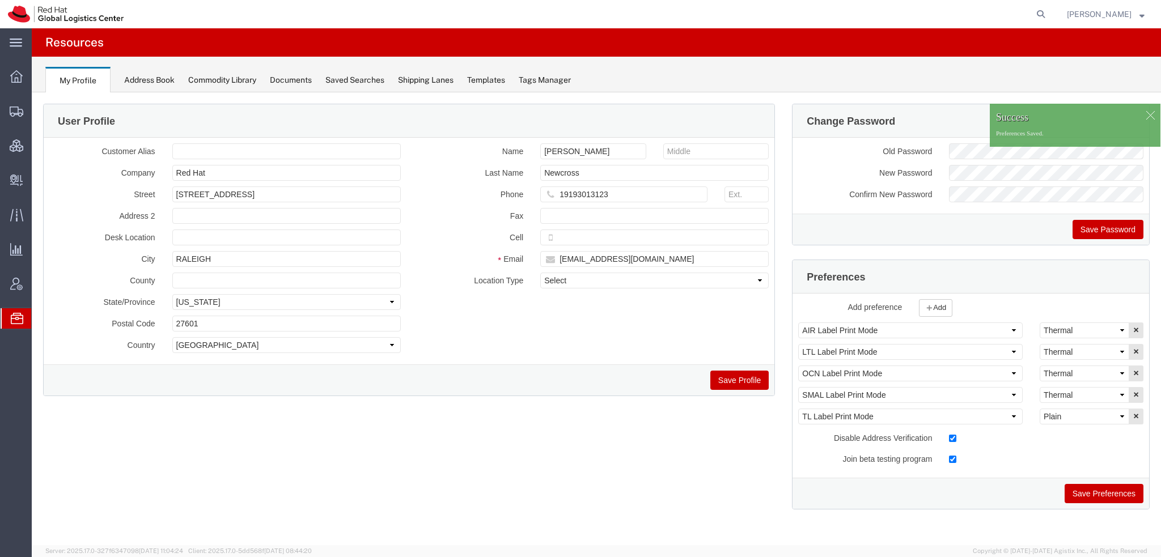
drag, startPoint x: 75, startPoint y: 133, endPoint x: 138, endPoint y: 10, distance: 138.4
click at [0, 0] on span "Shipment Manager" at bounding box center [0, 0] width 0 height 0
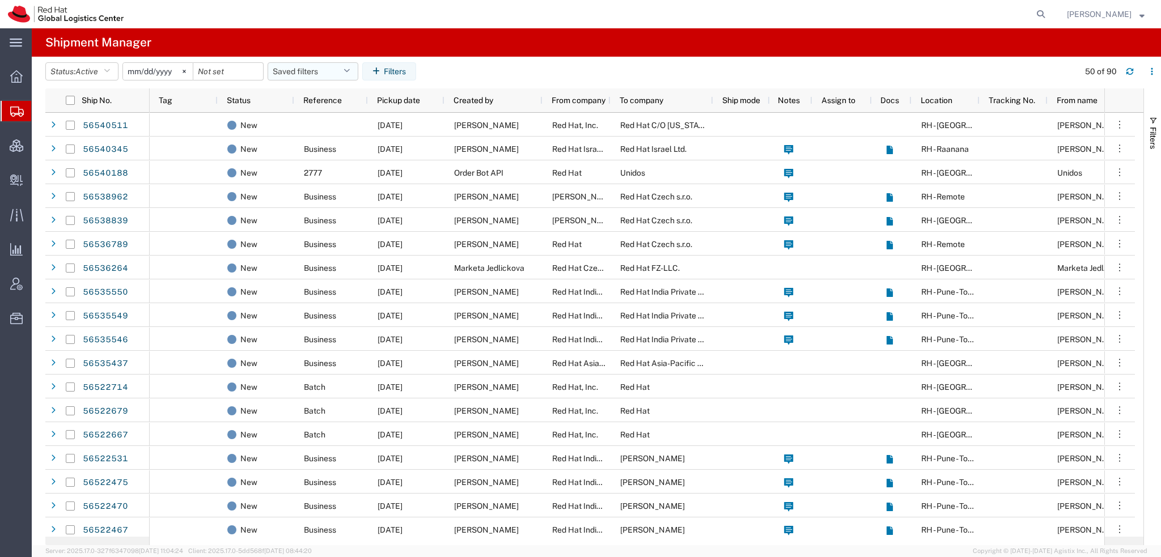
click at [347, 69] on icon "button" at bounding box center [346, 71] width 6 height 8
click at [304, 117] on span "Americas" at bounding box center [343, 121] width 148 height 21
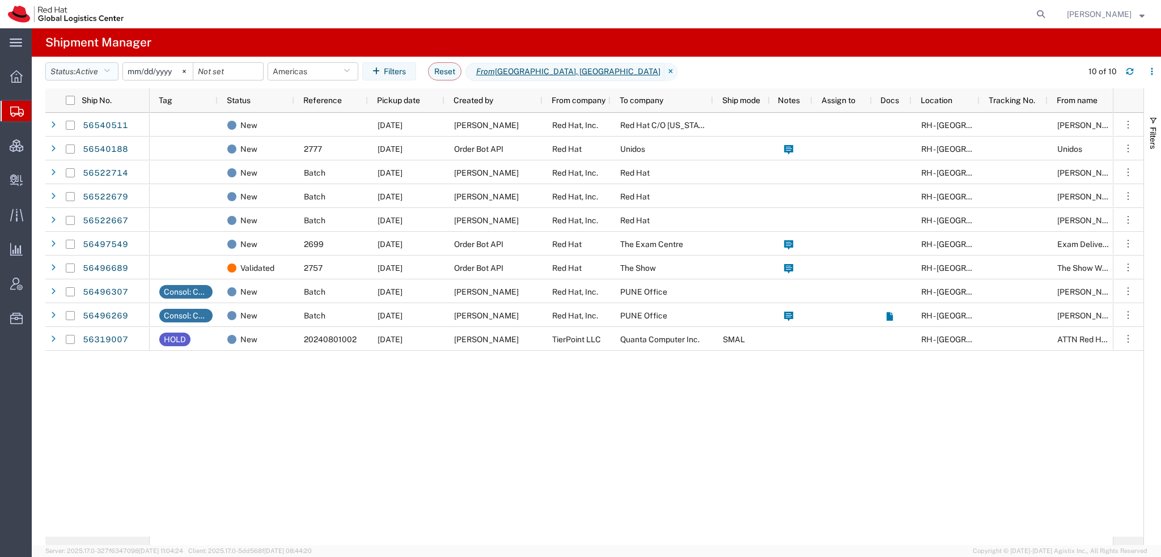
click at [98, 70] on span "Active" at bounding box center [86, 71] width 23 height 9
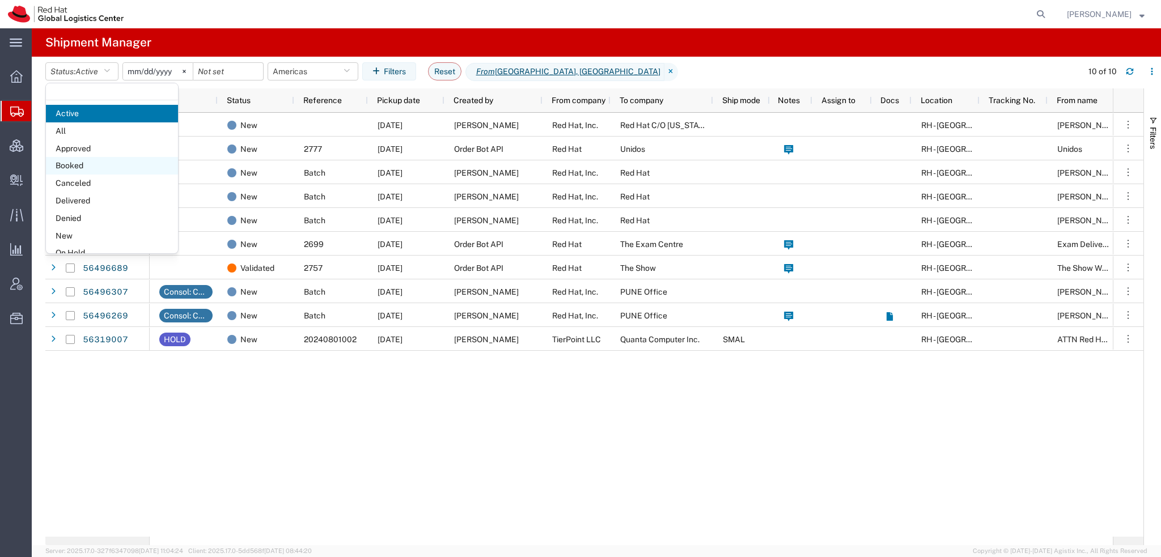
click at [78, 158] on span "Booked" at bounding box center [112, 166] width 132 height 18
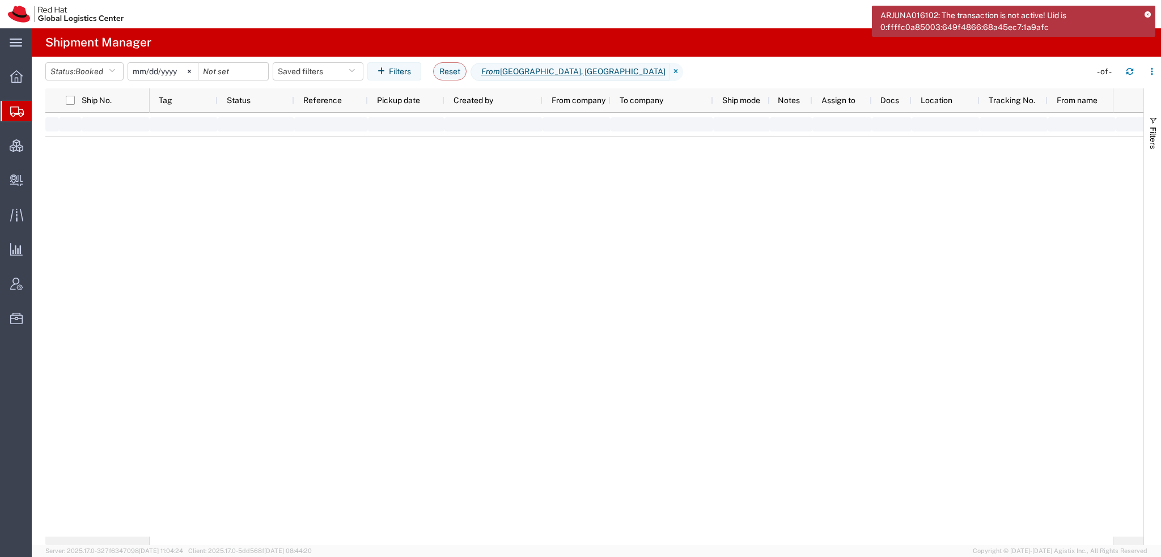
click at [0, 0] on span "Shipment Manager" at bounding box center [0, 0] width 0 height 0
click at [1144, 13] on icon at bounding box center [1147, 15] width 6 height 6
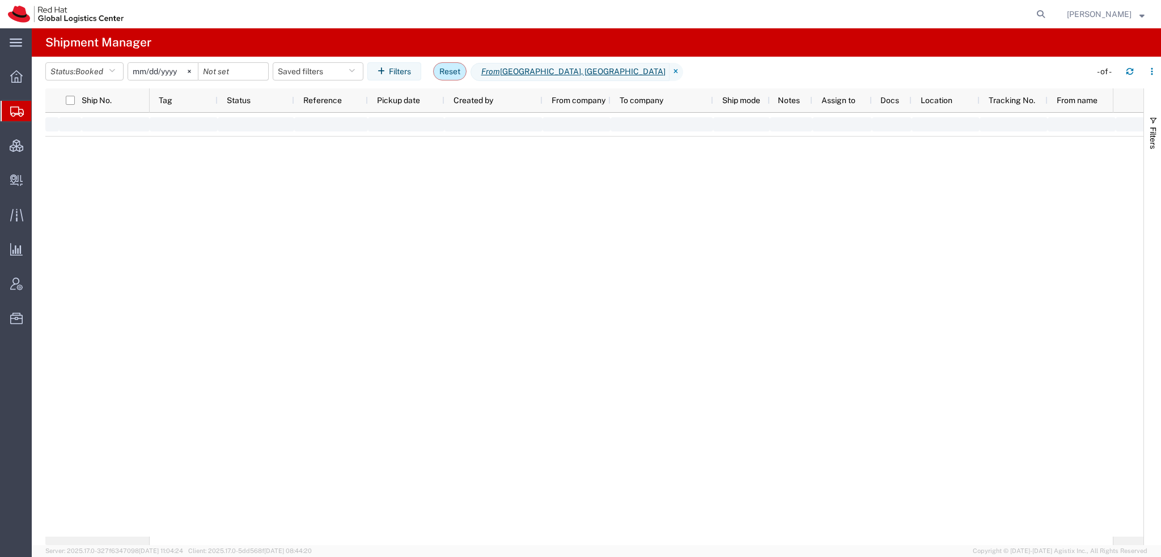
click at [456, 74] on button "Reset" at bounding box center [449, 71] width 33 height 18
type input "[DATE]"
click at [0, 0] on span "Create Delivery" at bounding box center [0, 0] width 0 height 0
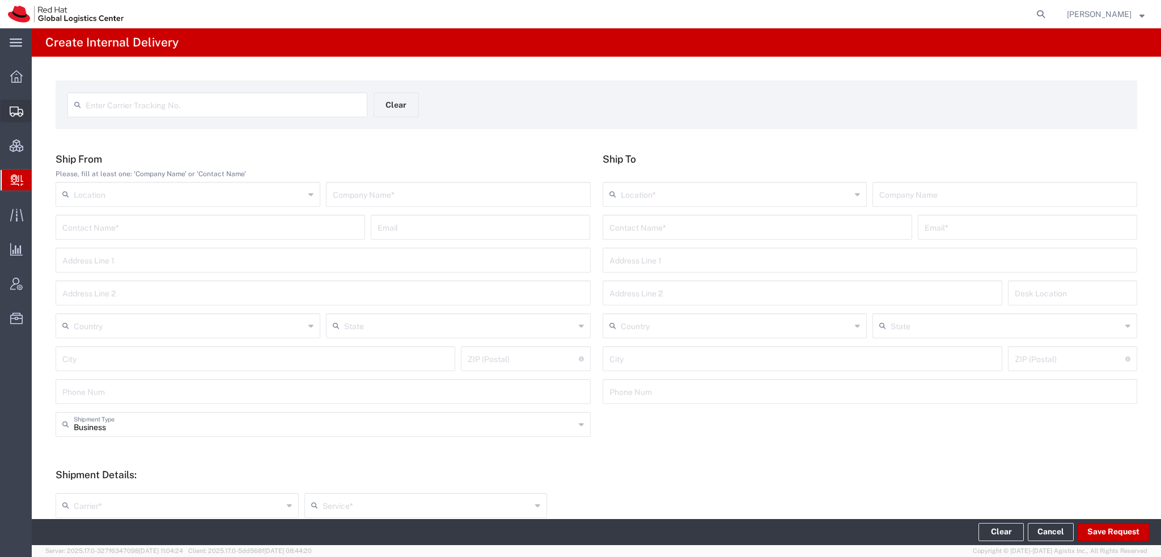
click at [0, 0] on span "Shipment Manager" at bounding box center [0, 0] width 0 height 0
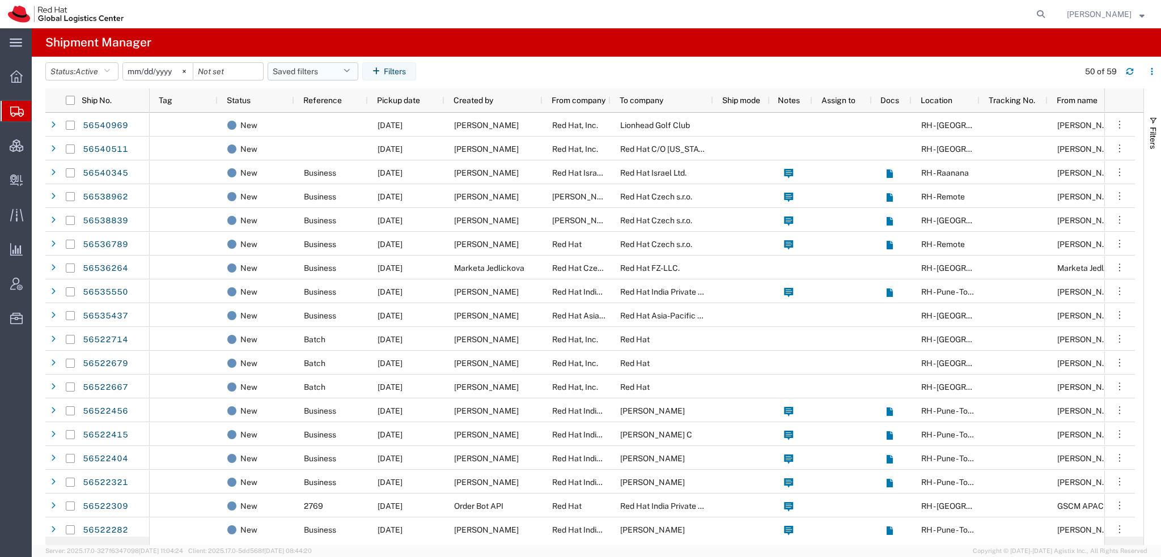
click at [349, 75] on button "Saved filters" at bounding box center [312, 71] width 91 height 18
click at [303, 122] on span "Americas" at bounding box center [343, 121] width 148 height 21
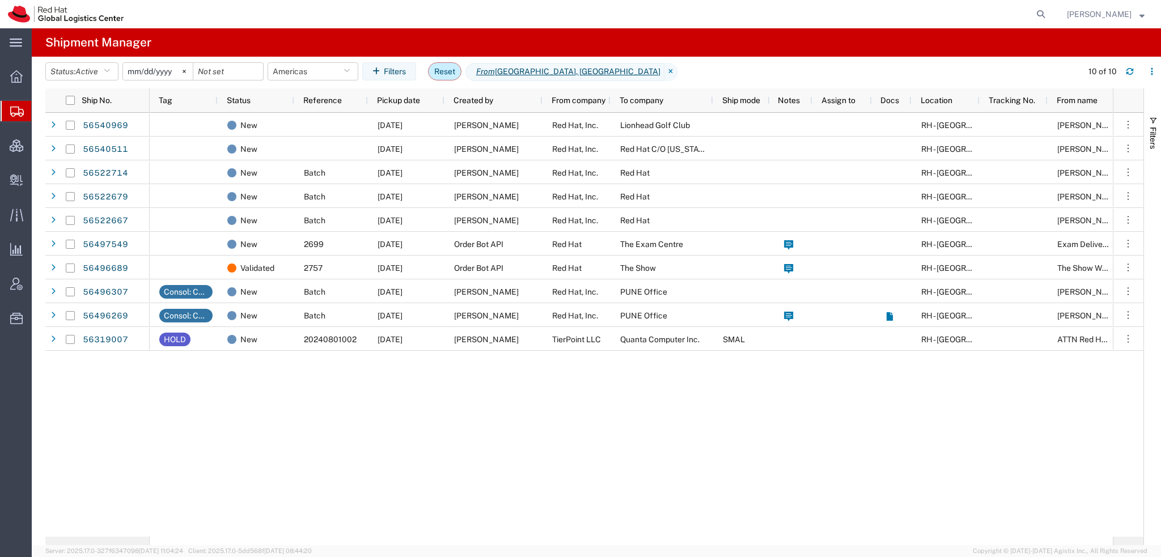
click at [440, 67] on button "Reset" at bounding box center [444, 71] width 33 height 18
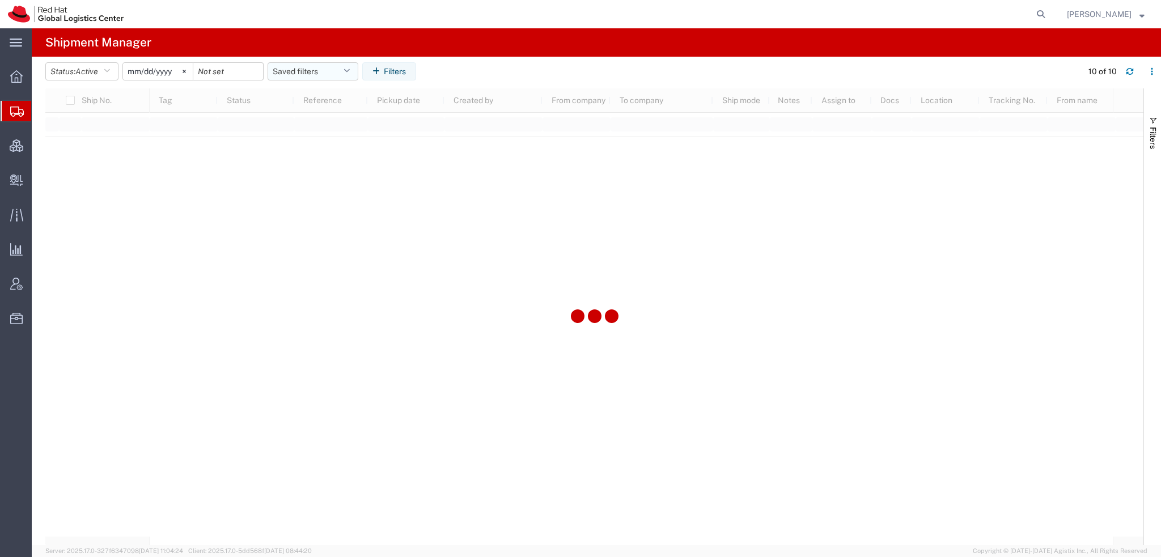
click at [355, 74] on button "Saved filters" at bounding box center [312, 71] width 91 height 18
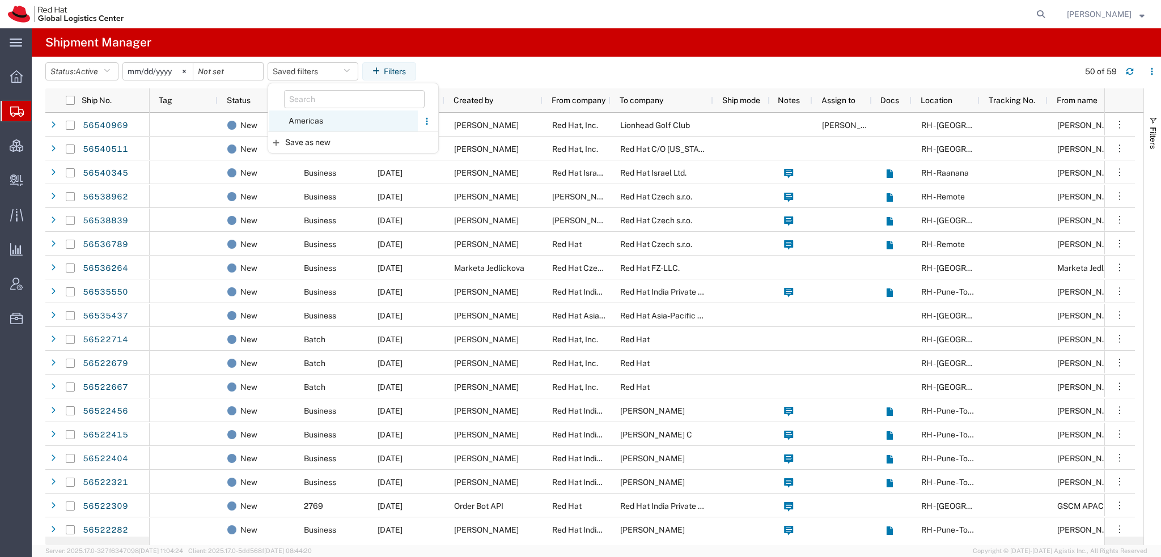
click at [315, 117] on span "Americas" at bounding box center [343, 121] width 148 height 21
type input "[DATE]"
